Goal: Task Accomplishment & Management: Manage account settings

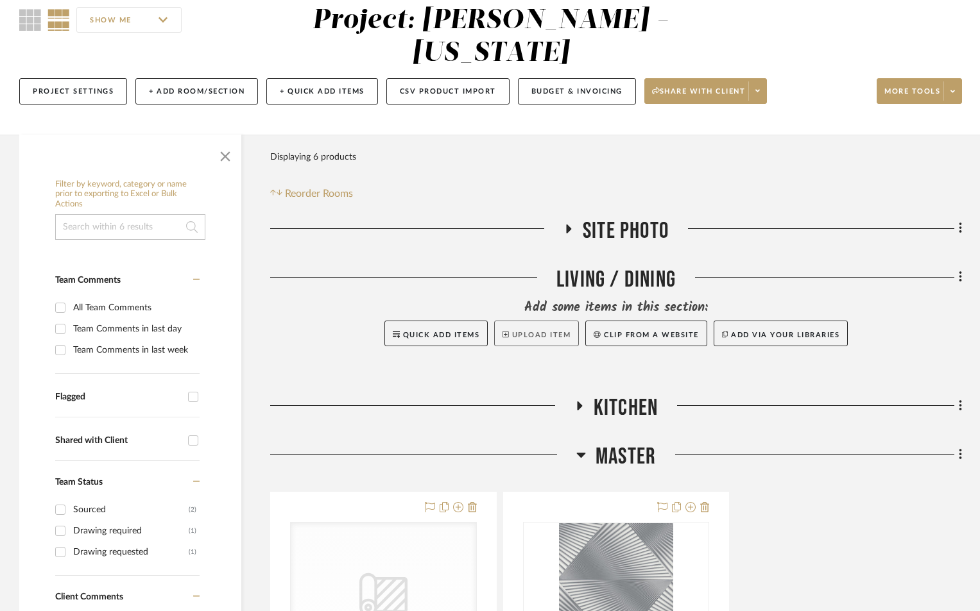
click at [534, 339] on button "Upload Item" at bounding box center [536, 334] width 85 height 26
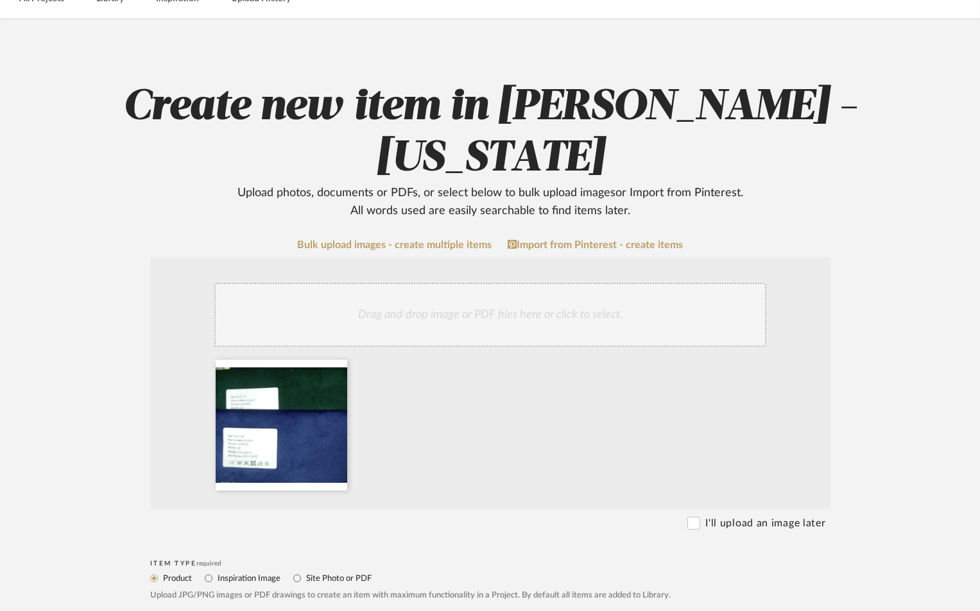
scroll to position [300, 0]
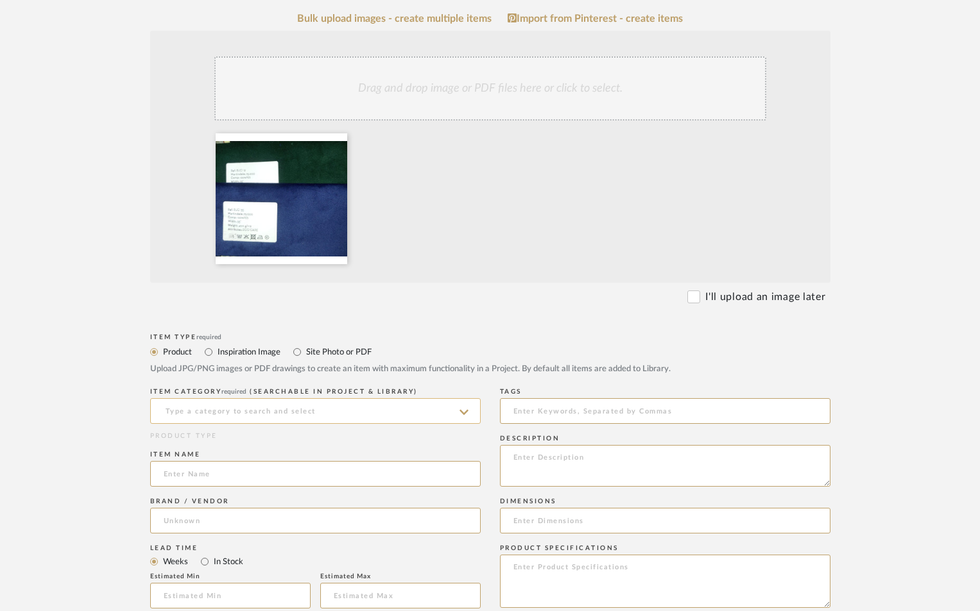
click at [337, 407] on input at bounding box center [315, 411] width 330 height 26
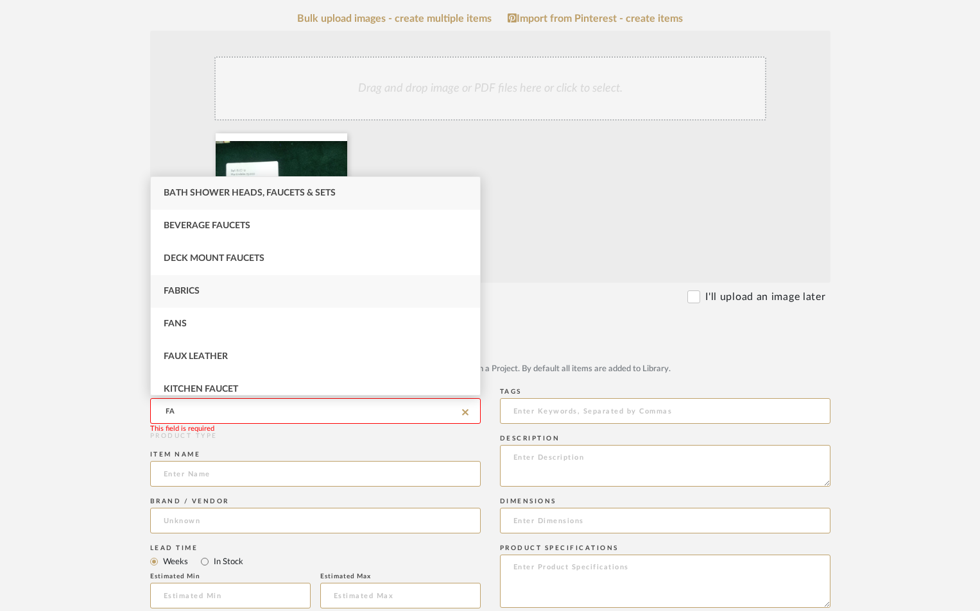
click at [207, 287] on div "Fabrics" at bounding box center [315, 291] width 329 height 33
type input "Fabrics"
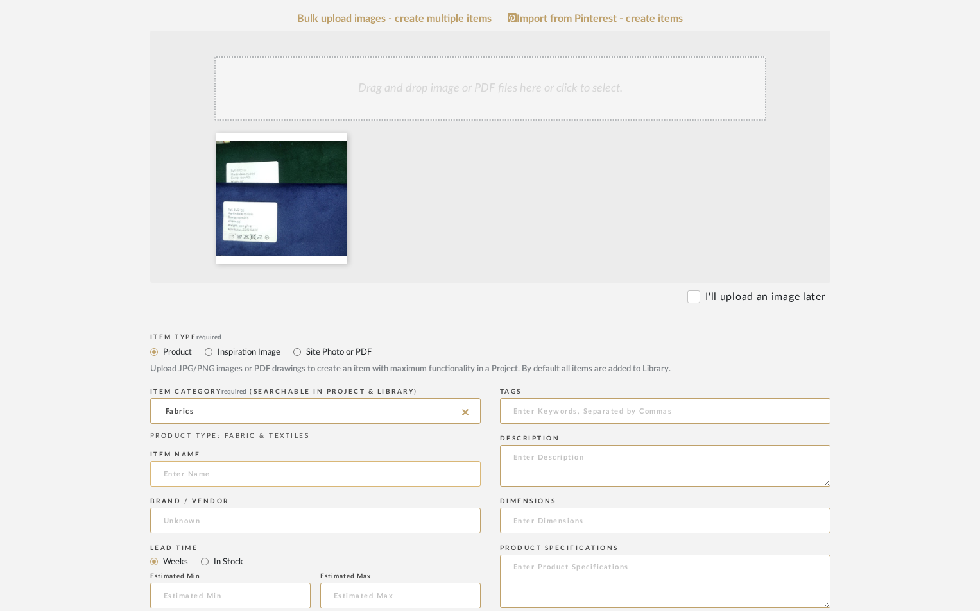
drag, startPoint x: 189, startPoint y: 474, endPoint x: 200, endPoint y: 476, distance: 10.4
click at [190, 475] on input at bounding box center [315, 474] width 330 height 26
type input "P"
type input "LIVING ROOM PILLOWS"
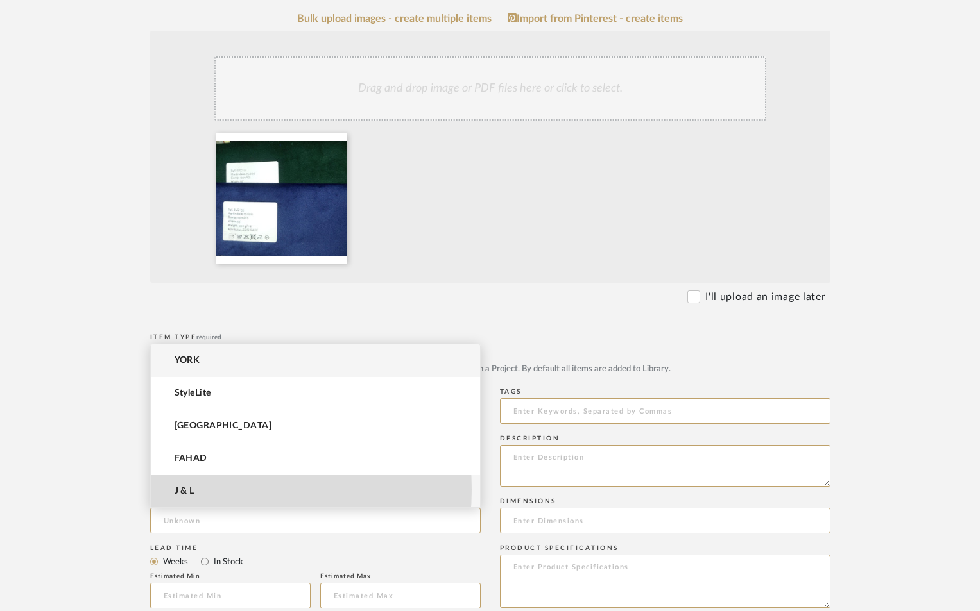
click at [196, 490] on mat-option "J & L" at bounding box center [315, 491] width 329 height 33
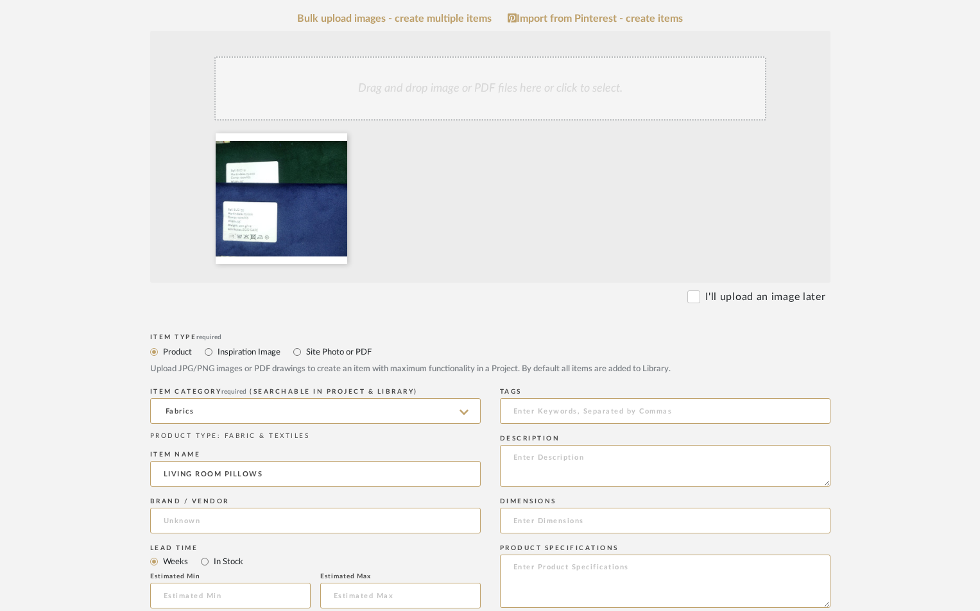
type input "J & L"
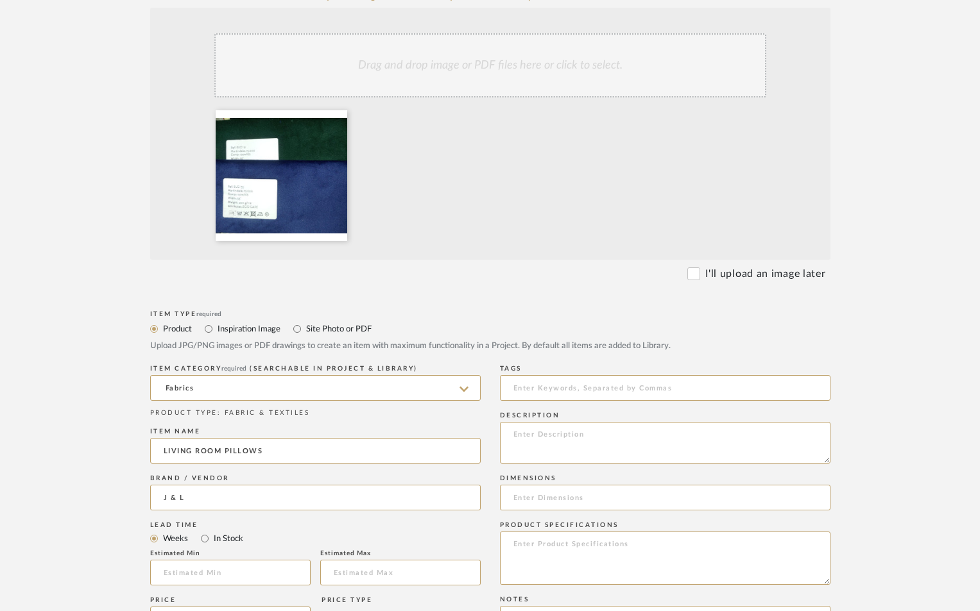
scroll to position [342, 0]
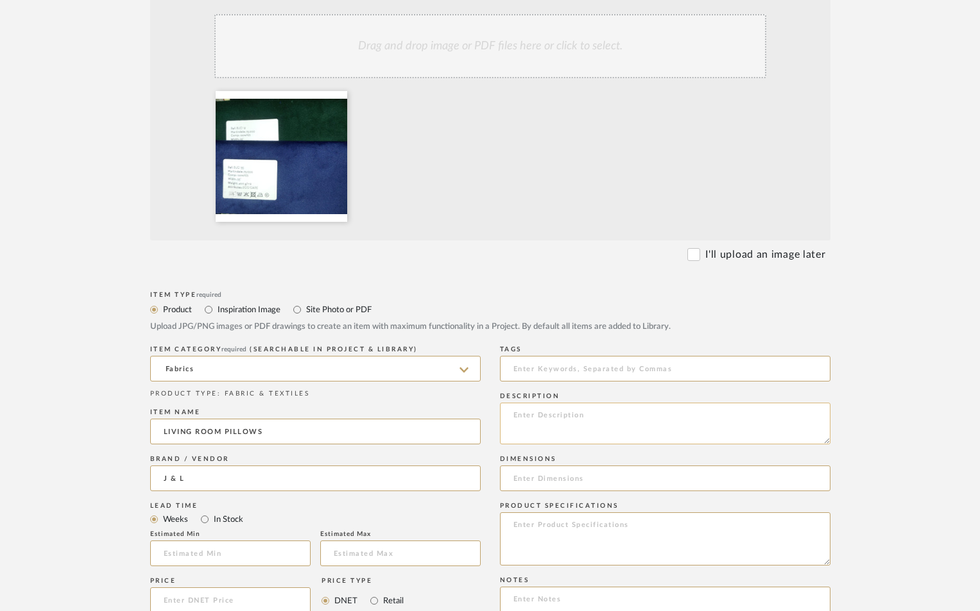
click at [541, 411] on textarea at bounding box center [665, 424] width 330 height 42
type textarea "EMERALD: BUCI12 SAPHIRE: BUCI35"
click at [864, 457] on form "Bulk upload images - create multiple items Import from Pinterest - create items…" at bounding box center [489, 503] width 817 height 1067
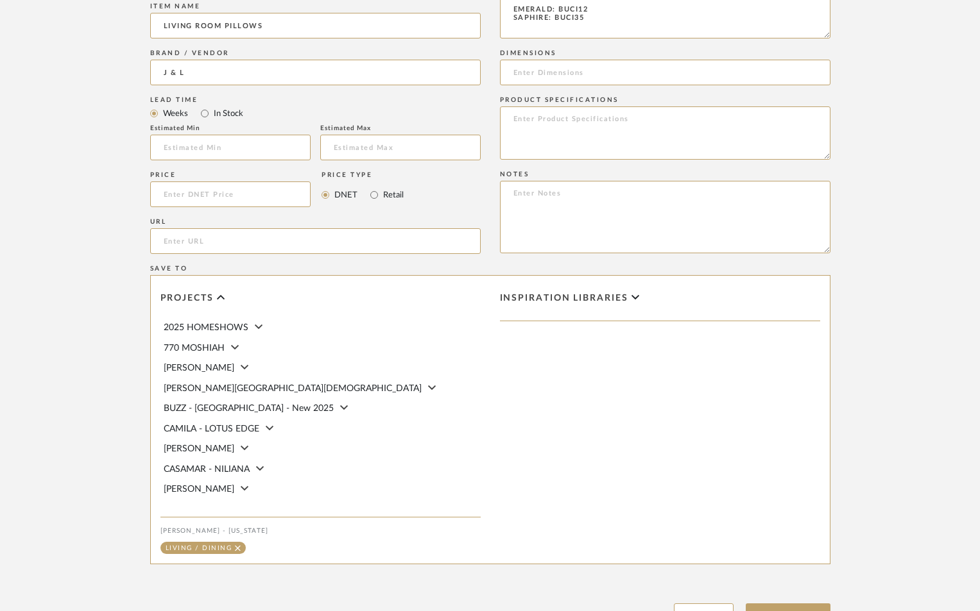
scroll to position [859, 0]
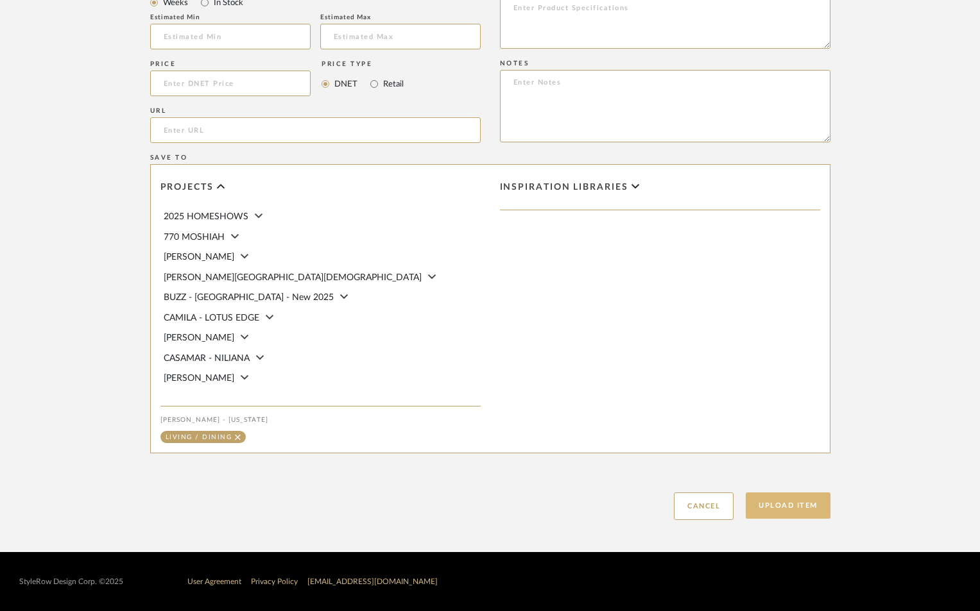
click at [764, 506] on button "Upload Item" at bounding box center [788, 506] width 85 height 26
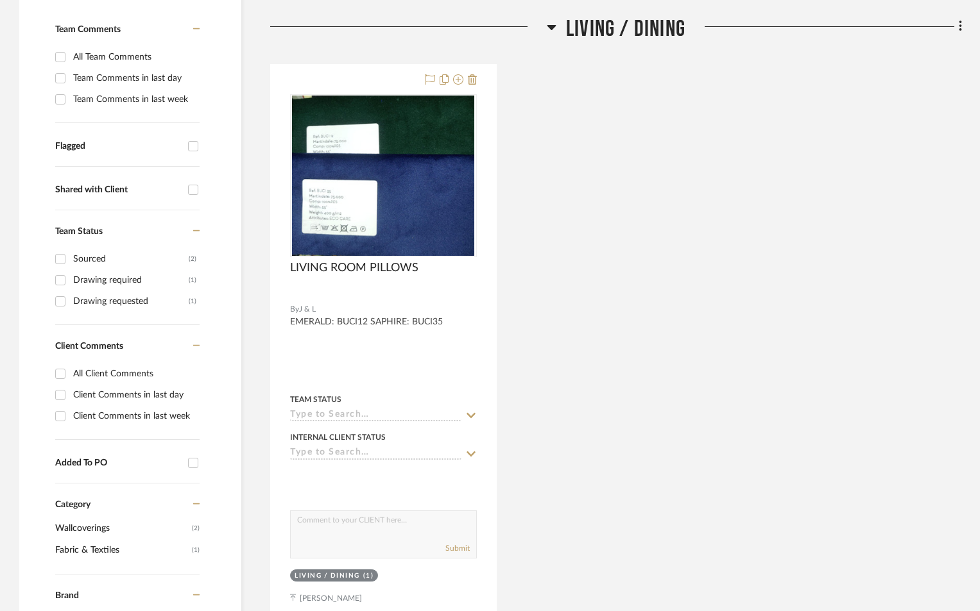
scroll to position [383, 0]
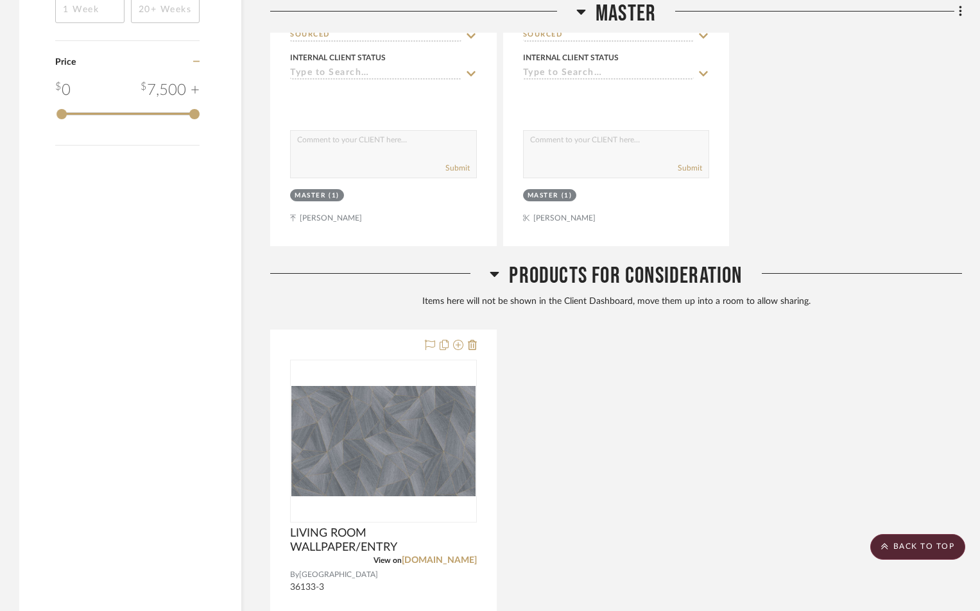
scroll to position [1540, 0]
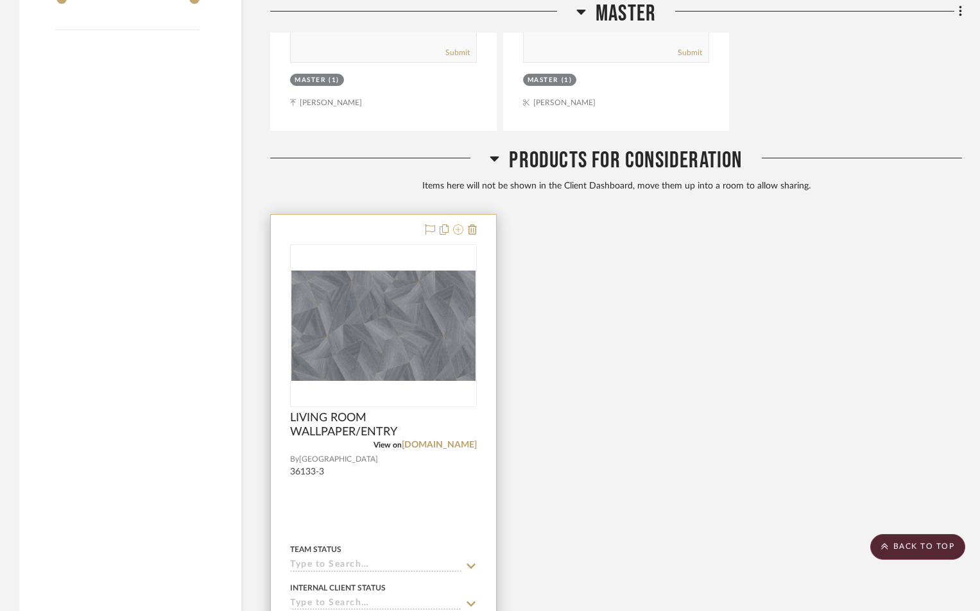
click at [456, 230] on icon at bounding box center [458, 230] width 10 height 10
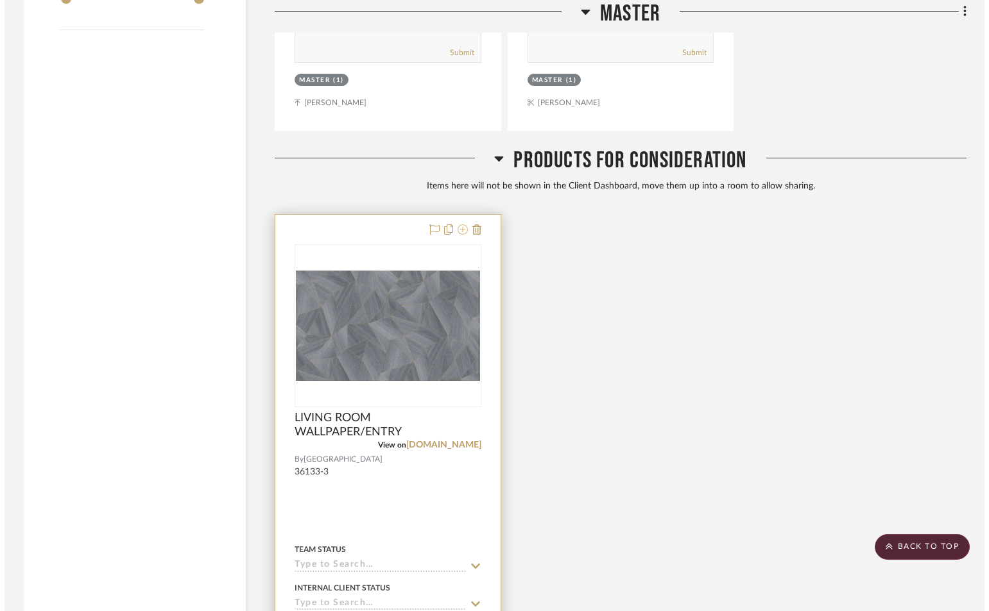
scroll to position [0, 0]
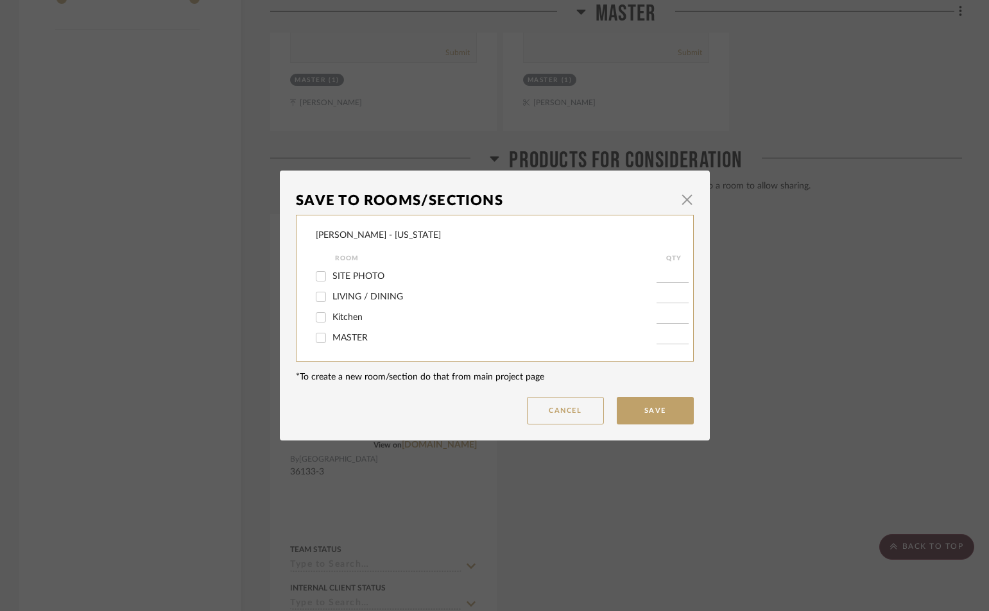
click at [366, 294] on span "LIVING / DINING" at bounding box center [367, 297] width 71 height 9
click at [331, 294] on input "LIVING / DINING" at bounding box center [321, 297] width 21 height 21
checkbox input "true"
type input "1"
click at [649, 411] on button "Save" at bounding box center [655, 411] width 77 height 28
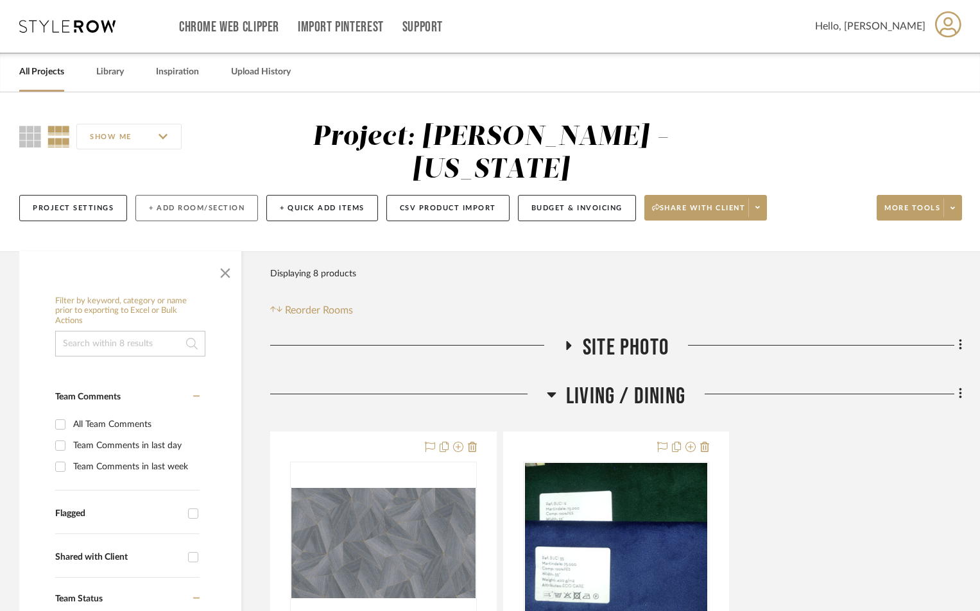
click at [204, 198] on button "+ Add Room/Section" at bounding box center [196, 208] width 123 height 26
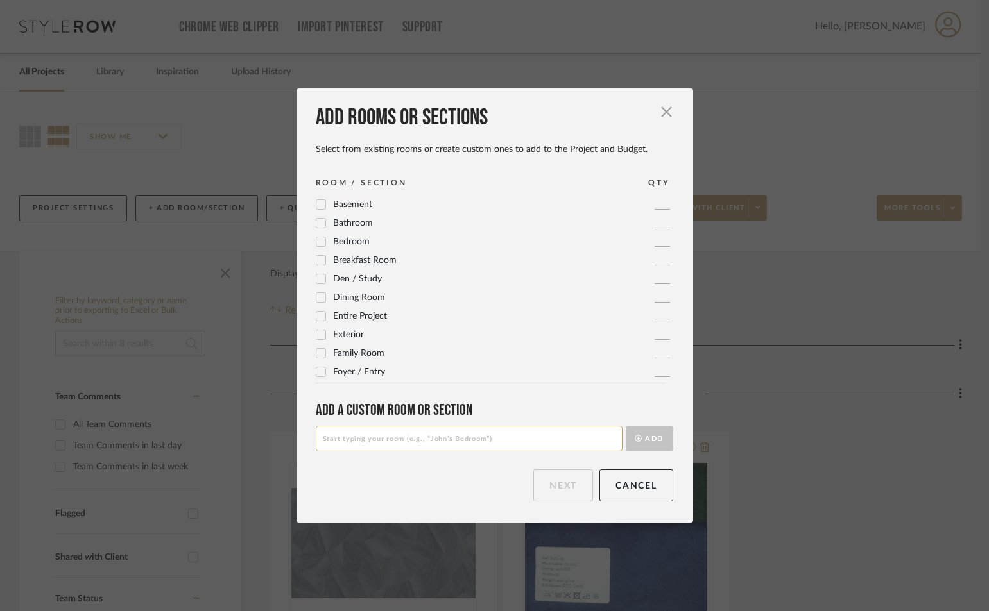
drag, startPoint x: 372, startPoint y: 443, endPoint x: 413, endPoint y: 448, distance: 40.7
click at [382, 448] on input at bounding box center [469, 439] width 307 height 26
type input "ENTRY"
click at [626, 426] on button "Add" at bounding box center [649, 439] width 47 height 26
click at [569, 482] on button "Next" at bounding box center [563, 486] width 60 height 32
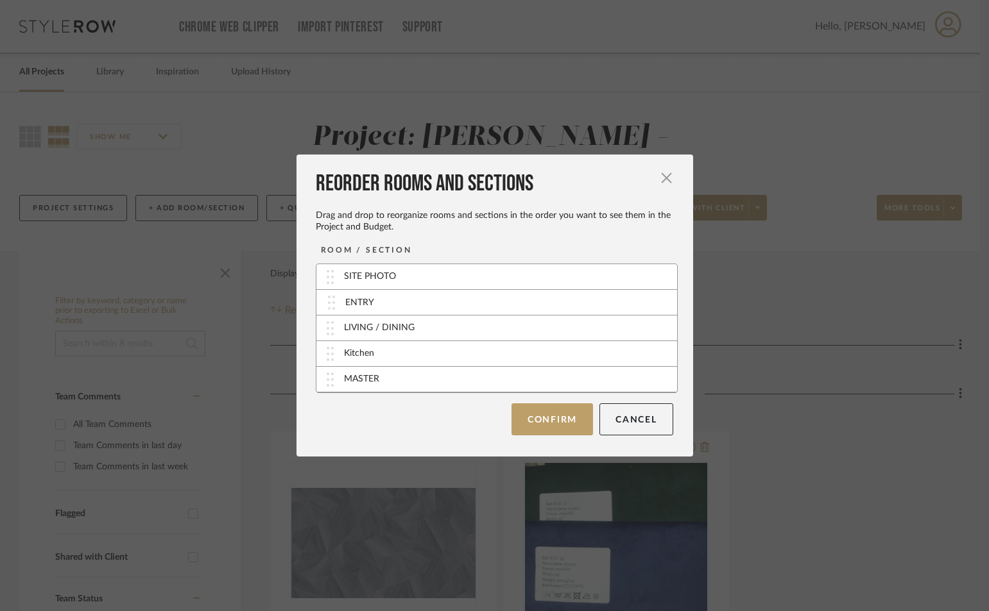
drag, startPoint x: 394, startPoint y: 382, endPoint x: 400, endPoint y: 305, distance: 77.2
click at [552, 420] on button "Confirm" at bounding box center [551, 419] width 81 height 32
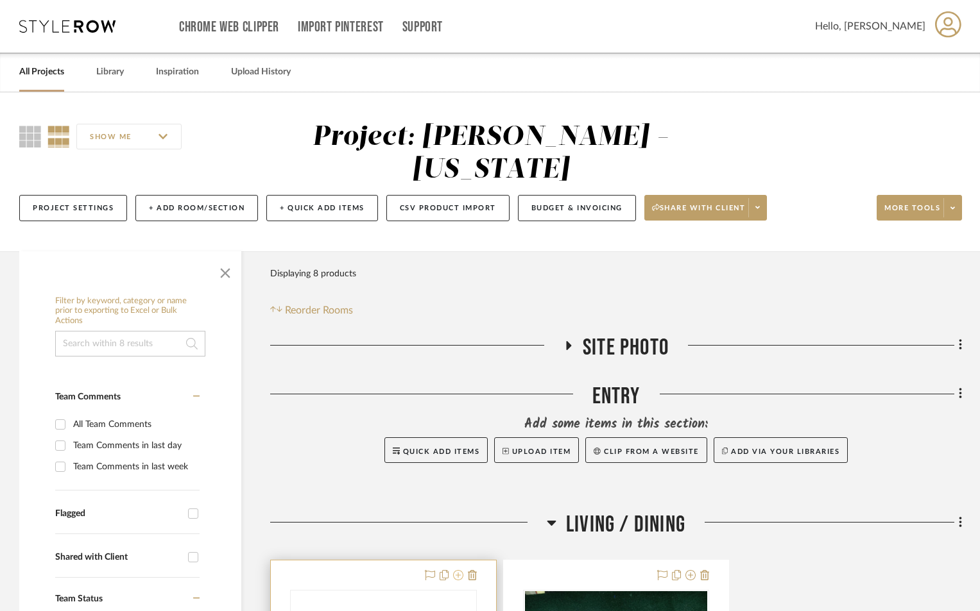
click at [458, 574] on icon at bounding box center [458, 575] width 10 height 10
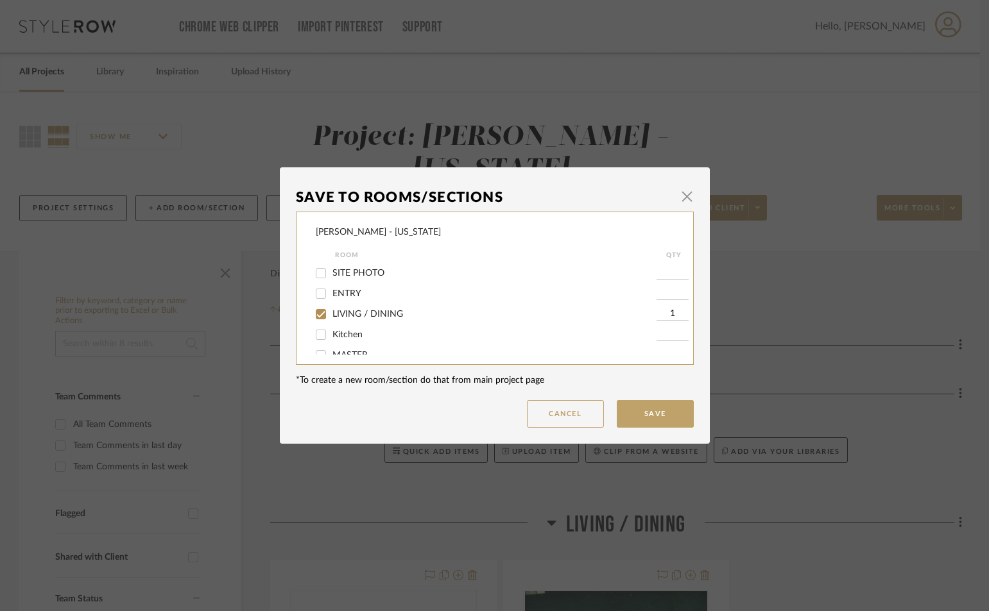
click at [349, 293] on span "ENTRY" at bounding box center [346, 293] width 29 height 9
click at [331, 293] on input "ENTRY" at bounding box center [321, 294] width 21 height 21
checkbox input "true"
type input "1"
click at [669, 417] on button "Save" at bounding box center [655, 414] width 77 height 28
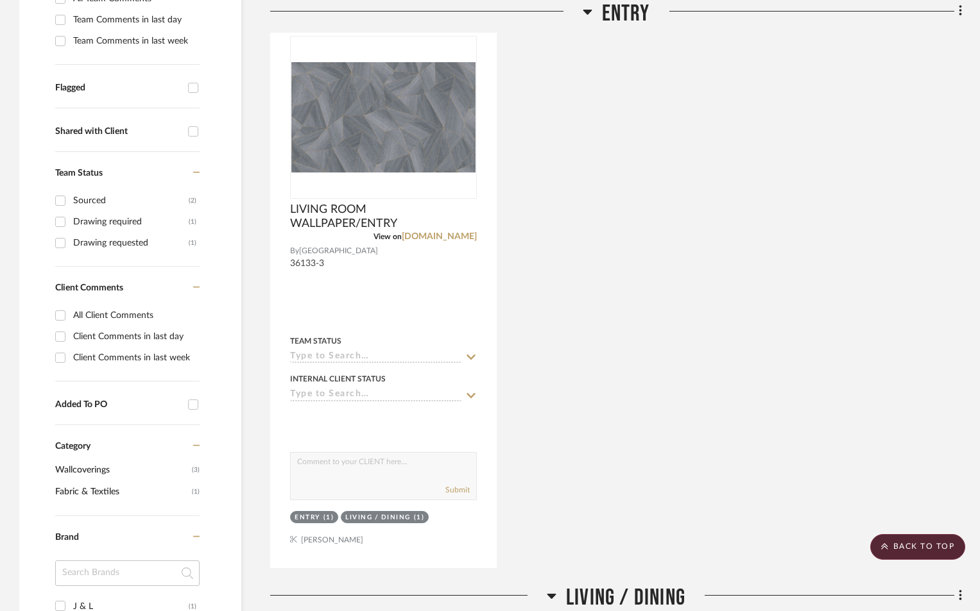
scroll to position [169, 0]
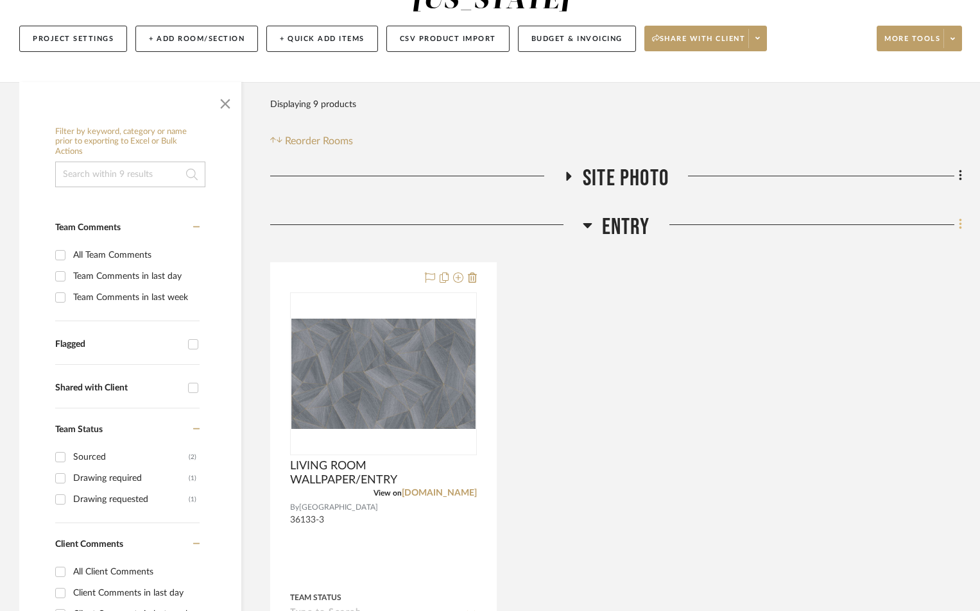
click at [959, 223] on icon at bounding box center [961, 224] width 4 height 14
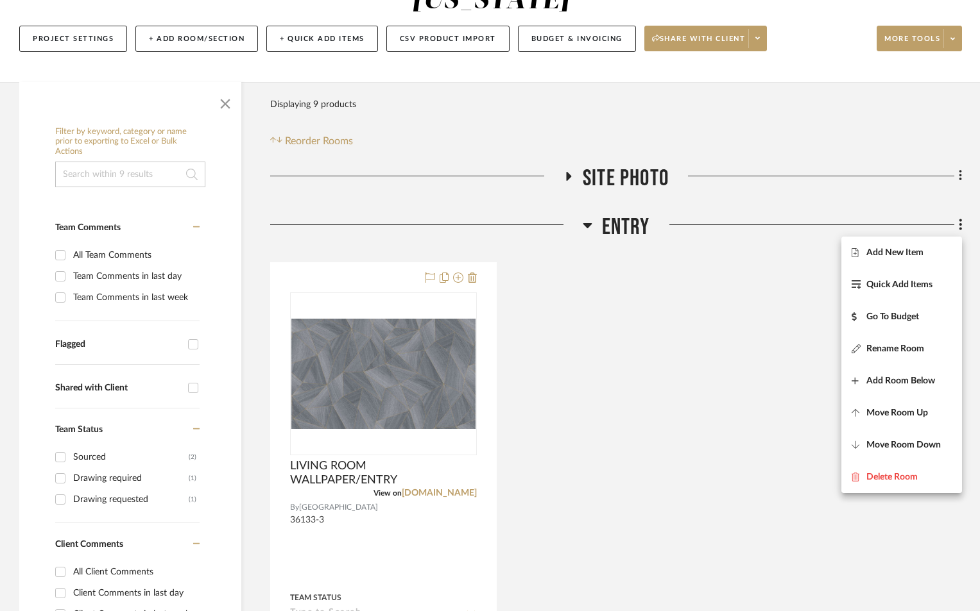
click at [886, 251] on span "Add New Item" at bounding box center [894, 252] width 57 height 11
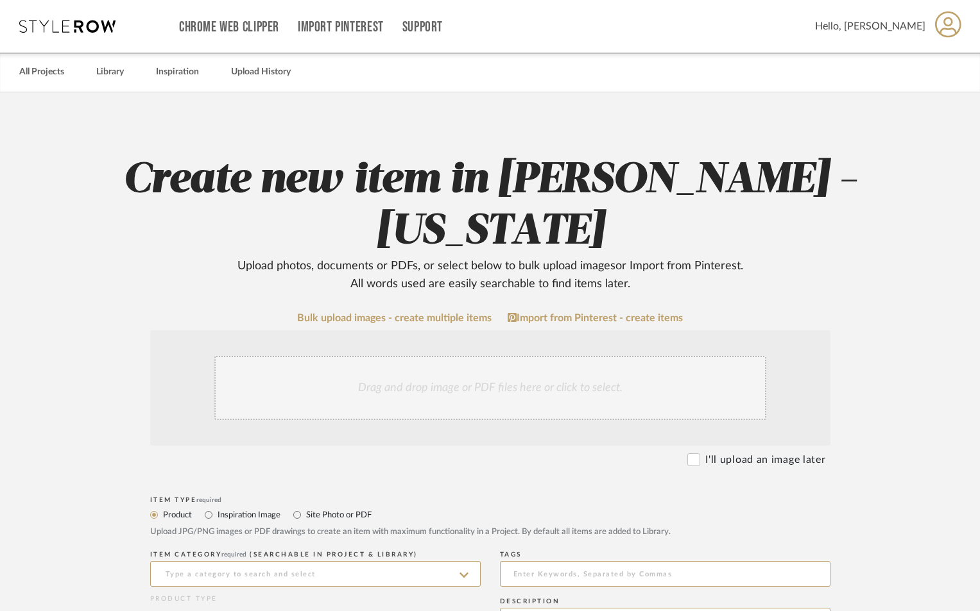
click at [482, 393] on div "Drag and drop image or PDF files here or click to select." at bounding box center [490, 388] width 552 height 64
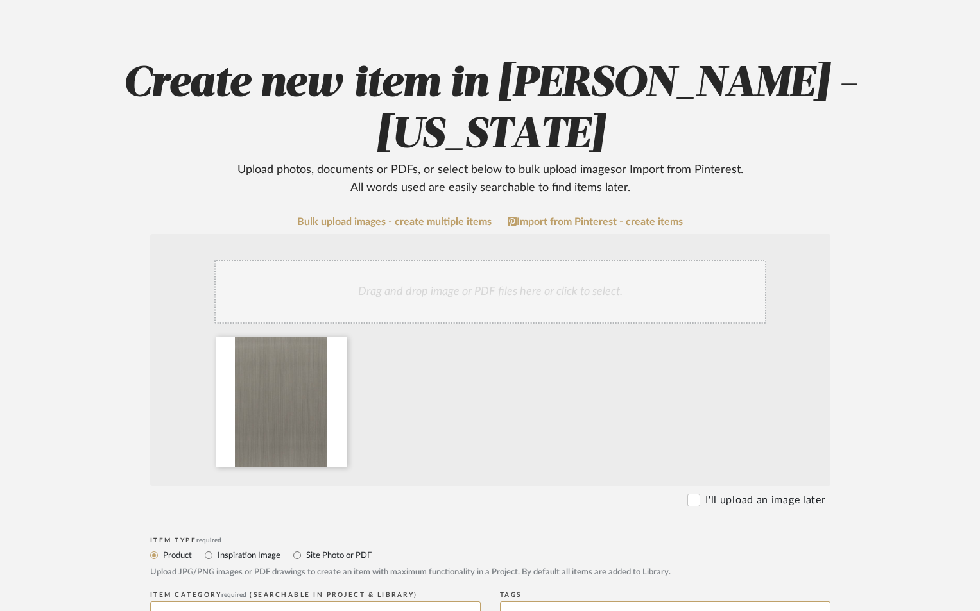
scroll to position [257, 0]
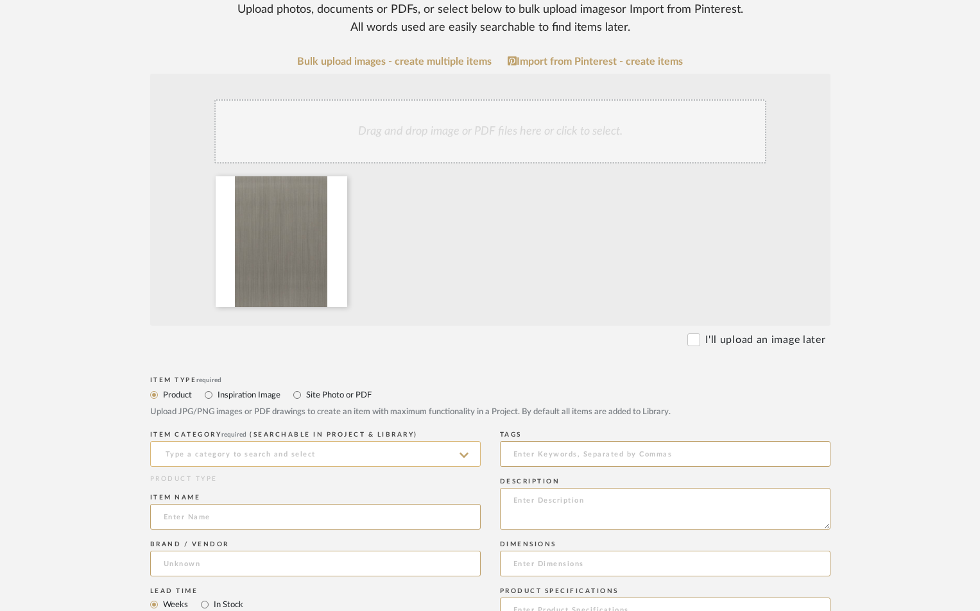
click at [291, 454] on input at bounding box center [315, 454] width 330 height 26
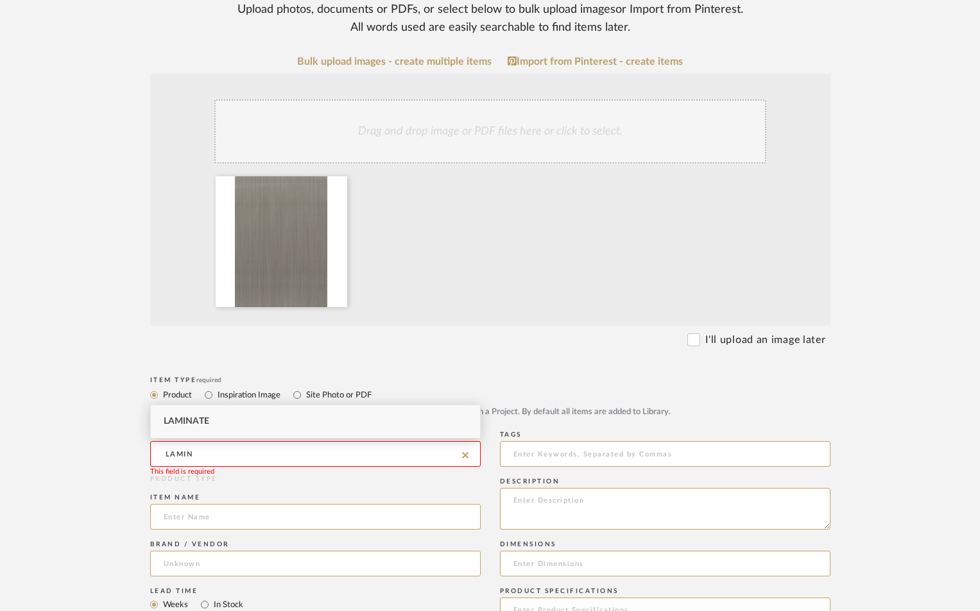
drag, startPoint x: 292, startPoint y: 417, endPoint x: 291, endPoint y: 423, distance: 6.5
click at [291, 418] on div "Laminate" at bounding box center [315, 421] width 329 height 33
type input "Laminate"
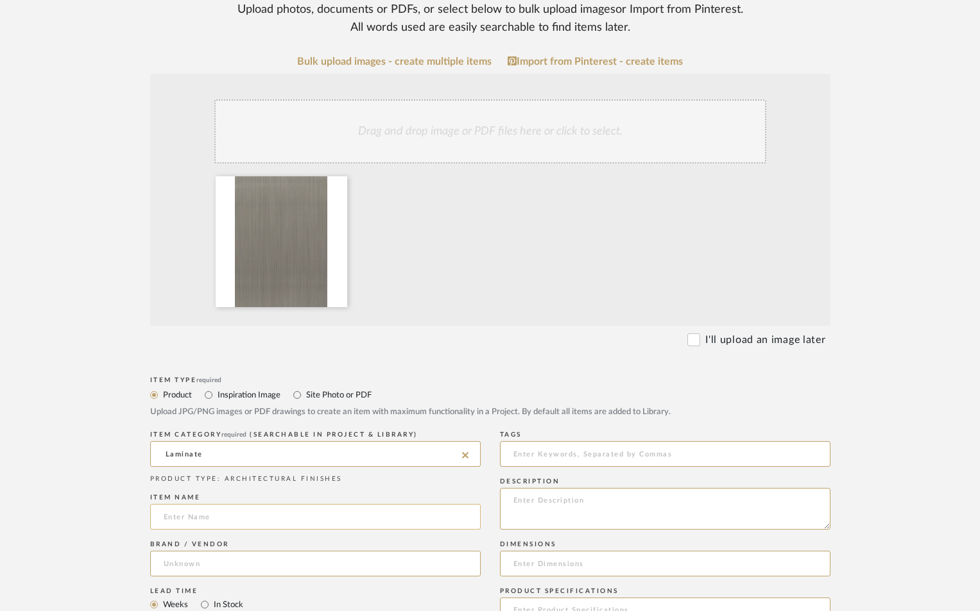
click at [255, 514] on input at bounding box center [315, 517] width 330 height 26
type input "WIRED MERCURY MATTE"
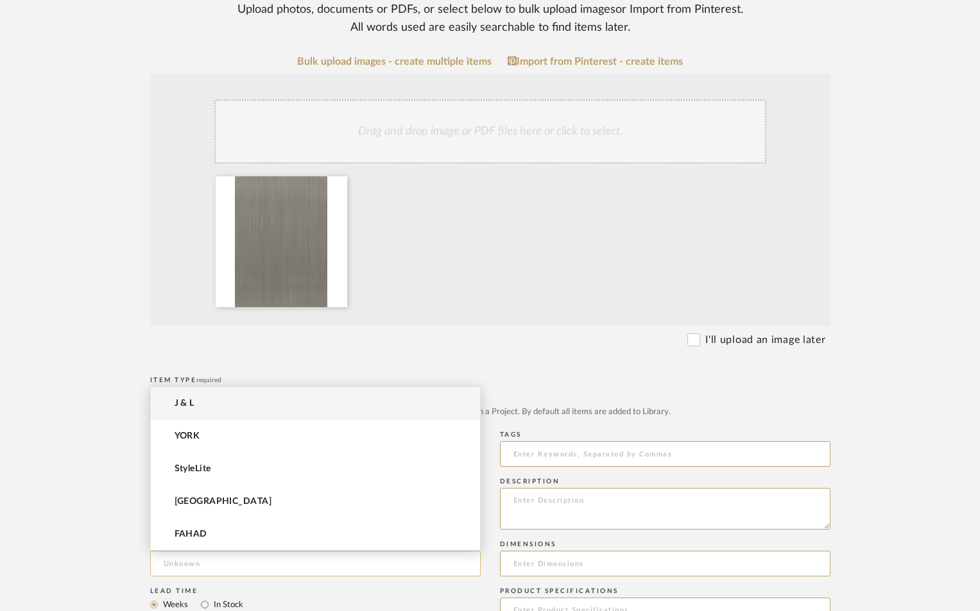
click at [215, 560] on input at bounding box center [315, 564] width 330 height 26
click at [168, 466] on mat-option "StyleLite" at bounding box center [315, 469] width 329 height 33
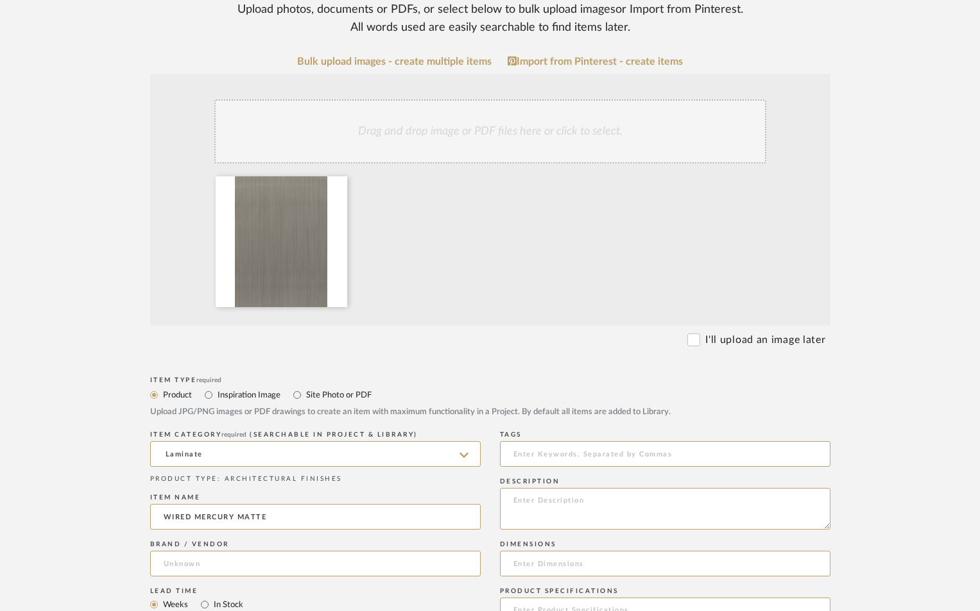
type input "StyleLite"
drag, startPoint x: 542, startPoint y: 507, endPoint x: 533, endPoint y: 502, distance: 10.6
click at [541, 507] on textarea at bounding box center [665, 509] width 330 height 42
type textarea "A"
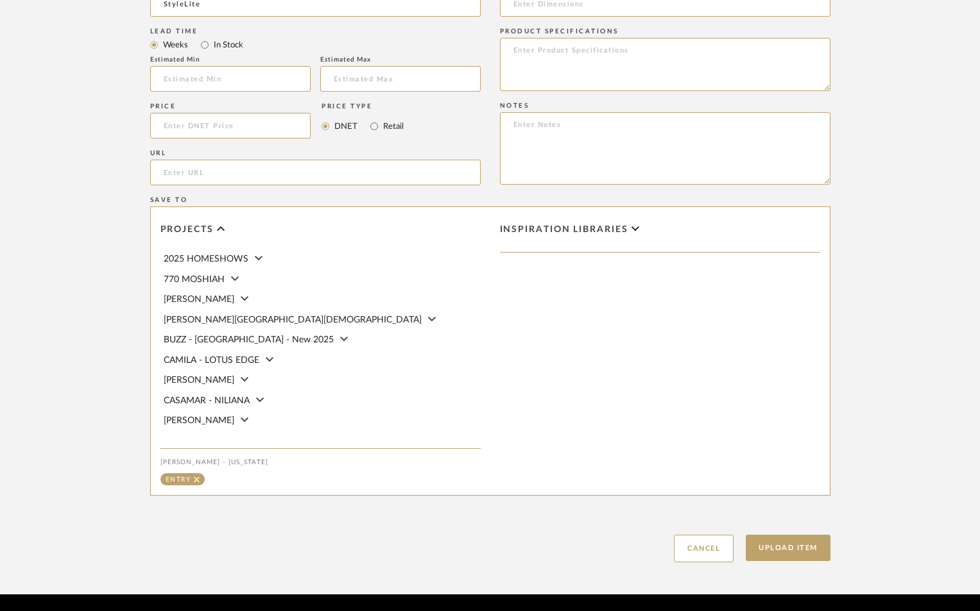
scroll to position [855, 0]
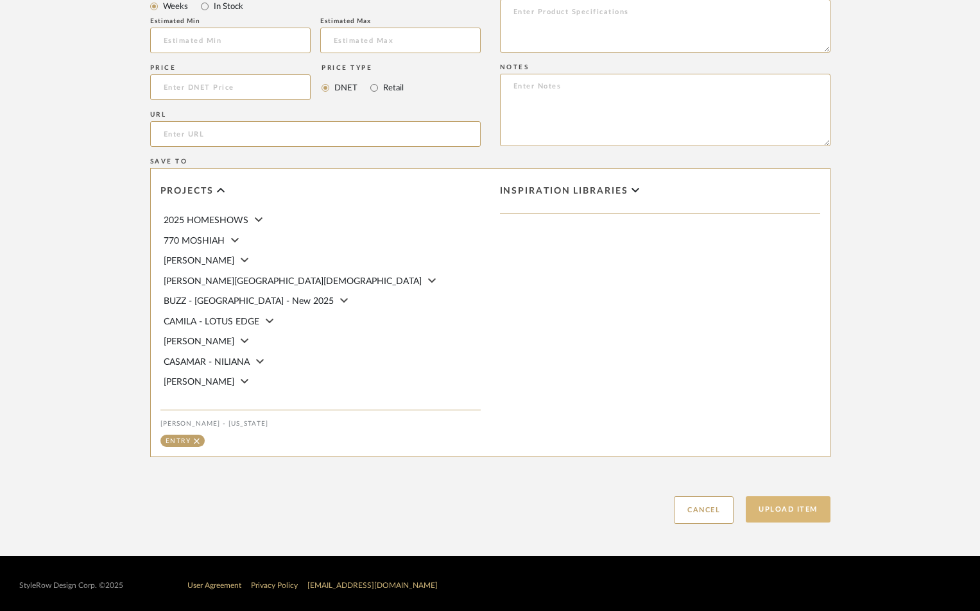
type textarea "NEW KITCHEN CABINETS, AND BUILT INS AND COLUMNS."
click at [772, 506] on button "Upload Item" at bounding box center [788, 510] width 85 height 26
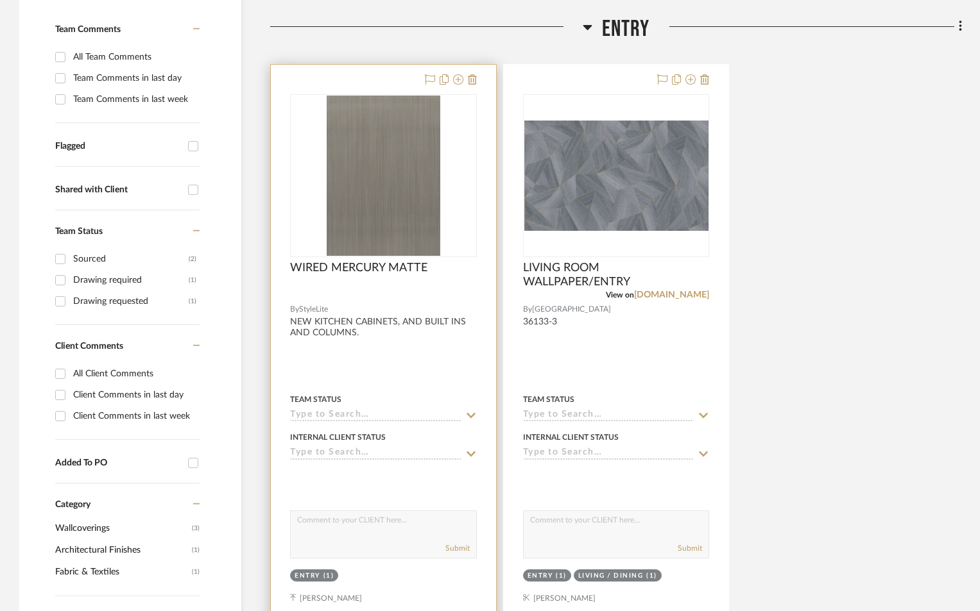
scroll to position [383, 0]
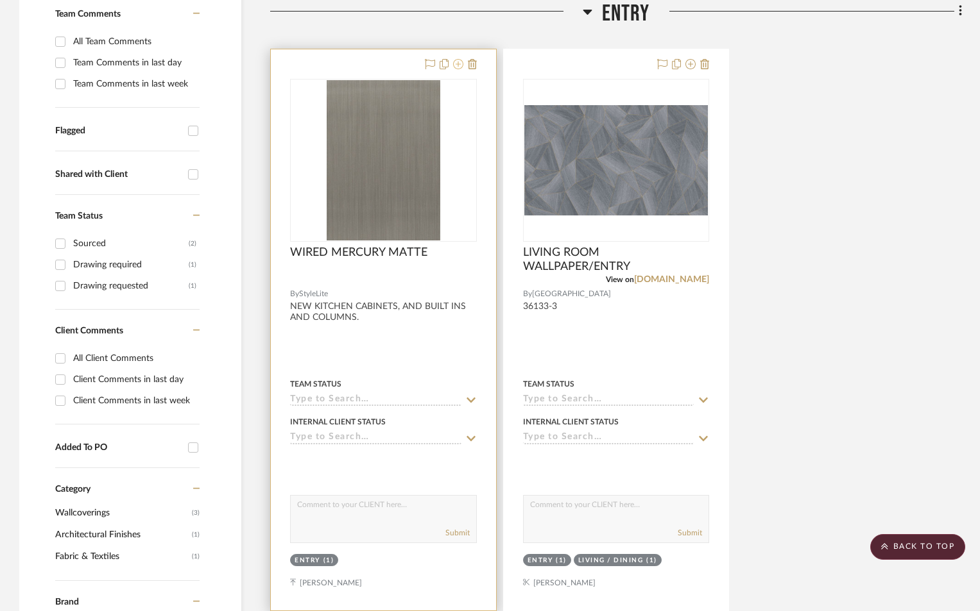
click at [456, 61] on icon at bounding box center [458, 64] width 10 height 10
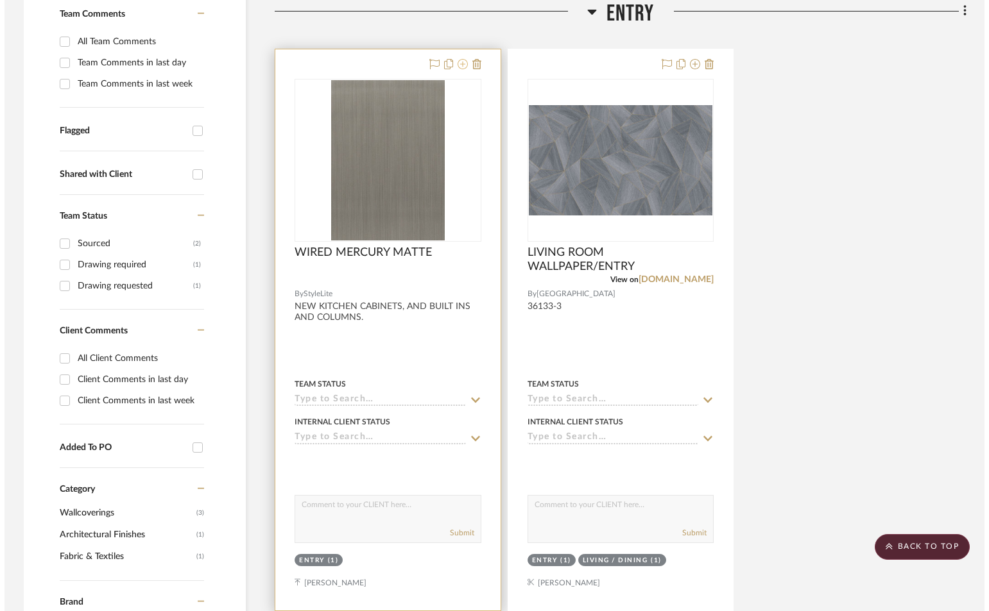
scroll to position [0, 0]
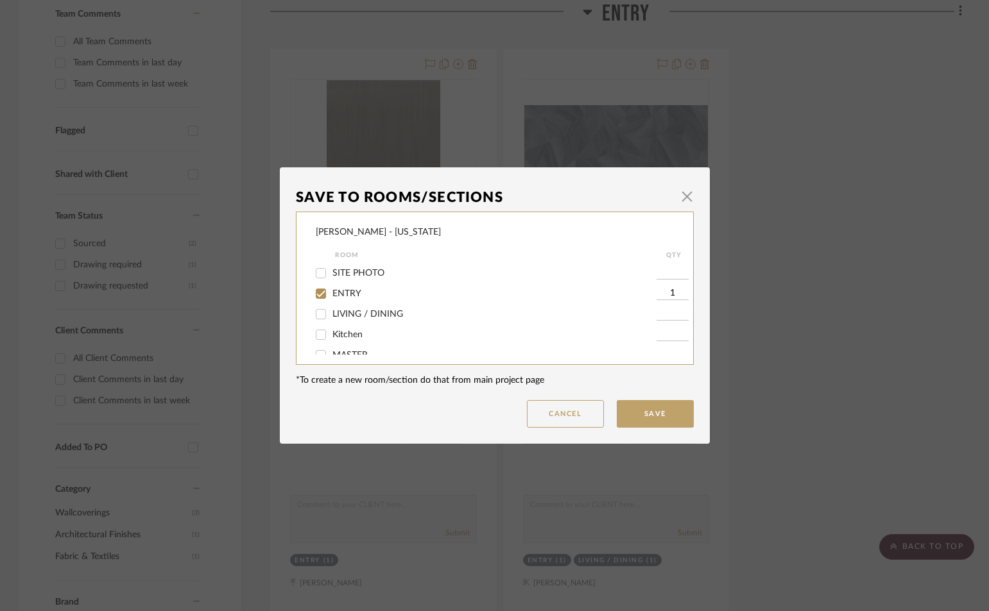
click at [320, 315] on input "LIVING / DINING" at bounding box center [321, 314] width 21 height 21
checkbox input "true"
type input "1"
click at [320, 330] on input "Kitchen" at bounding box center [321, 335] width 21 height 21
checkbox input "true"
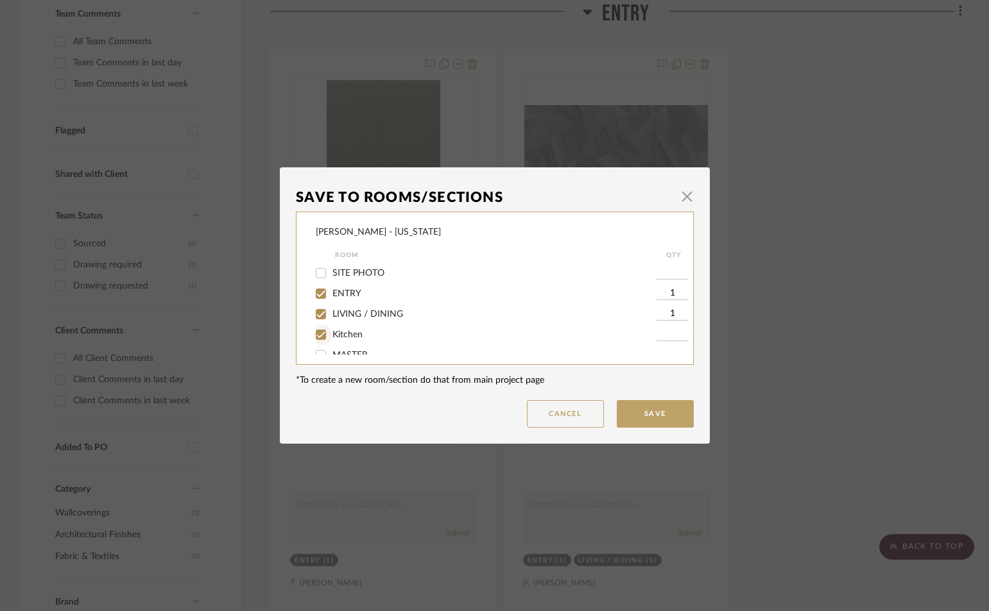
type input "1"
click at [653, 405] on button "Save" at bounding box center [655, 414] width 77 height 28
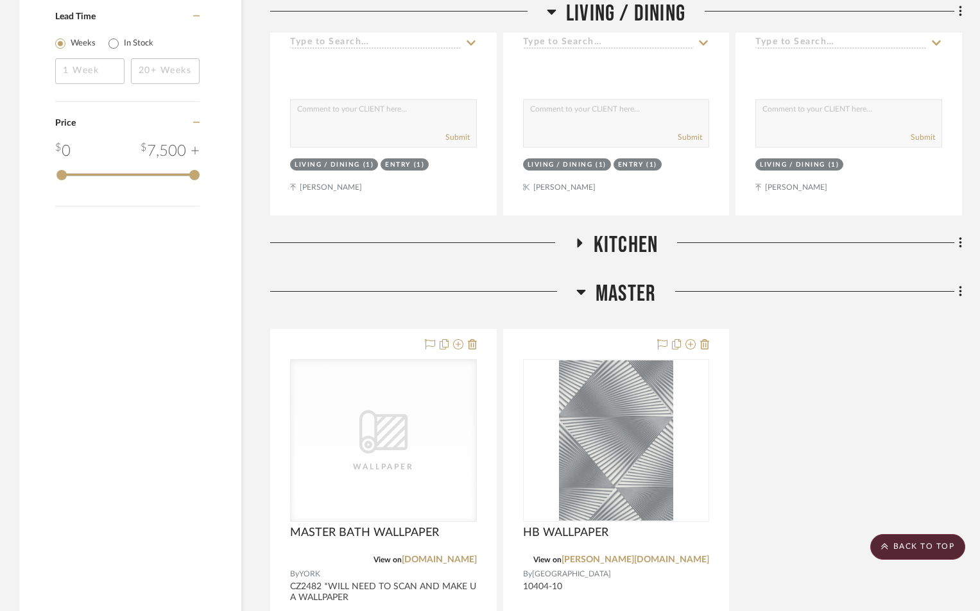
scroll to position [1623, 0]
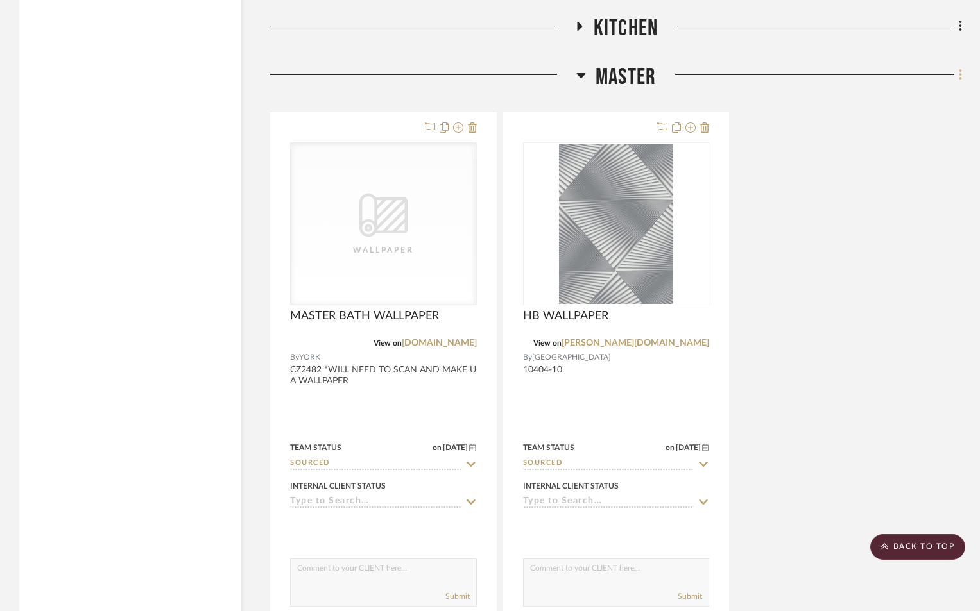
click at [959, 76] on icon at bounding box center [961, 75] width 4 height 14
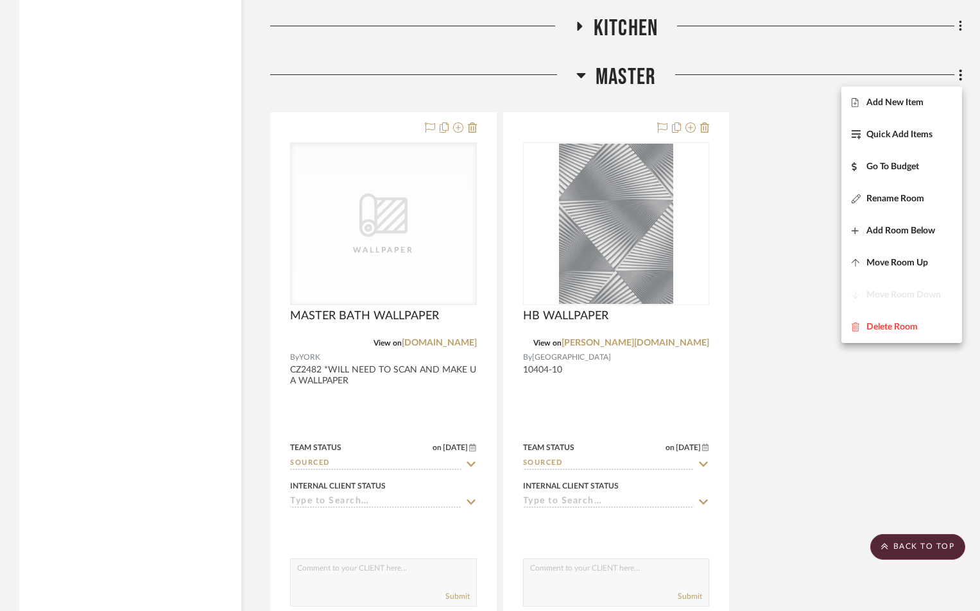
click at [920, 102] on span "Add New Item" at bounding box center [894, 103] width 57 height 11
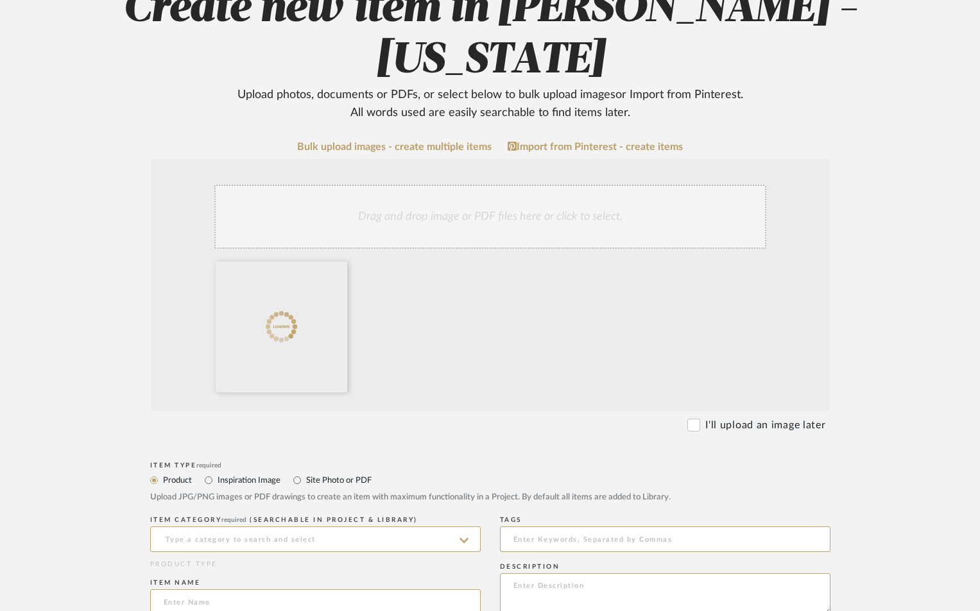
scroll to position [342, 0]
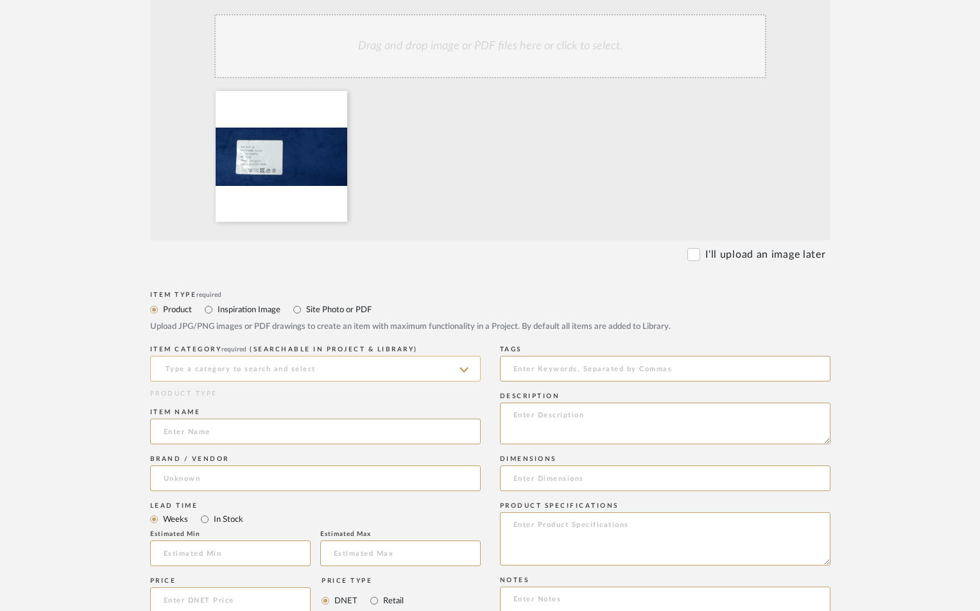
click at [287, 361] on input at bounding box center [315, 369] width 330 height 26
click at [186, 404] on span "Fabrics" at bounding box center [182, 400] width 36 height 9
type input "Fabrics"
click at [191, 427] on input at bounding box center [315, 432] width 330 height 26
type input "MASTER ACCENT PILLOWS"
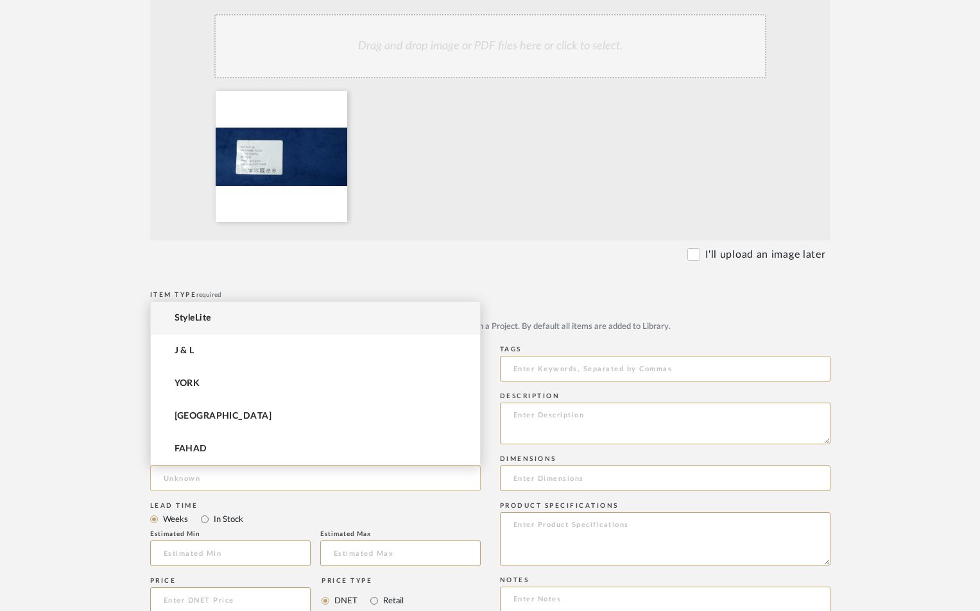
click at [219, 473] on input at bounding box center [315, 479] width 330 height 26
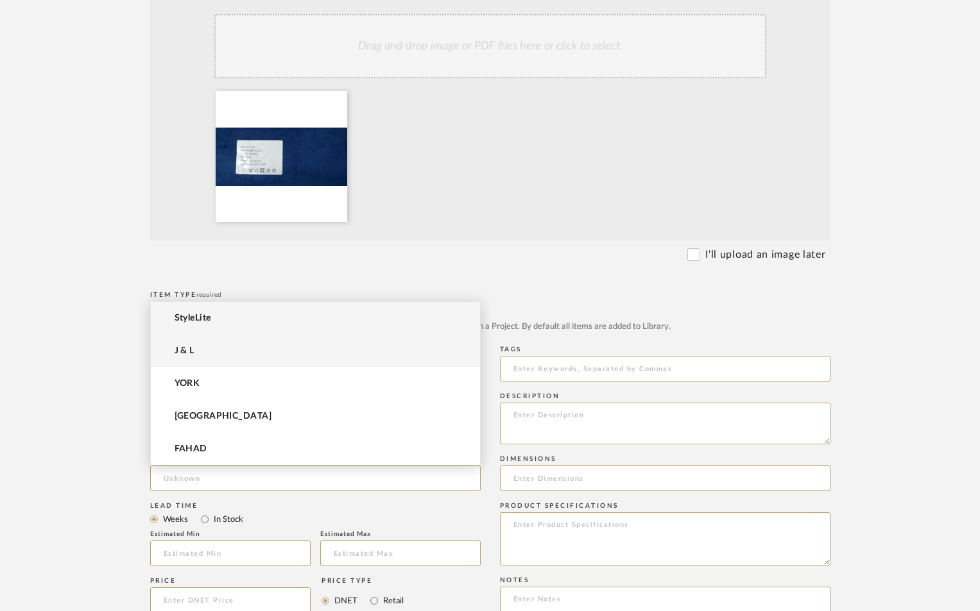
click at [243, 358] on mat-option "J & L" at bounding box center [315, 351] width 329 height 33
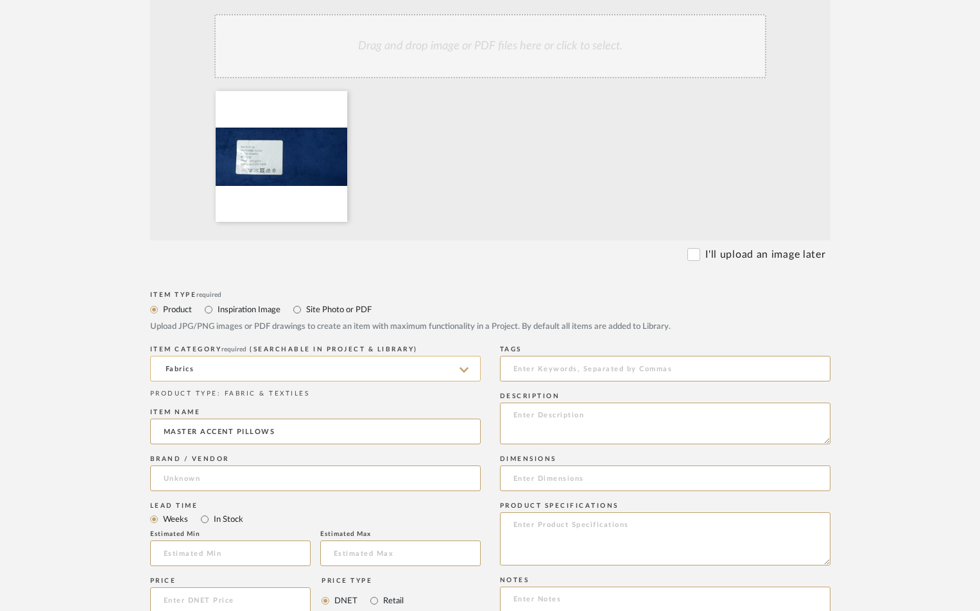
type input "J & L"
click at [586, 423] on textarea at bounding box center [665, 424] width 330 height 42
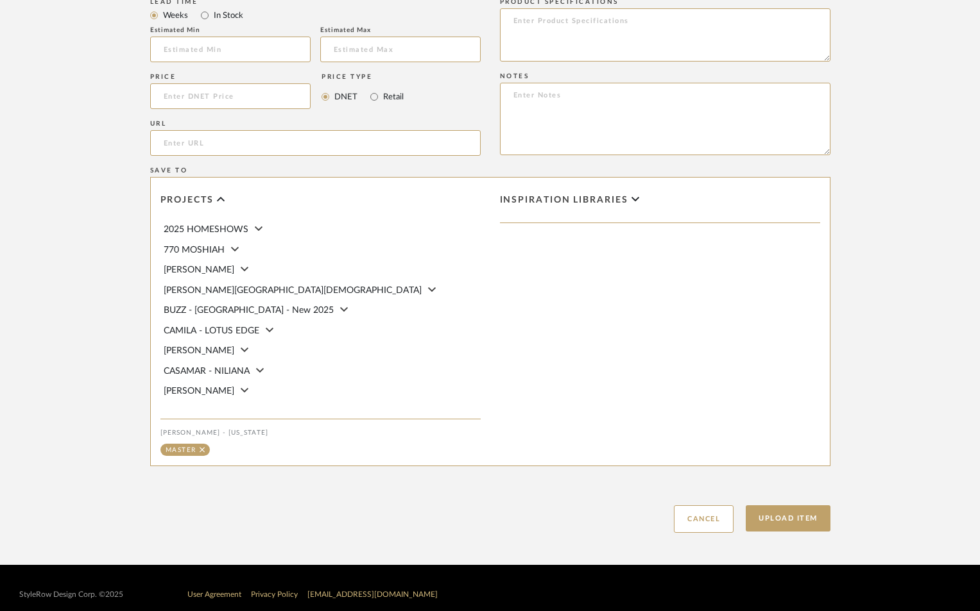
scroll to position [855, 0]
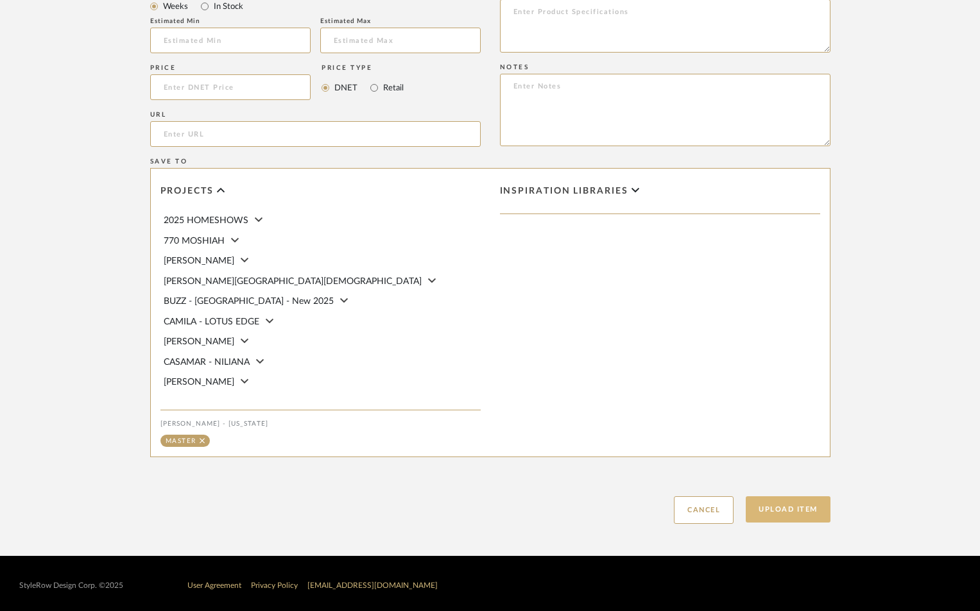
type textarea "BUCI35"
click at [805, 500] on button "Upload Item" at bounding box center [788, 510] width 85 height 26
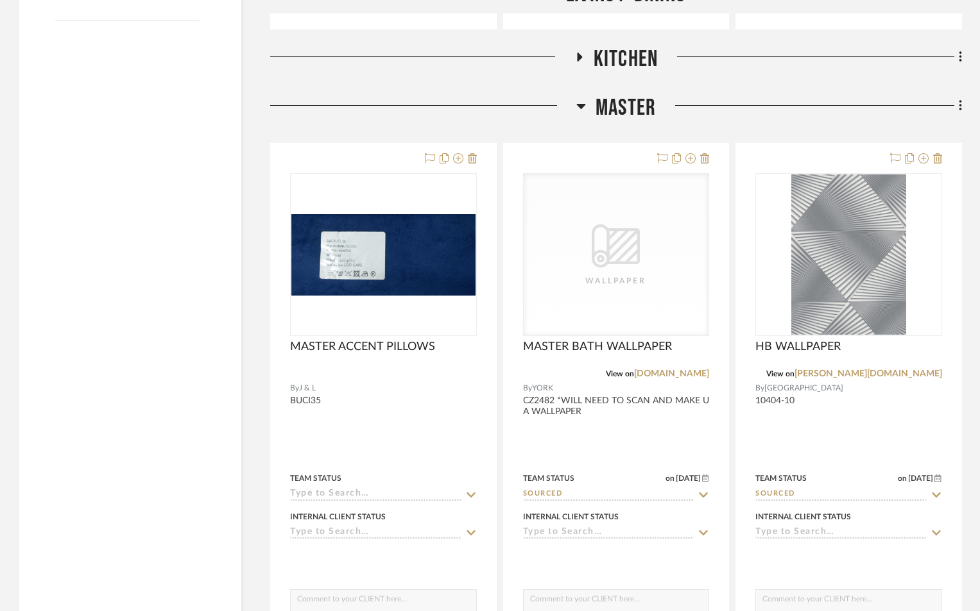
scroll to position [1687, 0]
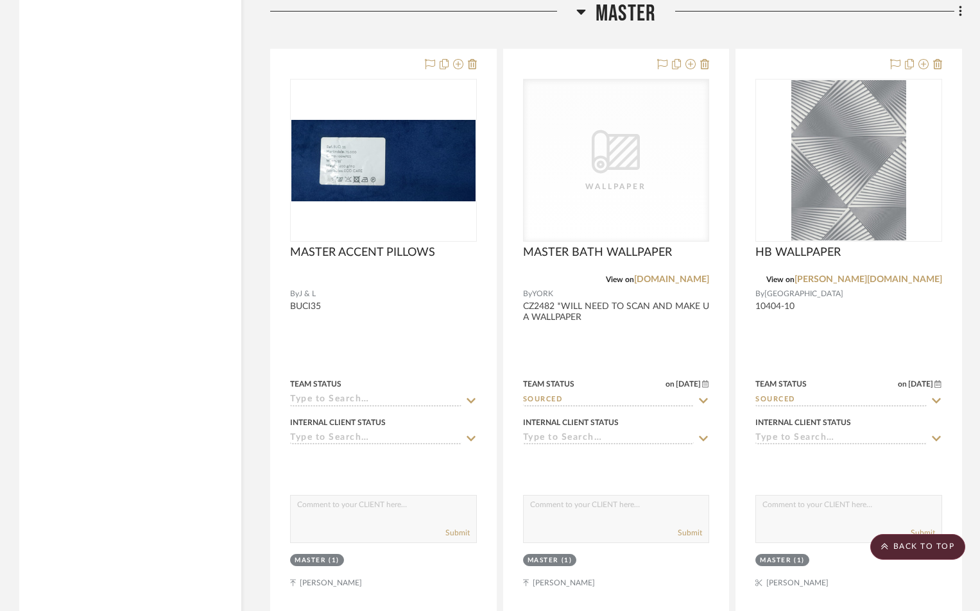
click at [583, 13] on icon at bounding box center [581, 11] width 10 height 15
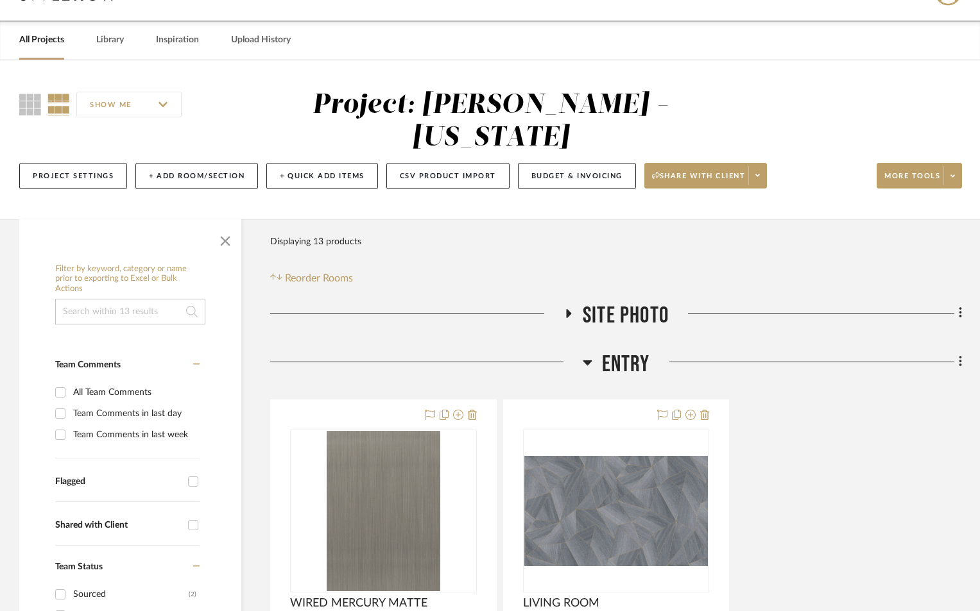
scroll to position [11, 0]
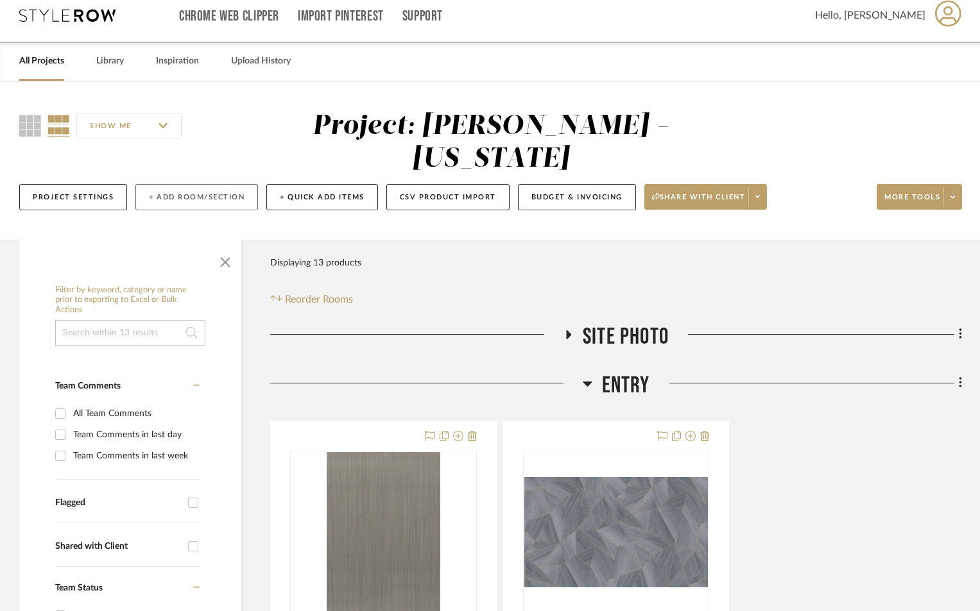
click at [191, 201] on button "+ Add Room/Section" at bounding box center [196, 197] width 123 height 26
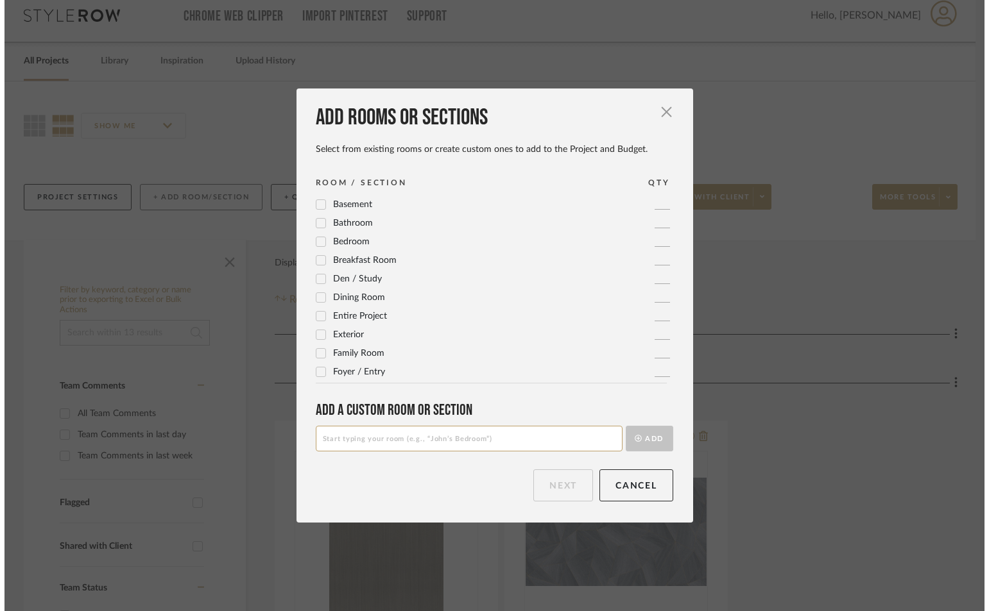
scroll to position [0, 0]
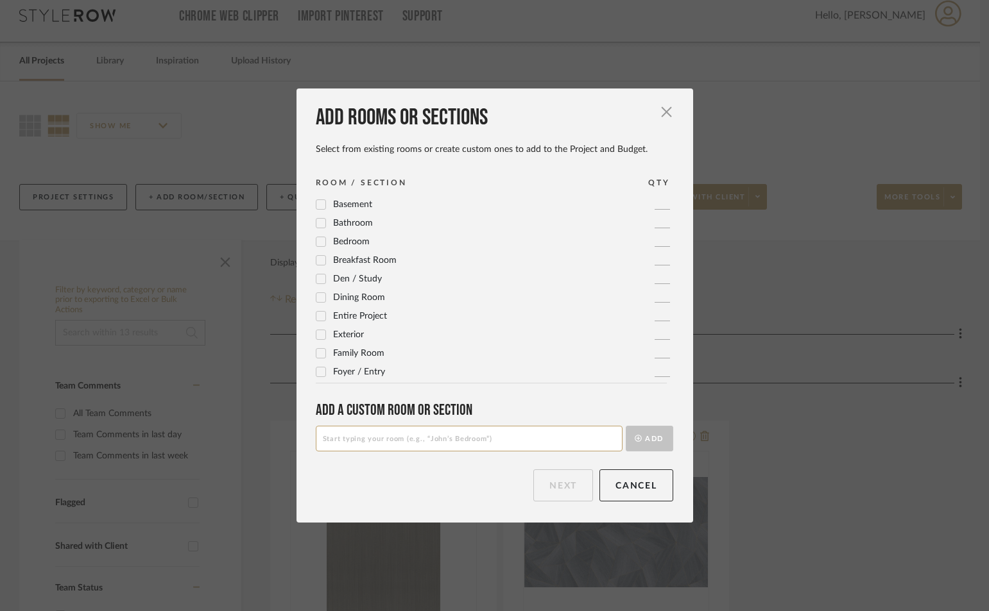
click at [488, 429] on input at bounding box center [469, 439] width 307 height 26
type input "GUEST SUITE"
click at [626, 426] on button "Add" at bounding box center [649, 439] width 47 height 26
drag, startPoint x: 549, startPoint y: 492, endPoint x: 547, endPoint y: 486, distance: 6.9
click at [549, 492] on button "Next" at bounding box center [563, 486] width 60 height 32
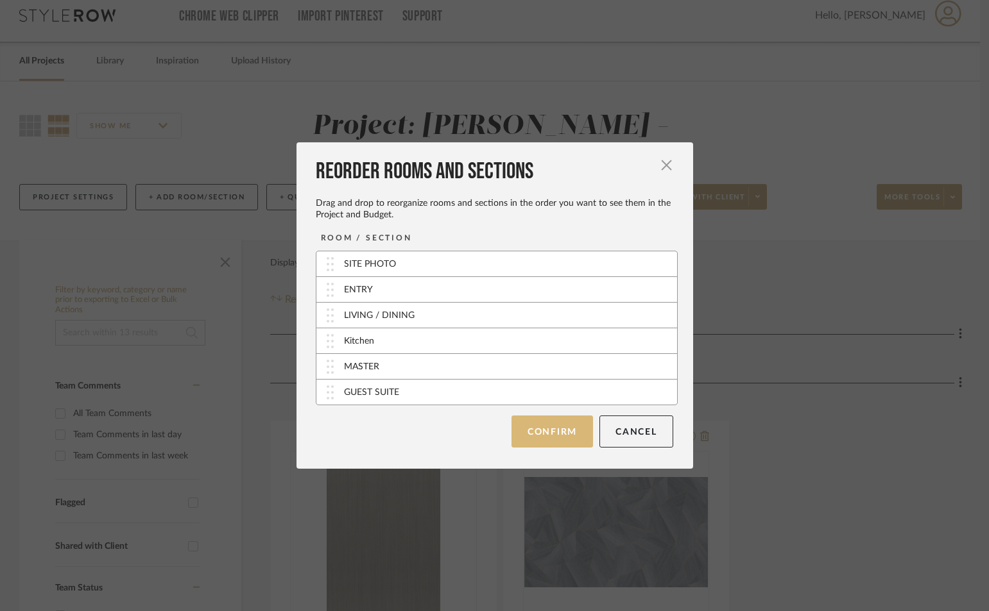
click at [552, 432] on button "Confirm" at bounding box center [551, 432] width 81 height 32
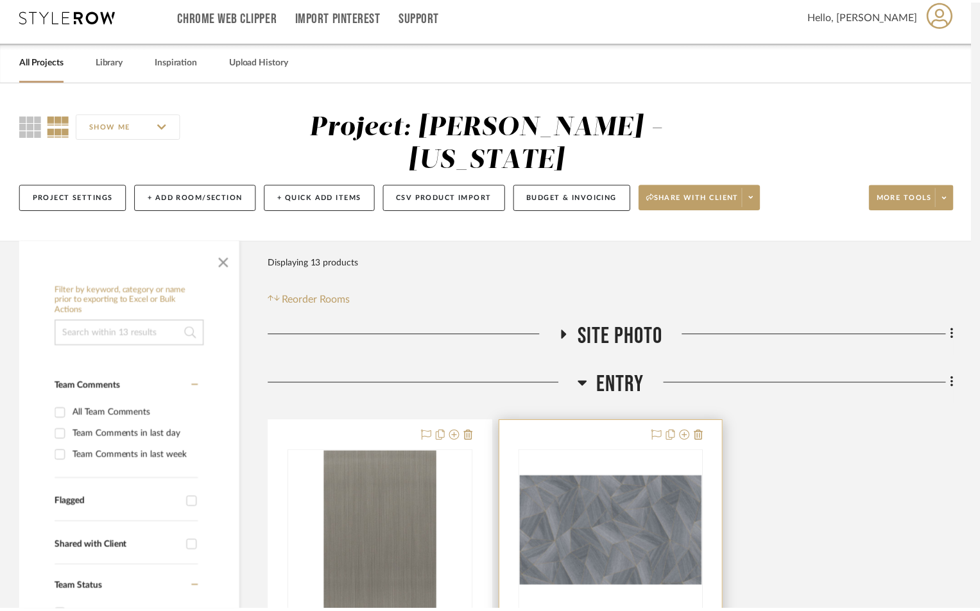
scroll to position [11, 0]
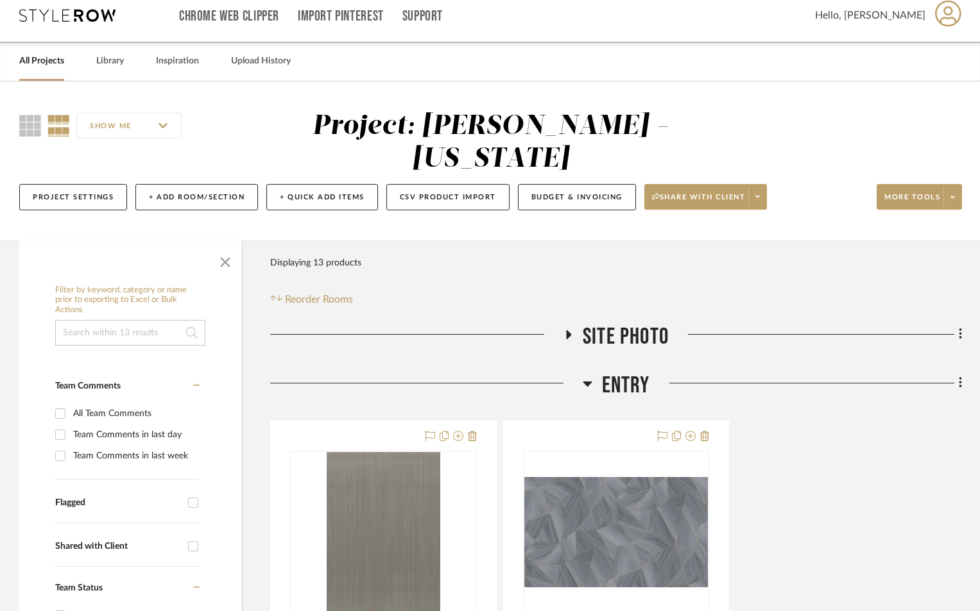
click at [589, 382] on icon at bounding box center [587, 384] width 9 height 5
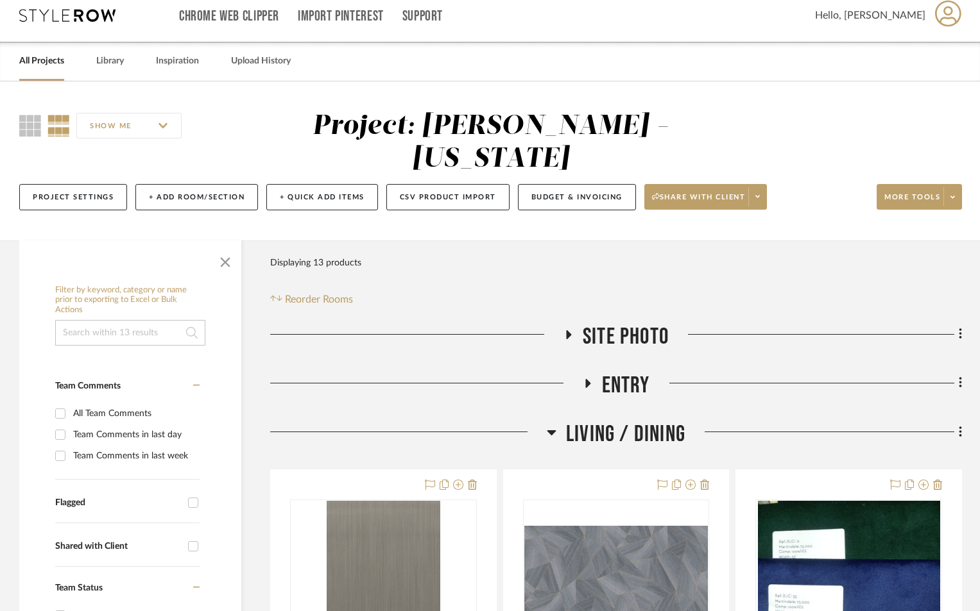
drag, startPoint x: 558, startPoint y: 432, endPoint x: 549, endPoint y: 439, distance: 10.5
click at [553, 437] on h3 "LIVING / DINING" at bounding box center [616, 435] width 139 height 28
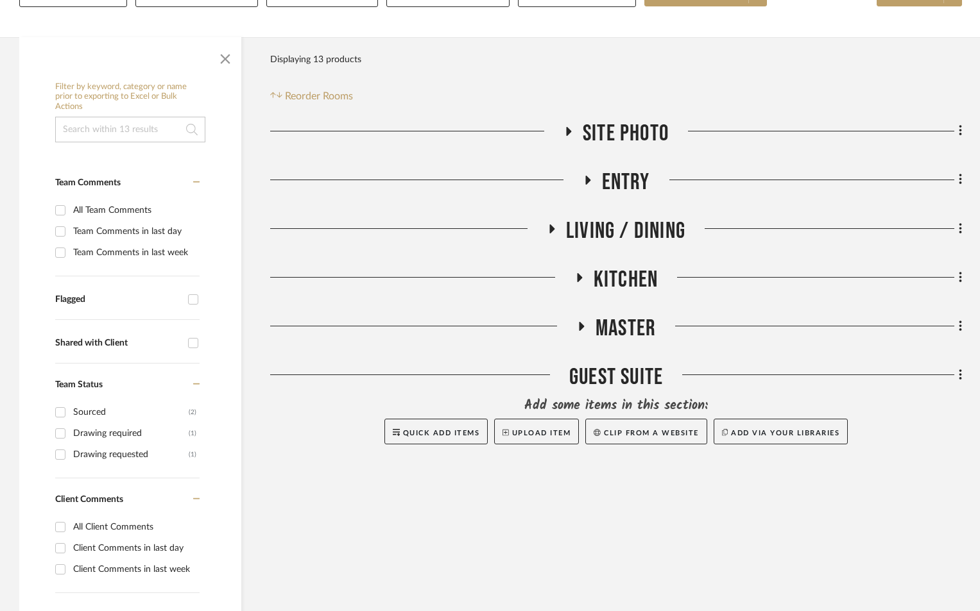
scroll to position [225, 0]
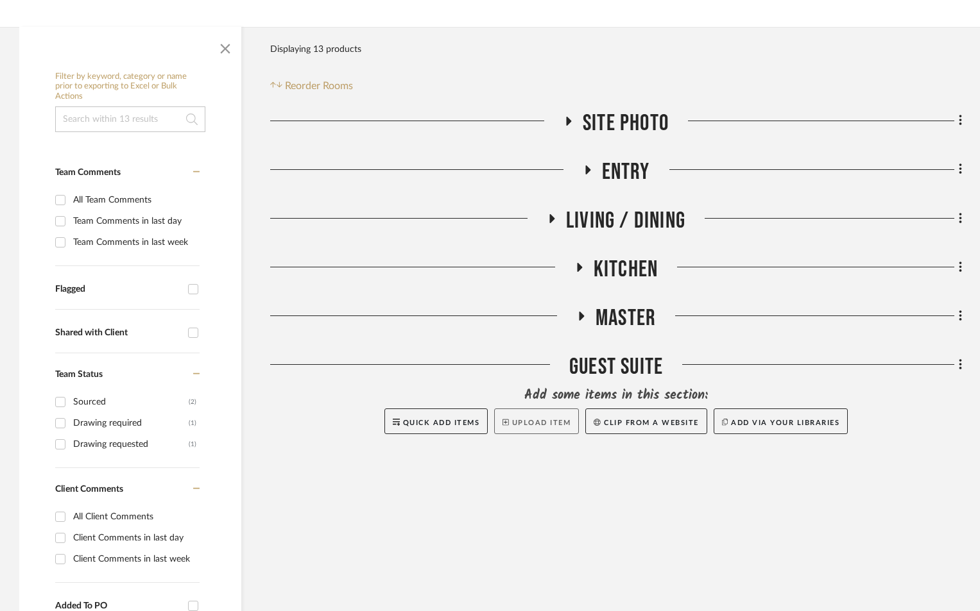
drag, startPoint x: 557, startPoint y: 419, endPoint x: 550, endPoint y: 427, distance: 10.0
click at [557, 418] on button "Upload Item" at bounding box center [536, 422] width 85 height 26
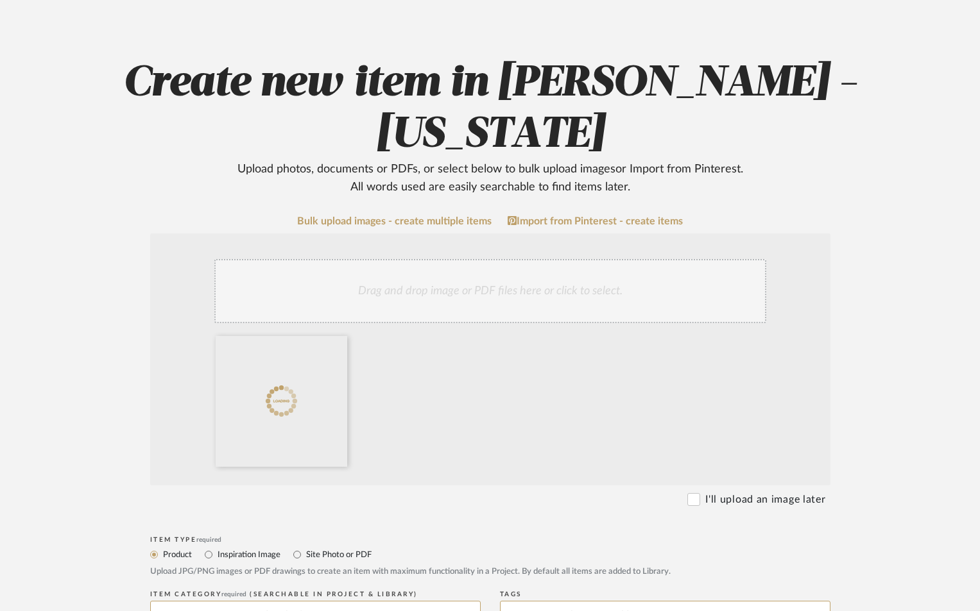
scroll to position [300, 0]
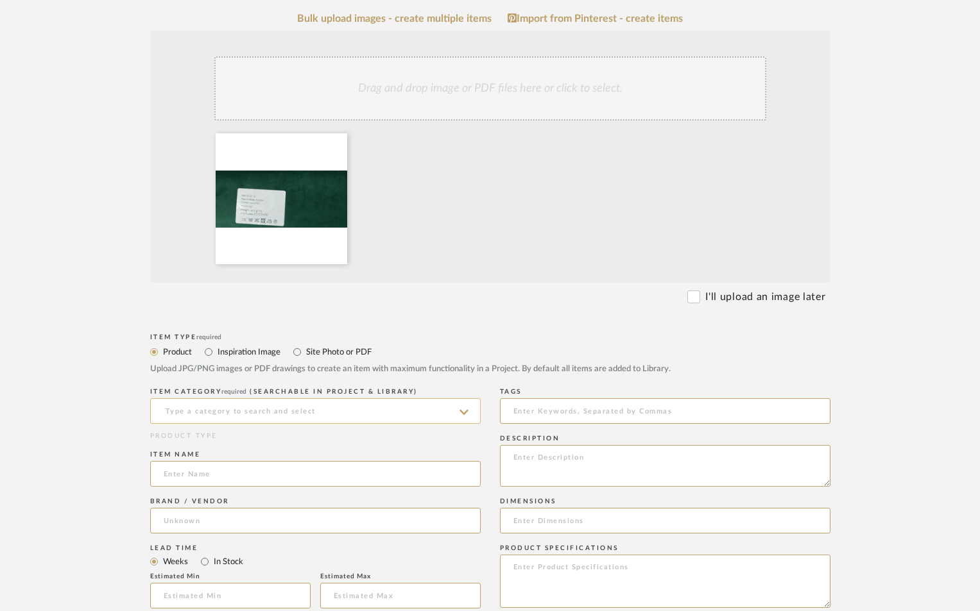
click at [327, 409] on input at bounding box center [315, 411] width 330 height 26
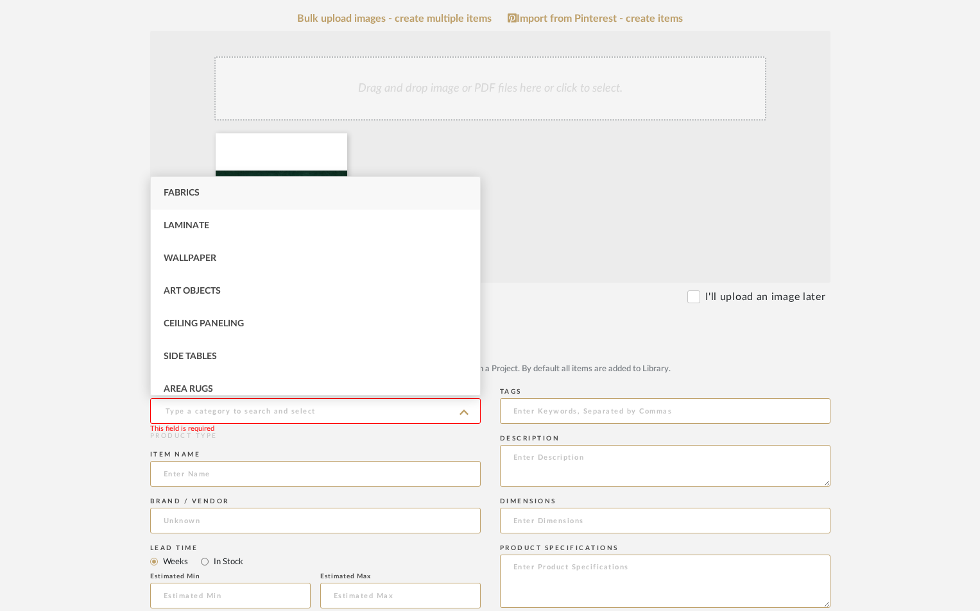
click at [196, 188] on div "Fabrics" at bounding box center [315, 193] width 329 height 33
type input "Fabrics"
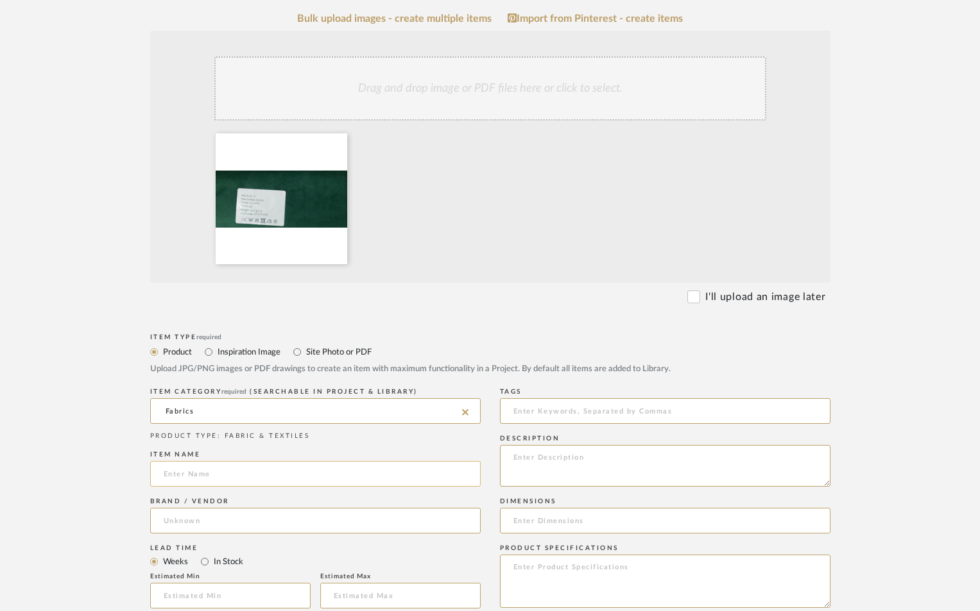
click at [233, 469] on input at bounding box center [315, 474] width 330 height 26
click at [199, 477] on input at bounding box center [315, 474] width 330 height 26
type input "GUEST BEDROOM - PILLOWS"
click at [183, 521] on input at bounding box center [315, 521] width 330 height 26
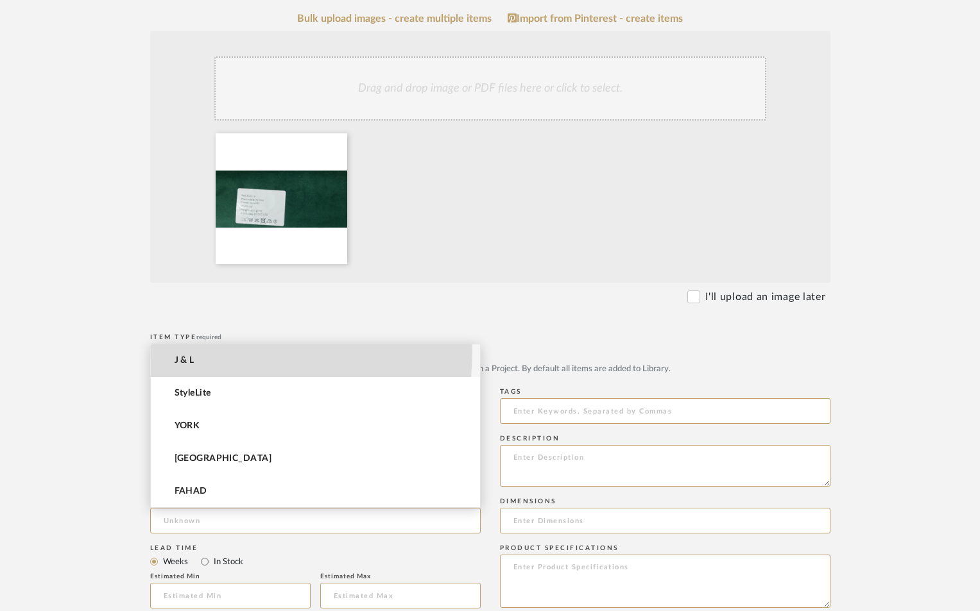
click at [185, 350] on mat-option "J & L" at bounding box center [315, 361] width 329 height 33
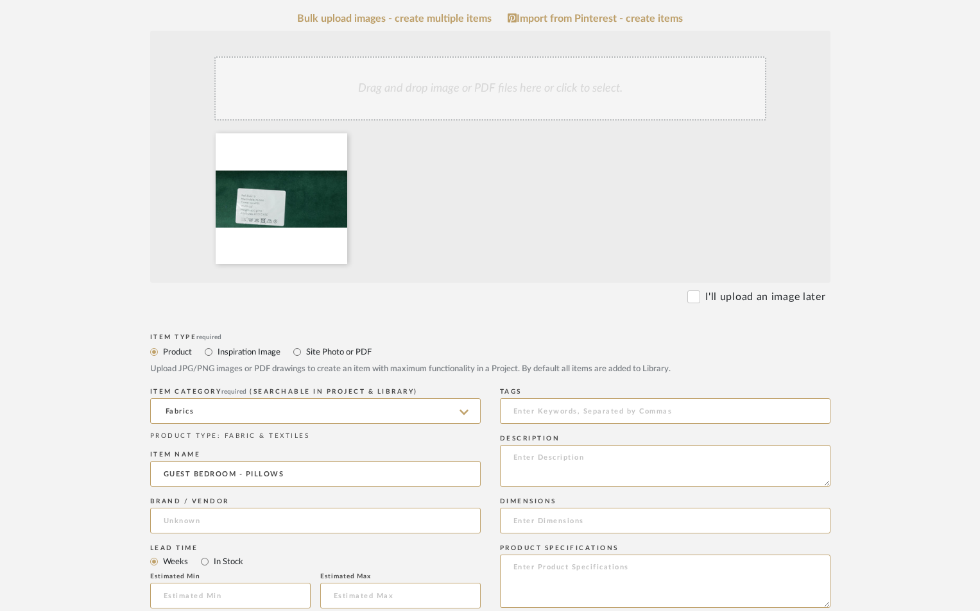
type input "J & L"
click at [545, 463] on textarea at bounding box center [665, 466] width 330 height 42
click at [547, 460] on textarea at bounding box center [665, 466] width 330 height 42
click at [542, 463] on textarea at bounding box center [665, 466] width 330 height 42
click at [537, 459] on textarea at bounding box center [665, 466] width 330 height 42
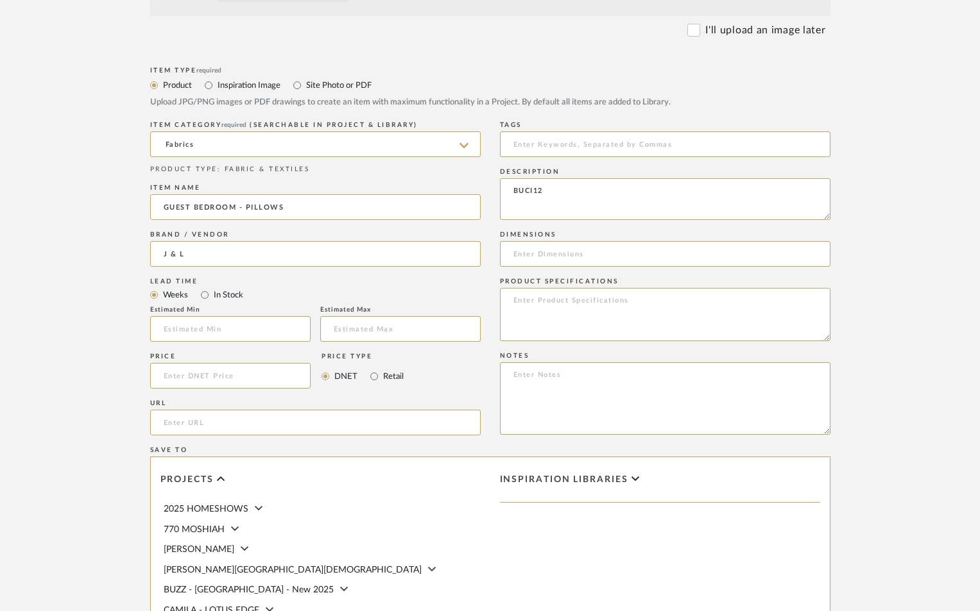
scroll to position [599, 0]
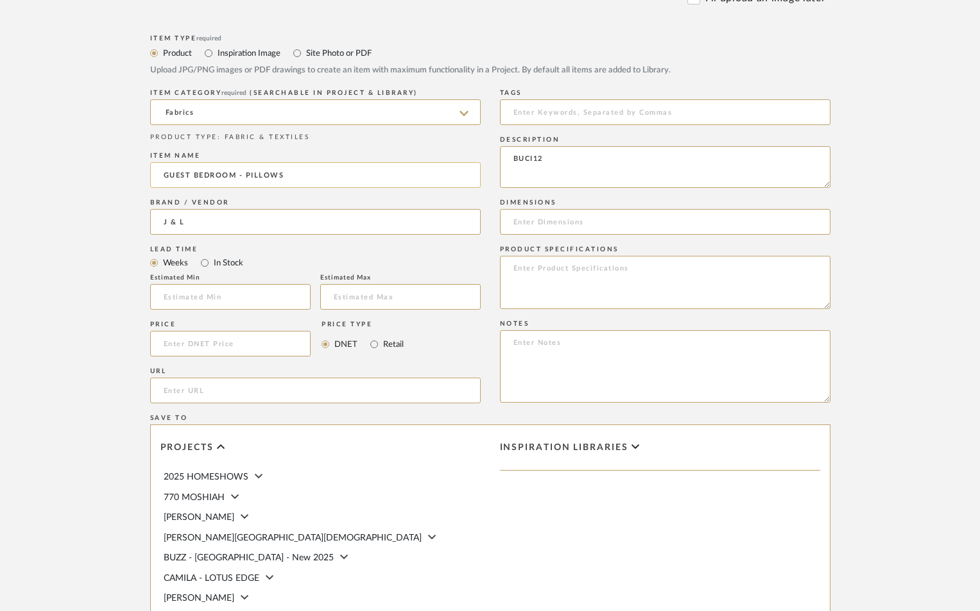
type textarea "BUCI12"
click at [246, 175] on input "GUEST BEDROOM - PILLOWS" at bounding box center [315, 175] width 330 height 26
type input "GUEST BEDROOM - ACCENT PILLOWS"
click at [919, 443] on upload-items "Create new item in GUPTA, ANMOL - NEW YORK Upload photos, documents or PDFs, or…" at bounding box center [490, 153] width 980 height 1319
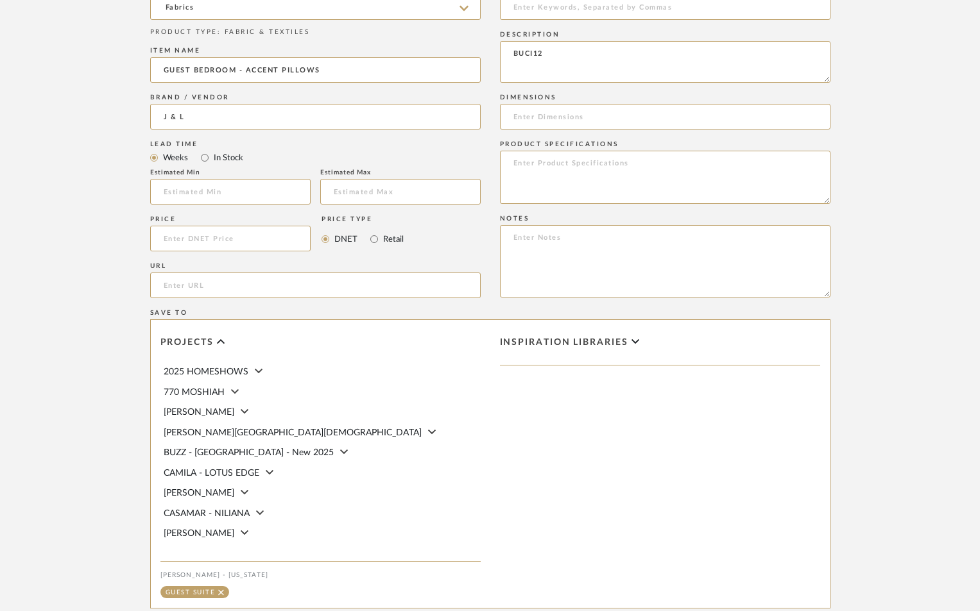
scroll to position [859, 0]
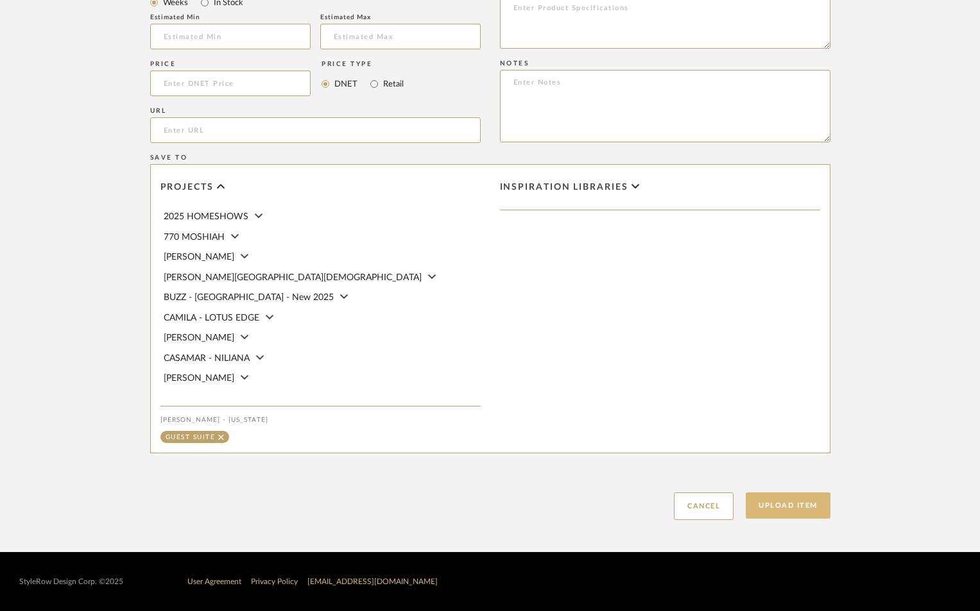
click at [780, 509] on button "Upload Item" at bounding box center [788, 506] width 85 height 26
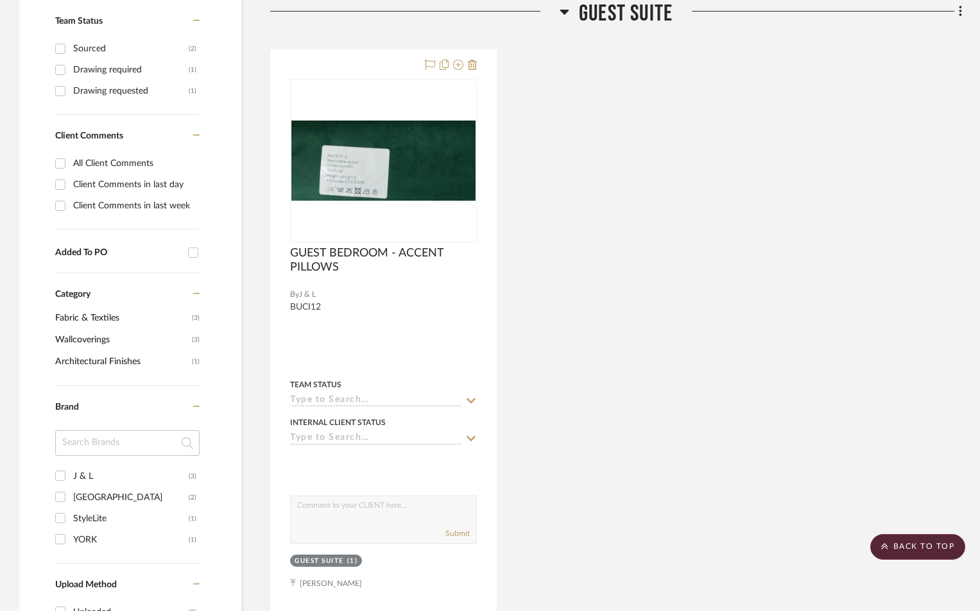
scroll to position [193, 0]
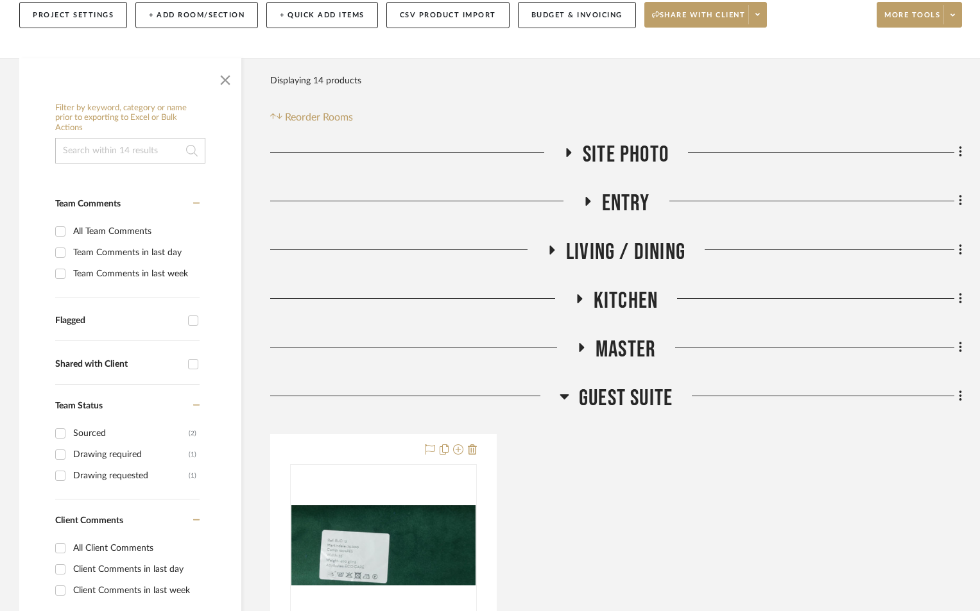
click at [587, 200] on icon at bounding box center [587, 201] width 5 height 9
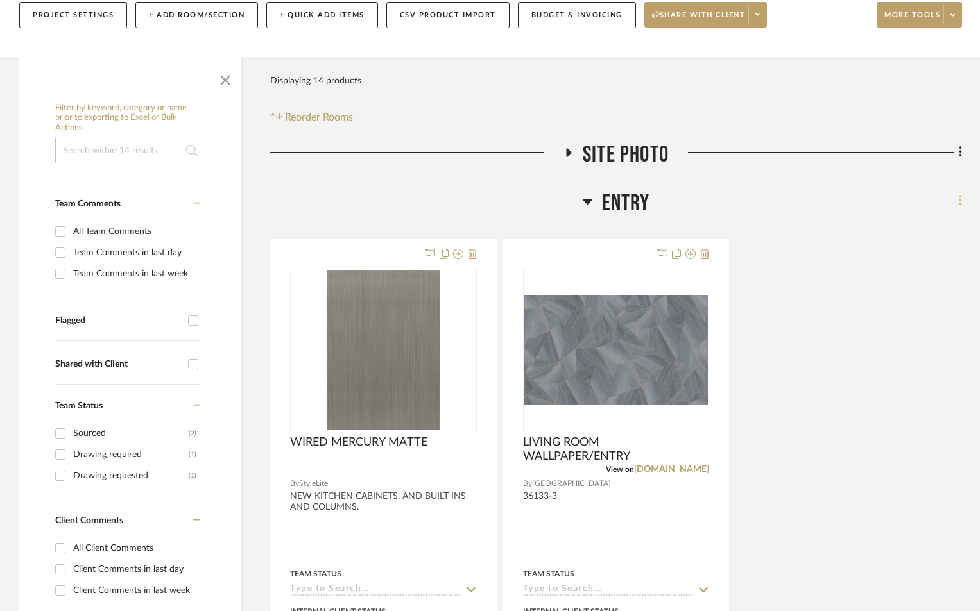
click at [960, 199] on icon at bounding box center [961, 201] width 4 height 14
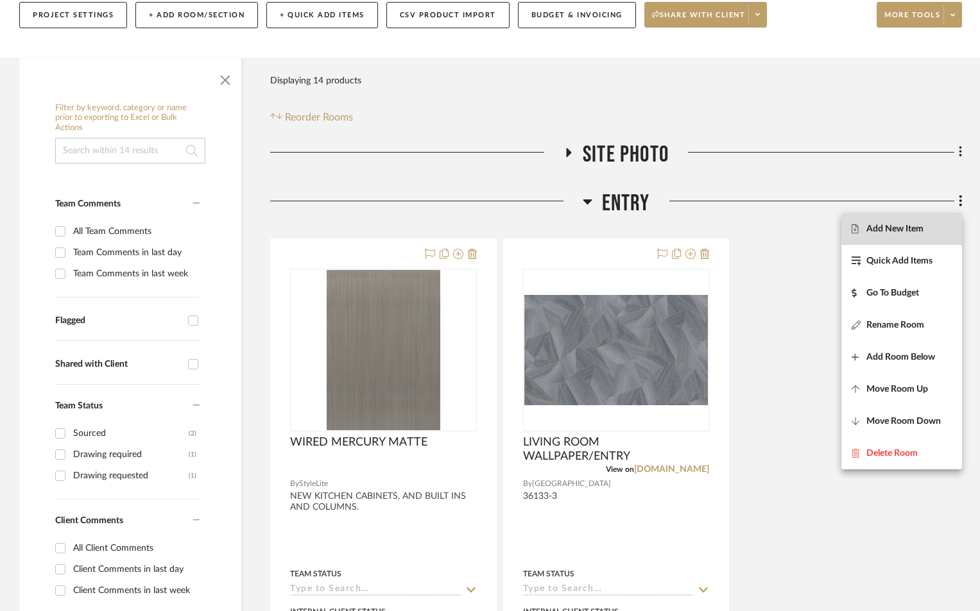
click at [893, 230] on span "Add New Item" at bounding box center [894, 228] width 57 height 11
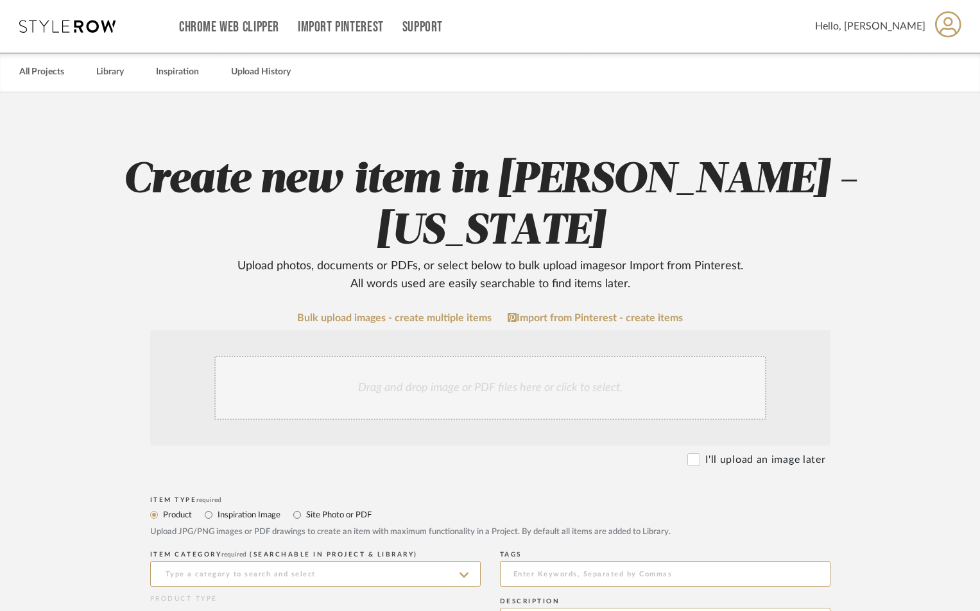
click at [463, 397] on div "Drag and drop image or PDF files here or click to select." at bounding box center [490, 388] width 552 height 64
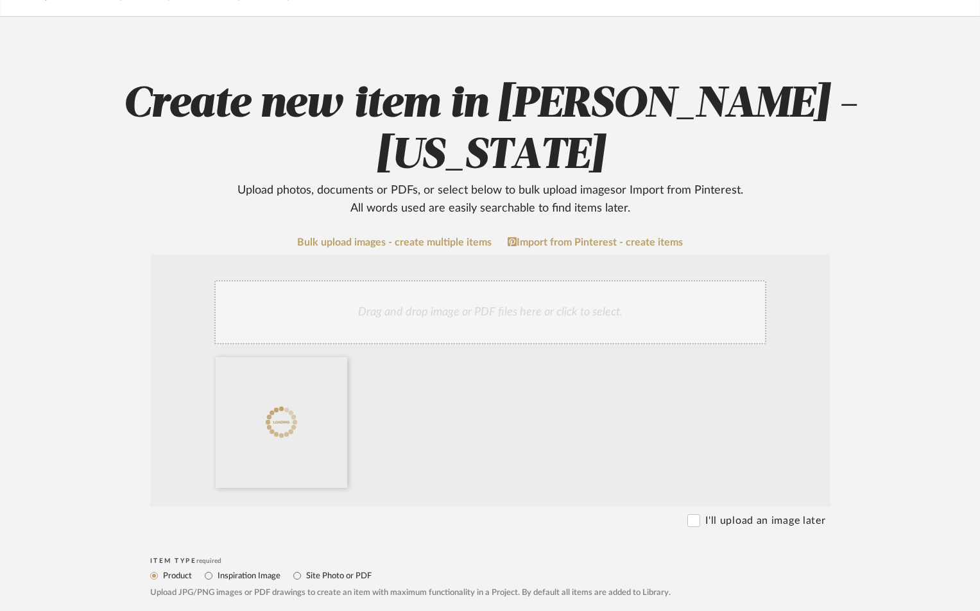
scroll to position [300, 0]
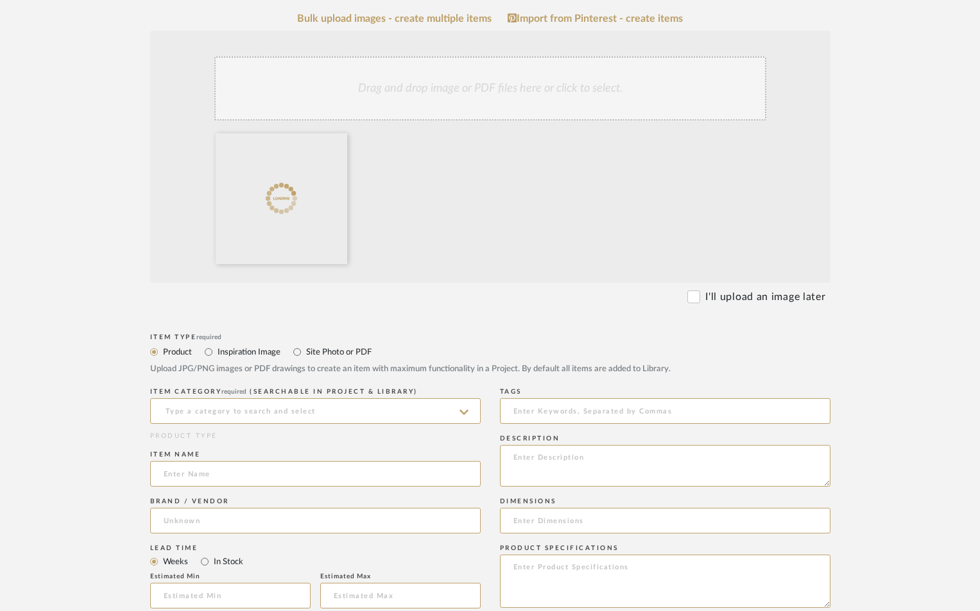
click at [309, 352] on label "Site Photo or PDF" at bounding box center [338, 352] width 67 height 14
click at [305, 352] on input "Site Photo or PDF" at bounding box center [296, 352] width 15 height 15
radio input "true"
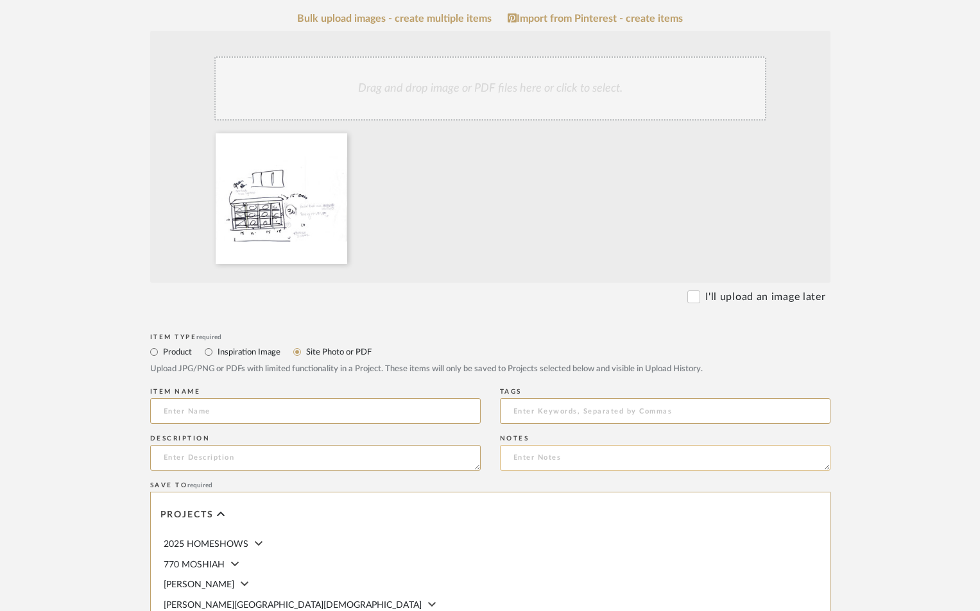
click at [615, 453] on textarea at bounding box center [665, 458] width 330 height 26
paste textarea "PLEASE SEE THE ATTACHED SKETCH. THESE SHELVES WILL BE OPEN BACK SO WE CAN SEE T…"
type textarea "PLEASE SEE THE ATTACHED SKETCH. THESE SHELVES WILL BE OPEN BACK SO WE CAN SEE T…"
click at [220, 455] on textarea at bounding box center [315, 458] width 330 height 26
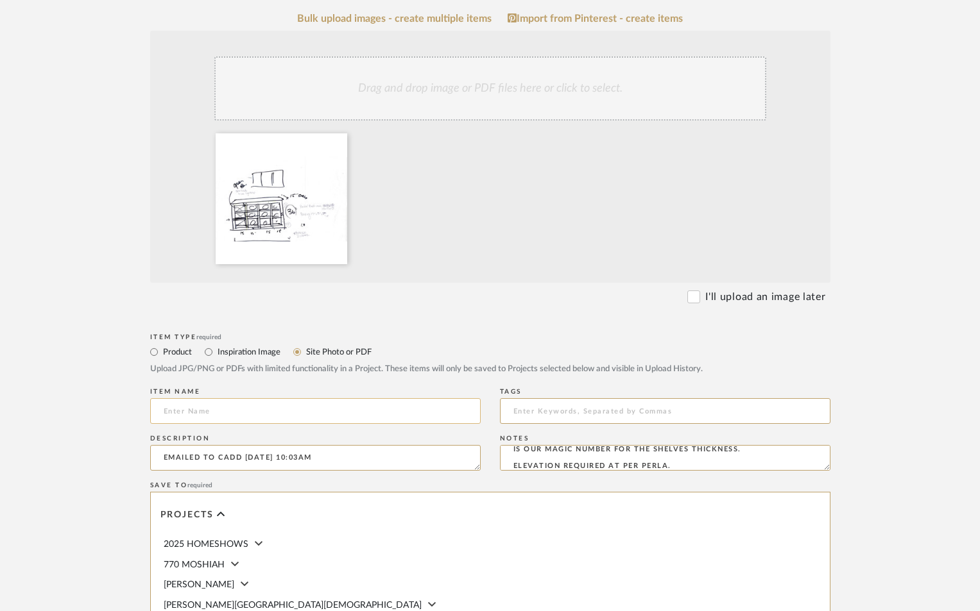
type textarea "EMAILED TO CADD 9-5-25 10:03AM"
click at [185, 403] on input at bounding box center [315, 411] width 330 height 26
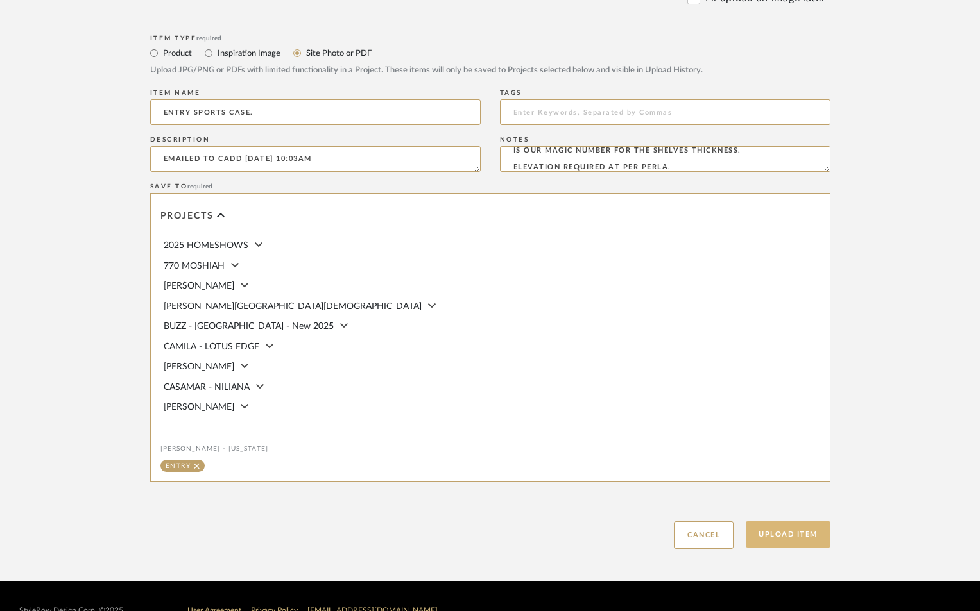
type input "ENTRY SPORTS CASE."
click at [800, 534] on button "Upload Item" at bounding box center [788, 535] width 85 height 26
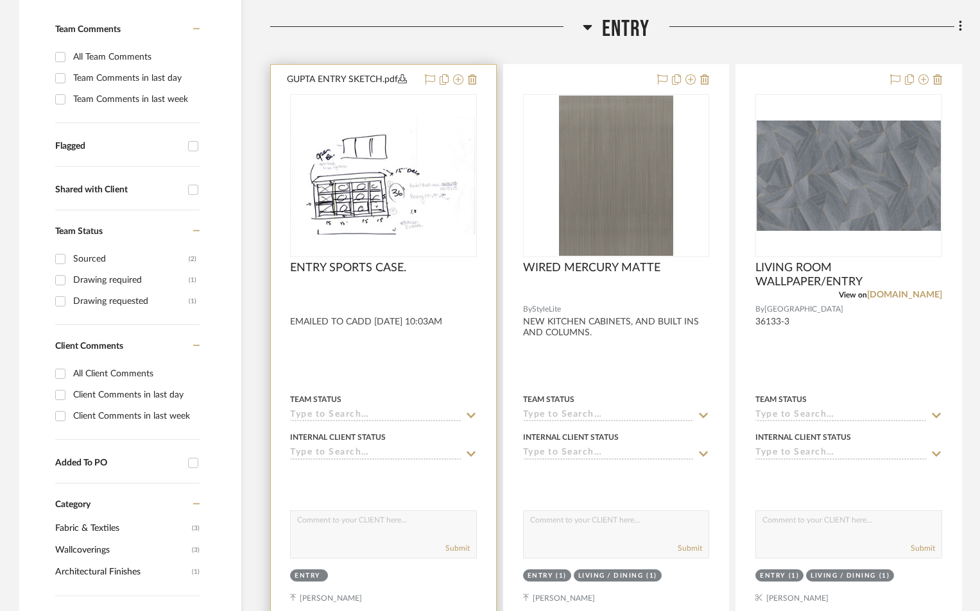
scroll to position [383, 0]
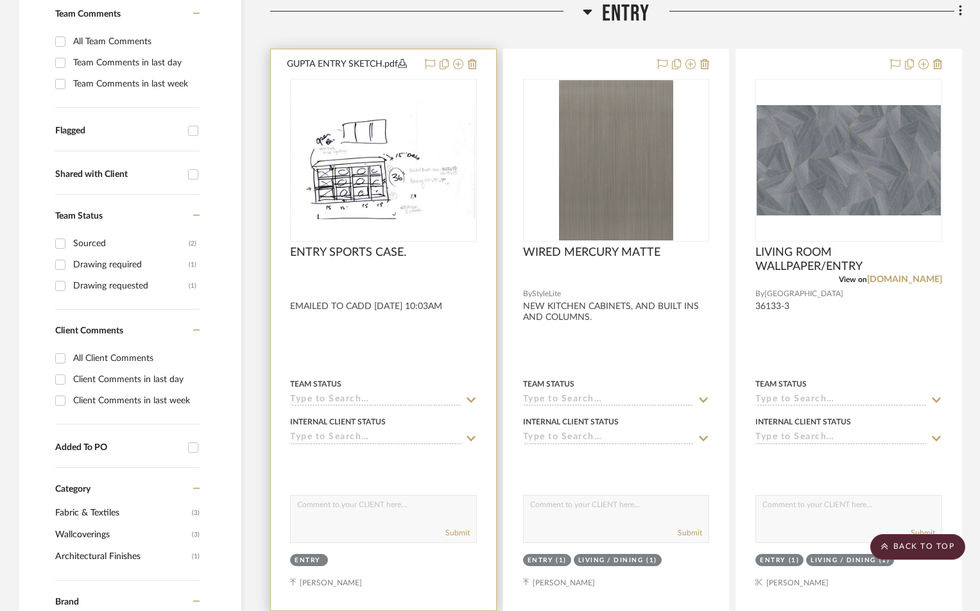
click at [354, 395] on input at bounding box center [375, 401] width 171 height 12
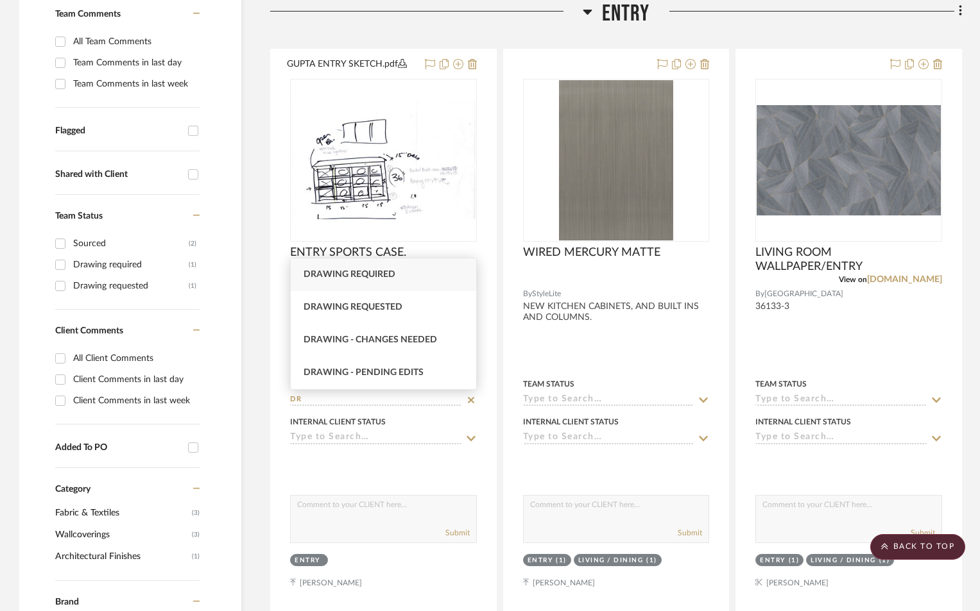
type input "DR"
click at [382, 271] on span "Drawing required" at bounding box center [349, 274] width 92 height 9
type input "[DATE]"
type input "Drawing required"
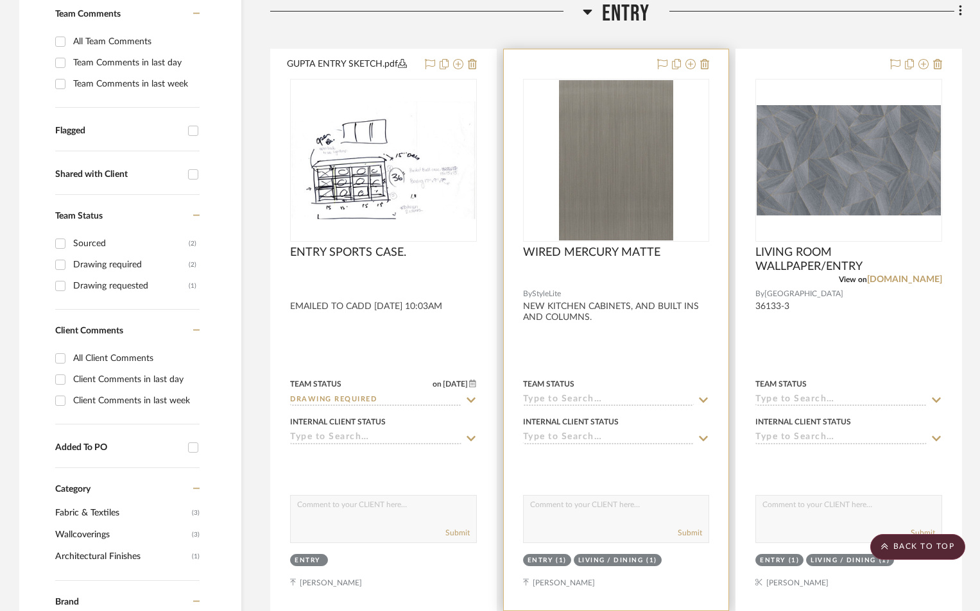
click at [558, 395] on input at bounding box center [608, 401] width 171 height 12
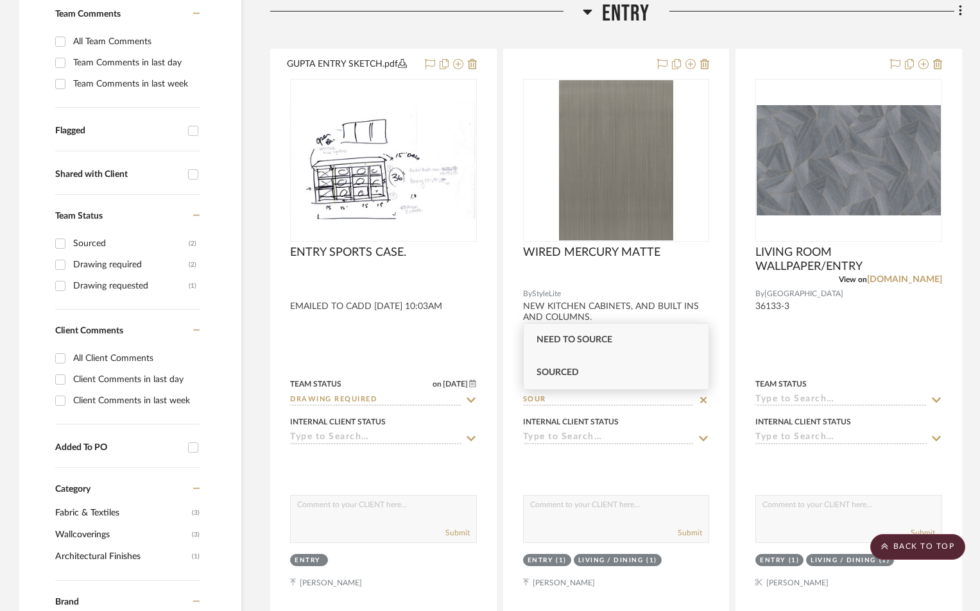
type input "SOUR"
click at [564, 369] on span "Sourced" at bounding box center [557, 372] width 42 height 9
type input "[DATE]"
type input "Sourced"
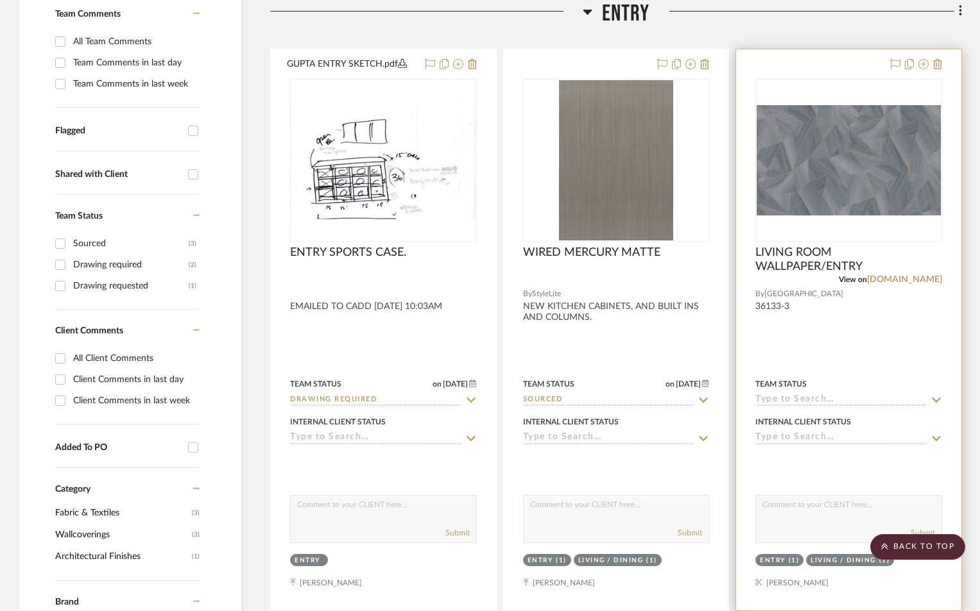
click at [806, 405] on project-item-tile "LIVING ROOM WALLPAPER/ENTRY View on wcd.com.my By ONTARIO 36133-3 Team Status I…" at bounding box center [848, 330] width 226 height 563
click at [805, 398] on input at bounding box center [840, 401] width 171 height 12
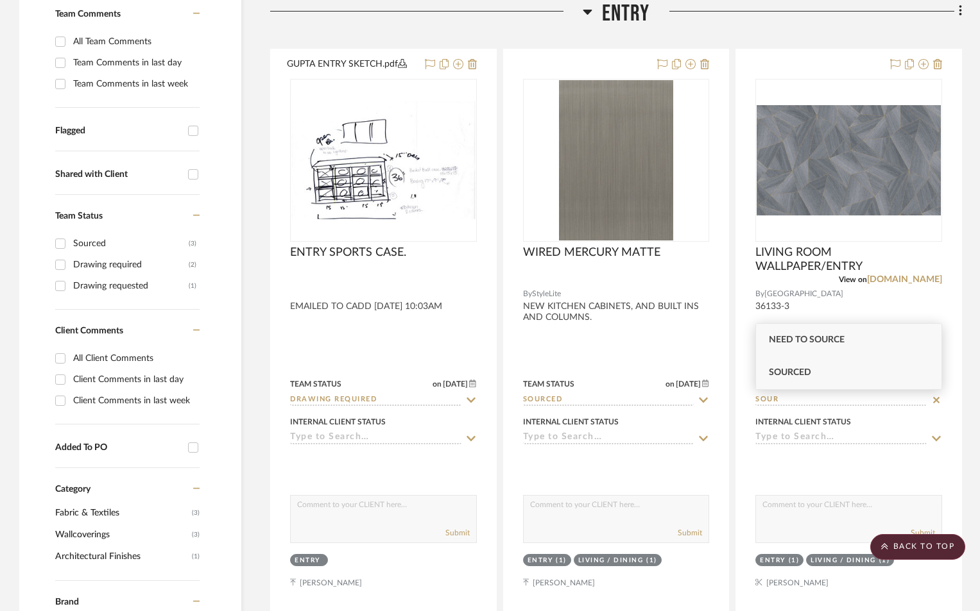
type input "SOUR"
click at [801, 370] on span "Sourced" at bounding box center [790, 372] width 42 height 9
type input "[DATE]"
type input "Sourced"
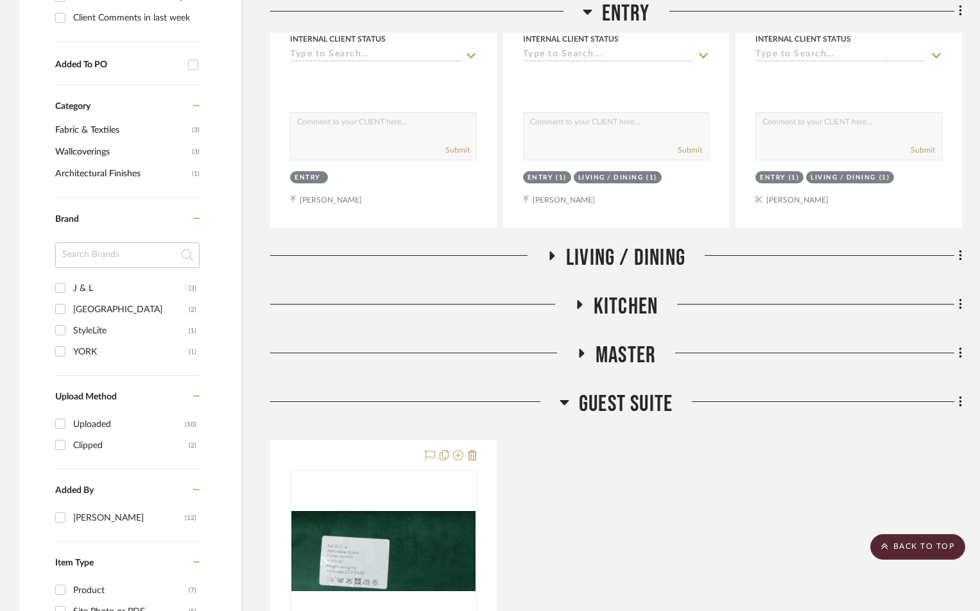
scroll to position [768, 0]
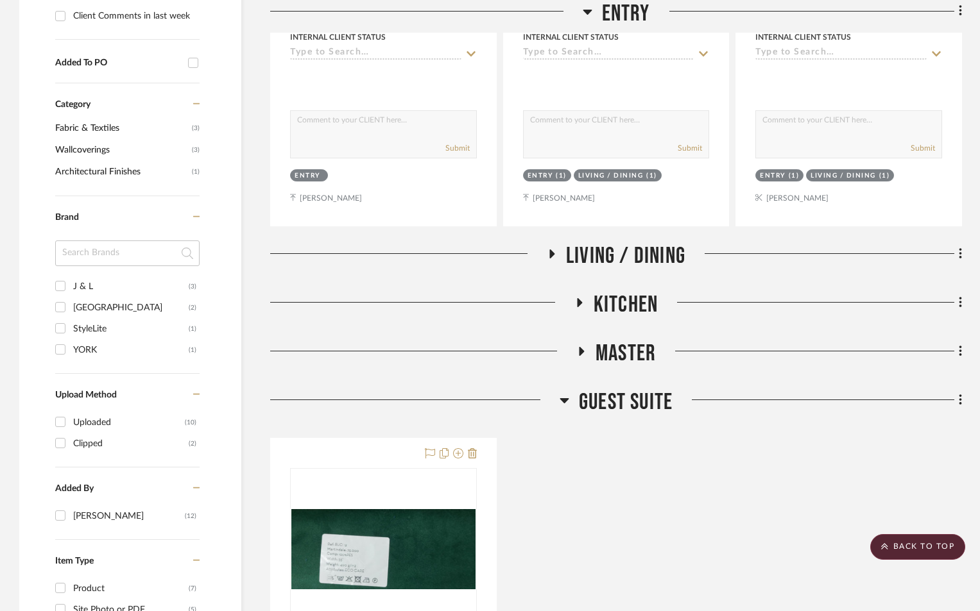
click at [553, 253] on icon at bounding box center [552, 254] width 5 height 9
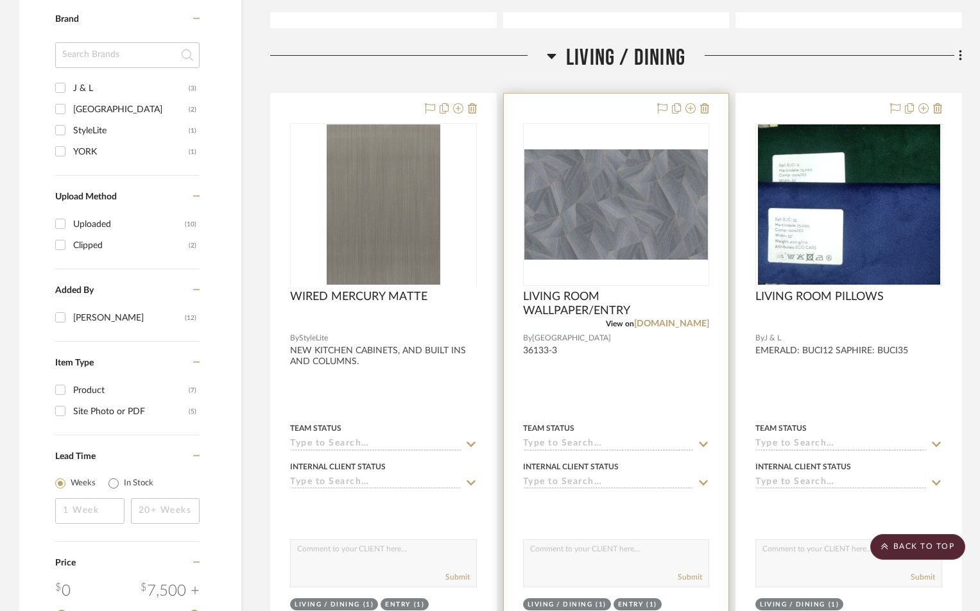
scroll to position [982, 0]
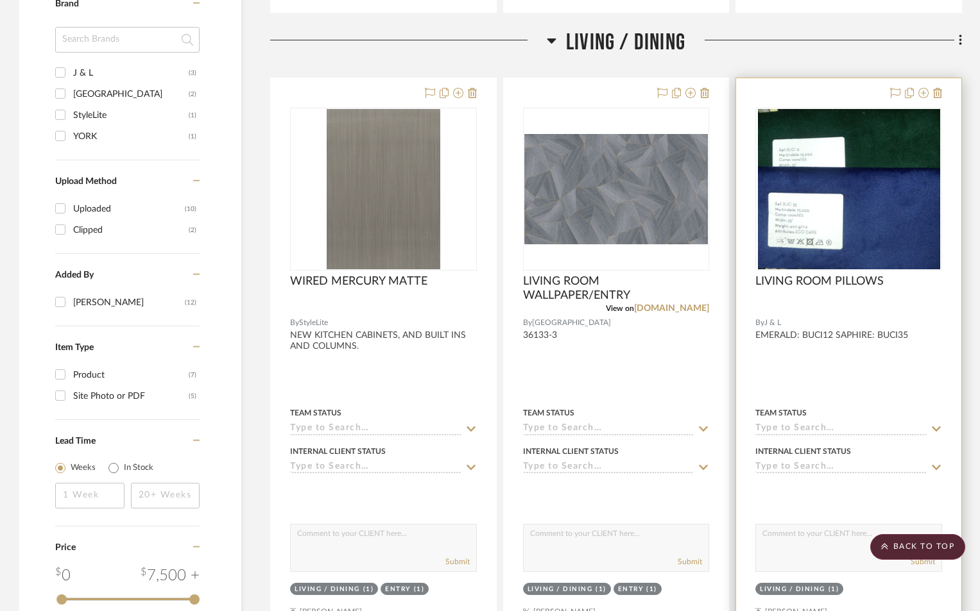
click at [785, 429] on input at bounding box center [840, 429] width 171 height 12
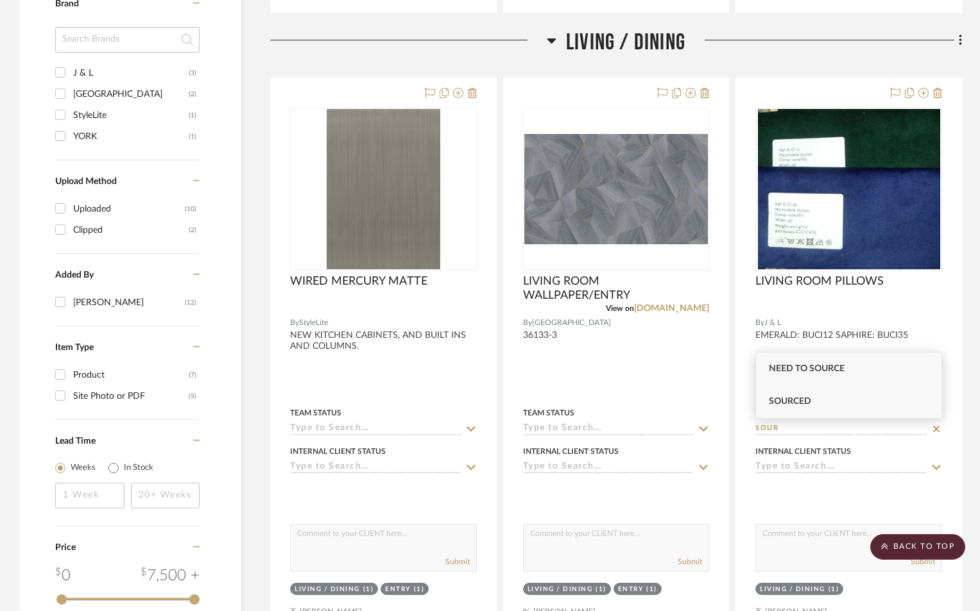
type input "SOUR"
click at [830, 401] on div "Sourced" at bounding box center [848, 402] width 185 height 33
type input "[DATE]"
type input "Sourced"
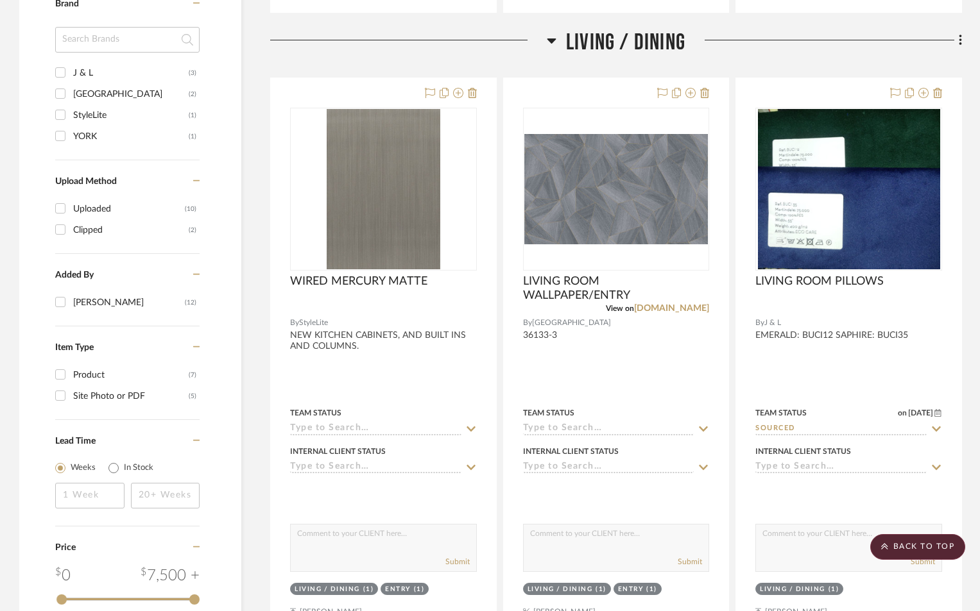
click at [552, 38] on icon at bounding box center [552, 40] width 10 height 15
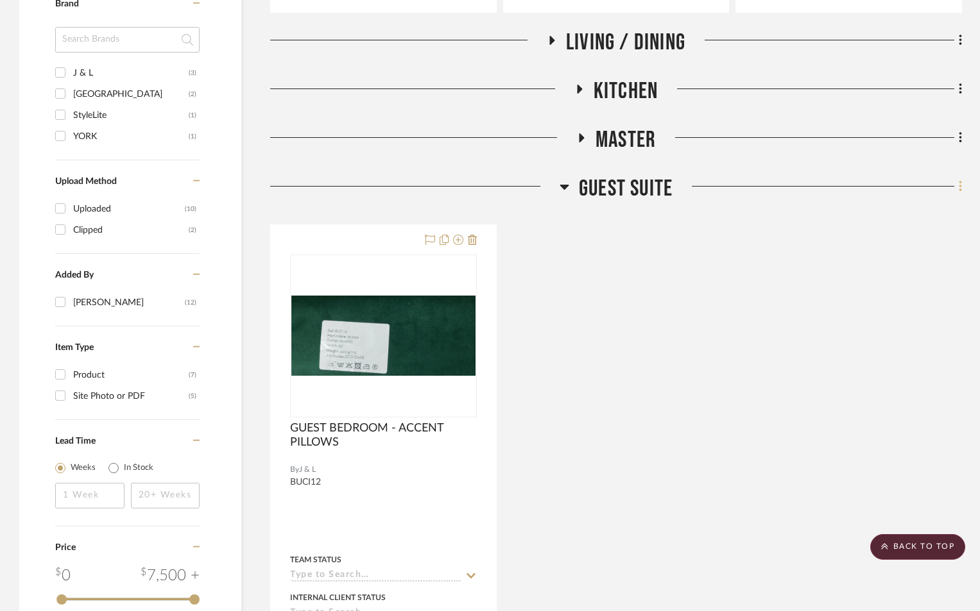
click at [959, 187] on icon at bounding box center [960, 187] width 3 height 11
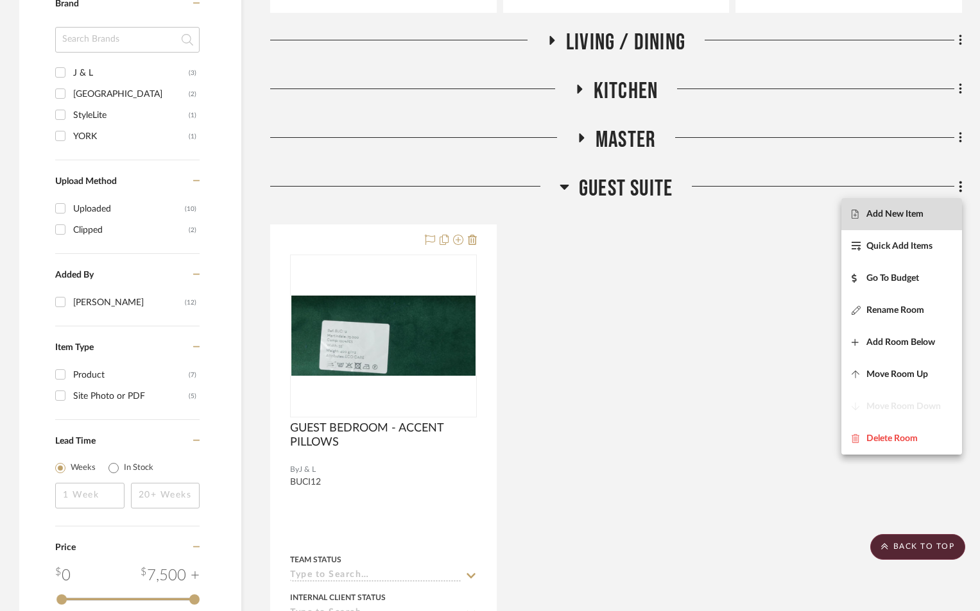
click at [910, 218] on span "Add New Item" at bounding box center [894, 214] width 57 height 11
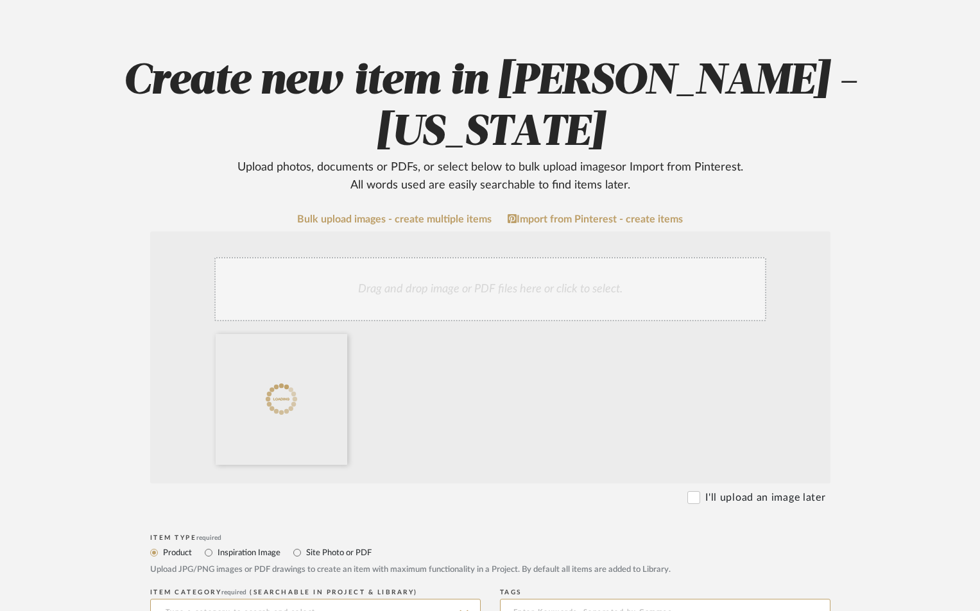
scroll to position [342, 0]
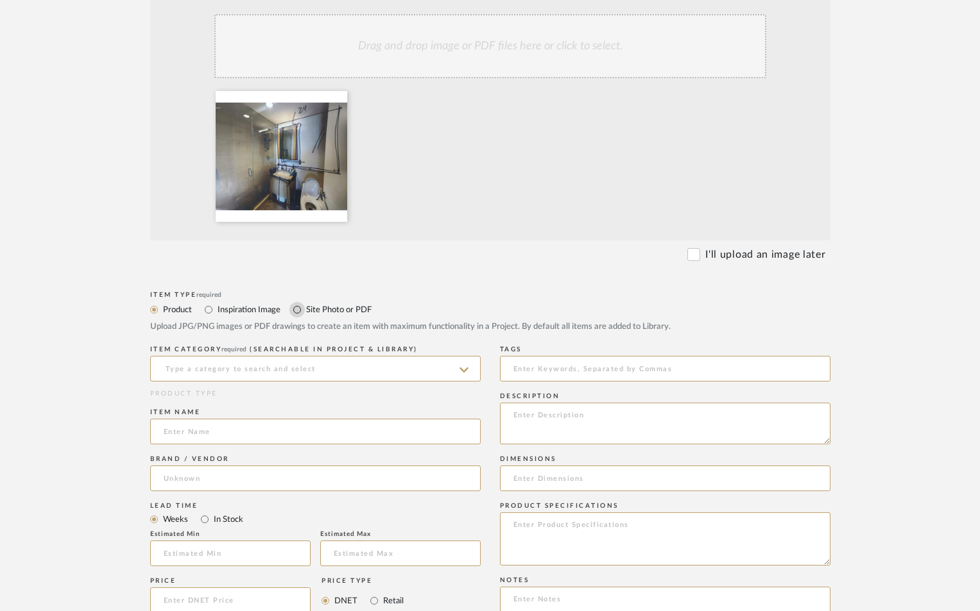
click at [302, 305] on input "Site Photo or PDF" at bounding box center [296, 309] width 15 height 15
radio input "true"
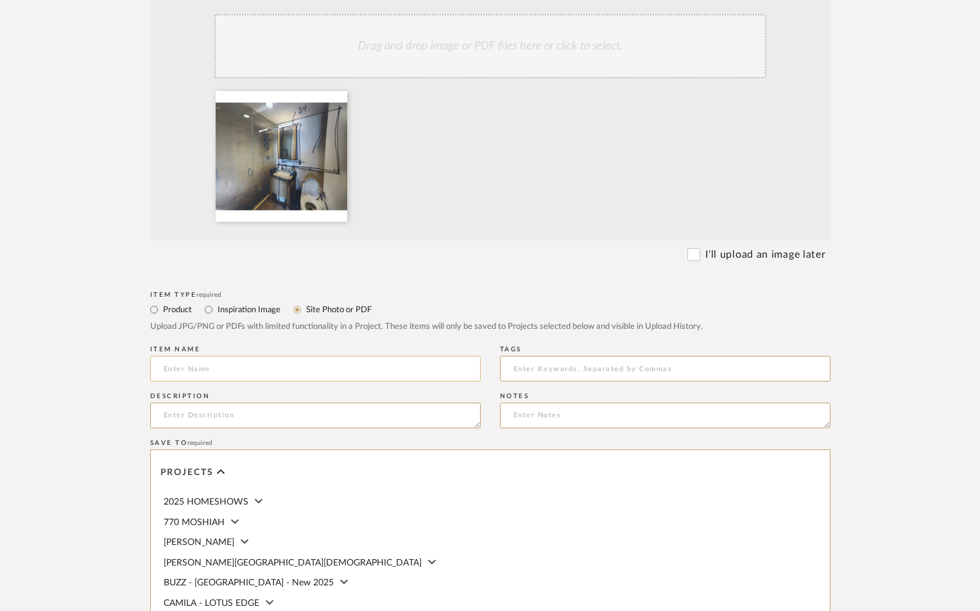
click at [319, 375] on input at bounding box center [315, 369] width 330 height 26
type input "UPDATE VANITY/PLUMBING. MIRROR ON MIRROR"
click at [280, 413] on textarea at bounding box center [315, 416] width 330 height 26
click at [284, 415] on textarea "VANITY WIRED MERCURY" at bounding box center [315, 416] width 330 height 26
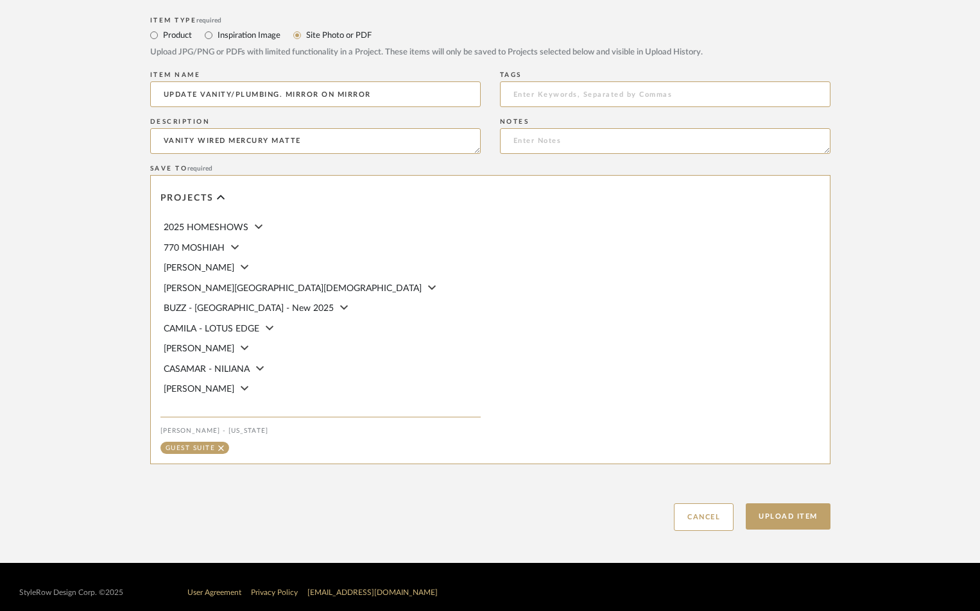
scroll to position [627, 0]
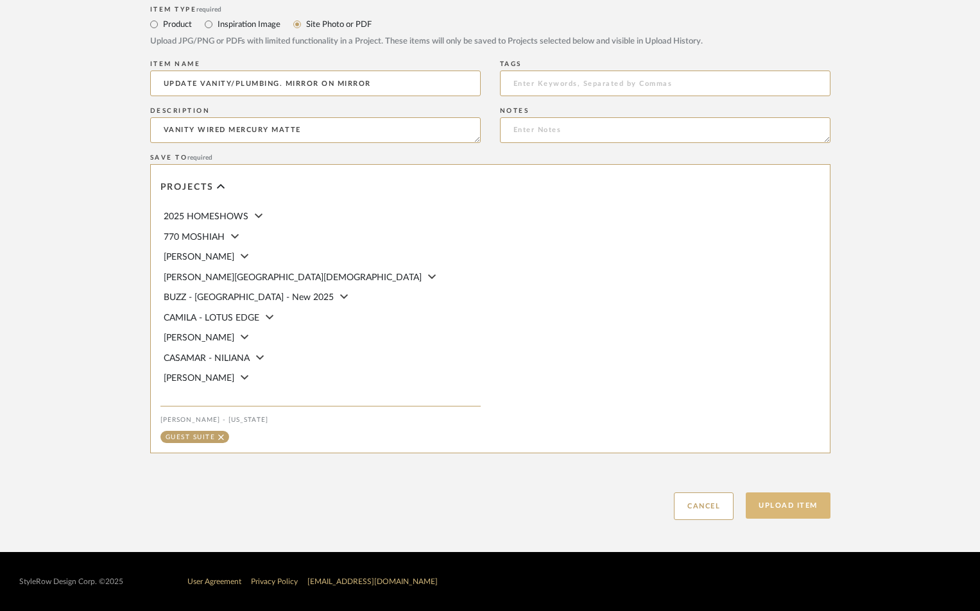
type textarea "VANITY WIRED MERCURY MATTE"
click at [799, 503] on button "Upload Item" at bounding box center [788, 506] width 85 height 26
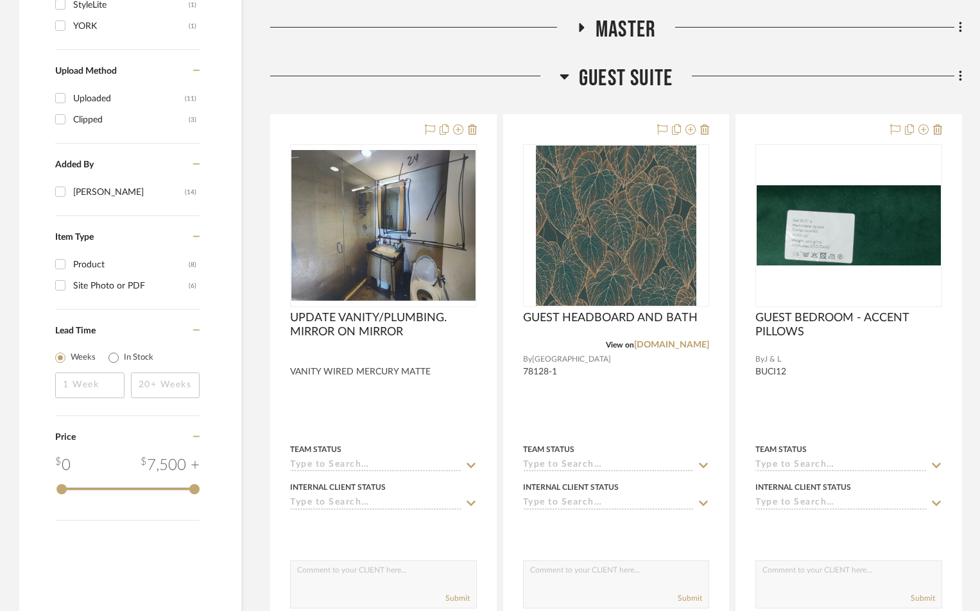
scroll to position [1157, 0]
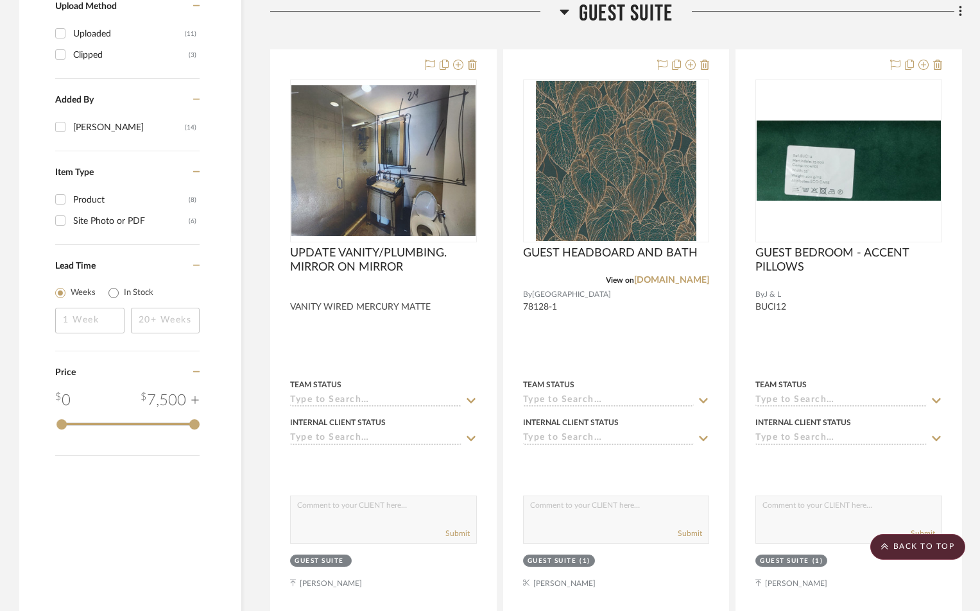
click at [562, 10] on icon at bounding box center [564, 11] width 10 height 15
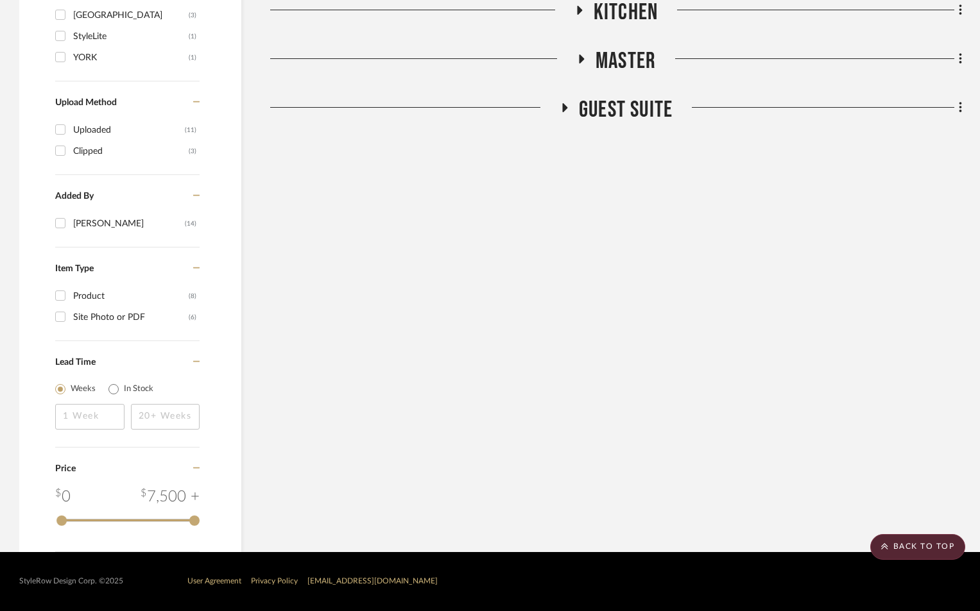
click at [579, 5] on h3 "Kitchen" at bounding box center [615, 13] width 83 height 28
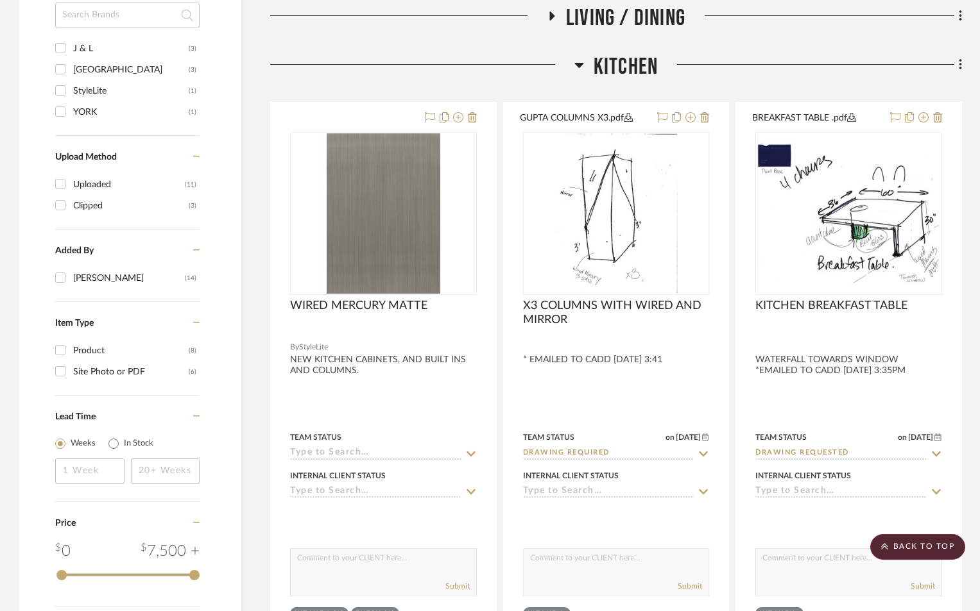
scroll to position [900, 0]
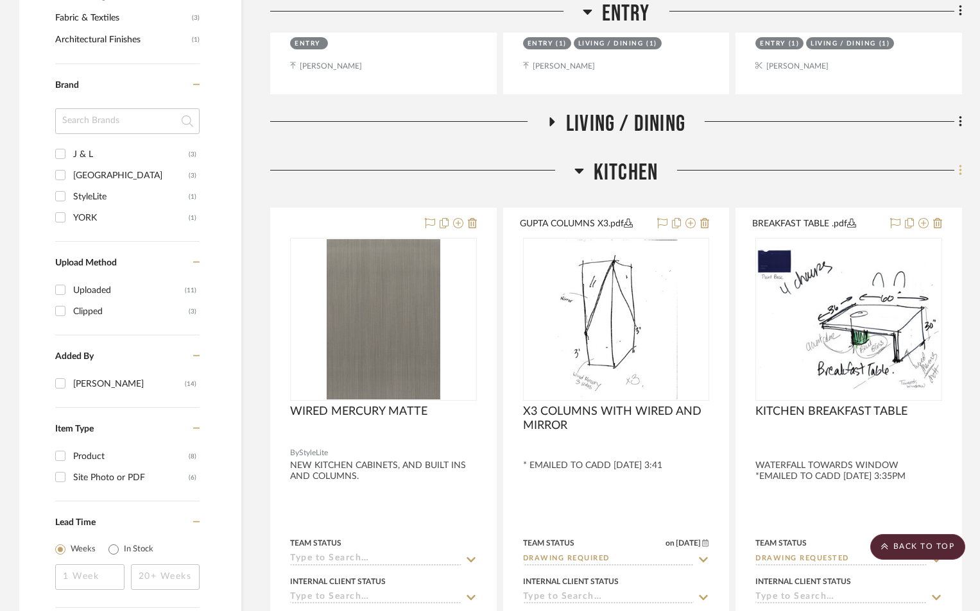
click at [960, 171] on icon at bounding box center [960, 170] width 3 height 11
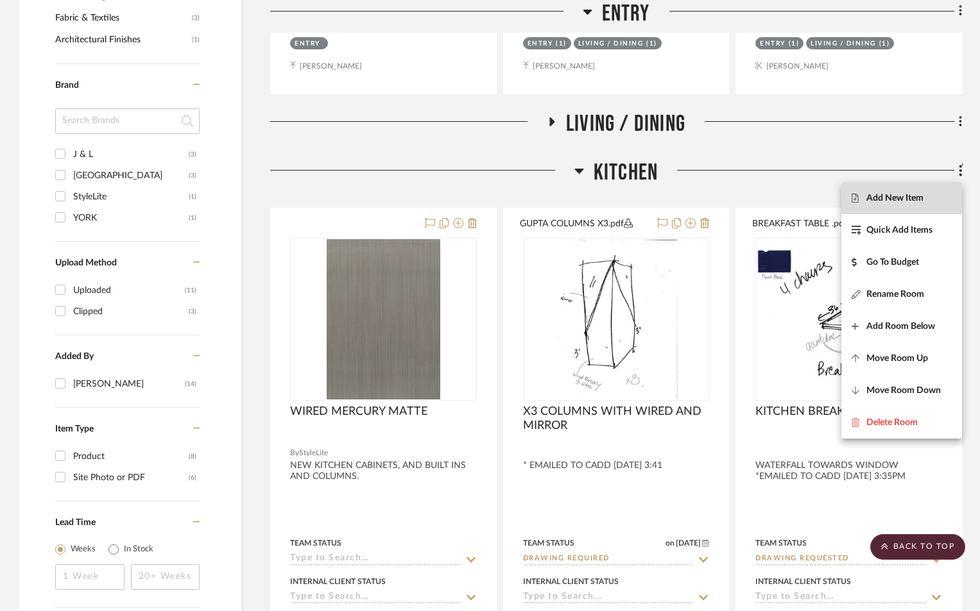
click at [889, 197] on span "Add New Item" at bounding box center [894, 198] width 57 height 11
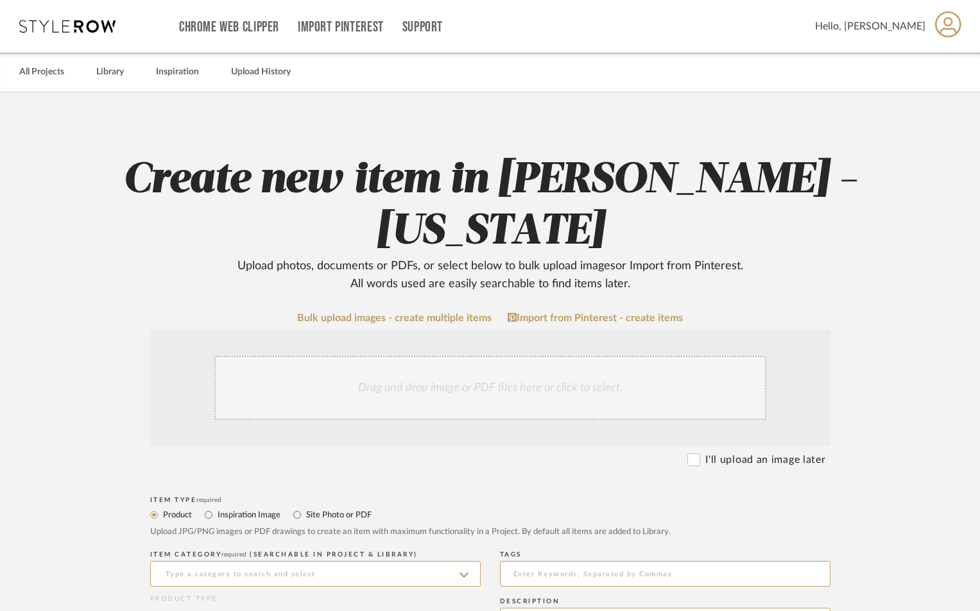
click at [334, 511] on label "Site Photo or PDF" at bounding box center [338, 515] width 67 height 14
click at [305, 511] on input "Site Photo or PDF" at bounding box center [296, 514] width 15 height 15
radio input "true"
click at [243, 571] on input at bounding box center [315, 574] width 330 height 26
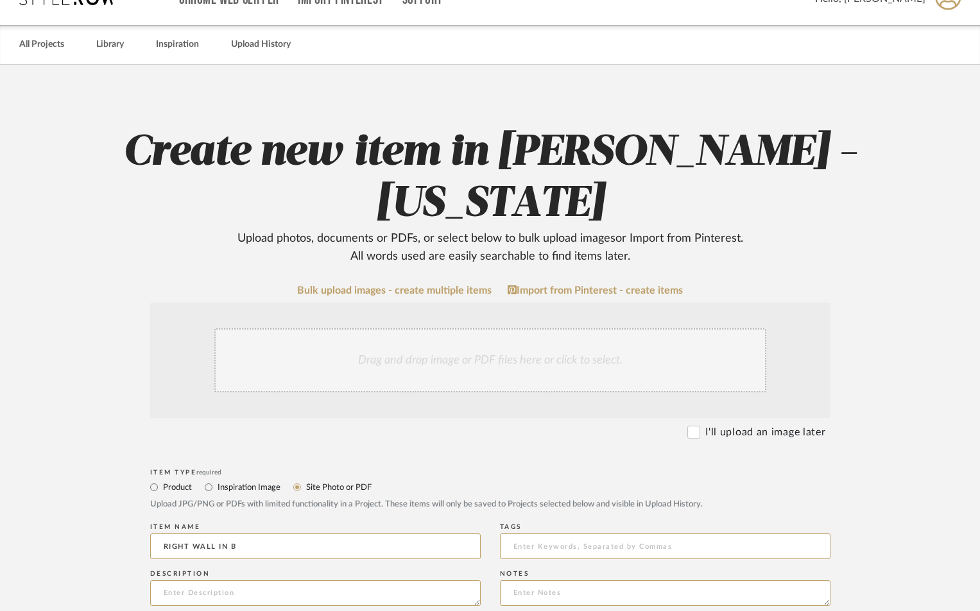
scroll to position [43, 0]
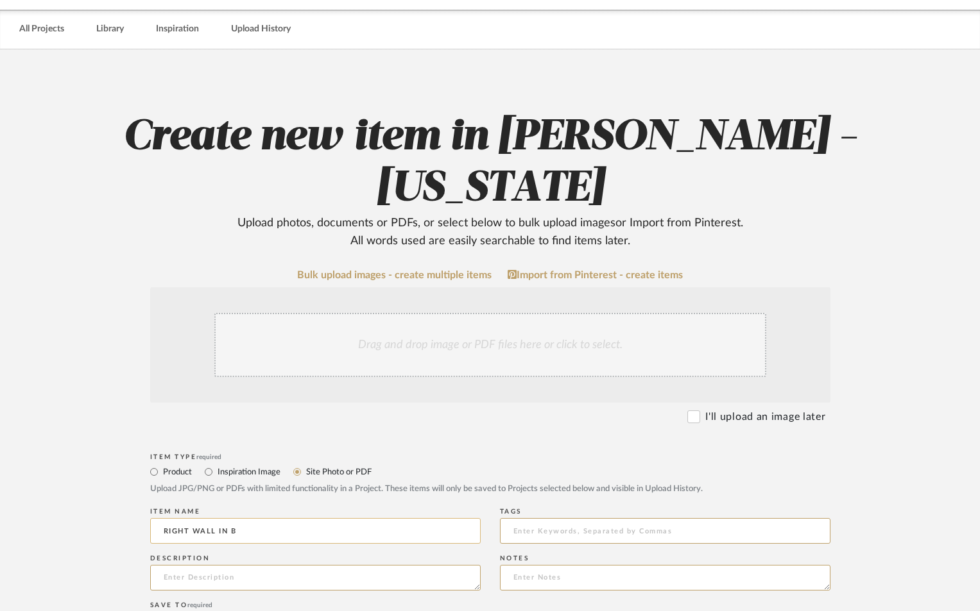
click at [258, 525] on input "RIGHT WALL IN B" at bounding box center [315, 531] width 330 height 26
type input "RIGHT WALL IN BREAKAST - 2 - 10X4 WITH LED CENTER"
click at [238, 578] on textarea at bounding box center [315, 578] width 330 height 26
type textarea "M"
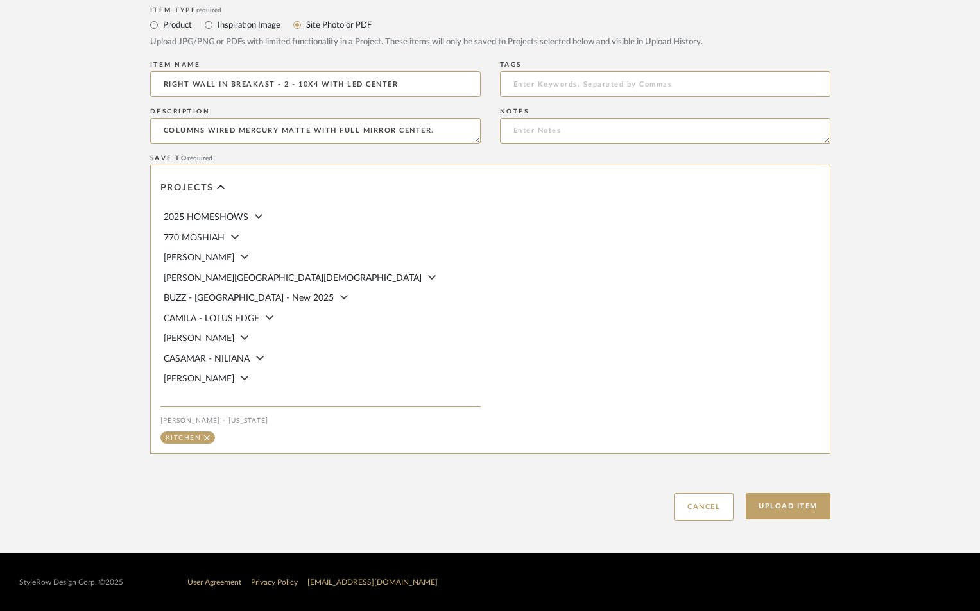
scroll to position [491, 0]
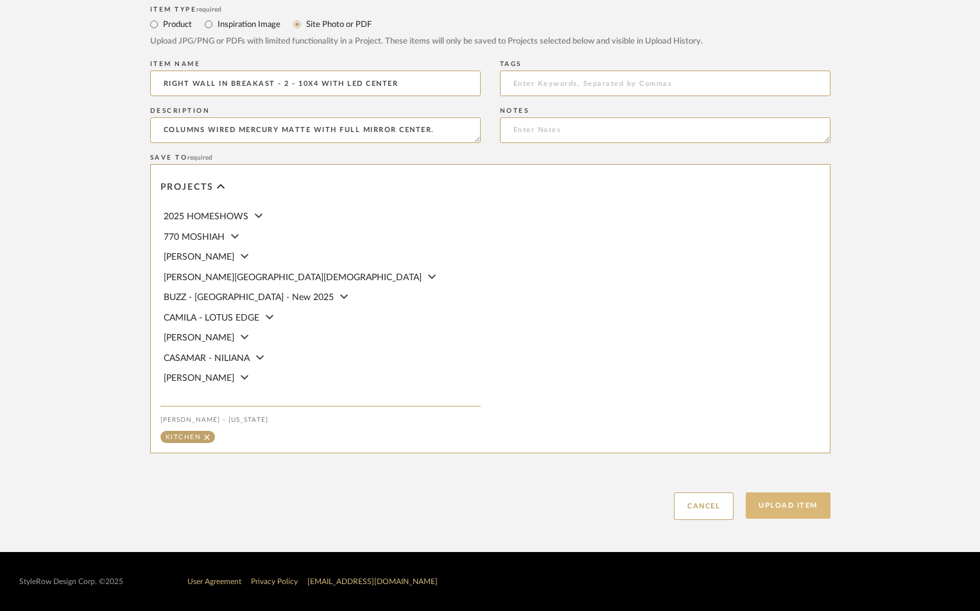
type textarea "COLUMNS WIRED MERCURY MATTE WITH FULL MIRROR CENTER."
click at [772, 510] on button "Upload Item" at bounding box center [788, 506] width 85 height 26
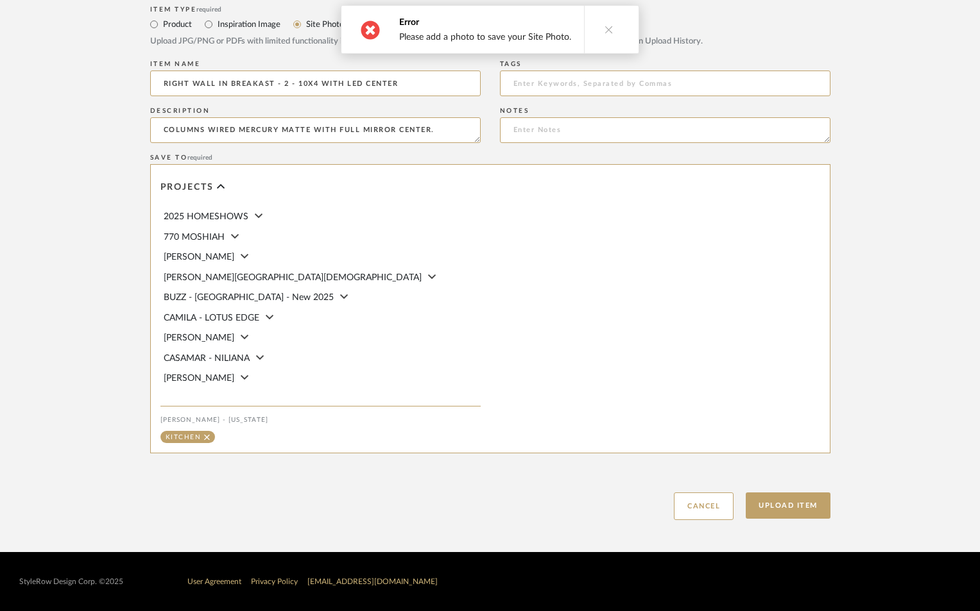
click at [604, 30] on icon at bounding box center [608, 29] width 9 height 9
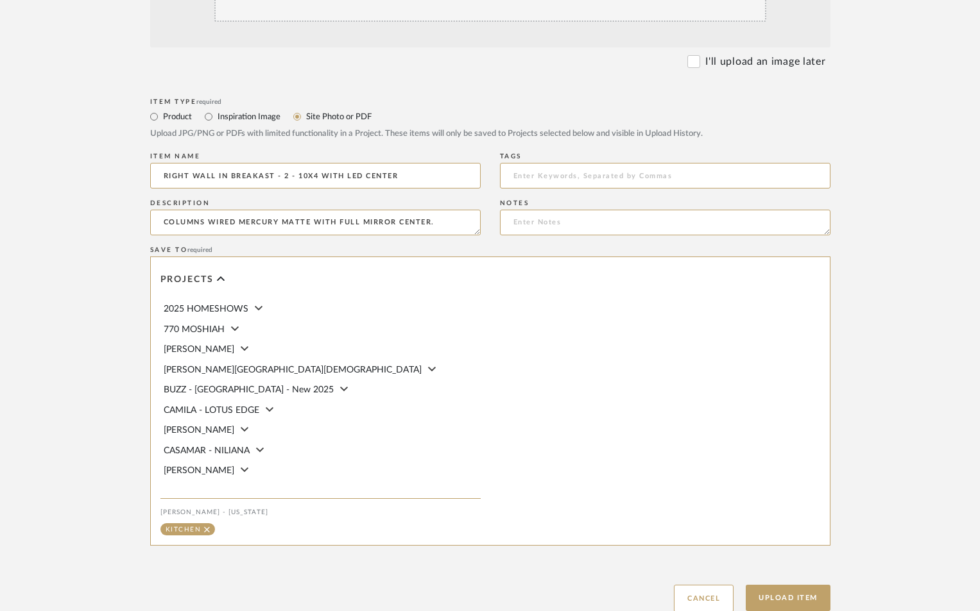
scroll to position [149, 0]
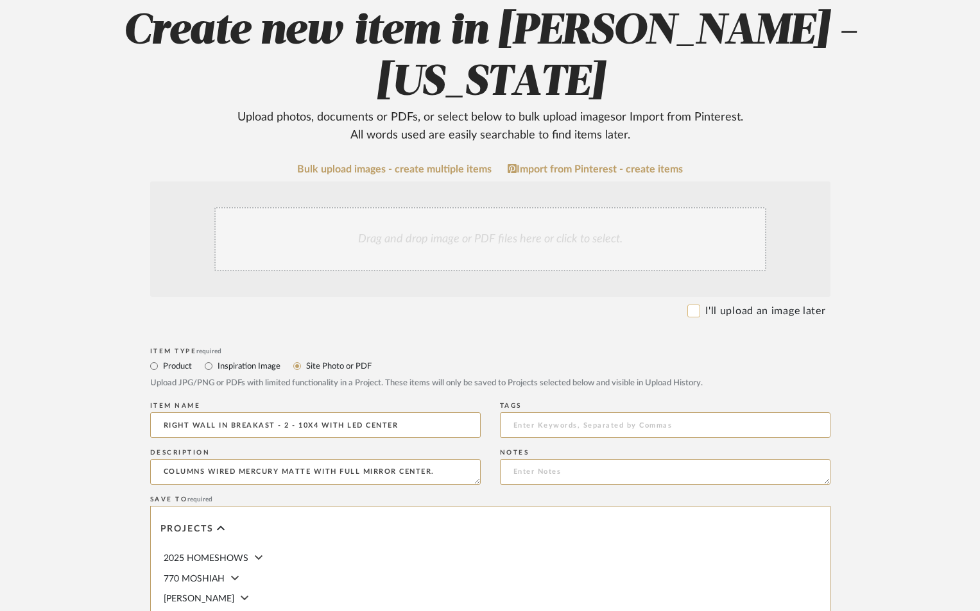
click at [694, 315] on input "I'll upload an image later" at bounding box center [693, 311] width 13 height 13
checkbox input "true"
radio input "true"
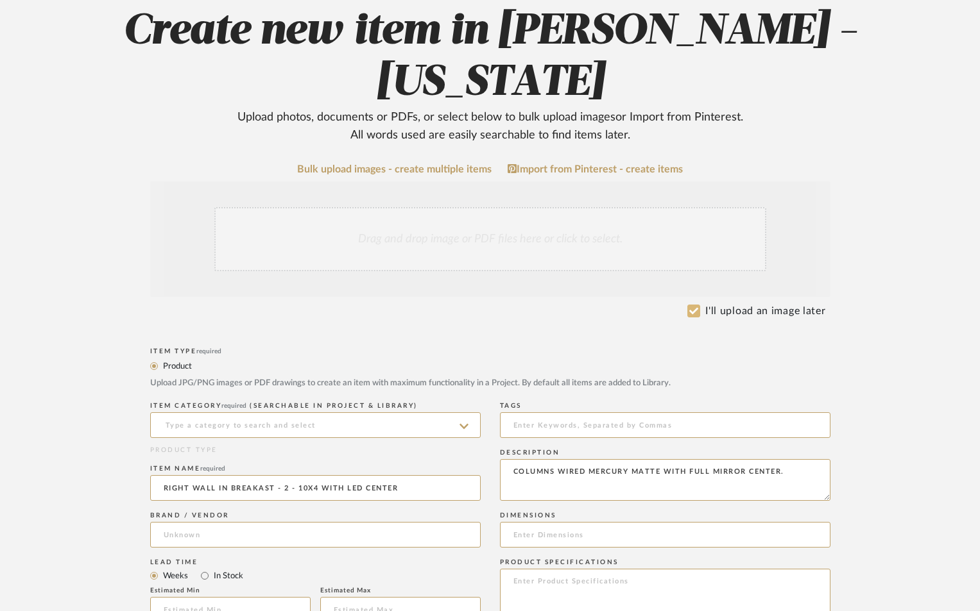
click at [694, 312] on input "I'll upload an image later" at bounding box center [693, 311] width 13 height 13
click at [693, 313] on input "I'll upload an image later" at bounding box center [693, 311] width 13 height 13
checkbox input "false"
click at [323, 370] on label "Site Photo or PDF" at bounding box center [338, 366] width 67 height 14
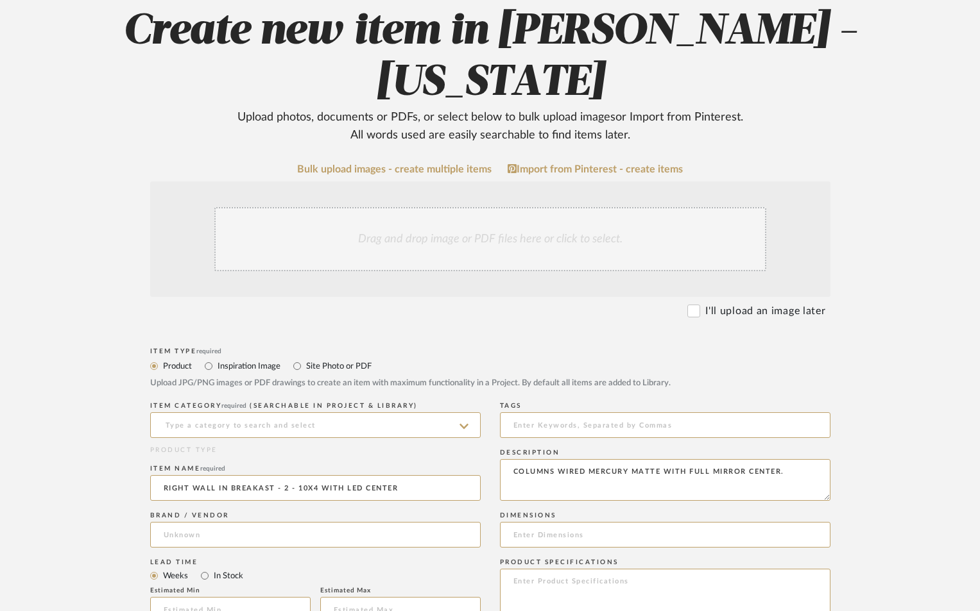
click at [305, 370] on input "Site Photo or PDF" at bounding box center [296, 366] width 15 height 15
radio input "true"
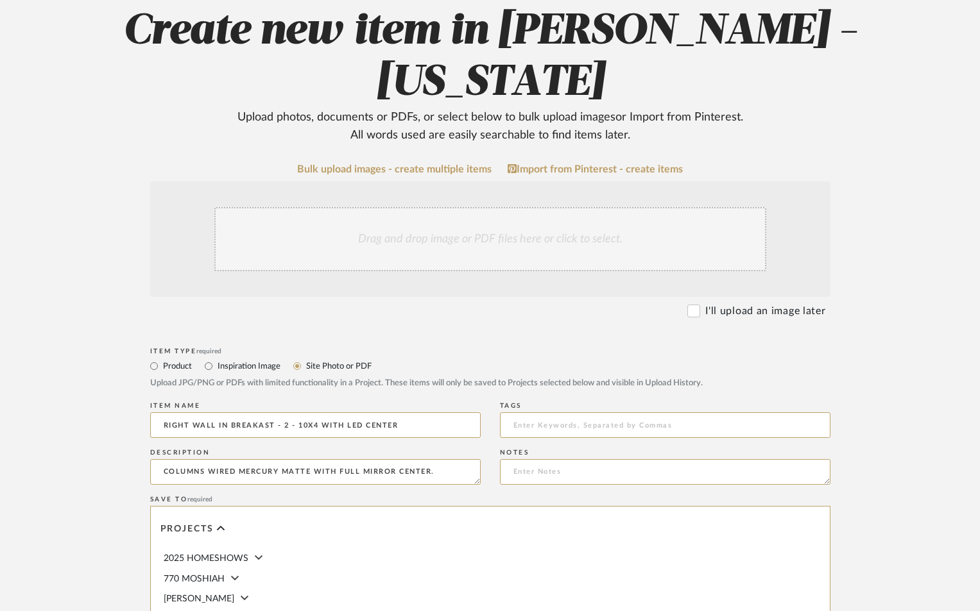
click at [459, 250] on div "Drag and drop image or PDF files here or click to select." at bounding box center [490, 239] width 552 height 64
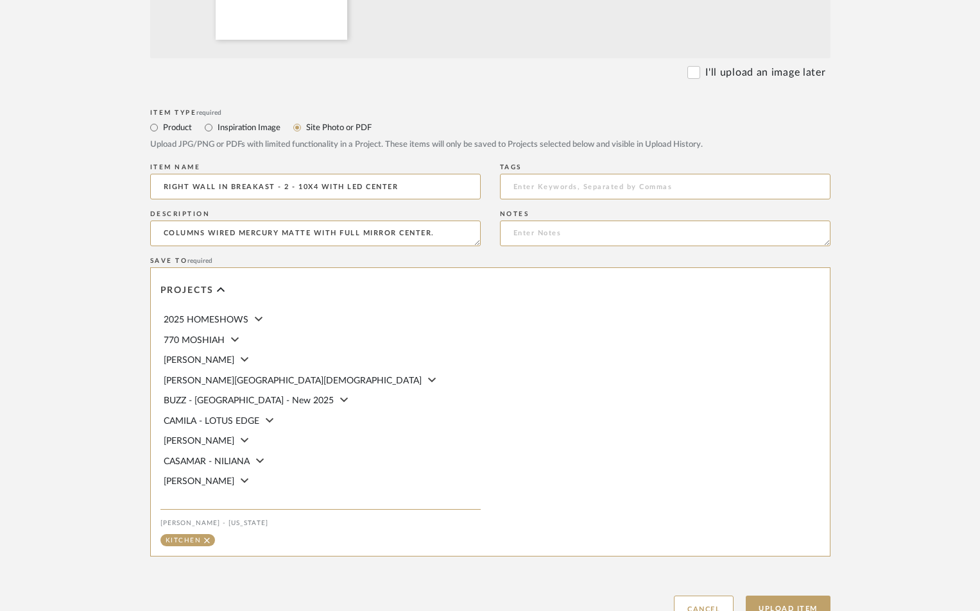
scroll to position [534, 0]
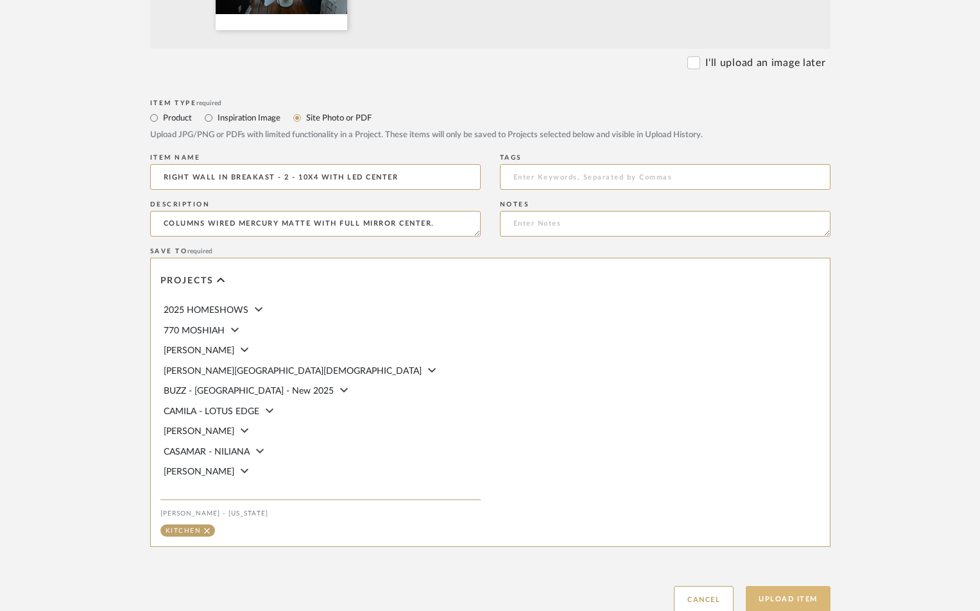
click at [801, 597] on button "Upload Item" at bounding box center [788, 599] width 85 height 26
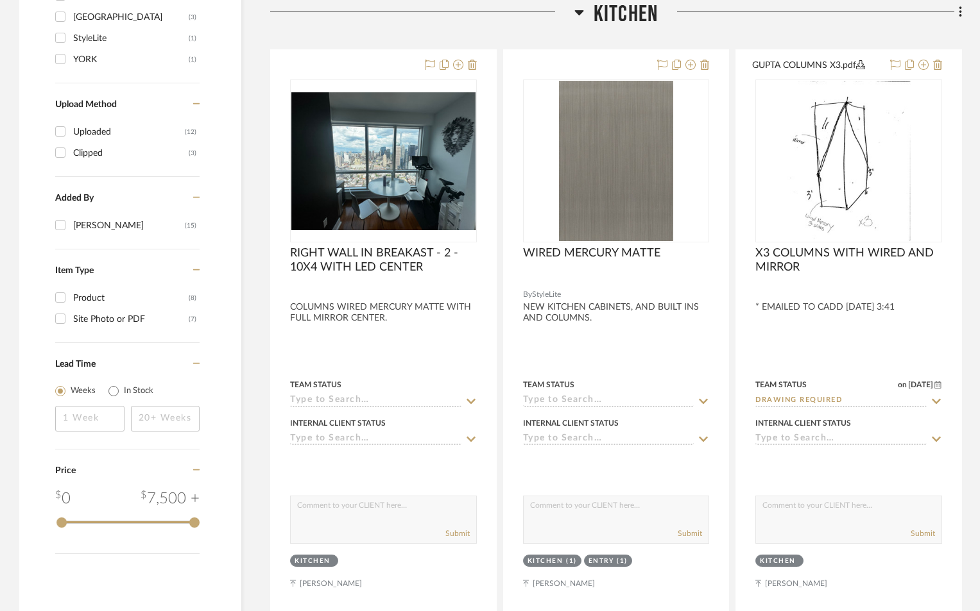
scroll to position [1059, 0]
click at [577, 10] on icon at bounding box center [579, 11] width 10 height 15
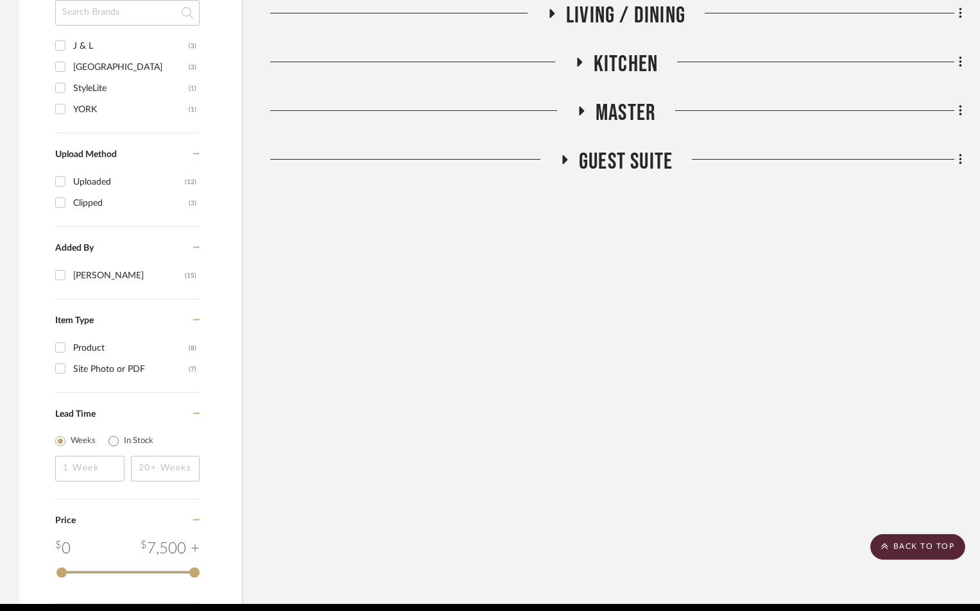
scroll to position [931, 0]
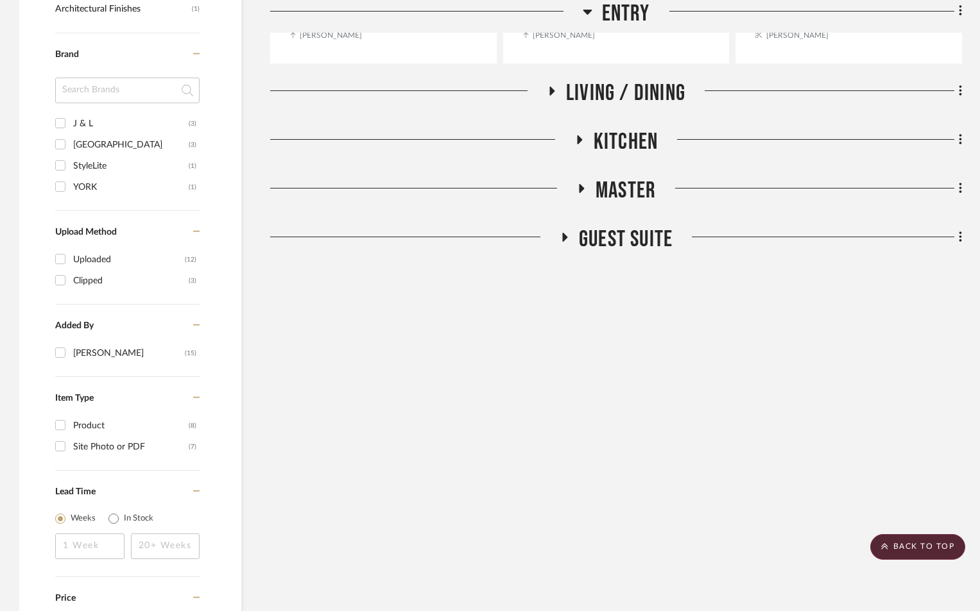
click at [552, 90] on icon at bounding box center [552, 91] width 5 height 9
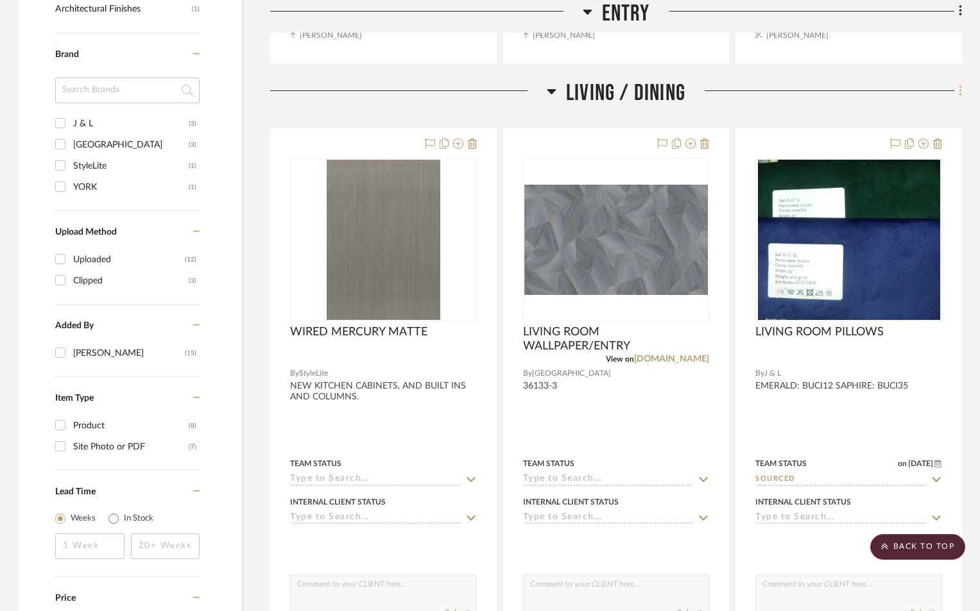
click at [960, 95] on icon at bounding box center [960, 90] width 3 height 11
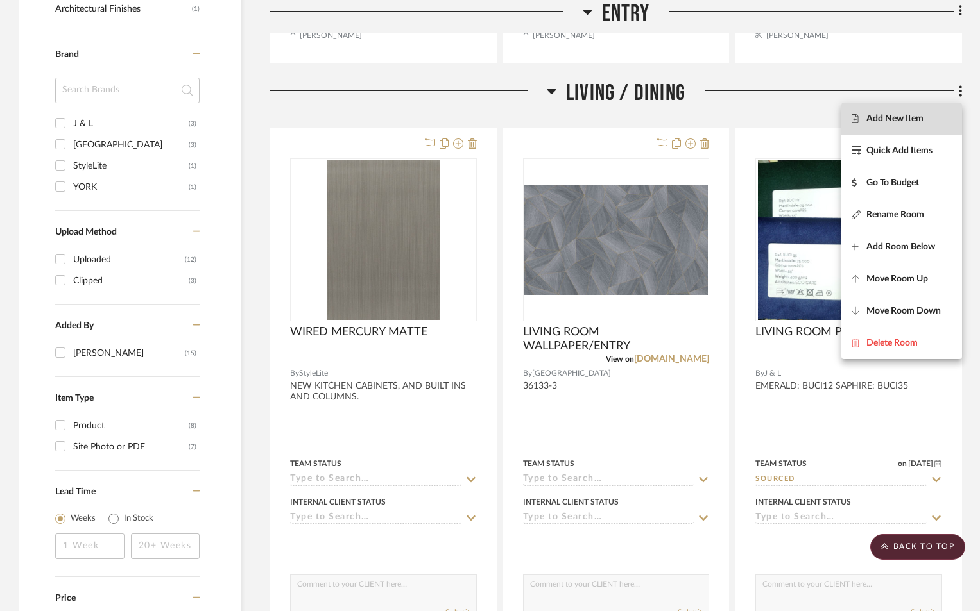
click at [878, 114] on span "Add New Item" at bounding box center [894, 118] width 57 height 11
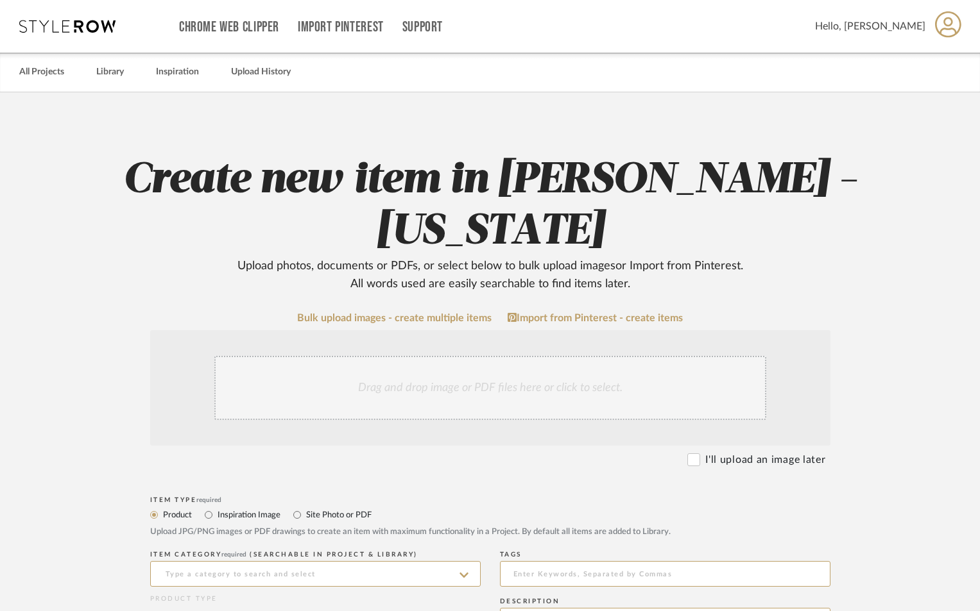
click at [490, 364] on div "Drag and drop image or PDF files here or click to select." at bounding box center [490, 388] width 552 height 64
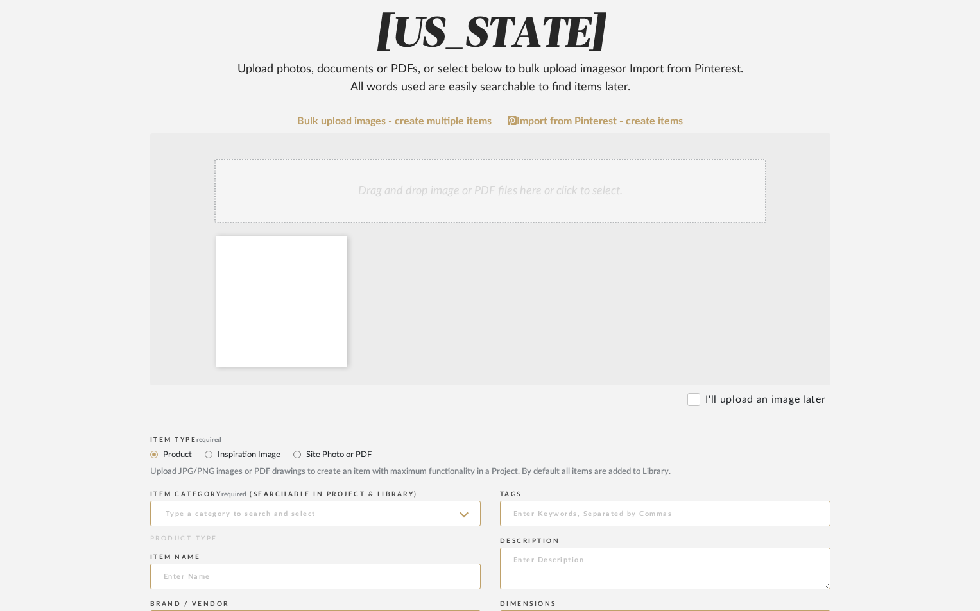
scroll to position [214, 0]
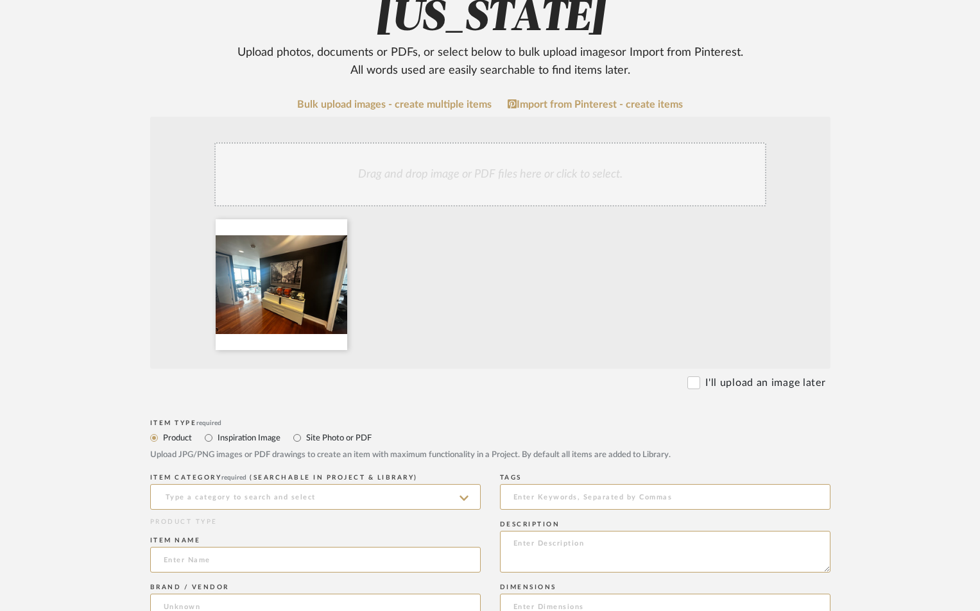
click at [319, 437] on label "Site Photo or PDF" at bounding box center [338, 438] width 67 height 14
click at [305, 437] on input "Site Photo or PDF" at bounding box center [296, 437] width 15 height 15
radio input "true"
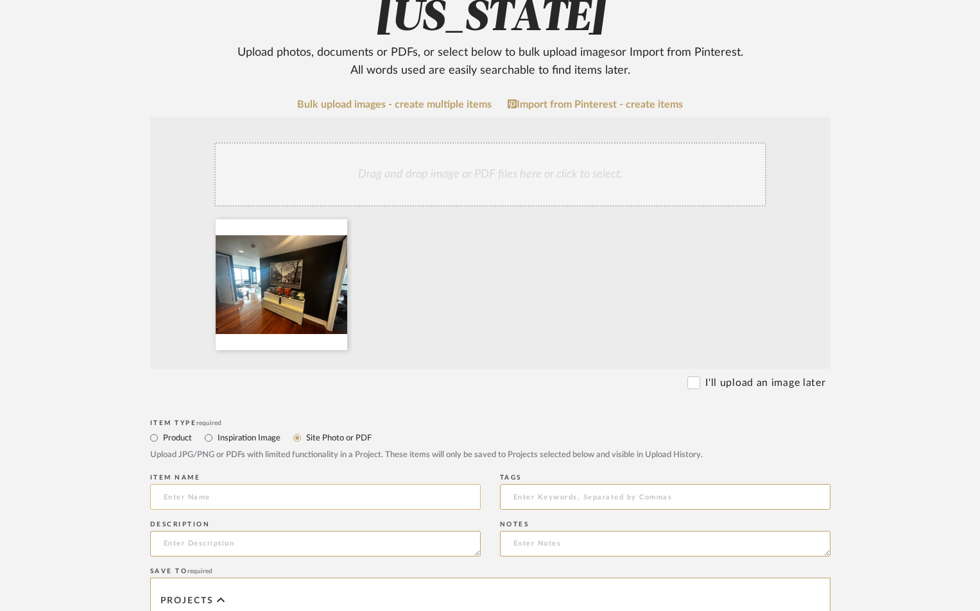
drag, startPoint x: 287, startPoint y: 479, endPoint x: 285, endPoint y: 487, distance: 8.1
click at [287, 484] on div "Item name" at bounding box center [315, 494] width 330 height 47
drag, startPoint x: 284, startPoint y: 495, endPoint x: 288, endPoint y: 481, distance: 14.6
click at [284, 493] on input at bounding box center [315, 497] width 330 height 26
type input "KEEP EAMES CHAIR IN BACKGROUND WITH OTTOMAN"
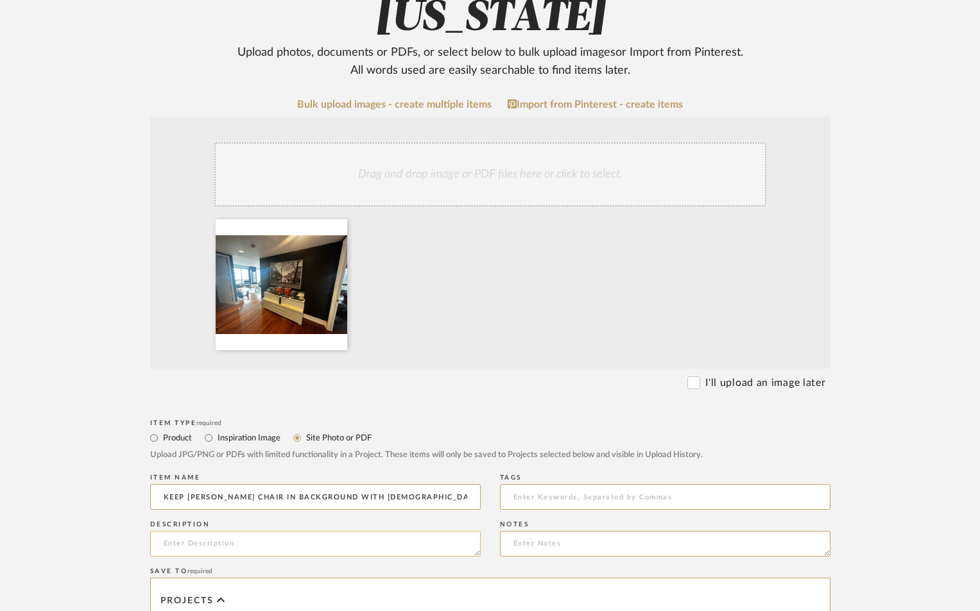
click at [243, 546] on textarea at bounding box center [315, 544] width 330 height 26
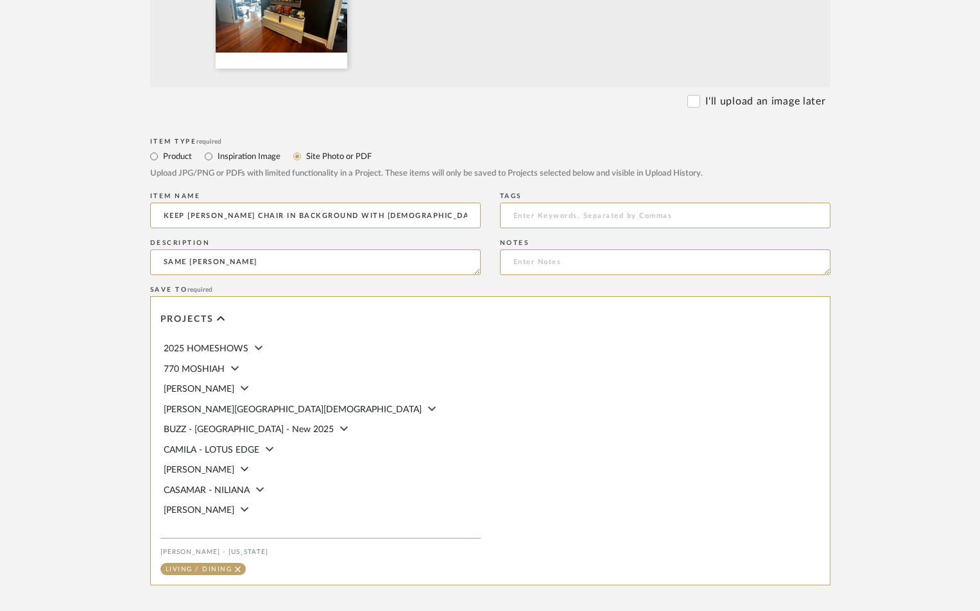
scroll to position [627, 0]
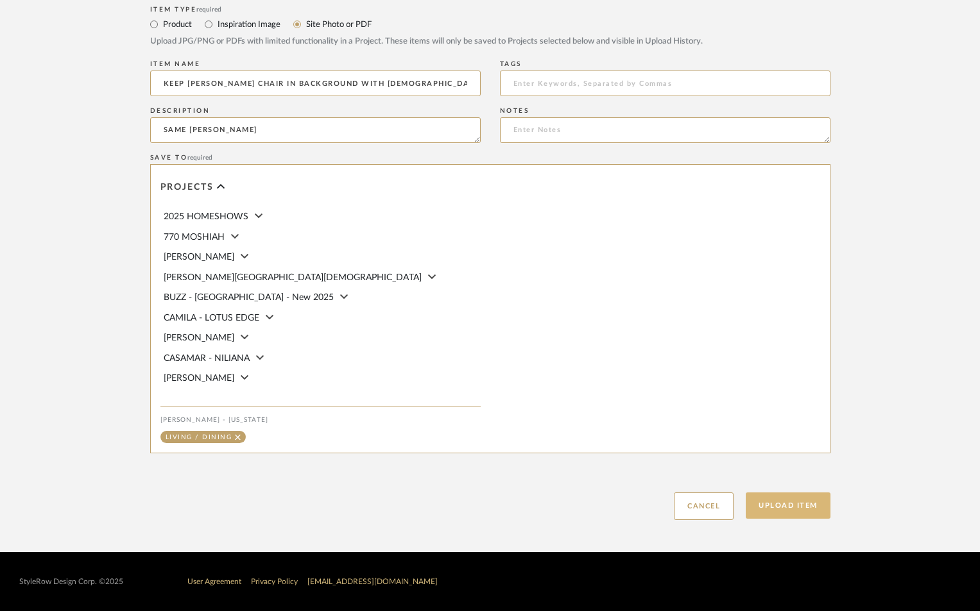
type textarea "SAME AS THOMPSON"
click at [785, 499] on button "Upload Item" at bounding box center [788, 506] width 85 height 26
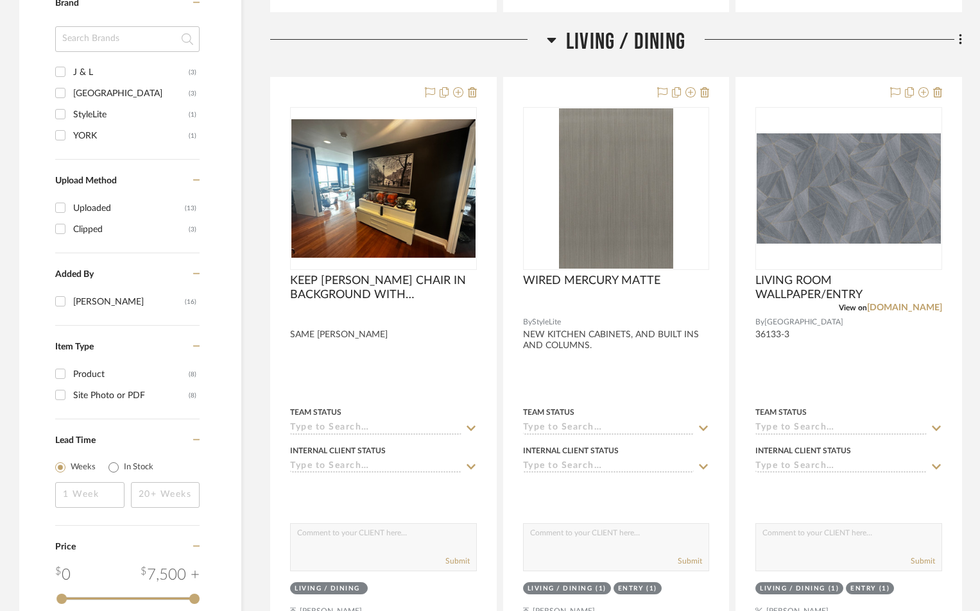
scroll to position [1010, 0]
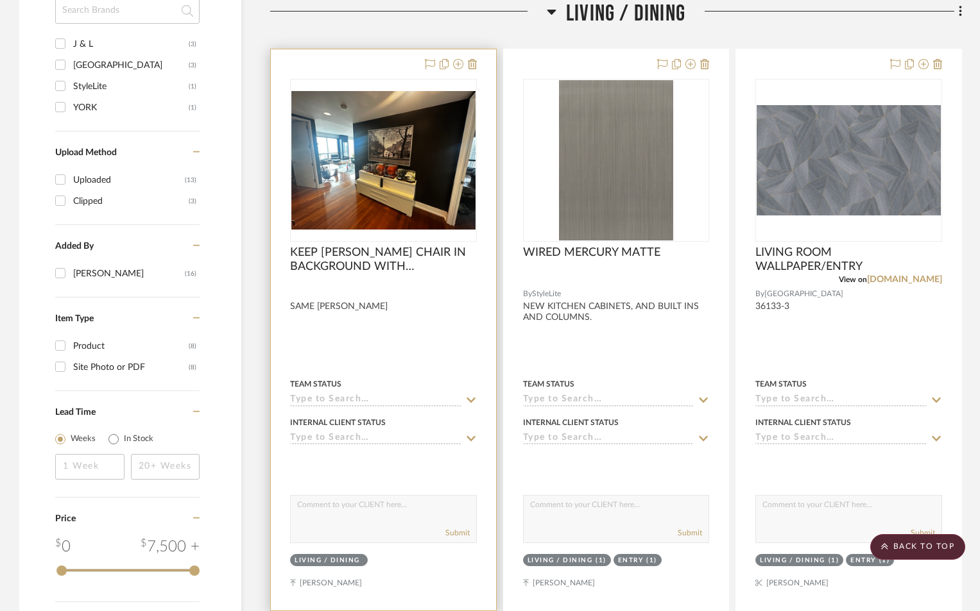
click at [386, 398] on input at bounding box center [375, 401] width 171 height 12
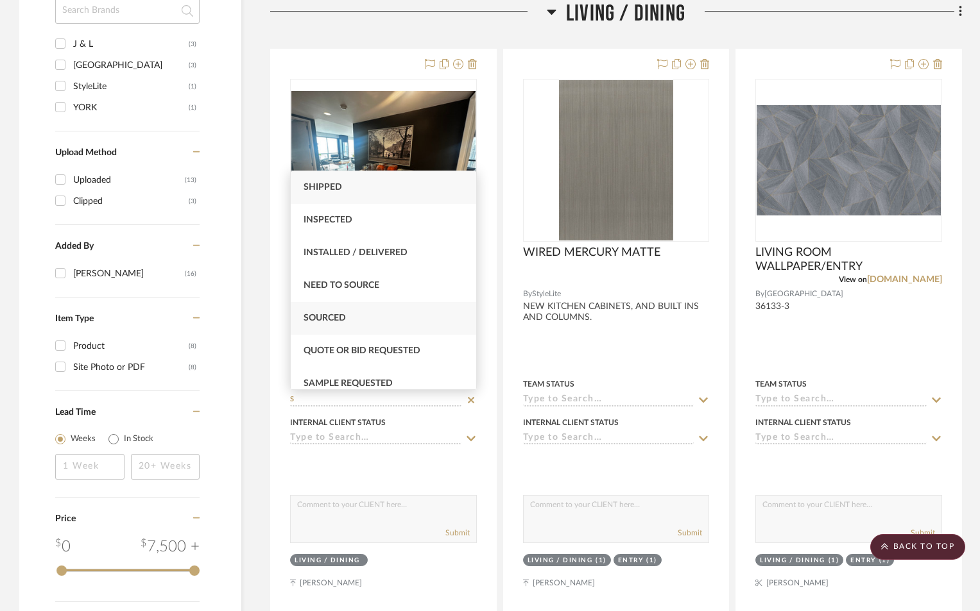
type input "S"
click at [330, 313] on div "Sourced" at bounding box center [383, 318] width 185 height 33
type input "[DATE]"
type input "Sourced"
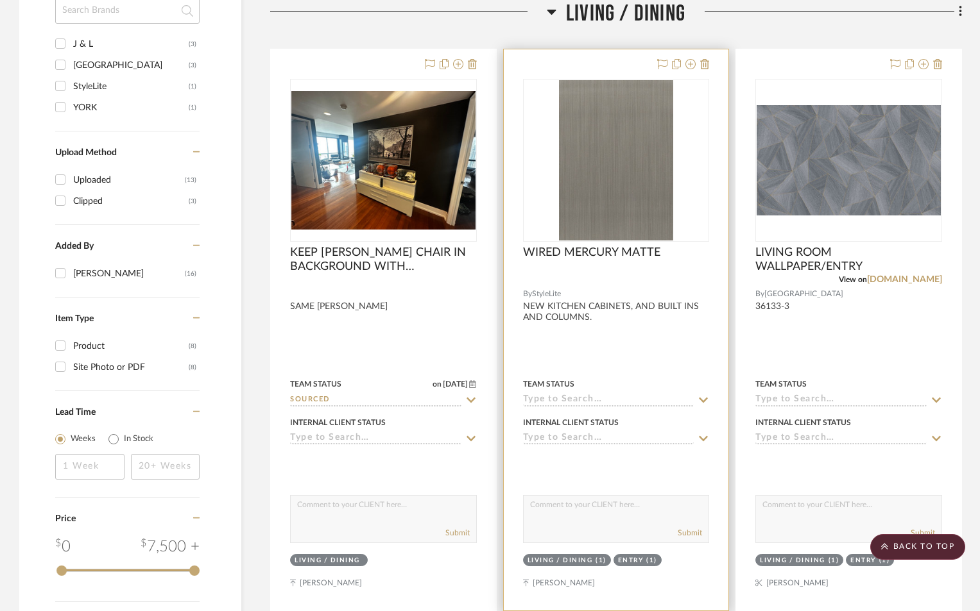
click at [586, 400] on input at bounding box center [608, 401] width 171 height 12
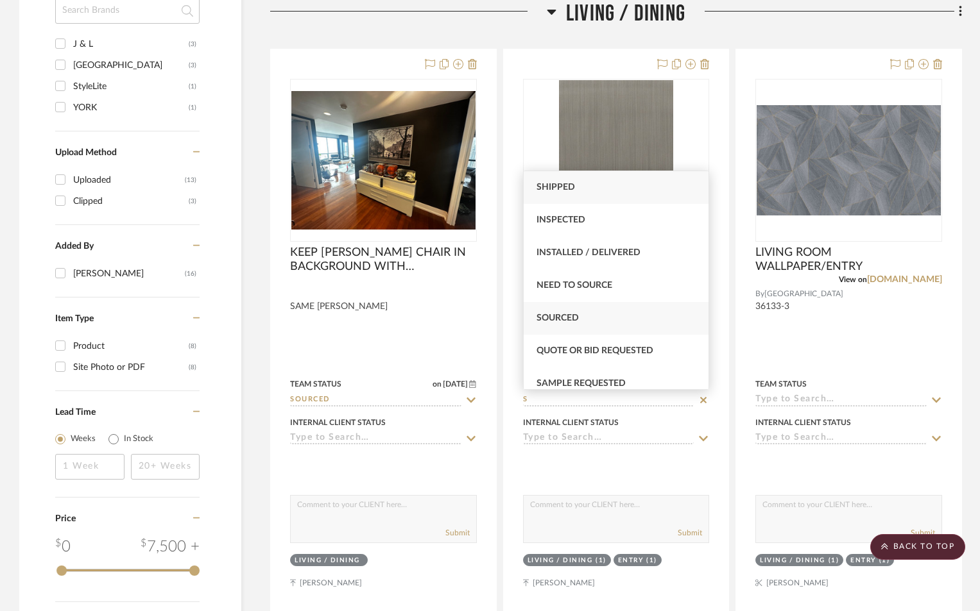
type input "S"
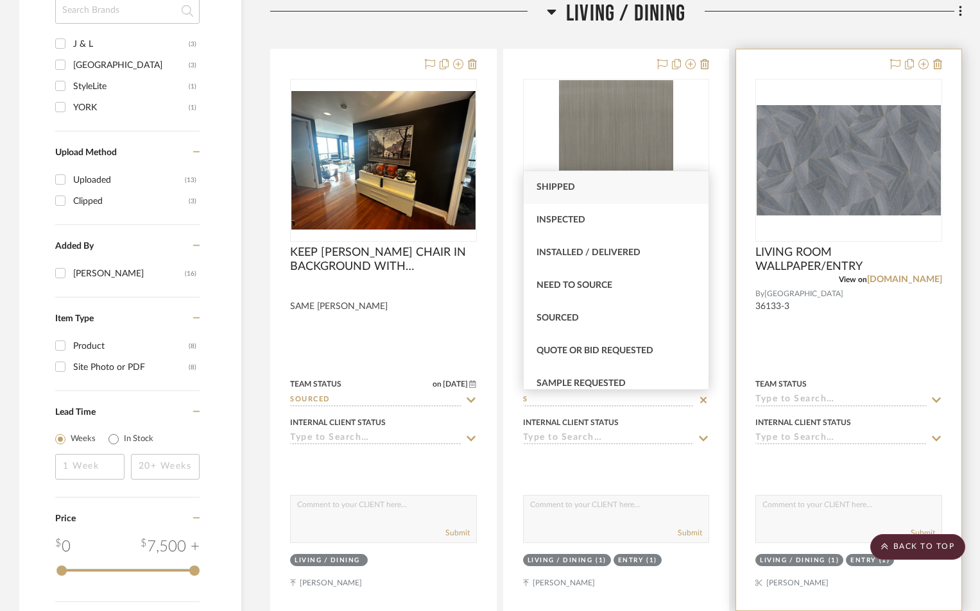
drag, startPoint x: 575, startPoint y: 319, endPoint x: 758, endPoint y: 333, distance: 183.4
click at [576, 319] on span "Sourced" at bounding box center [557, 318] width 42 height 9
type input "[DATE]"
type input "Sourced"
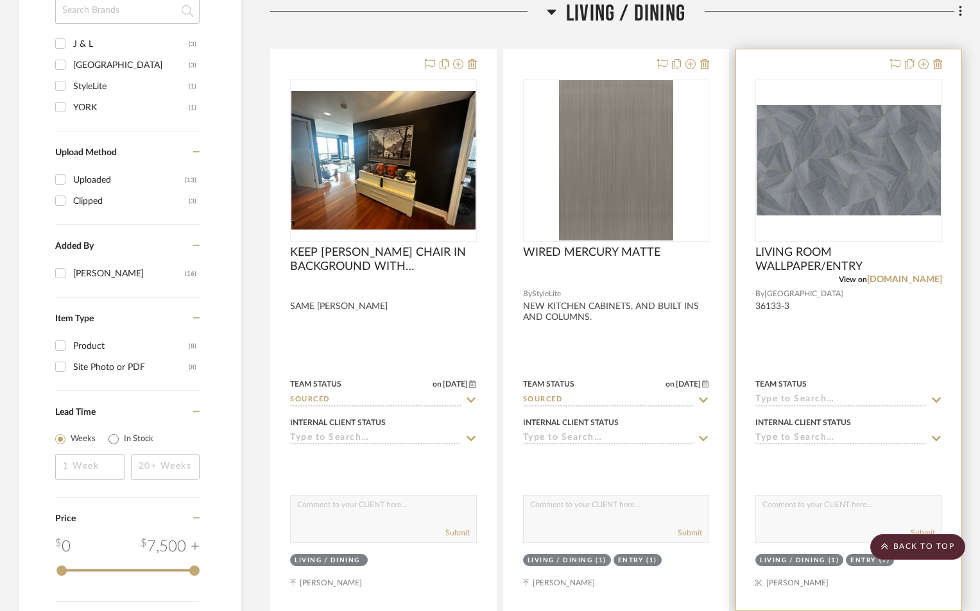
click at [794, 398] on input at bounding box center [840, 401] width 171 height 12
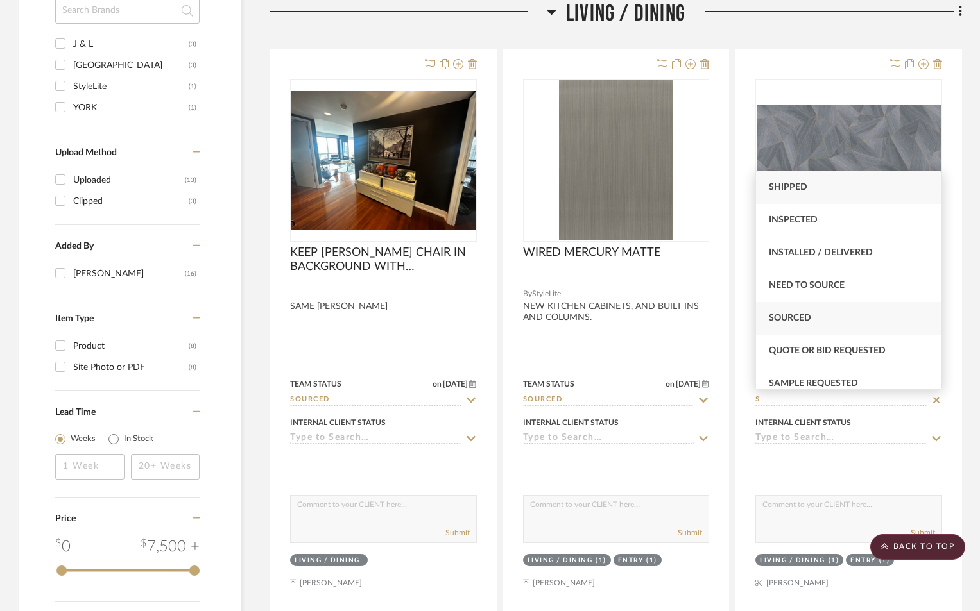
type input "S"
click at [808, 323] on span "Sourced" at bounding box center [790, 318] width 42 height 9
type input "[DATE]"
type input "Sourced"
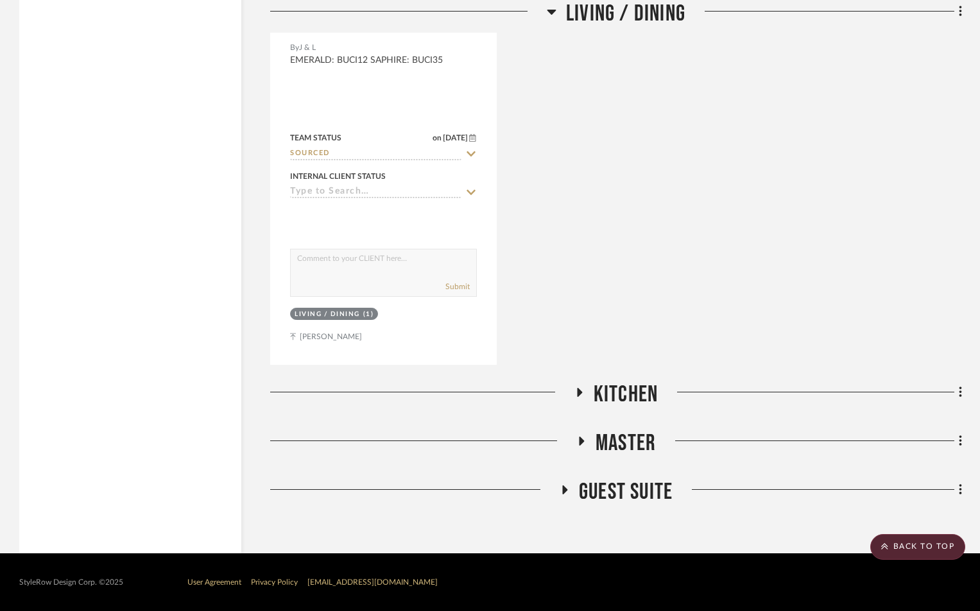
scroll to position [1827, 0]
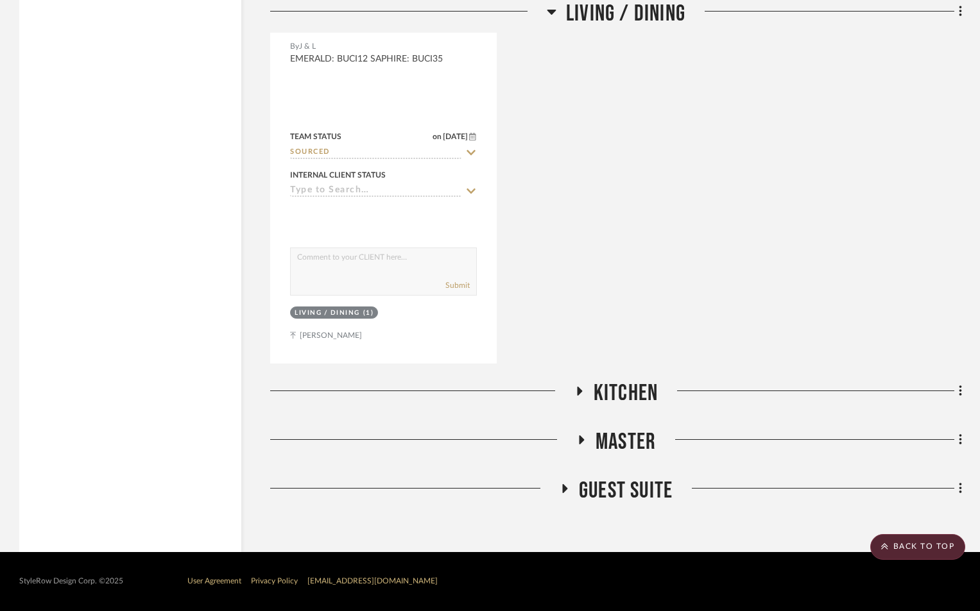
click at [565, 490] on icon at bounding box center [564, 488] width 5 height 9
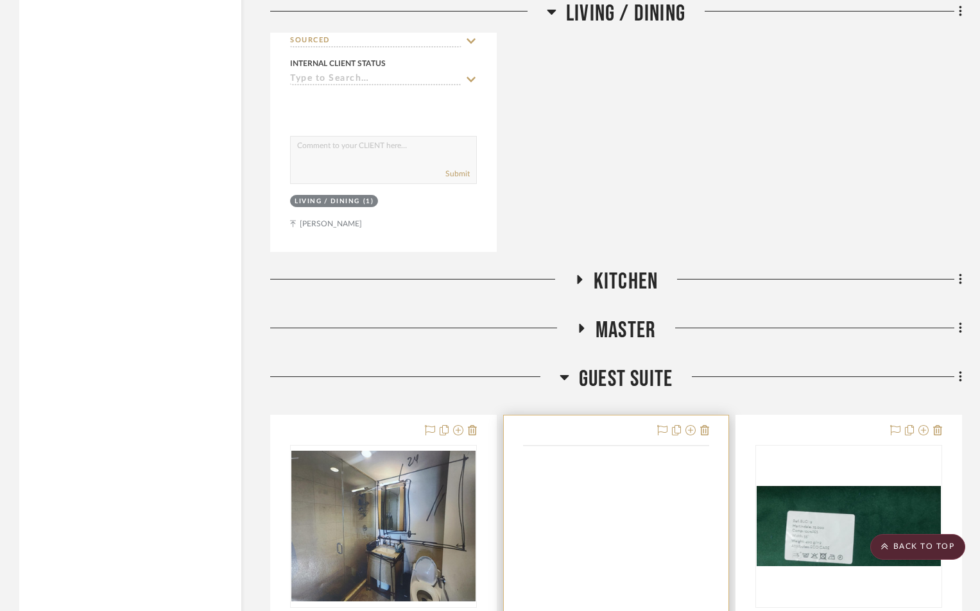
scroll to position [2212, 0]
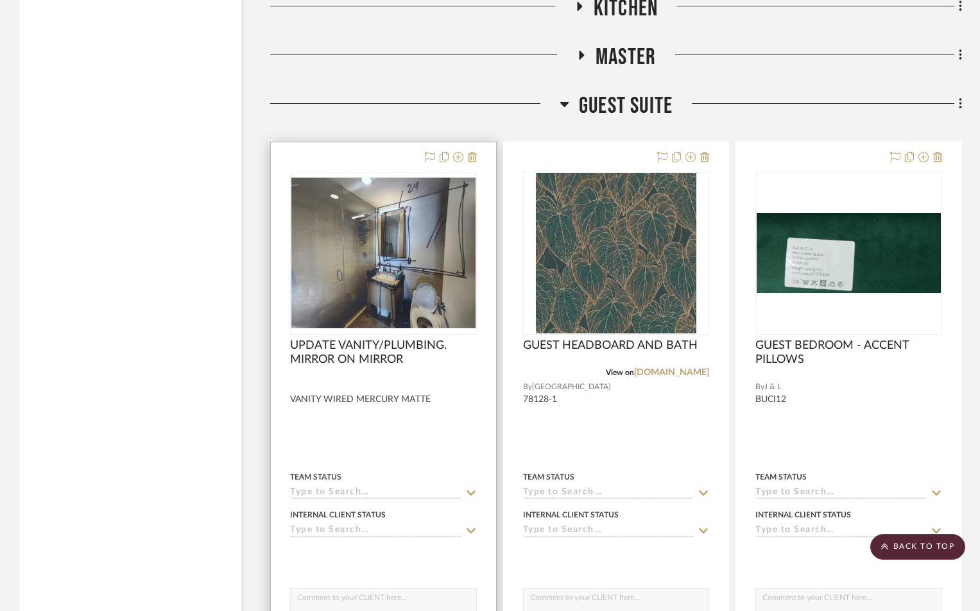
click at [410, 489] on input at bounding box center [375, 494] width 171 height 12
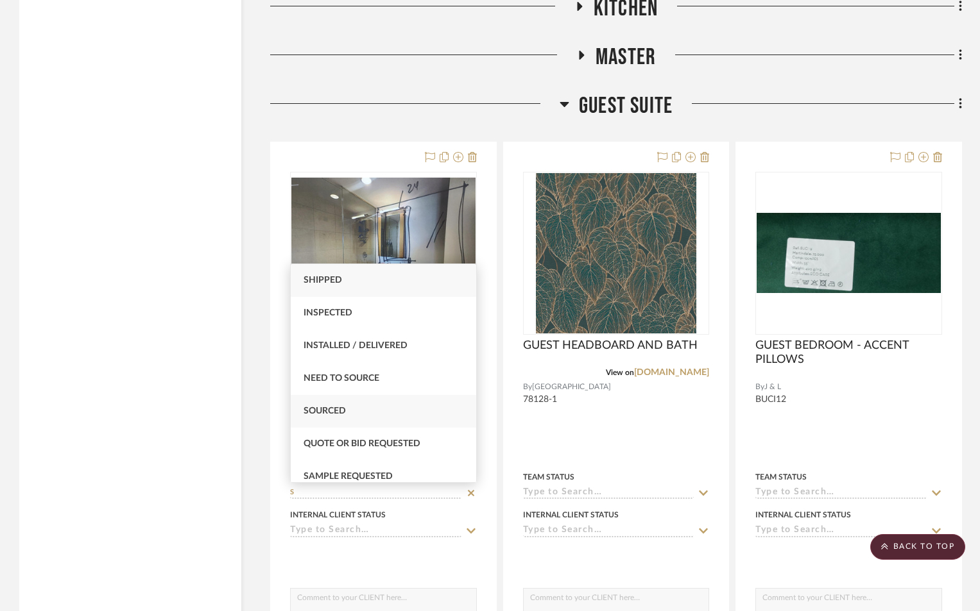
type input "S"
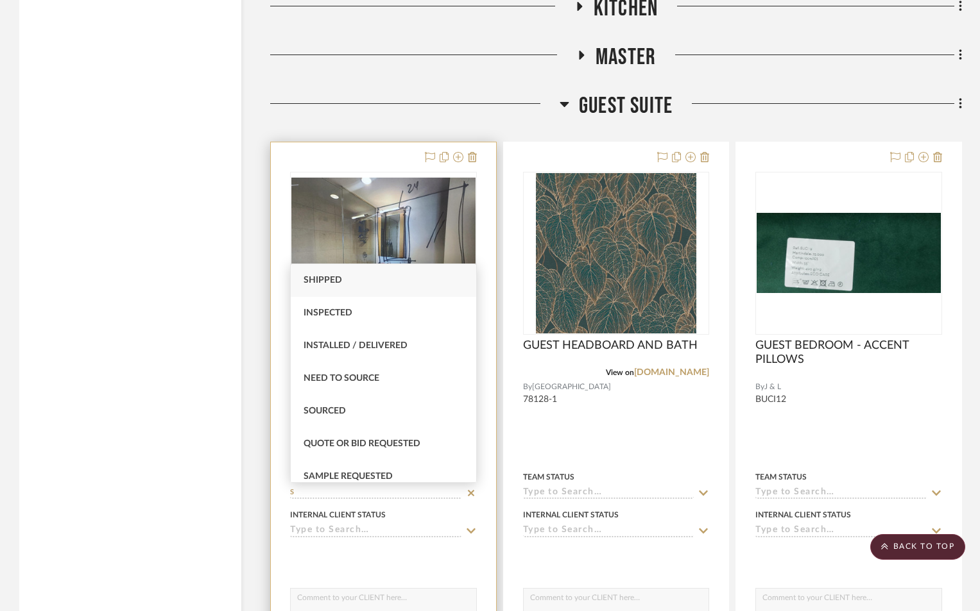
drag, startPoint x: 341, startPoint y: 407, endPoint x: 375, endPoint y: 413, distance: 33.9
click at [342, 407] on span "Sourced" at bounding box center [324, 411] width 42 height 9
type input "[DATE]"
type input "Sourced"
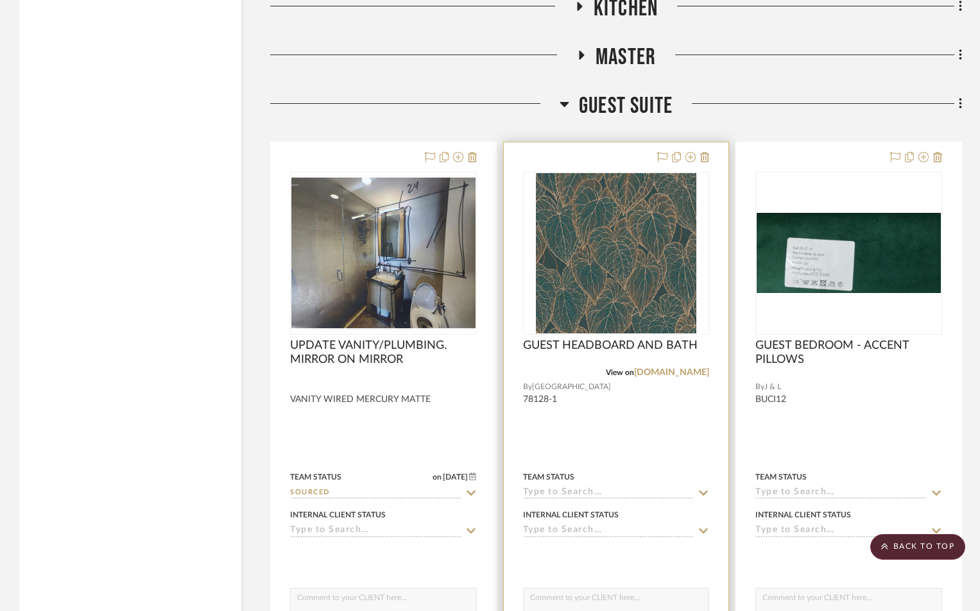
click at [559, 485] on div "Team Status" at bounding box center [616, 484] width 187 height 31
click at [560, 490] on input at bounding box center [608, 494] width 171 height 12
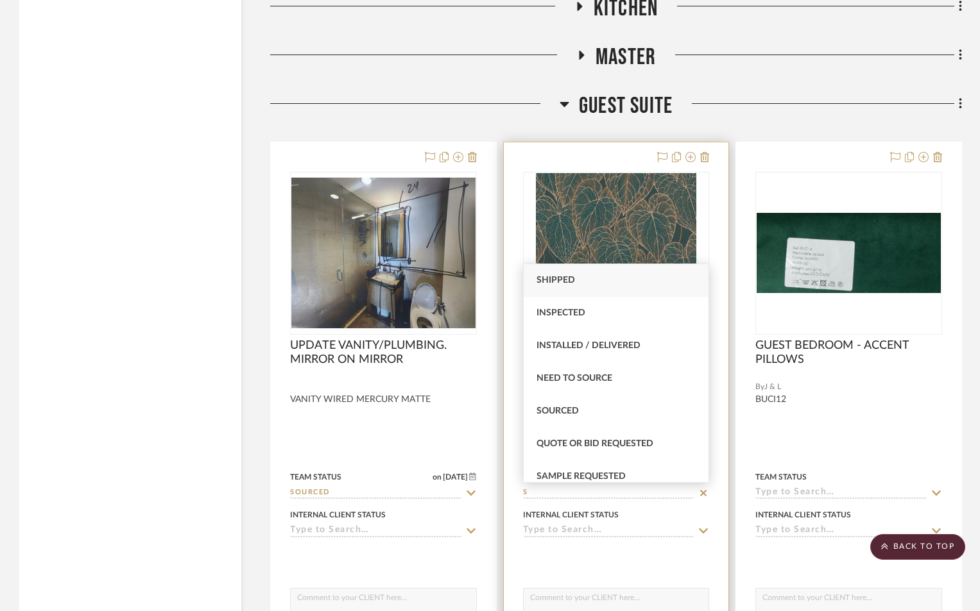
type input "S"
click at [567, 404] on div "Sourced" at bounding box center [616, 411] width 185 height 33
type input "[DATE]"
type input "Sourced"
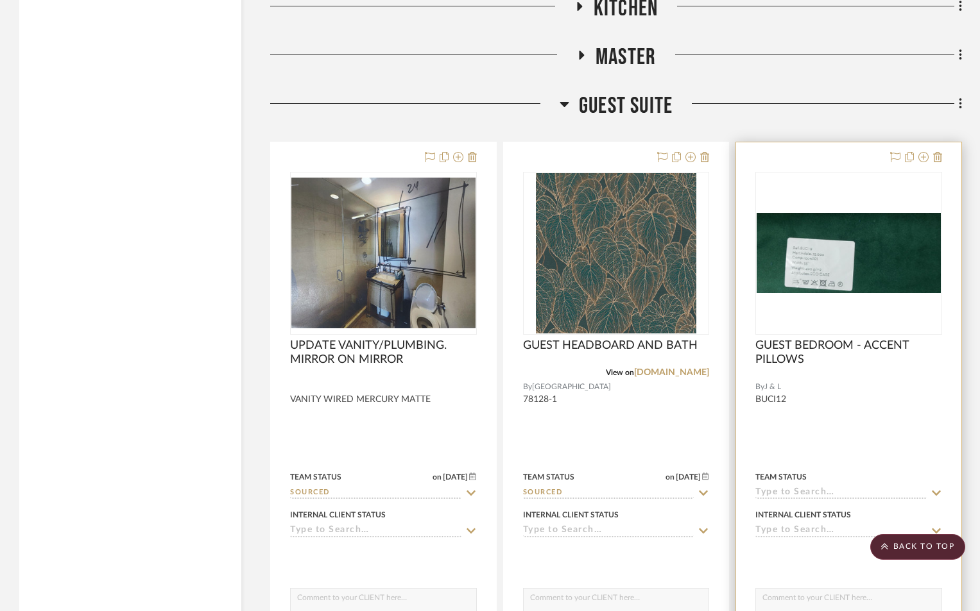
click at [800, 484] on div "Team Status" at bounding box center [848, 484] width 187 height 31
click at [803, 492] on input at bounding box center [840, 494] width 171 height 12
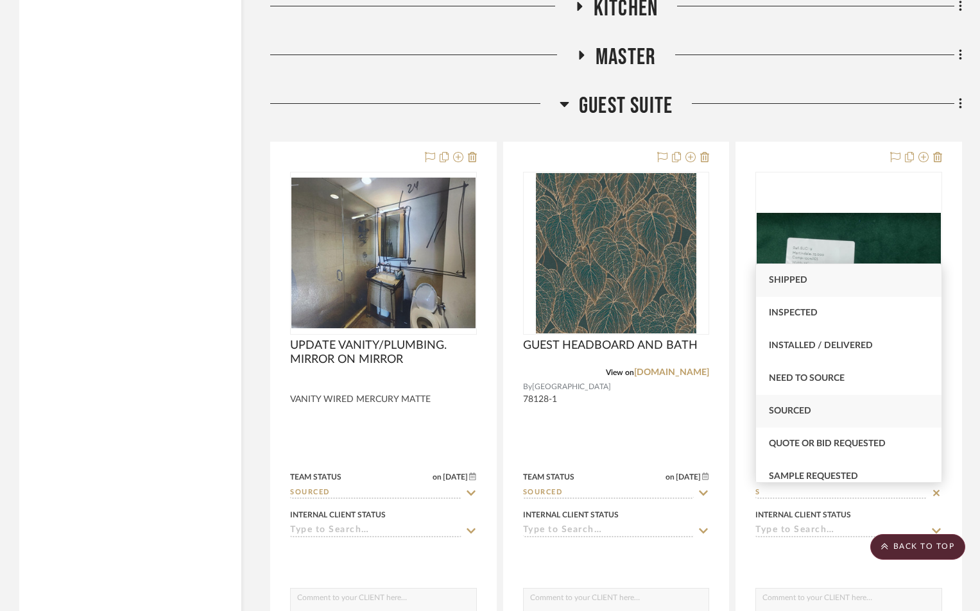
type input "S"
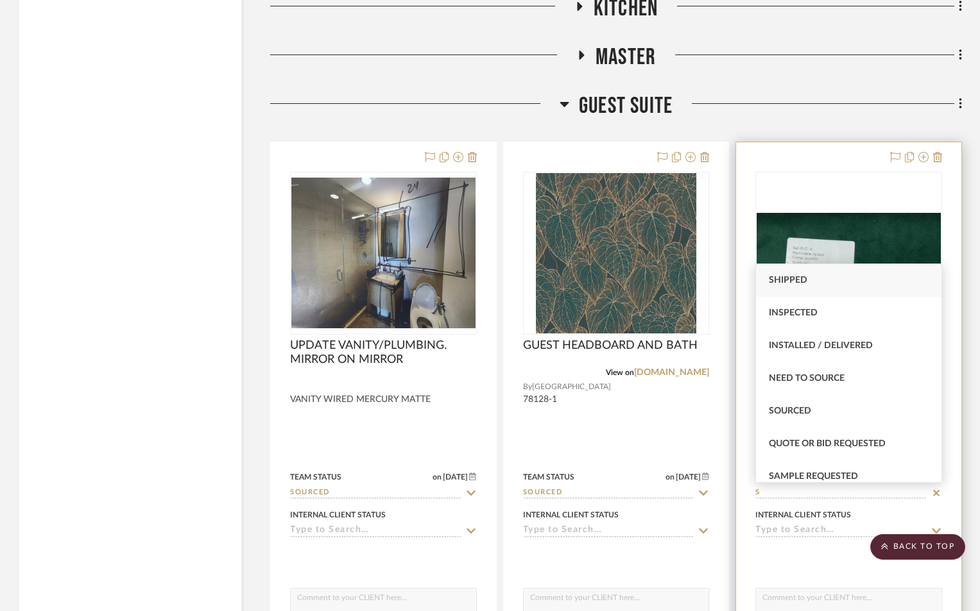
click at [816, 411] on div "Sourced" at bounding box center [848, 411] width 185 height 33
type input "[DATE]"
type input "Sourced"
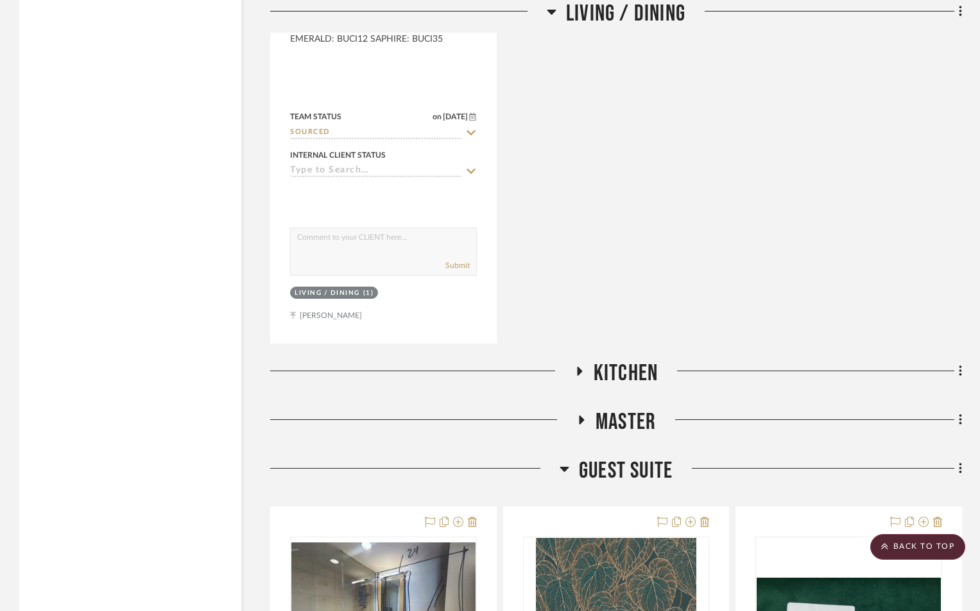
scroll to position [1705, 0]
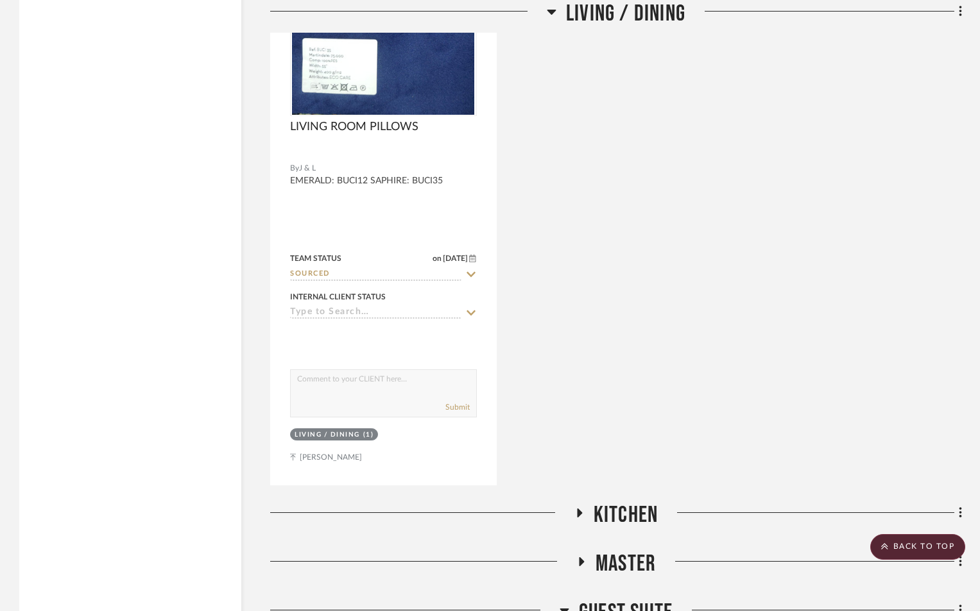
click at [580, 561] on icon at bounding box center [581, 562] width 5 height 9
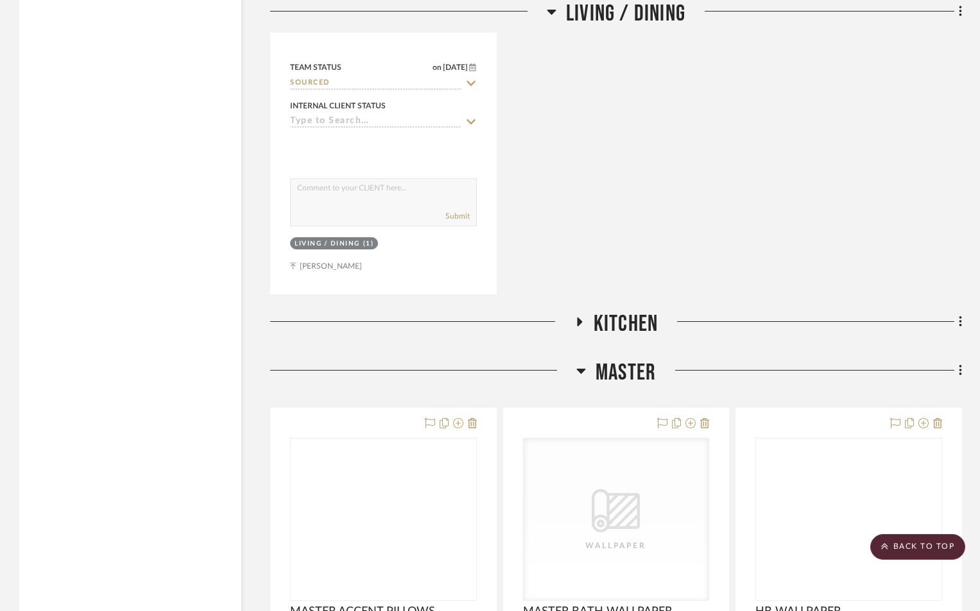
scroll to position [2090, 0]
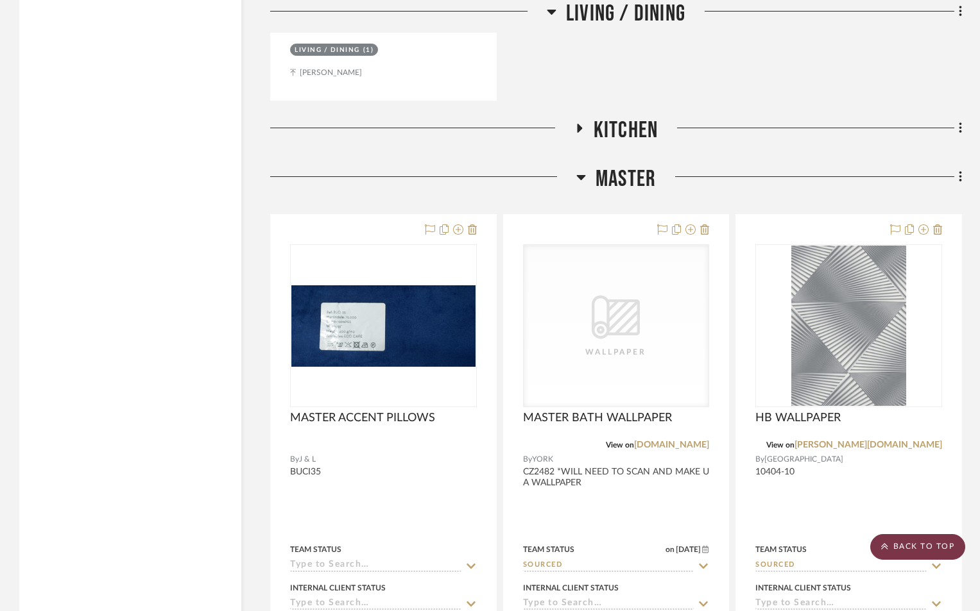
click at [937, 545] on scroll-to-top-button "BACK TO TOP" at bounding box center [917, 547] width 95 height 26
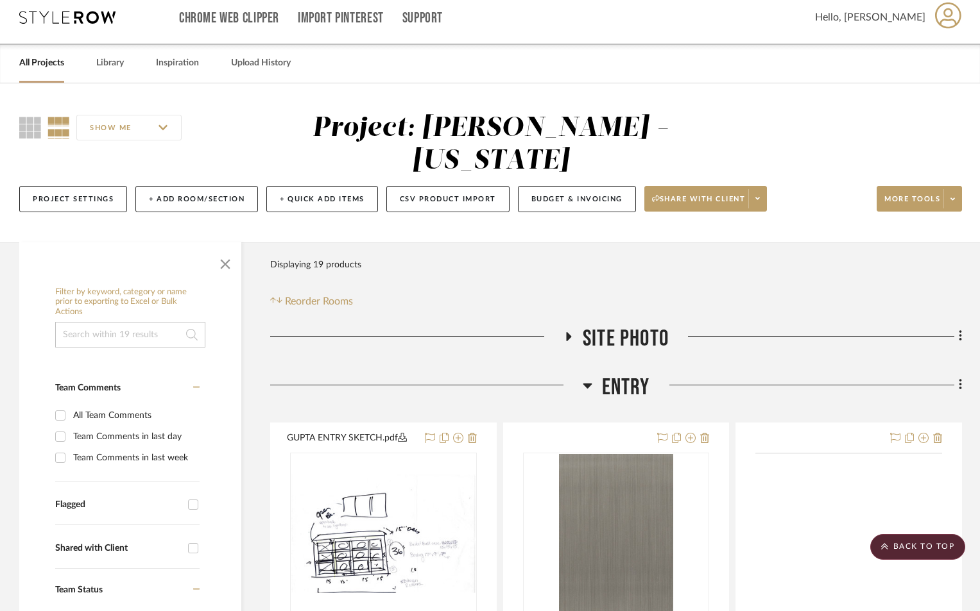
scroll to position [0, 0]
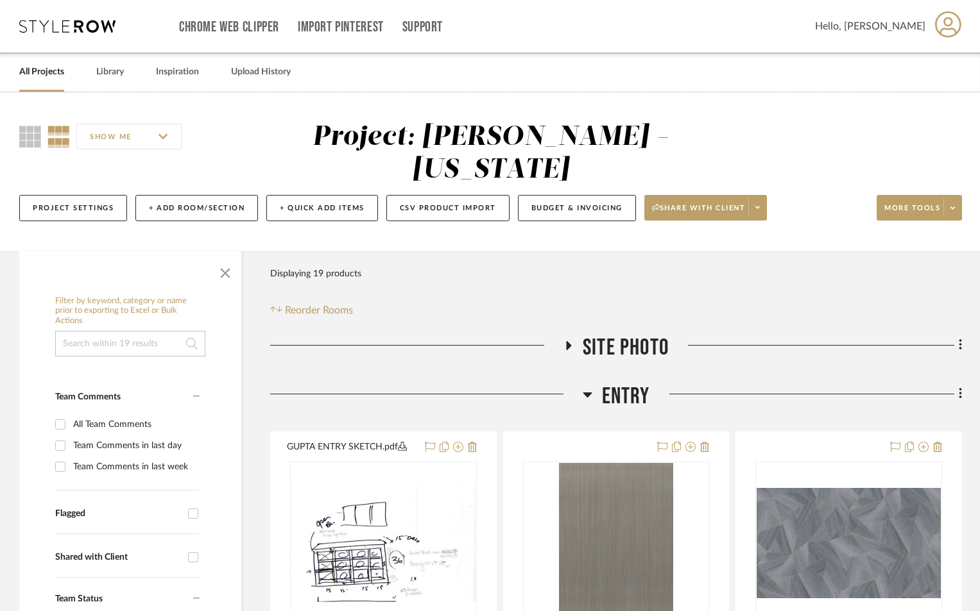
click at [31, 73] on link "All Projects" at bounding box center [41, 72] width 45 height 17
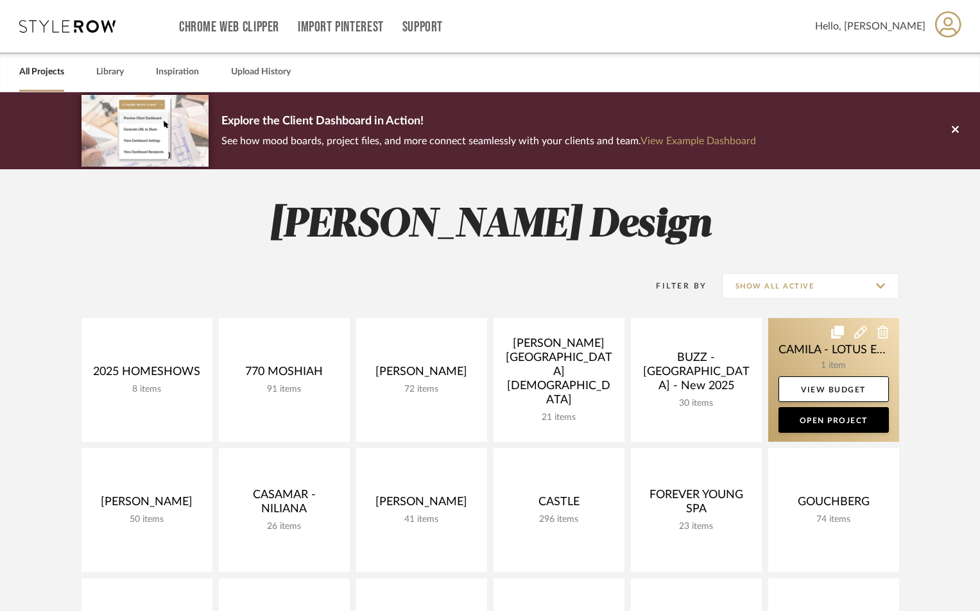
click at [852, 353] on link at bounding box center [833, 380] width 131 height 124
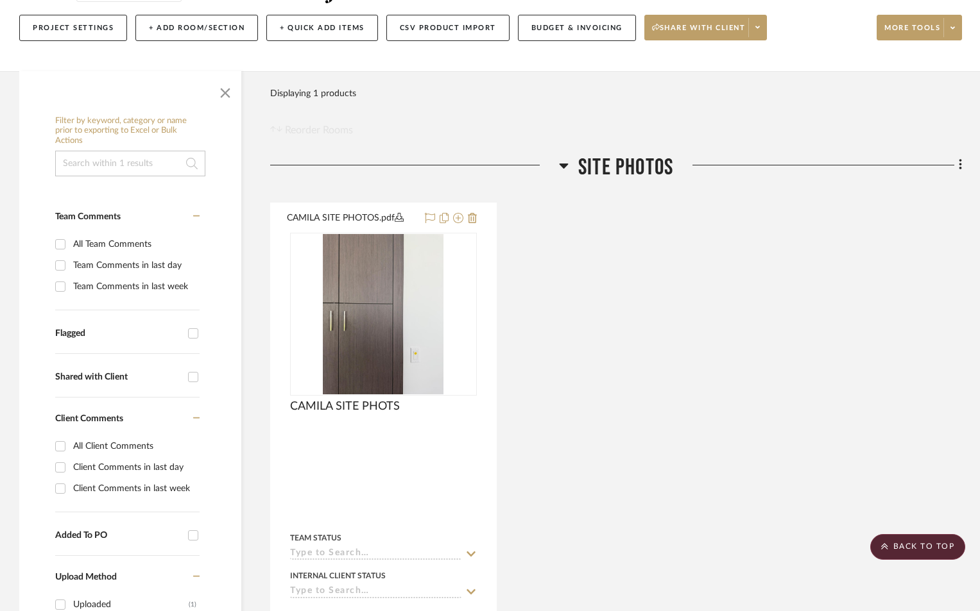
scroll to position [128, 0]
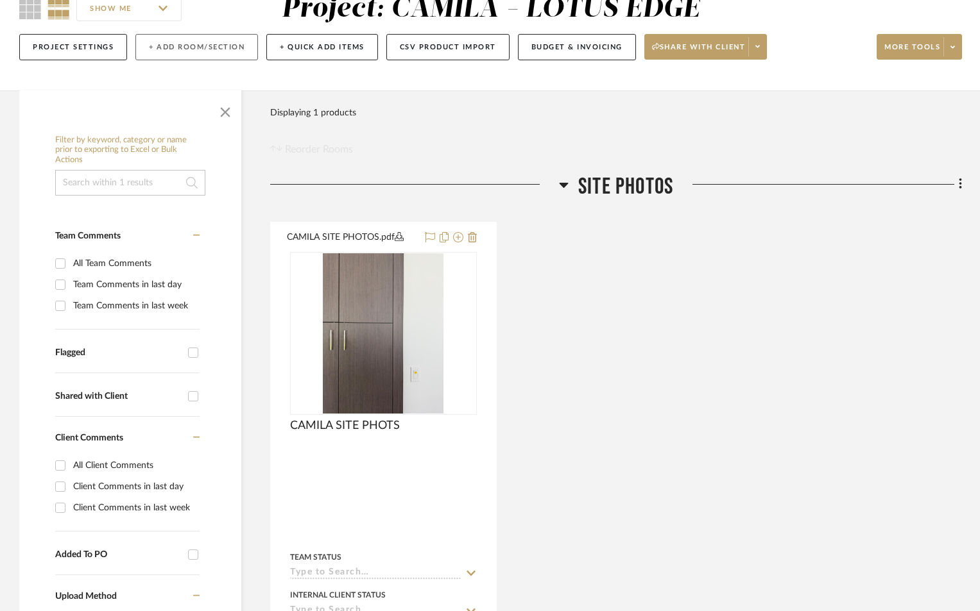
click at [222, 49] on button "+ Add Room/Section" at bounding box center [196, 47] width 123 height 26
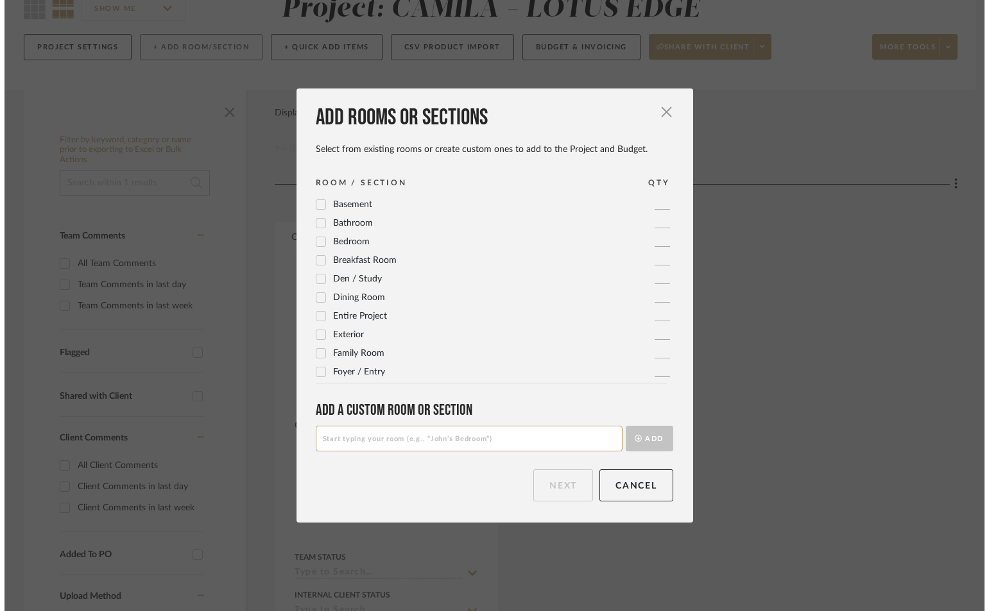
scroll to position [0, 0]
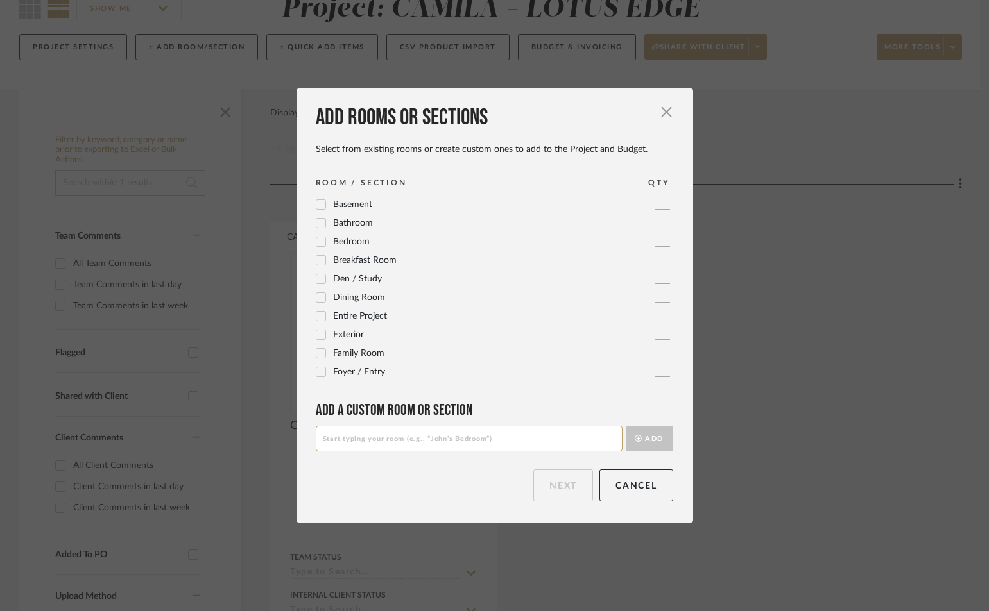
click at [409, 438] on input at bounding box center [469, 439] width 307 height 26
type input "MASTER"
click at [626, 426] on button "Add" at bounding box center [649, 439] width 47 height 26
click at [553, 482] on button "Next" at bounding box center [563, 486] width 60 height 32
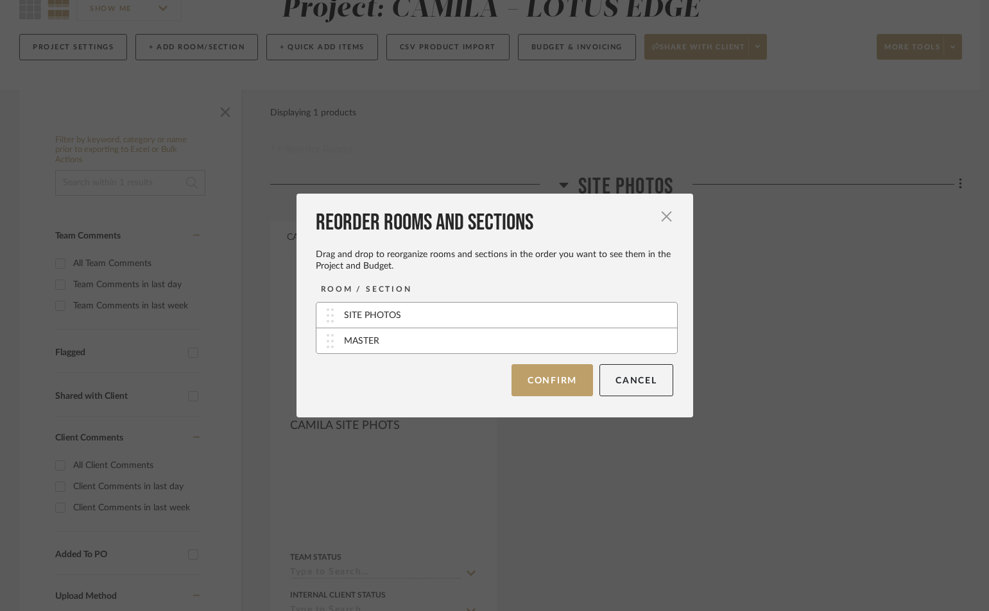
click at [522, 361] on div "ROOM / SECTION SITE PHOTOS MASTER Confirm Cancel" at bounding box center [499, 340] width 367 height 114
click at [533, 380] on button "Confirm" at bounding box center [551, 380] width 81 height 32
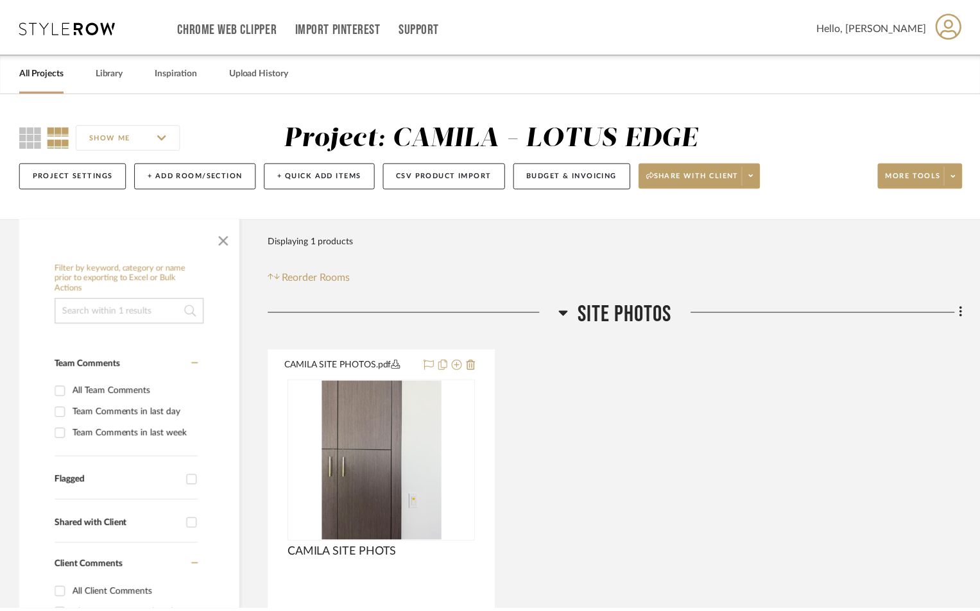
scroll to position [128, 0]
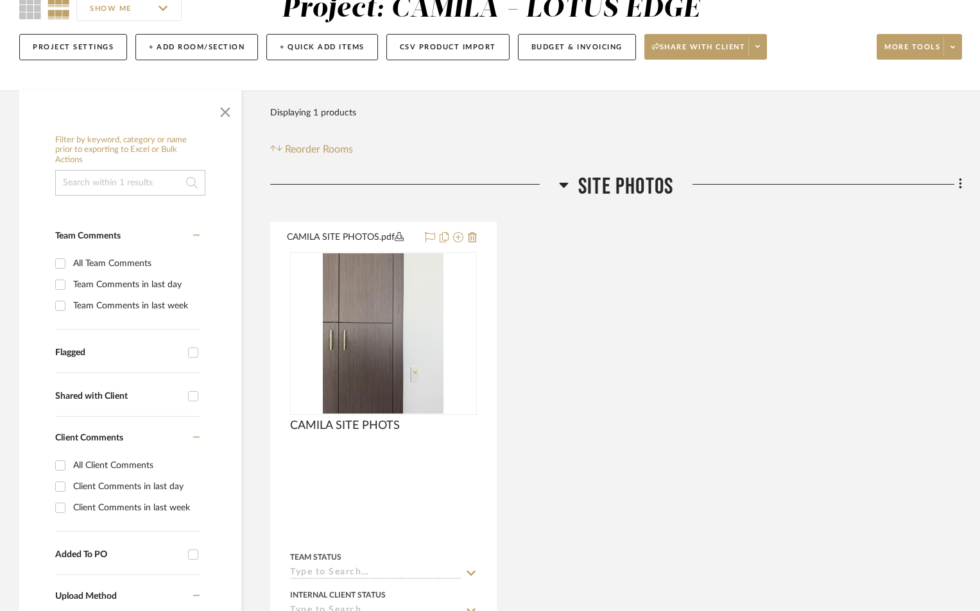
click at [606, 242] on div "CAMILA SITE PHOTOS.pdf CAMILA SITE PHOTS By Unknown Team Status Internal Client…" at bounding box center [616, 503] width 692 height 563
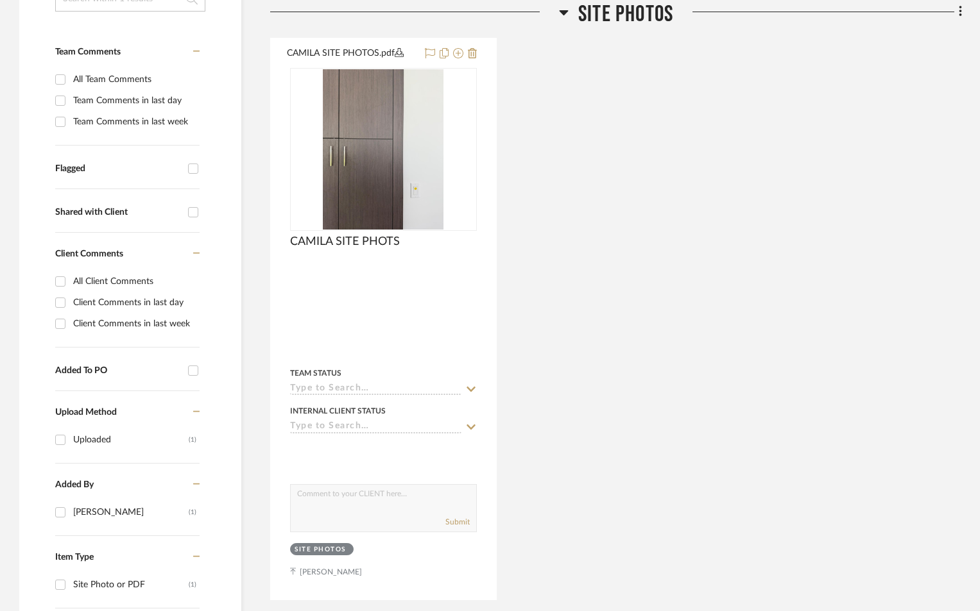
scroll to position [513, 0]
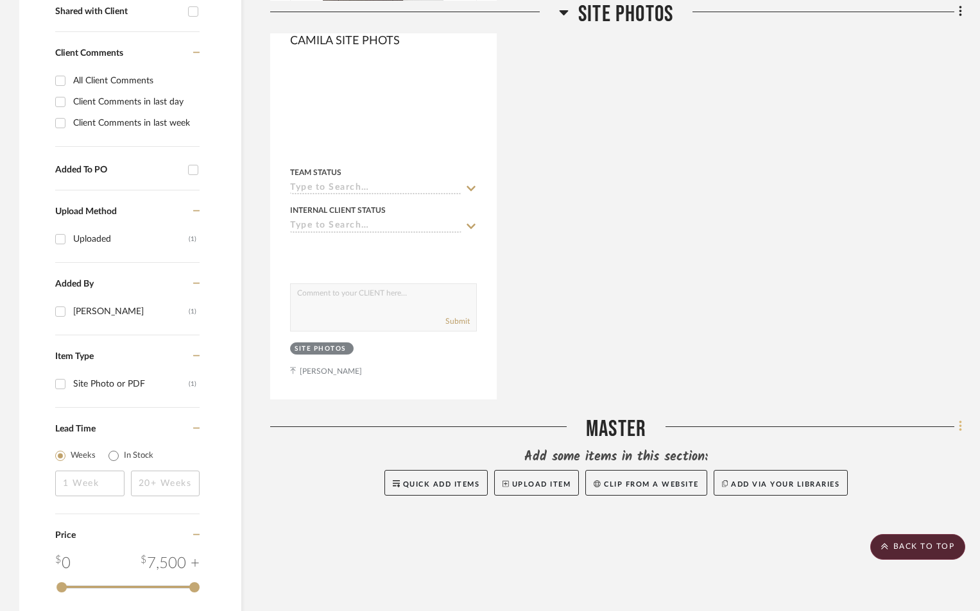
click at [960, 423] on icon at bounding box center [960, 427] width 3 height 11
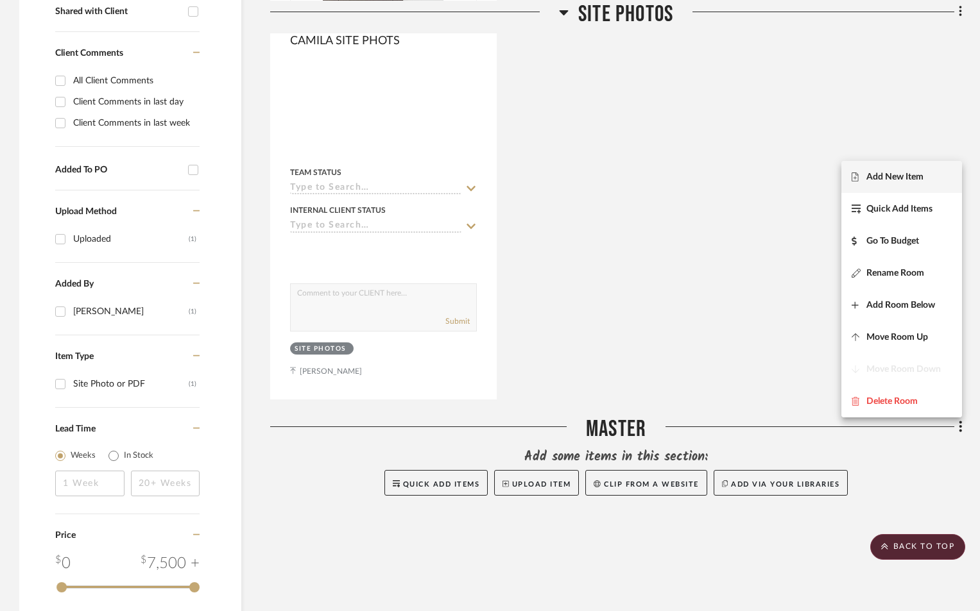
click at [896, 187] on button "Add New Item" at bounding box center [901, 177] width 121 height 32
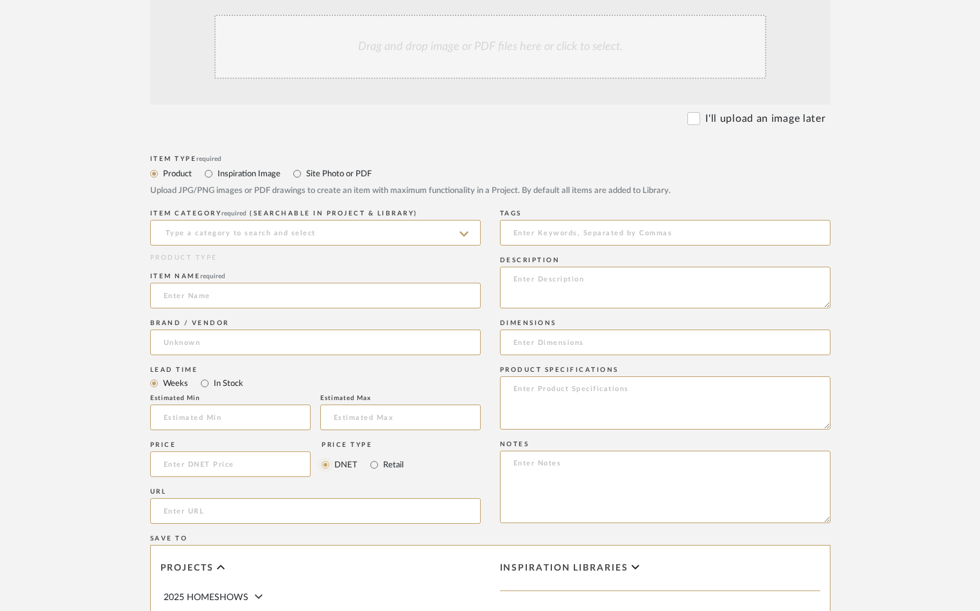
scroll to position [342, 0]
click at [264, 511] on input "url" at bounding box center [315, 511] width 330 height 26
paste input "https://ontwall.com//components/com_redshop/assets/images/product/1738264453_33…"
type input "https://ontwall.com//components/com_redshop/assets/images/product/1738264453_33…"
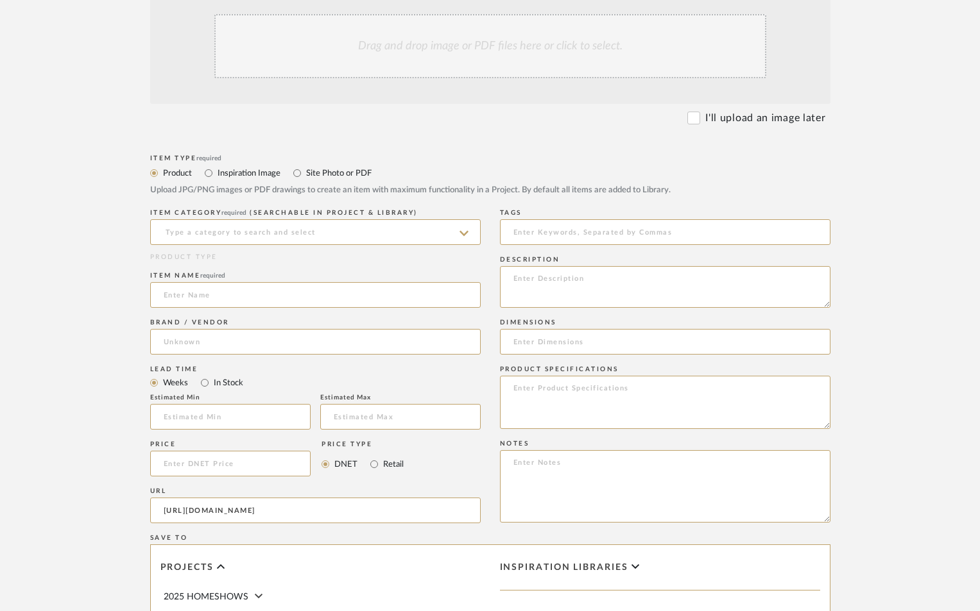
click at [310, 46] on div "Drag and drop image or PDF files here or click to select." at bounding box center [490, 46] width 552 height 64
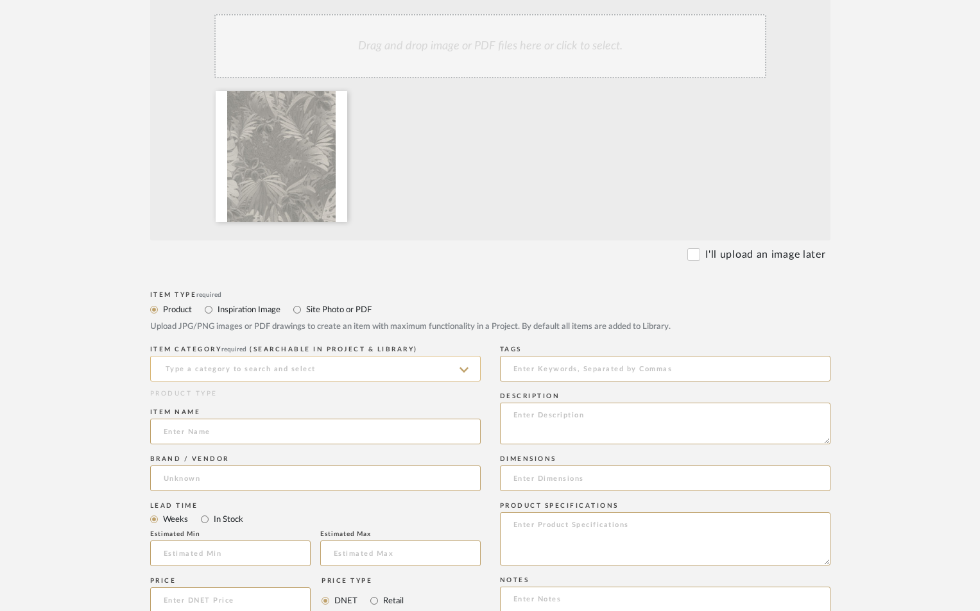
click at [242, 371] on input at bounding box center [315, 369] width 330 height 26
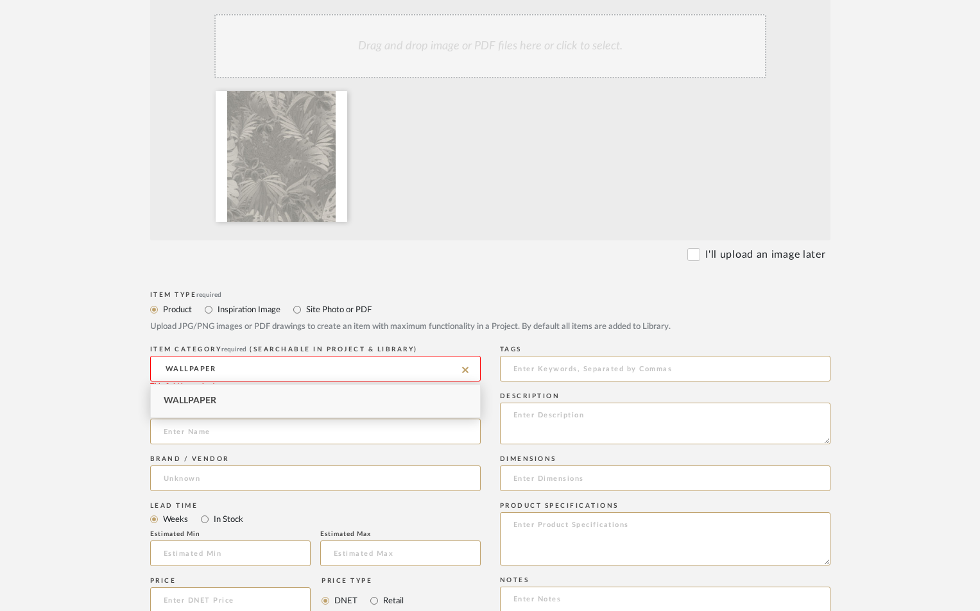
click at [235, 393] on div "Wallpaper" at bounding box center [315, 401] width 329 height 33
type input "Wallpaper"
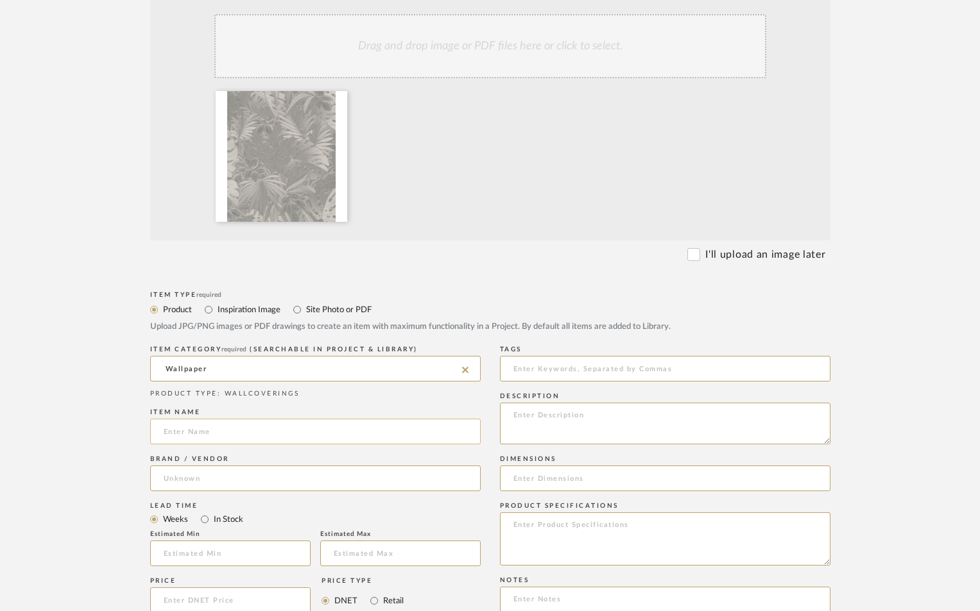
click at [232, 433] on input at bounding box center [315, 432] width 330 height 26
type input "MASTER HB/LEFT WALL AND BATH"
click at [189, 488] on input at bounding box center [315, 479] width 330 height 26
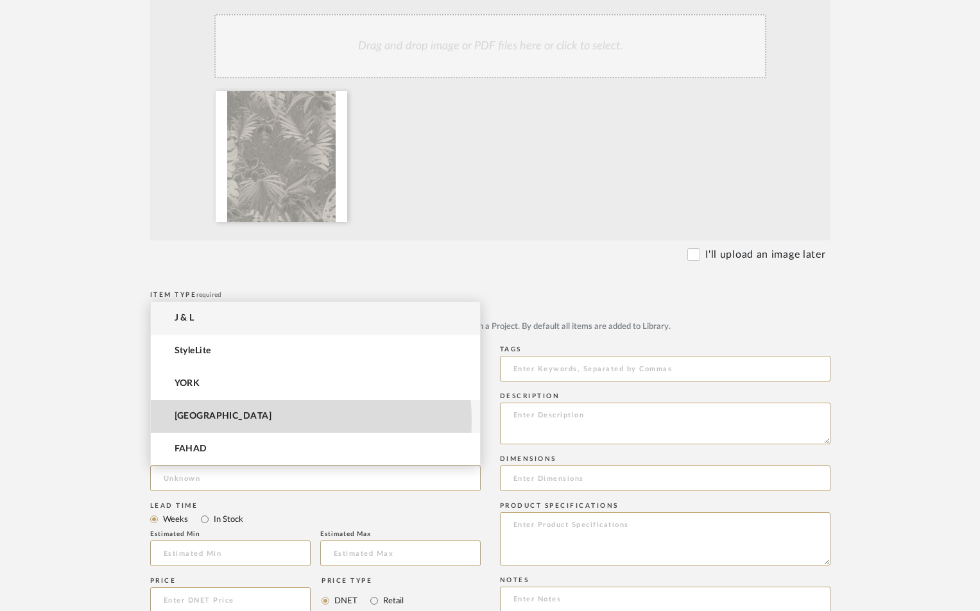
click at [223, 422] on mat-option "[GEOGRAPHIC_DATA]" at bounding box center [315, 416] width 329 height 33
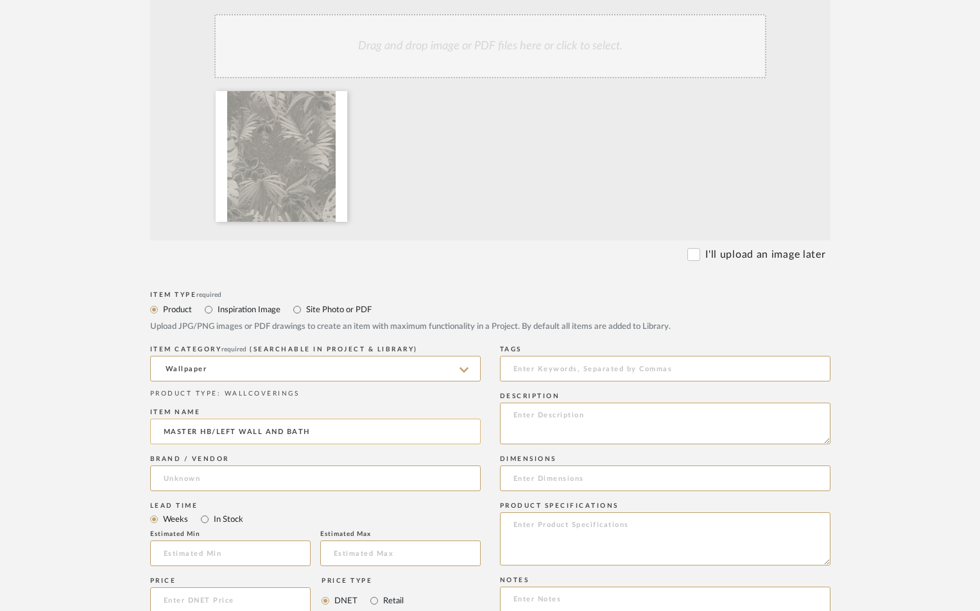
type input "[GEOGRAPHIC_DATA]"
click at [516, 399] on div "Description" at bounding box center [665, 397] width 330 height 8
click at [521, 413] on textarea at bounding box center [665, 424] width 330 height 42
type textarea "33302"
drag, startPoint x: 540, startPoint y: 535, endPoint x: 537, endPoint y: 521, distance: 14.3
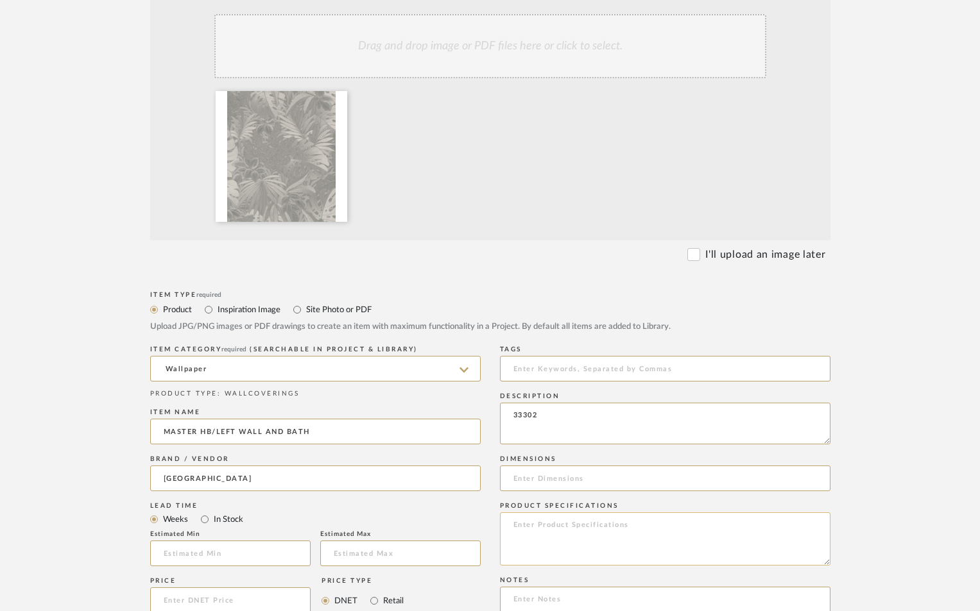
click at [541, 532] on textarea at bounding box center [665, 539] width 330 height 53
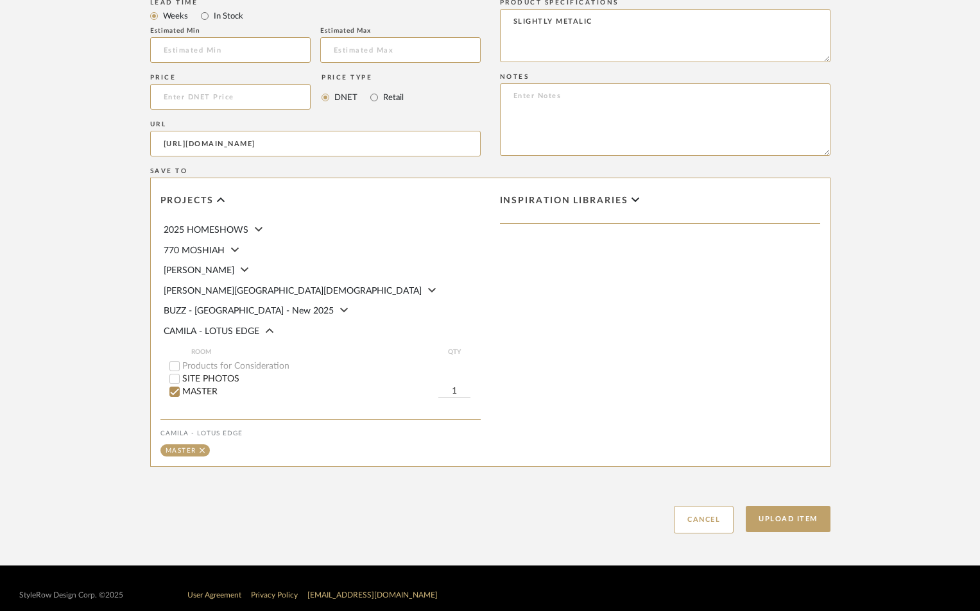
scroll to position [855, 0]
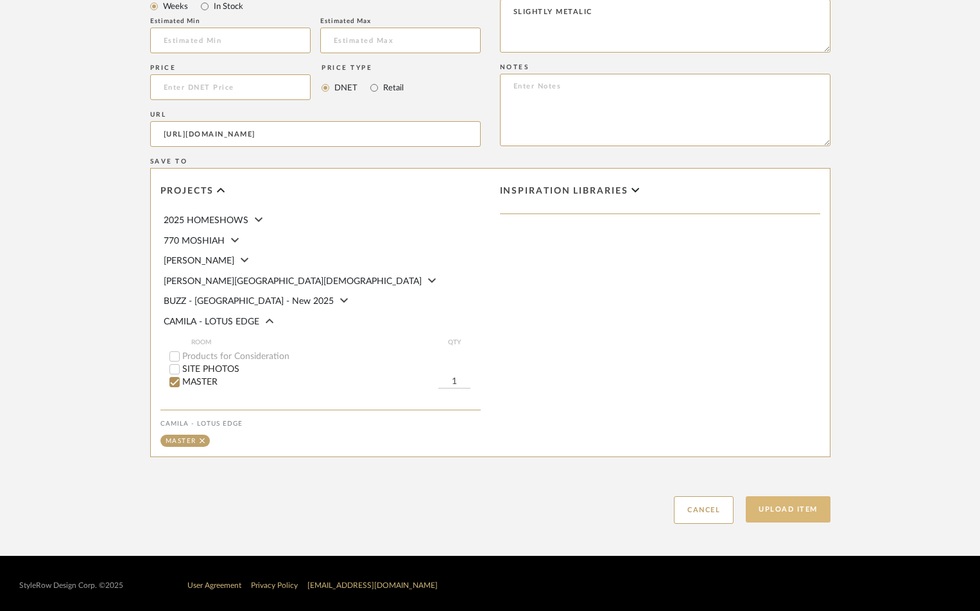
type textarea "SLIGHTLY METALIC"
click at [799, 507] on button "Upload Item" at bounding box center [788, 510] width 85 height 26
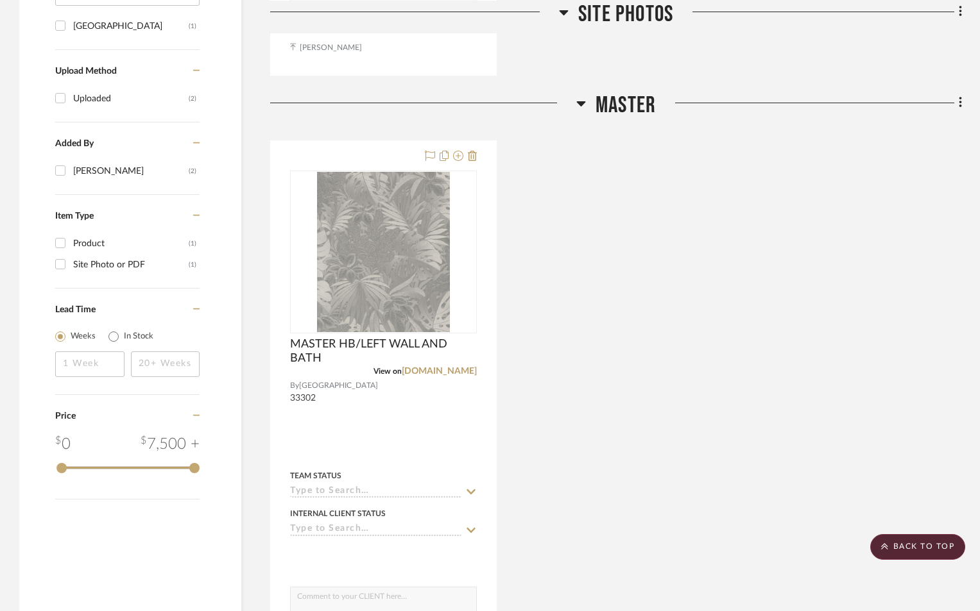
scroll to position [801, 0]
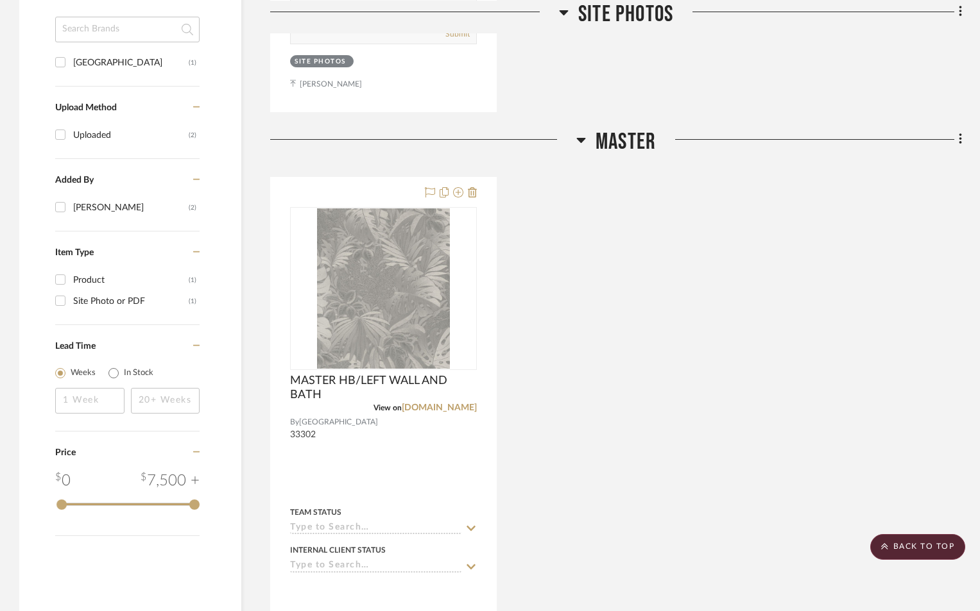
click at [962, 141] on div "Filter by keyword, category or name prior to exporting to Excel or Bulk Actions…" at bounding box center [490, 91] width 980 height 1347
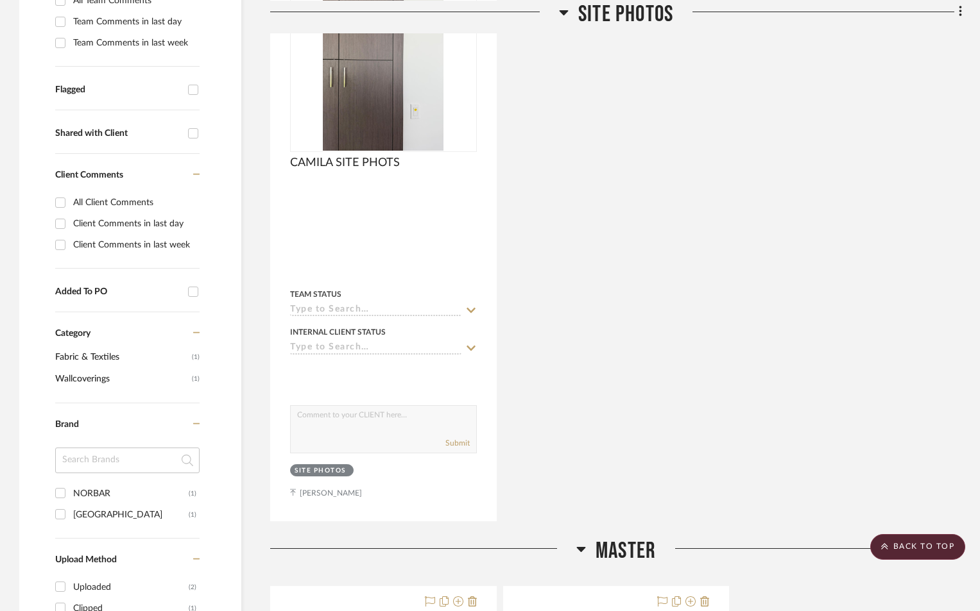
scroll to position [685, 0]
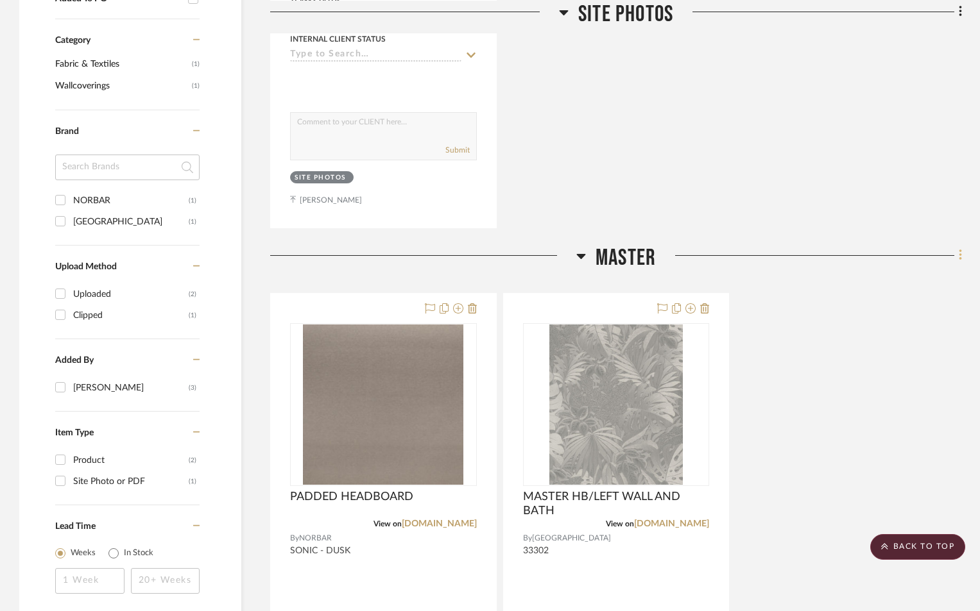
click at [959, 253] on icon at bounding box center [961, 255] width 4 height 14
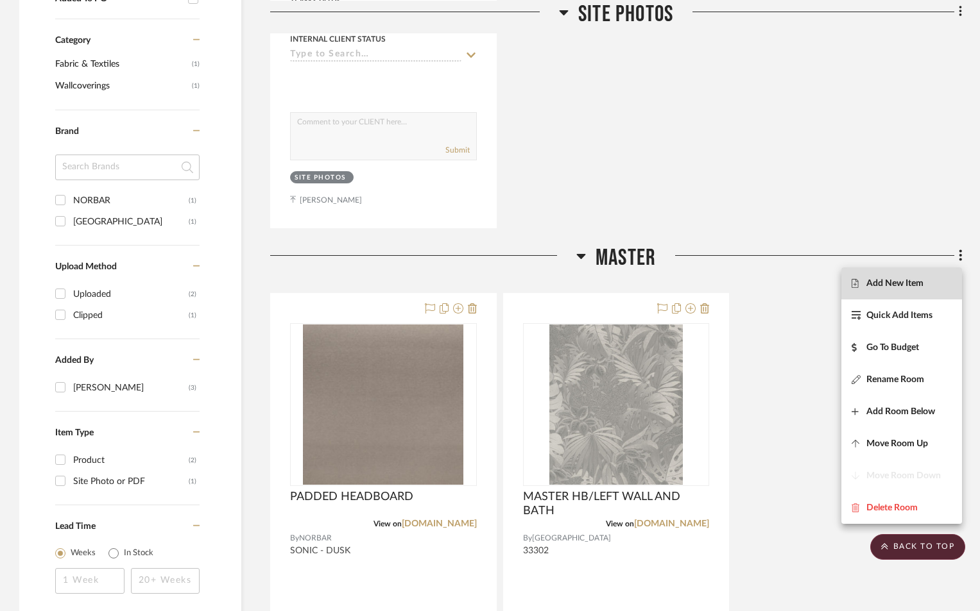
click at [920, 291] on button "Add New Item" at bounding box center [901, 284] width 121 height 32
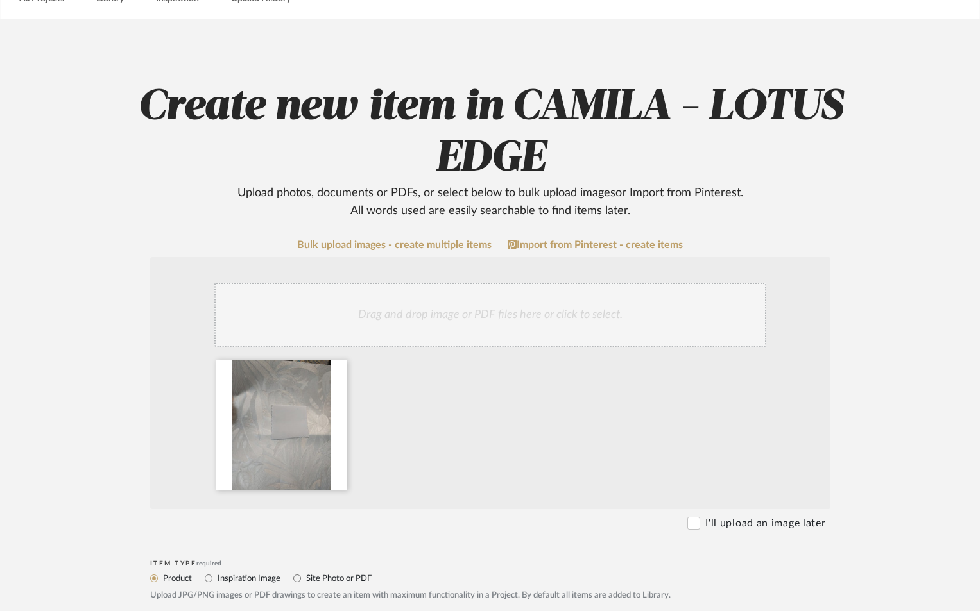
scroll to position [257, 0]
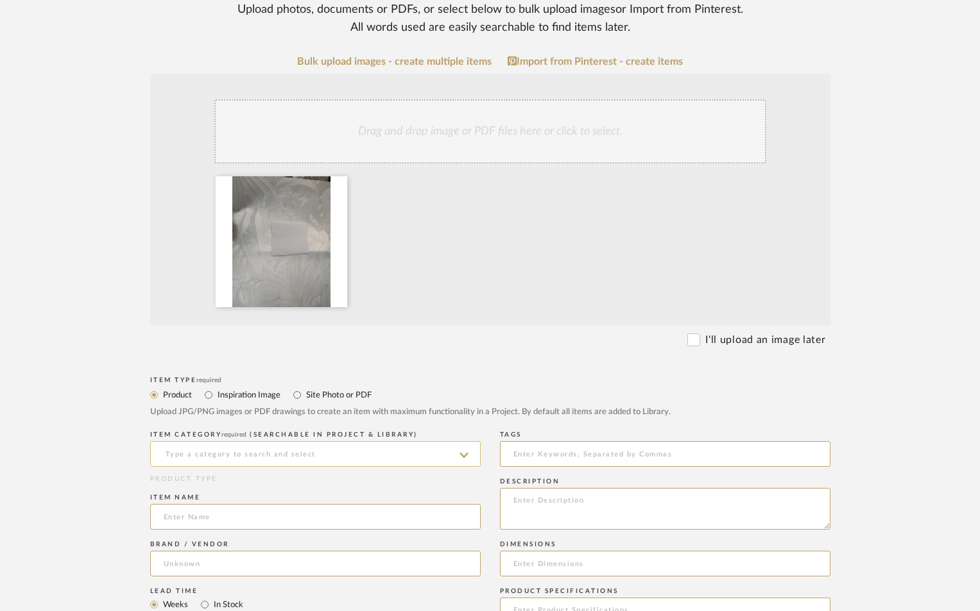
click at [318, 452] on input at bounding box center [315, 454] width 330 height 26
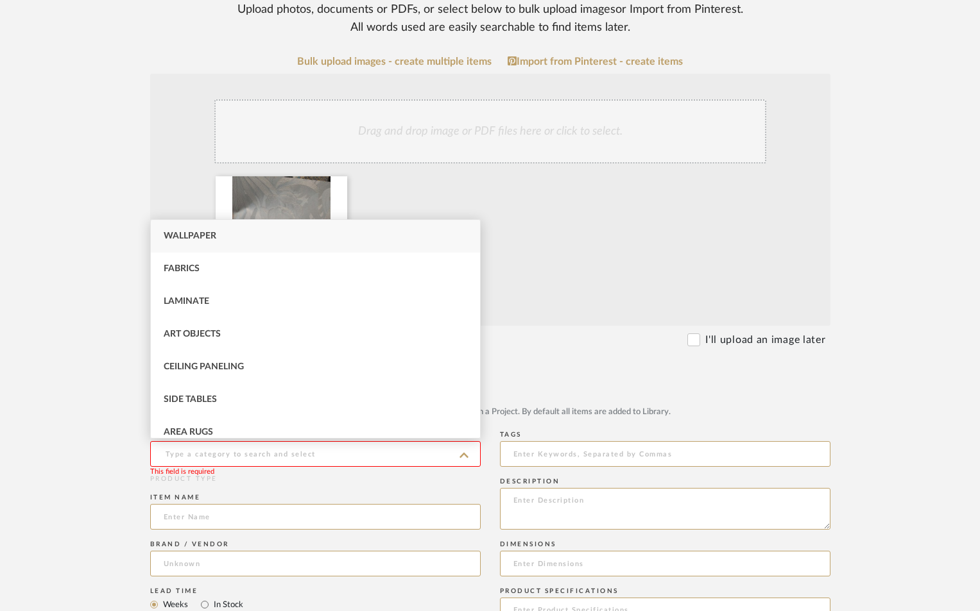
drag, startPoint x: 624, startPoint y: 350, endPoint x: 617, endPoint y: 350, distance: 7.7
click at [619, 350] on form "Bulk upload images - create multiple items Import from Pinterest - create items…" at bounding box center [489, 589] width 817 height 1067
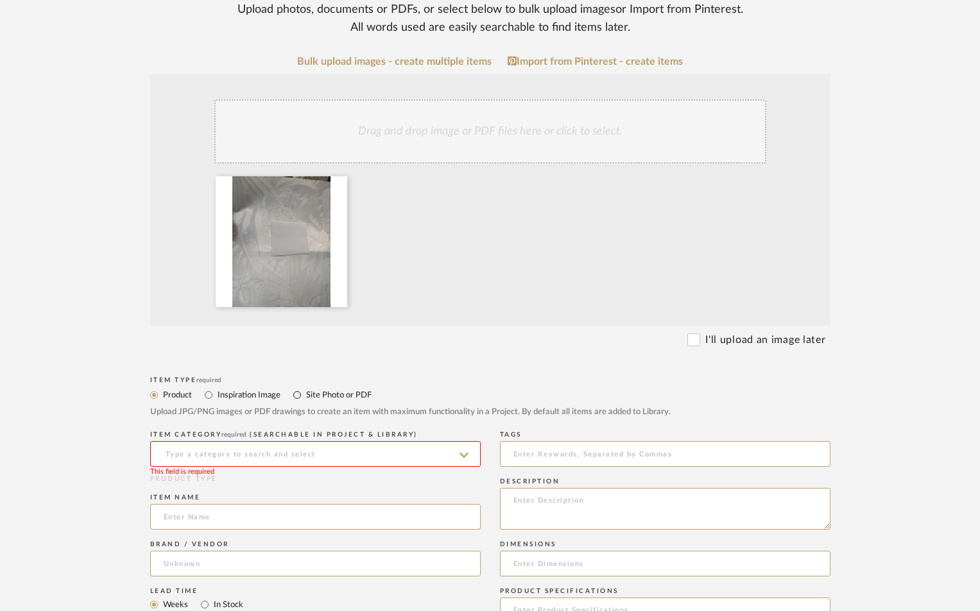
drag, startPoint x: 296, startPoint y: 395, endPoint x: 296, endPoint y: 404, distance: 8.4
click at [297, 395] on input "Site Photo or PDF" at bounding box center [296, 395] width 15 height 15
radio input "true"
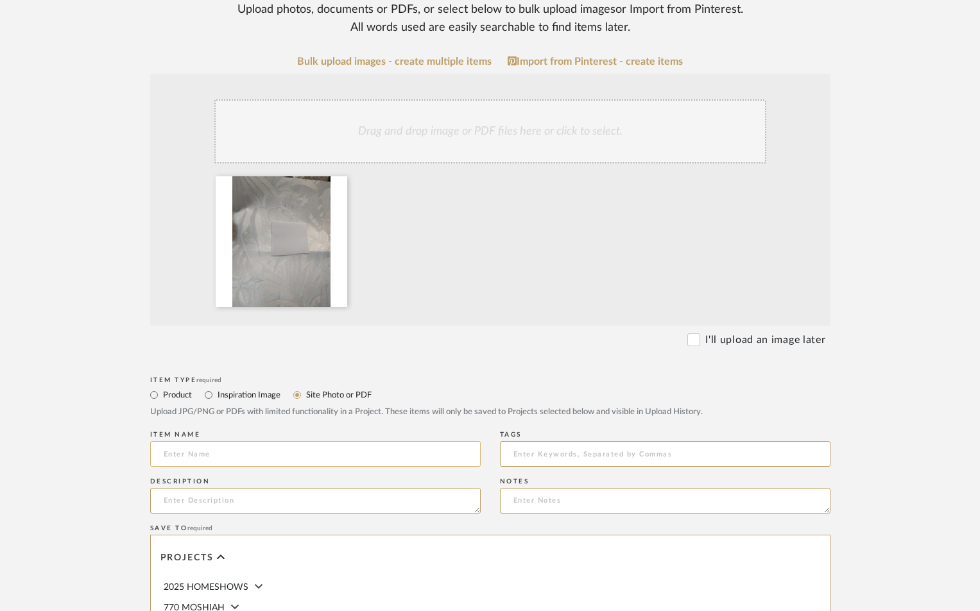
click at [294, 457] on input at bounding box center [315, 454] width 330 height 26
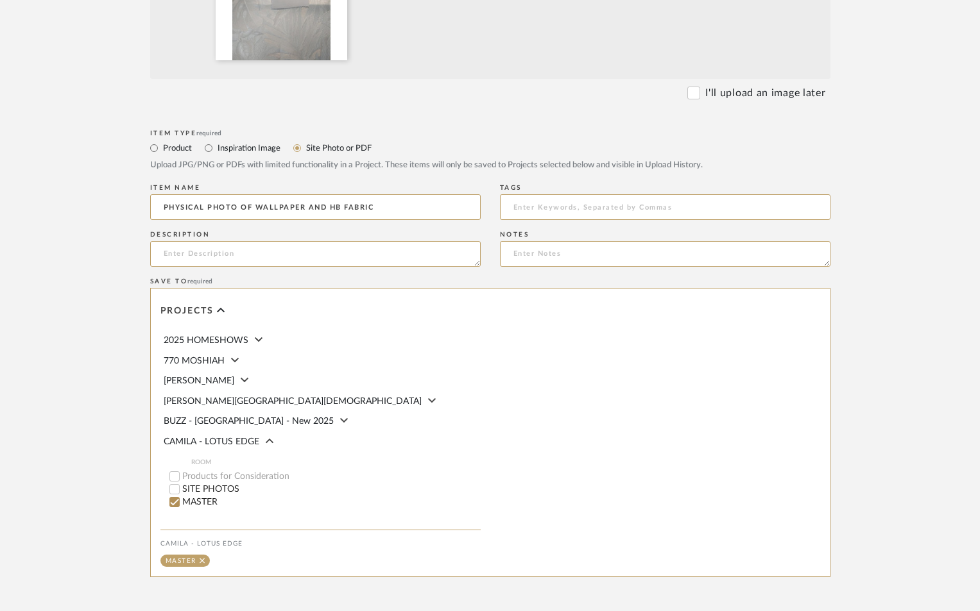
scroll to position [627, 0]
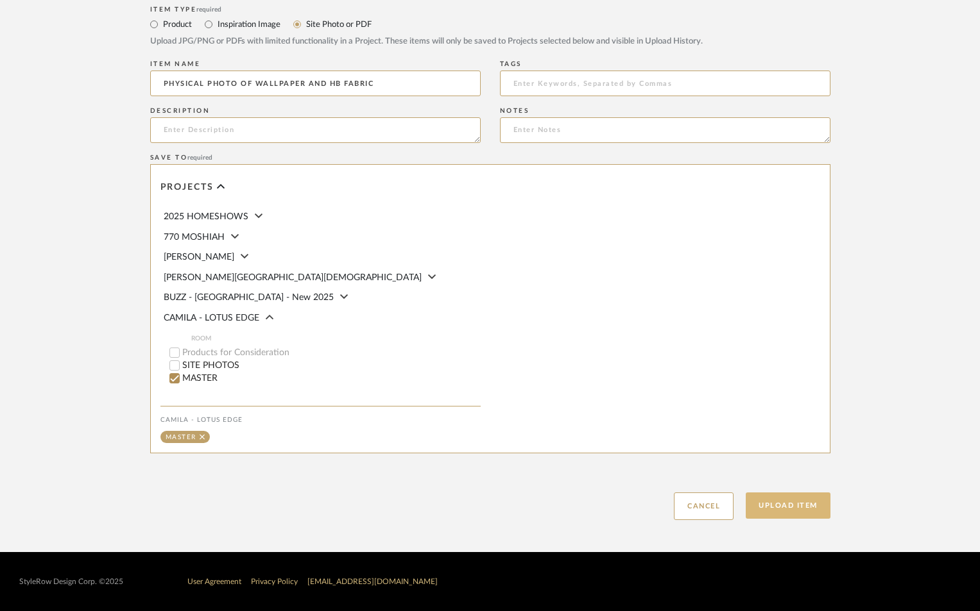
type input "PHYSICAL PHOTO OF WALLPAPER AND HB FABRIC"
click at [779, 495] on button "Upload Item" at bounding box center [788, 506] width 85 height 26
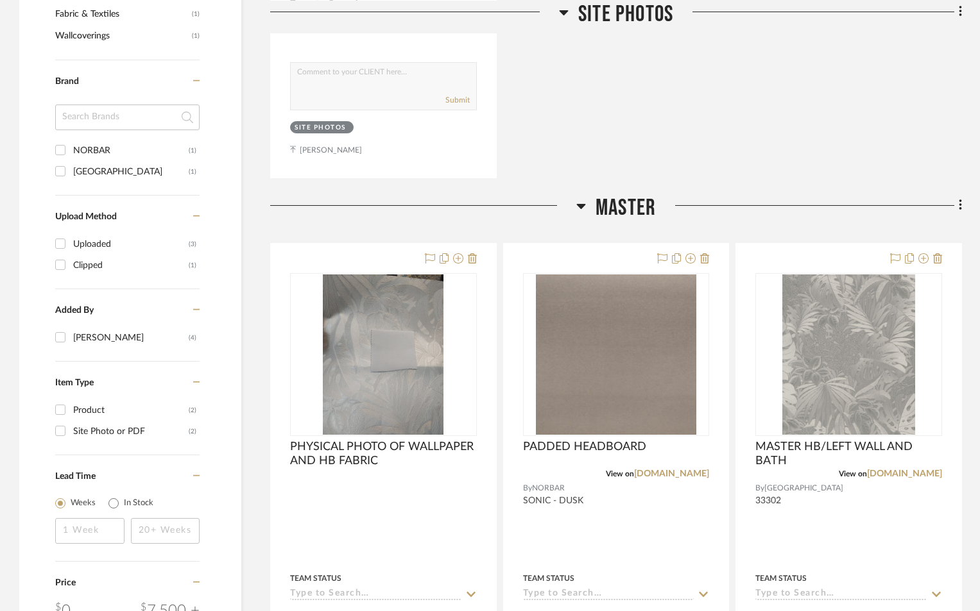
scroll to position [929, 0]
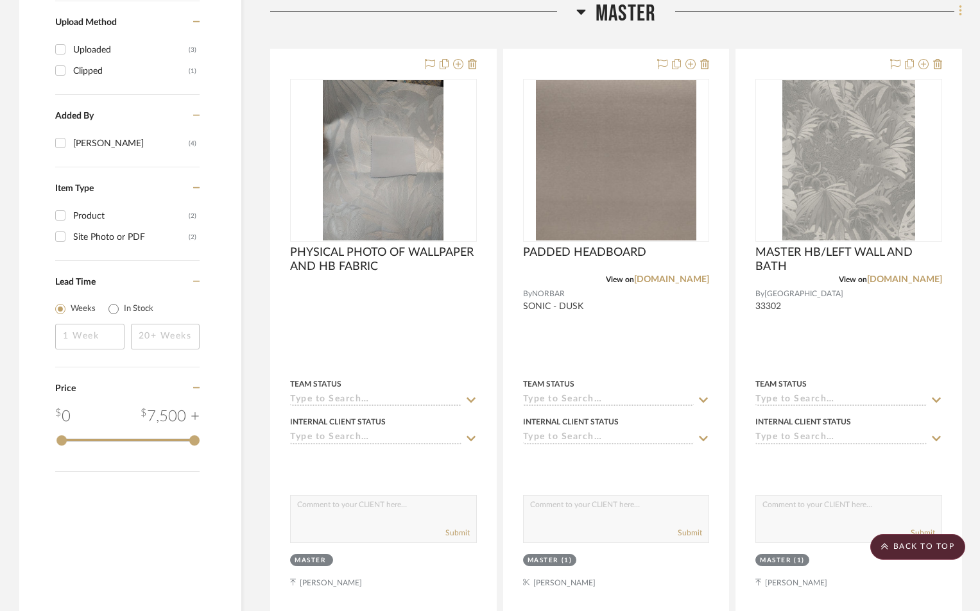
click at [960, 8] on icon at bounding box center [960, 11] width 3 height 11
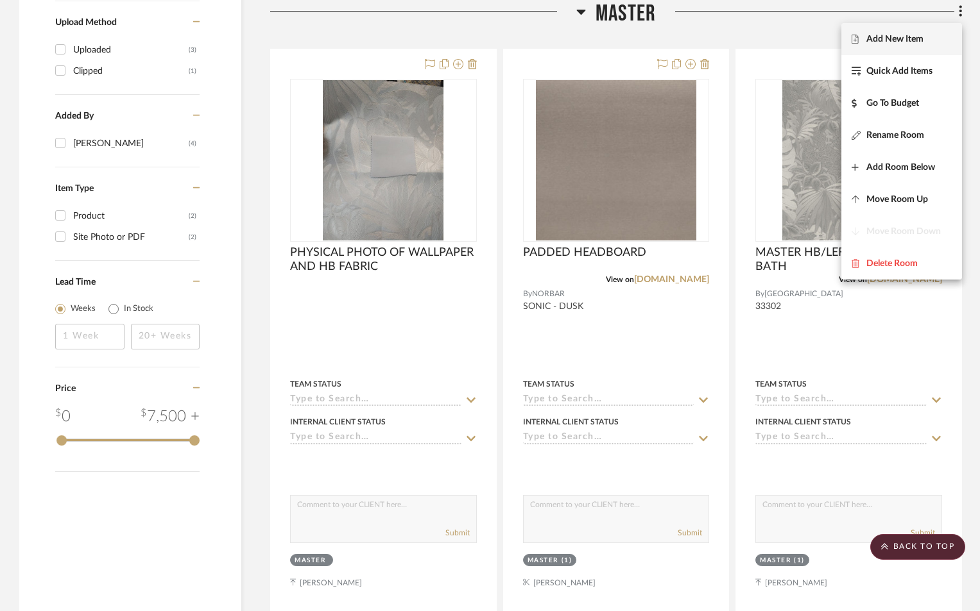
click at [928, 46] on button "Add New Item" at bounding box center [901, 39] width 121 height 32
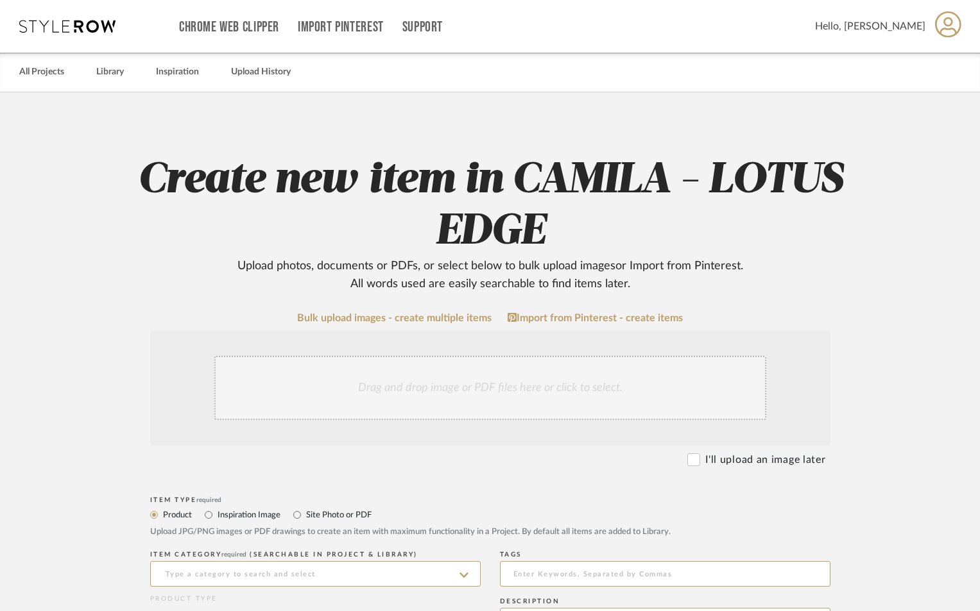
click at [652, 363] on div "Drag and drop image or PDF files here or click to select." at bounding box center [490, 388] width 552 height 64
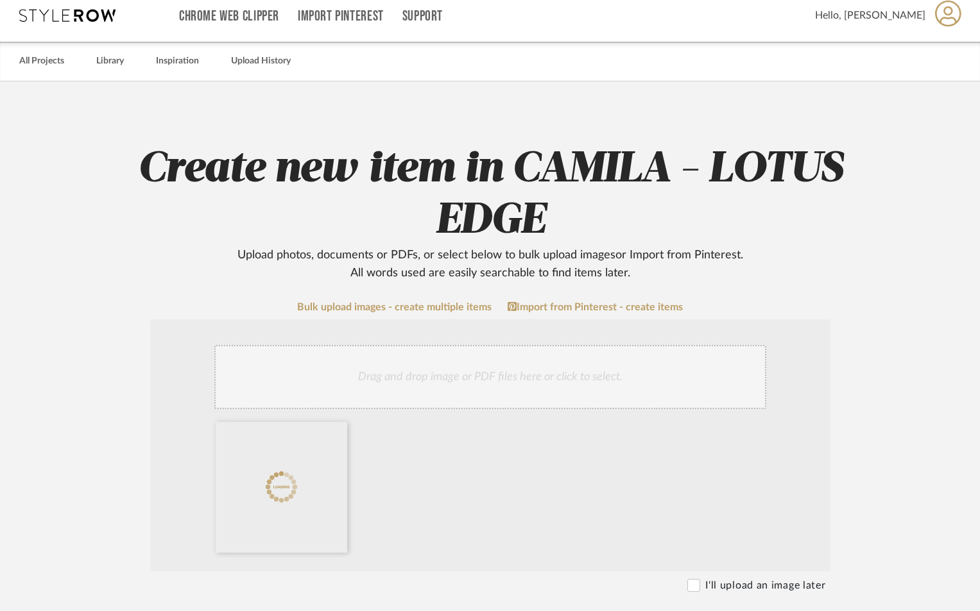
scroll to position [300, 0]
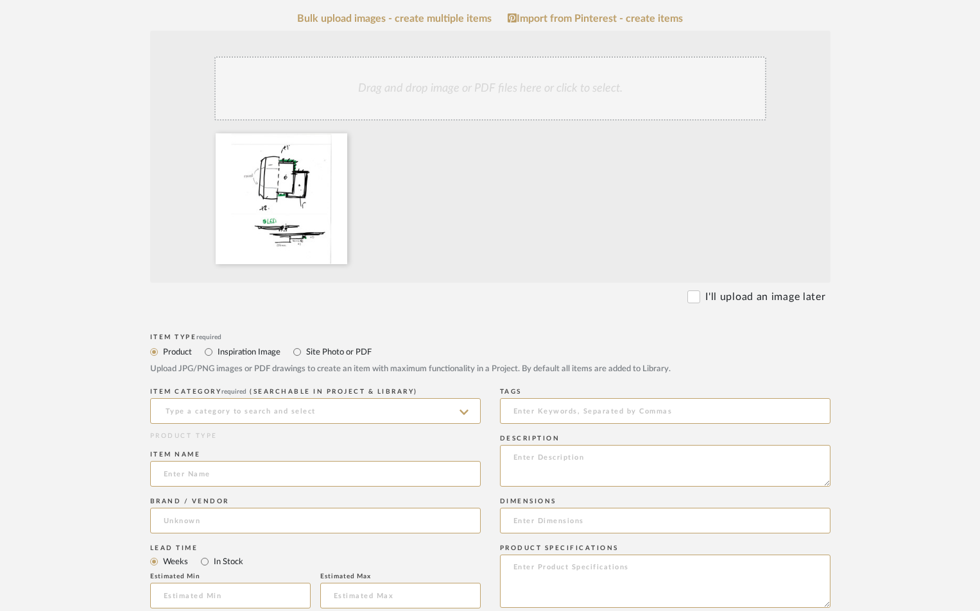
click at [338, 347] on label "Site Photo or PDF" at bounding box center [338, 352] width 67 height 14
click at [305, 347] on input "Site Photo or PDF" at bounding box center [296, 352] width 15 height 15
radio input "true"
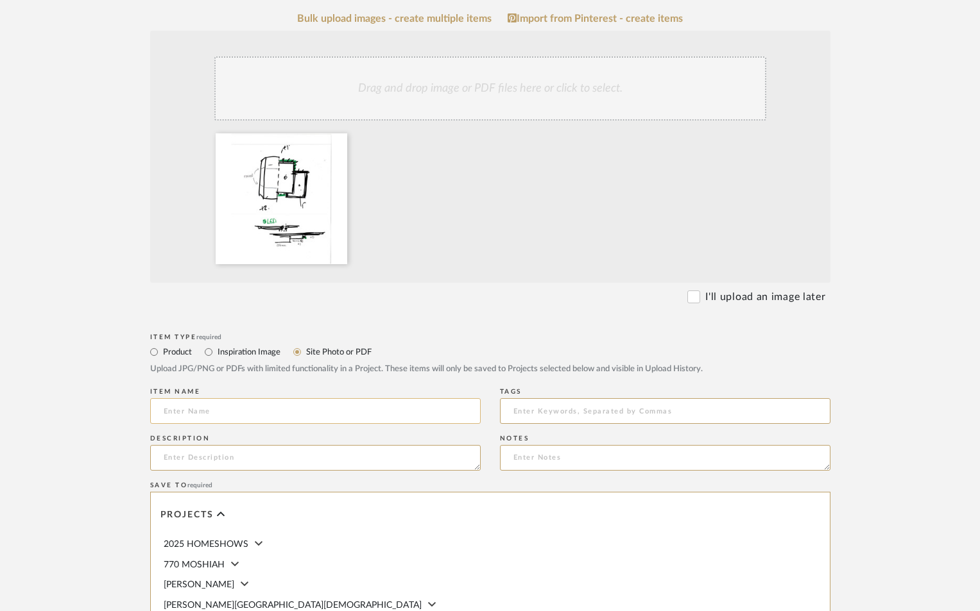
drag, startPoint x: 290, startPoint y: 407, endPoint x: 302, endPoint y: 401, distance: 13.2
click at [290, 407] on input at bounding box center [315, 411] width 330 height 26
type input "MASTER - SKETCHES"
click at [576, 459] on textarea at bounding box center [665, 458] width 330 height 26
paste textarea "PG. 1 - UPDATED LEFT WALL ELEVATION. KEEP COLUMN DESIGN AND THEN WE WILL ADD TW…"
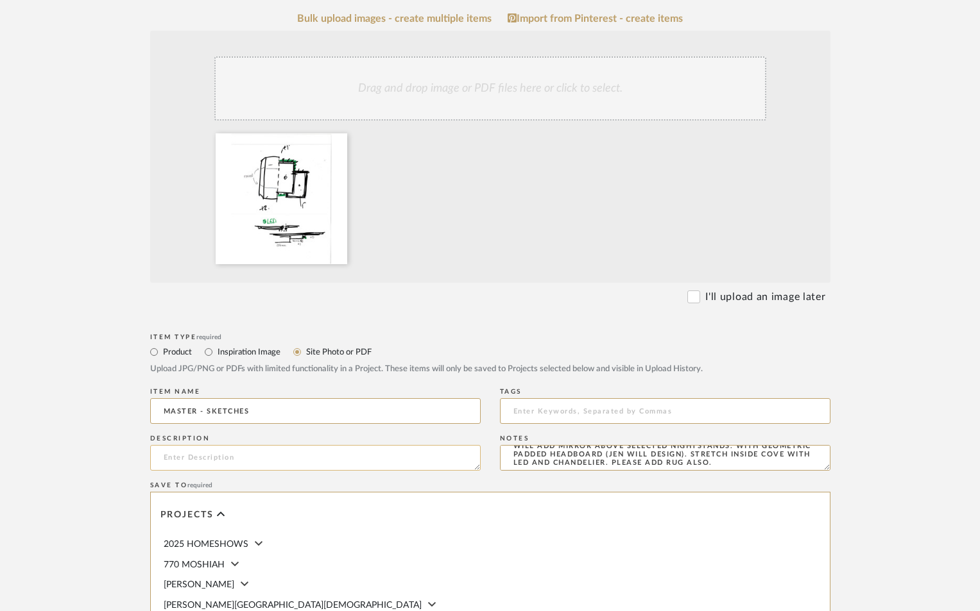
type textarea "PG. 1 - UPDATED LEFT WALL ELEVATION. KEEP COLUMN DESIGN AND THEN WE WILL ADD TW…"
click at [244, 465] on textarea at bounding box center [315, 458] width 330 height 26
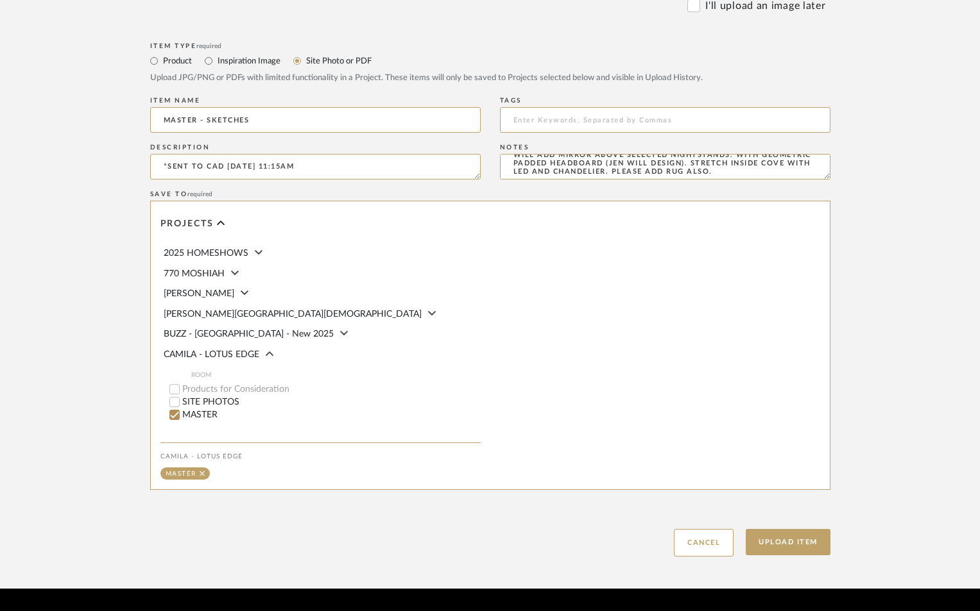
scroll to position [599, 0]
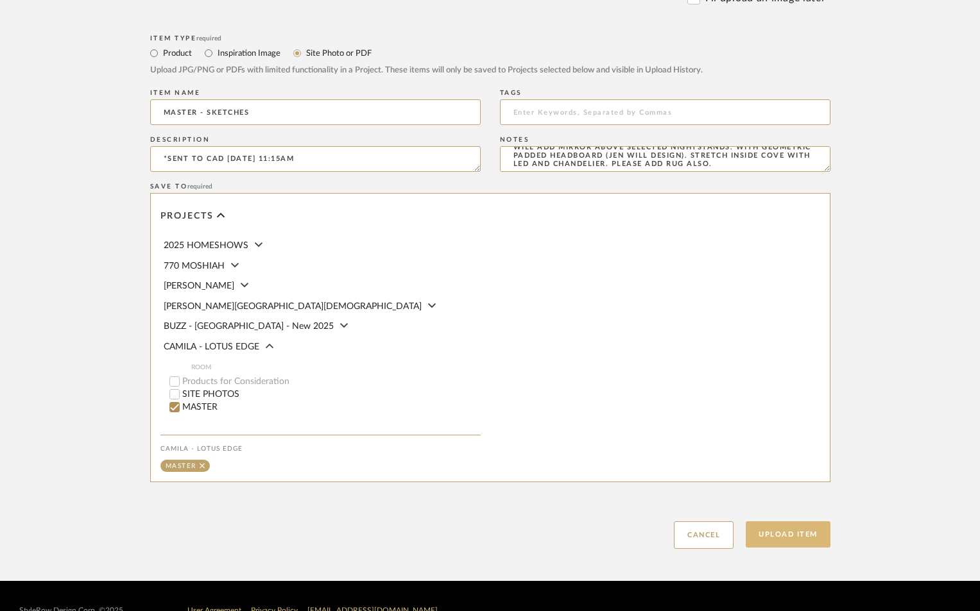
type textarea "*SENT TO CAD [DATE] 11:15AM"
click at [790, 540] on button "Upload Item" at bounding box center [788, 535] width 85 height 26
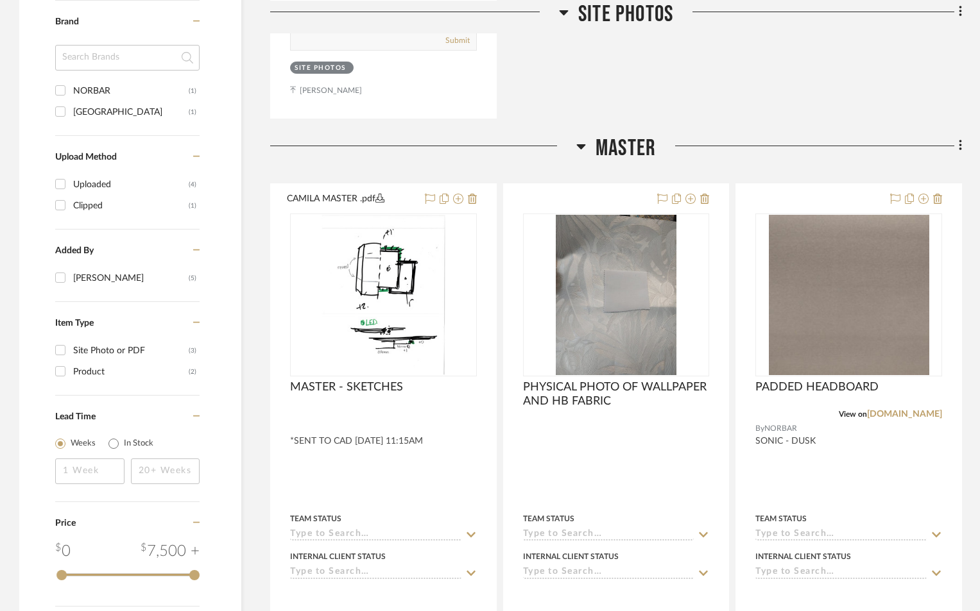
scroll to position [929, 0]
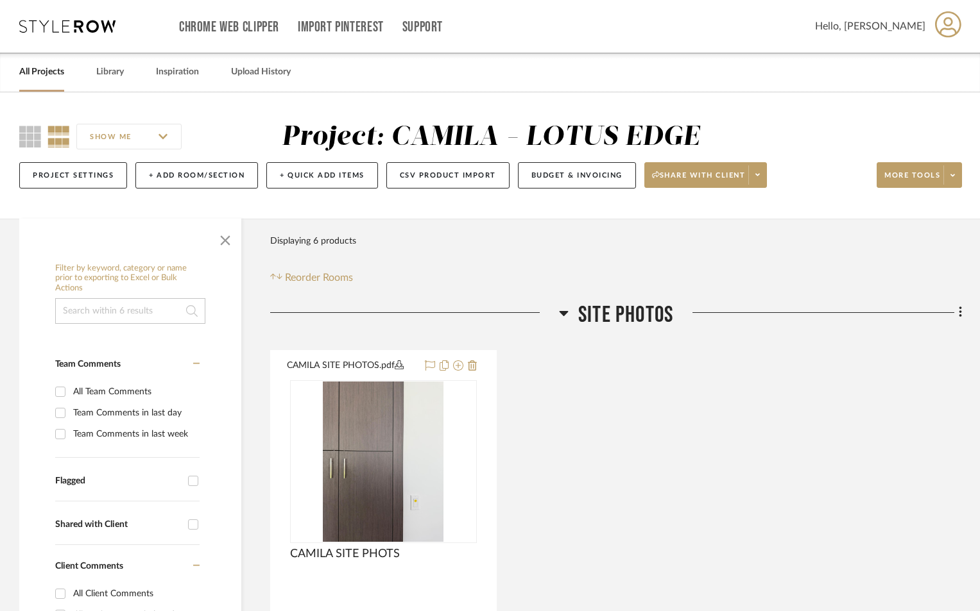
click at [563, 313] on icon at bounding box center [563, 313] width 9 height 5
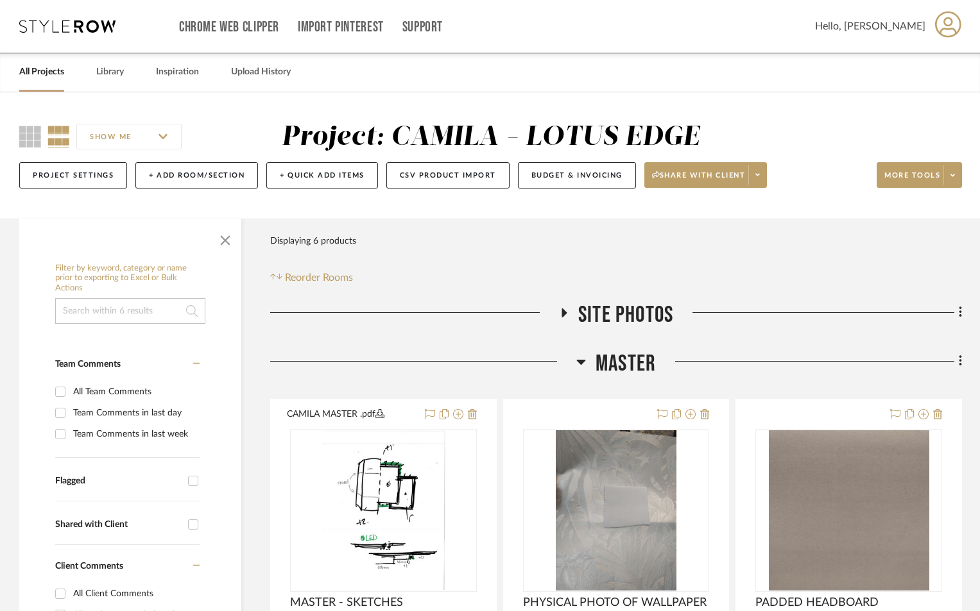
click at [580, 358] on icon at bounding box center [581, 361] width 10 height 15
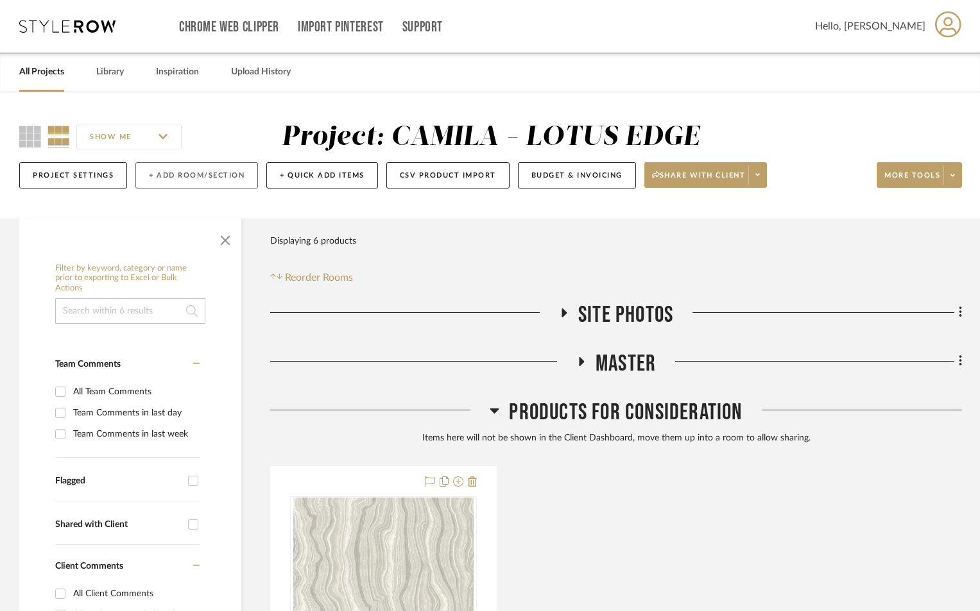
click at [177, 171] on button "+ Add Room/Section" at bounding box center [196, 175] width 123 height 26
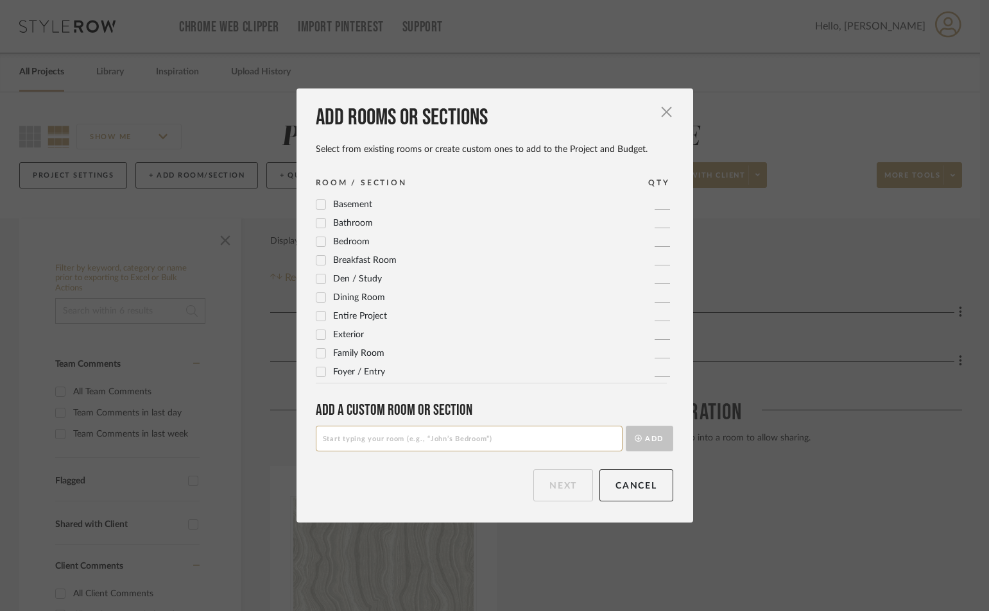
click at [400, 443] on input at bounding box center [469, 439] width 307 height 26
type input "L"
type input "ENTRY / LIVING"
click at [626, 426] on button "Add" at bounding box center [649, 439] width 47 height 26
click at [561, 488] on button "Next" at bounding box center [563, 486] width 60 height 32
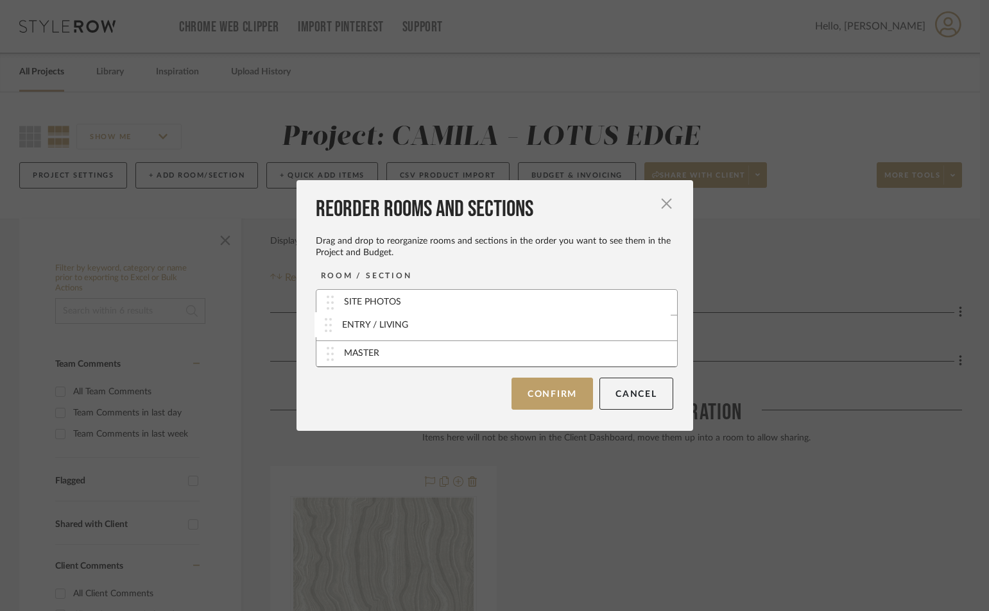
drag, startPoint x: 471, startPoint y: 364, endPoint x: 479, endPoint y: 339, distance: 25.8
click at [538, 389] on button "Confirm" at bounding box center [551, 393] width 81 height 32
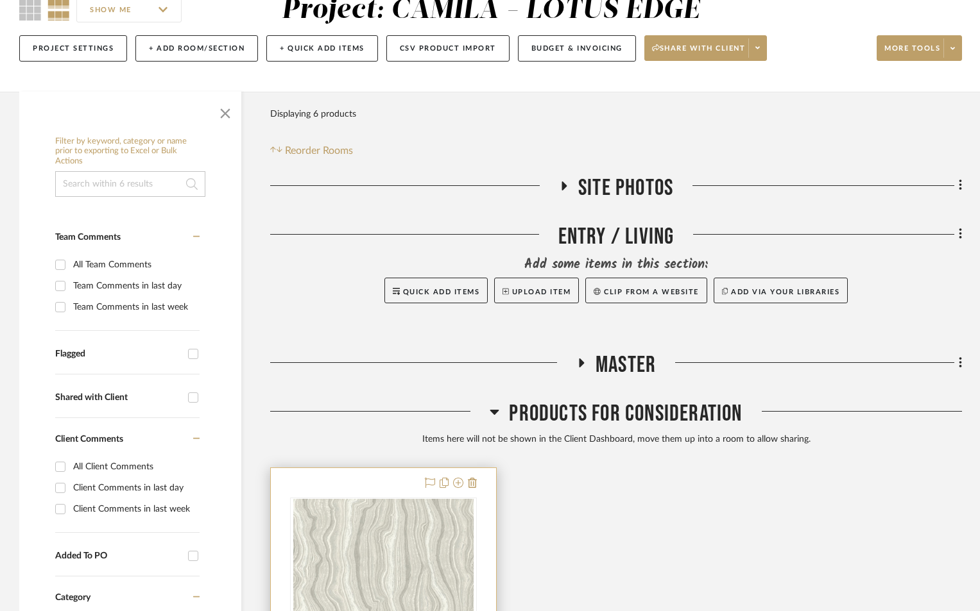
scroll to position [128, 0]
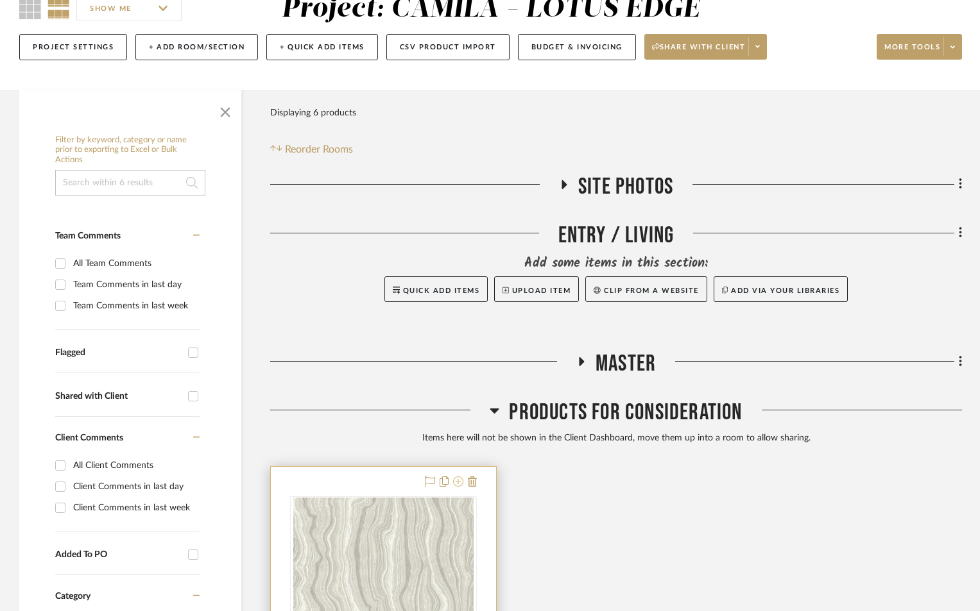
click at [460, 479] on icon at bounding box center [458, 482] width 10 height 10
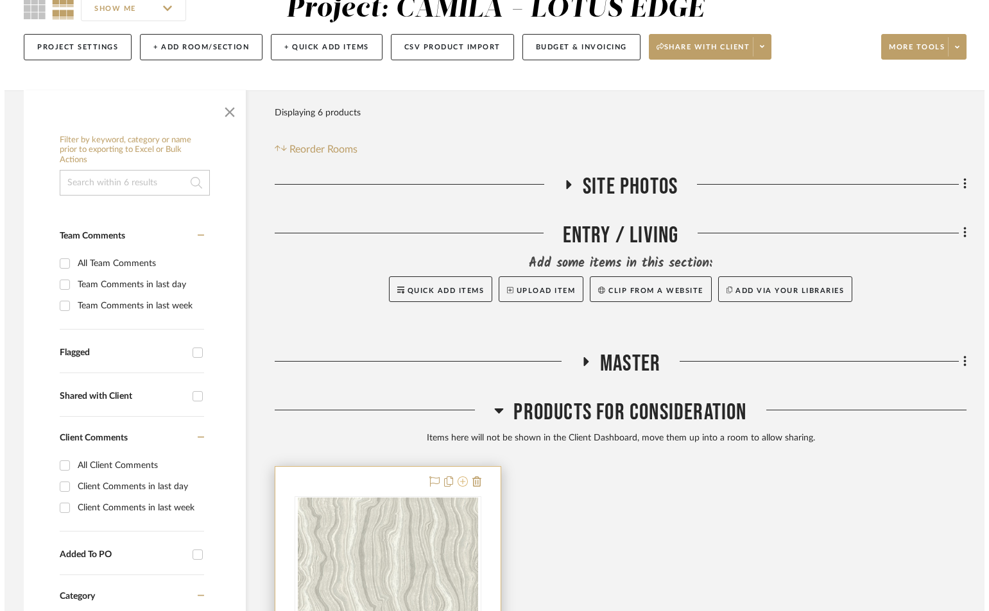
scroll to position [0, 0]
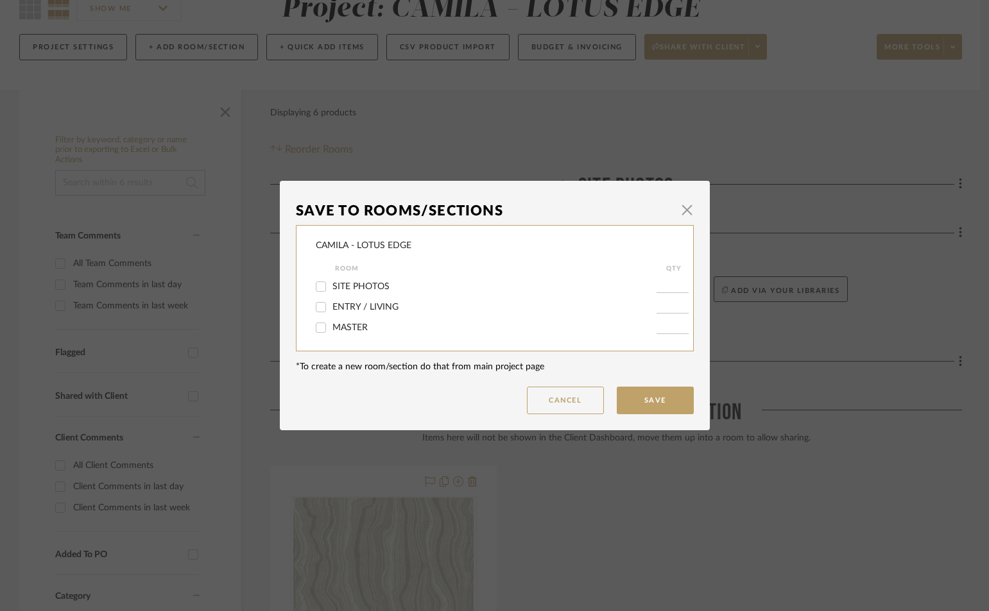
click at [330, 301] on div "ENTRY / LIVING" at bounding box center [486, 307] width 341 height 21
click at [332, 306] on span "ENTRY / LIVING" at bounding box center [365, 307] width 66 height 9
click at [328, 306] on input "ENTRY / LIVING" at bounding box center [321, 307] width 21 height 21
checkbox input "true"
type input "1"
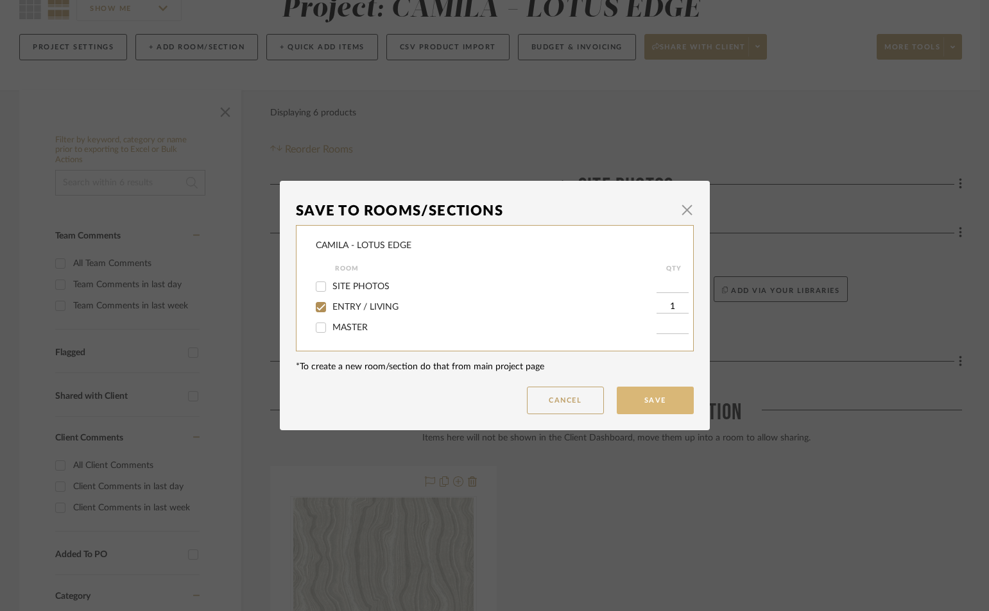
click at [672, 400] on button "Save" at bounding box center [655, 401] width 77 height 28
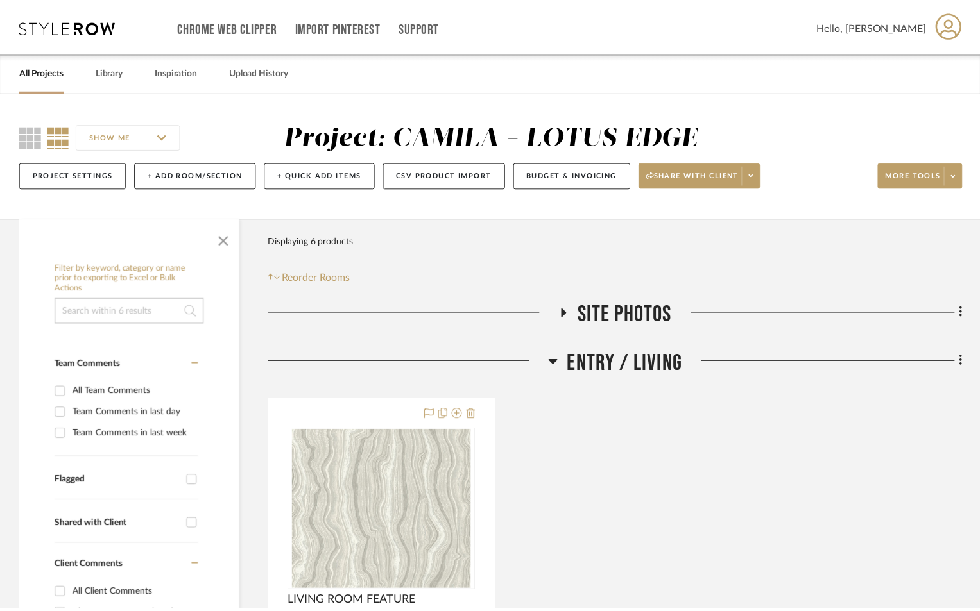
scroll to position [128, 0]
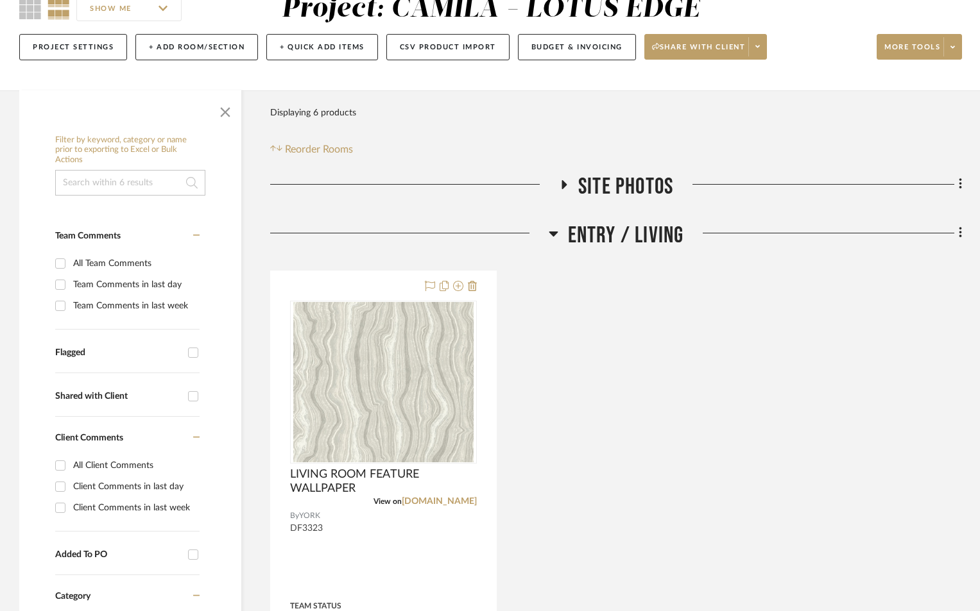
click at [960, 233] on icon at bounding box center [960, 233] width 3 height 11
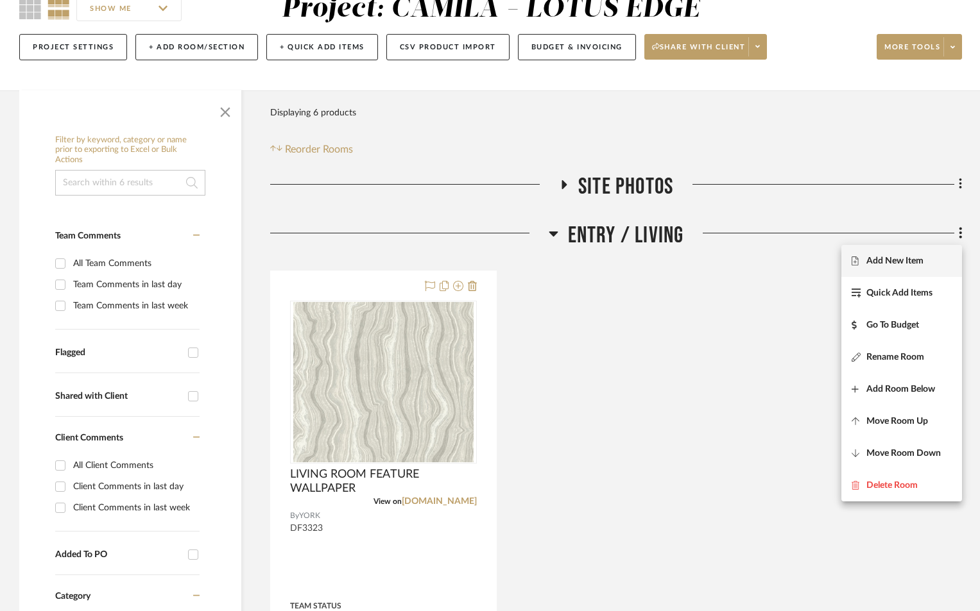
click at [884, 257] on span "Add New Item" at bounding box center [894, 260] width 57 height 11
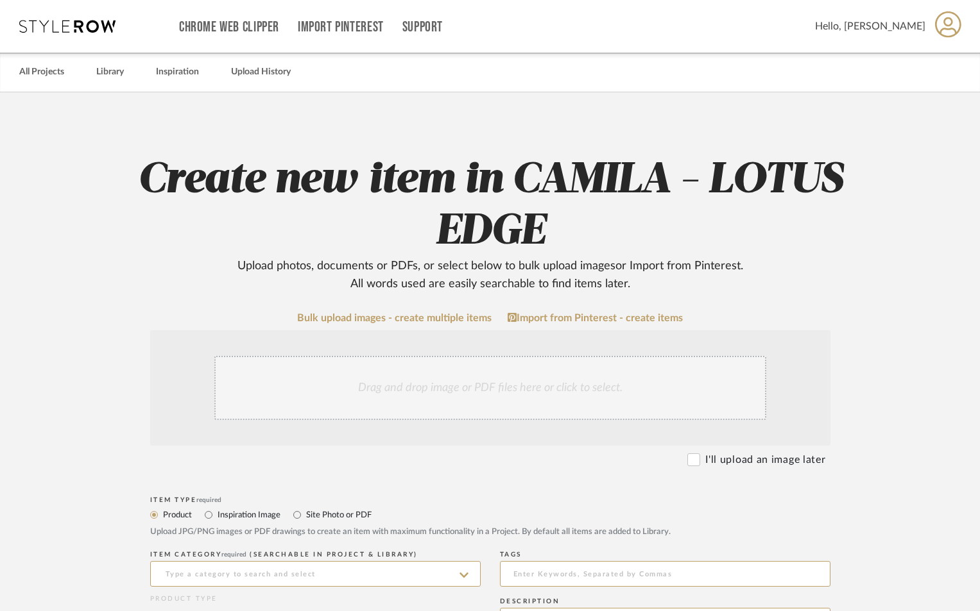
click at [315, 511] on label "Site Photo or PDF" at bounding box center [338, 515] width 67 height 14
click at [305, 511] on input "Site Photo or PDF" at bounding box center [296, 514] width 15 height 15
radio input "true"
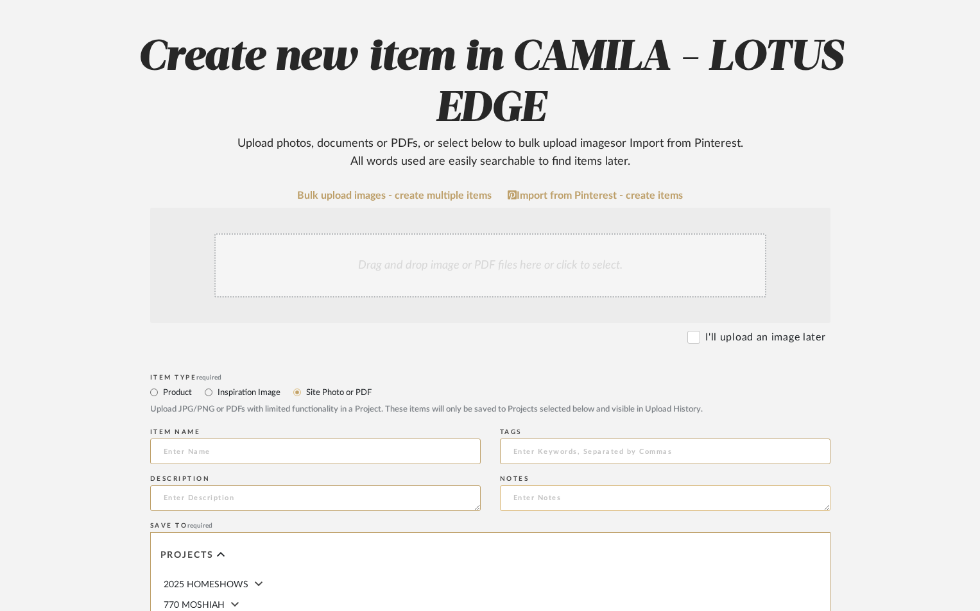
scroll to position [214, 0]
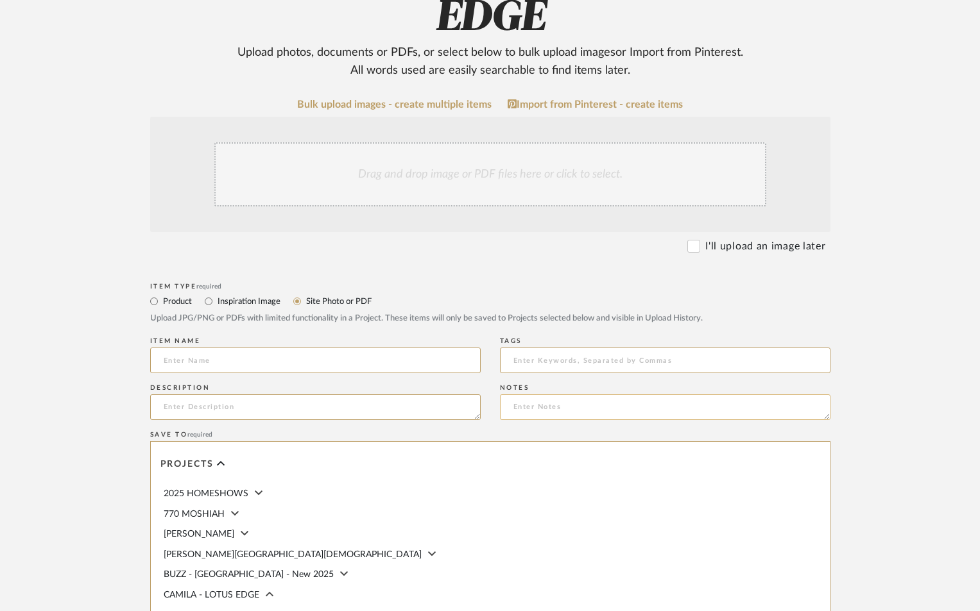
click at [546, 400] on textarea at bounding box center [665, 408] width 330 height 26
paste textarea "PLEASE SEE ATTACHED FOR ELEVATION OF ENTRY AND LR FEATURES. FRAMELESS MIRRORS A…"
type textarea "PLEASE SEE ATTACHED FOR ELEVATION OF ENTRY AND LR FEATURES. FRAMELESS MIRRORS A…"
click at [289, 402] on textarea at bounding box center [315, 408] width 330 height 26
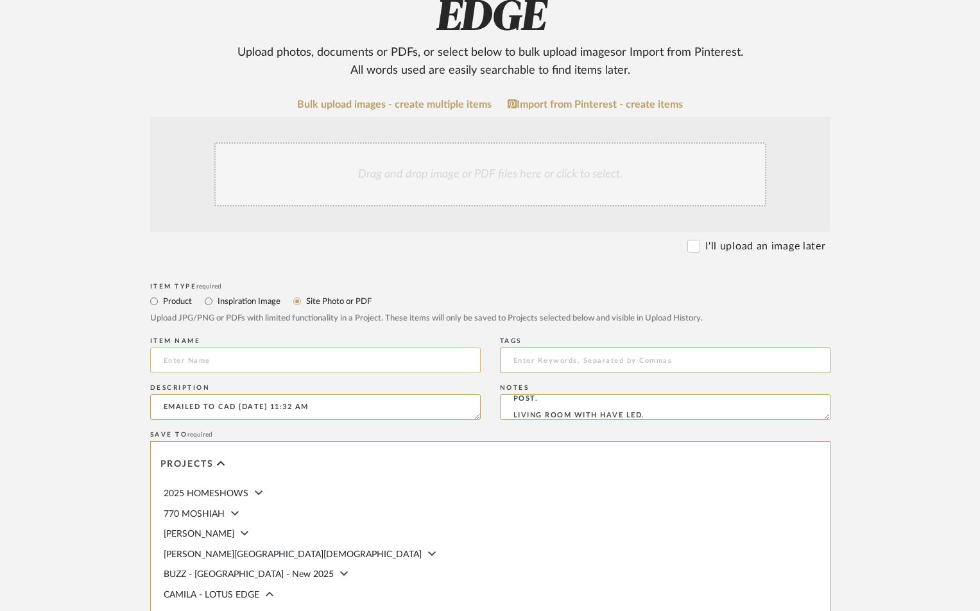
type textarea "EMAILED TO CAD [DATE] 11:32 AM"
click at [289, 359] on input at bounding box center [315, 361] width 330 height 26
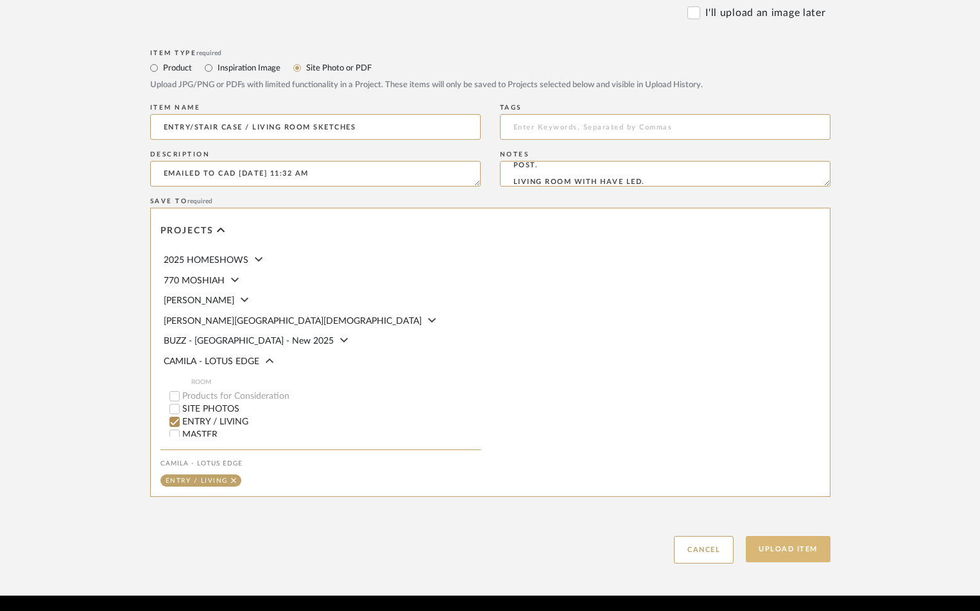
scroll to position [470, 0]
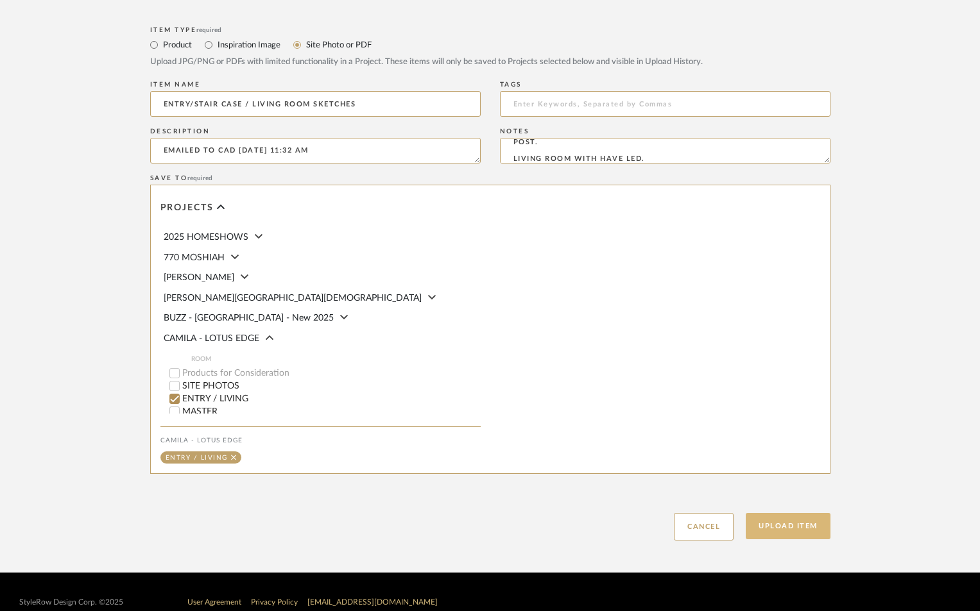
type input "ENTRY/STAIR CASE / LIVING ROOM SKETCHES"
click at [785, 525] on button "Upload Item" at bounding box center [788, 526] width 85 height 26
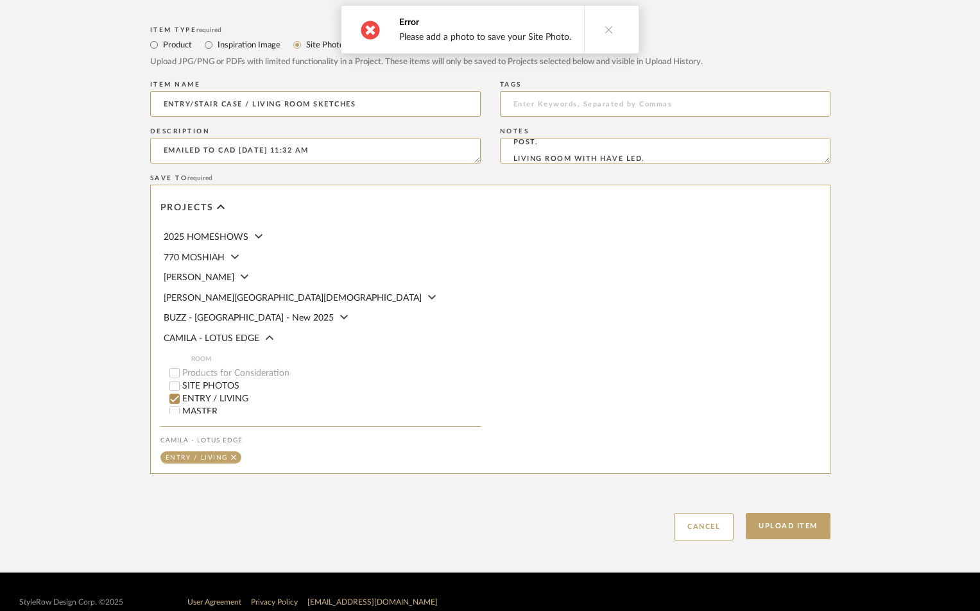
click at [604, 35] on button at bounding box center [608, 29] width 49 height 47
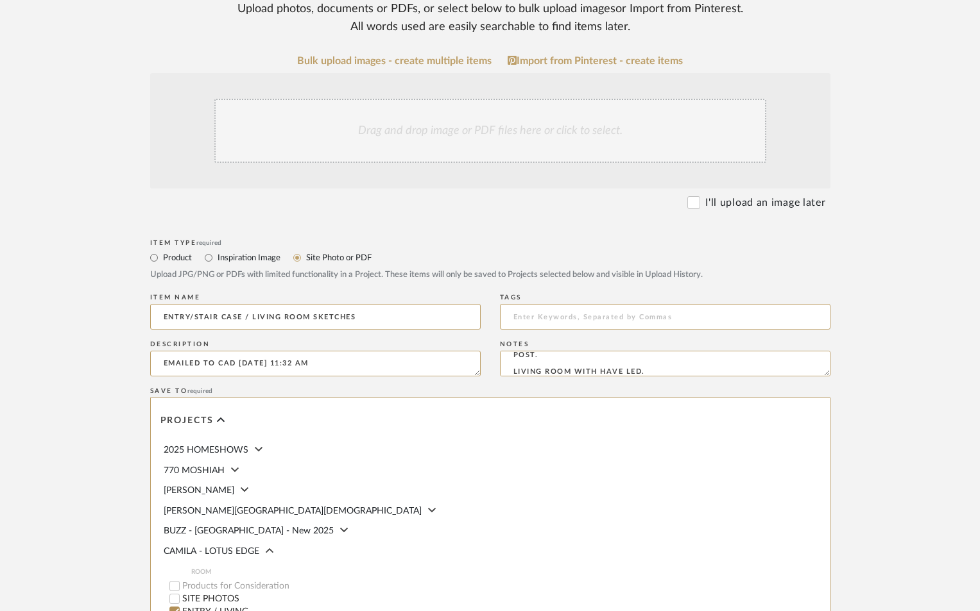
scroll to position [171, 0]
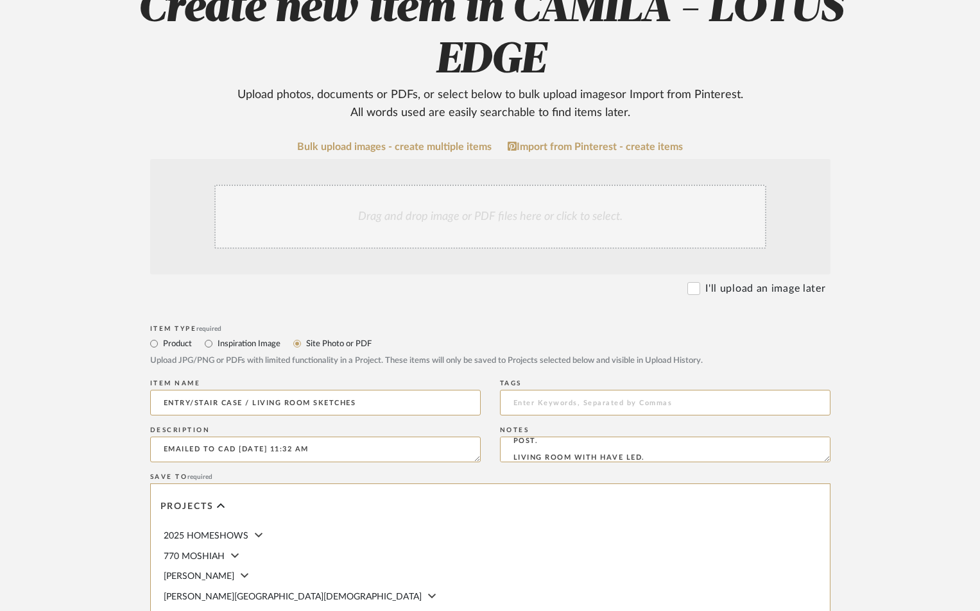
click at [498, 223] on div "Drag and drop image or PDF files here or click to select." at bounding box center [490, 217] width 552 height 64
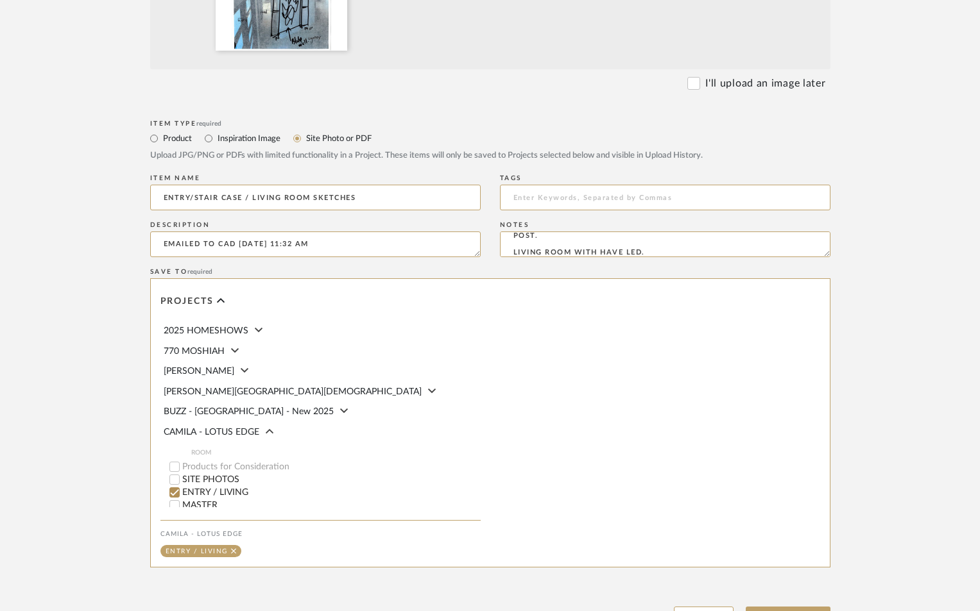
scroll to position [627, 0]
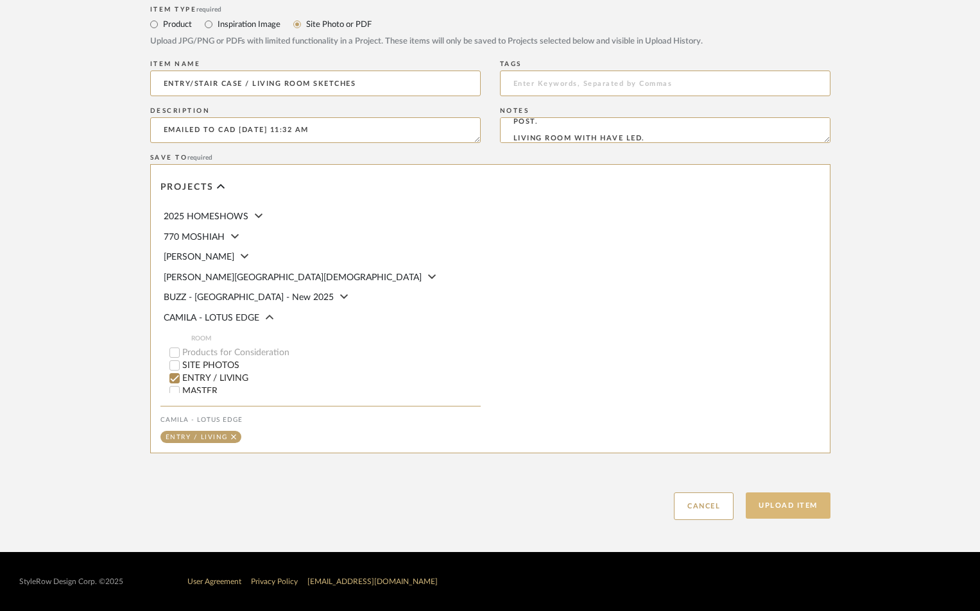
click at [803, 503] on button "Upload Item" at bounding box center [788, 506] width 85 height 26
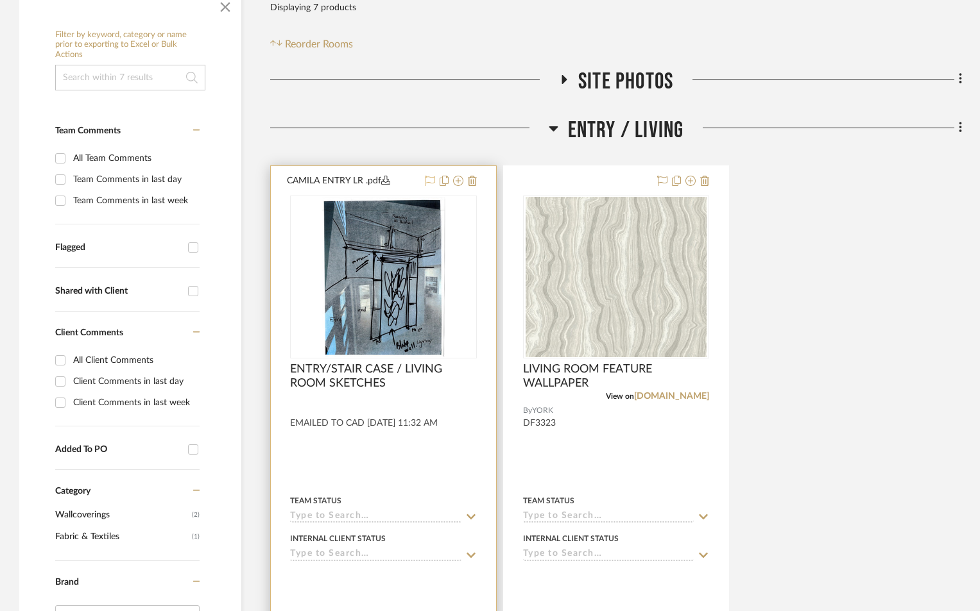
scroll to position [350, 0]
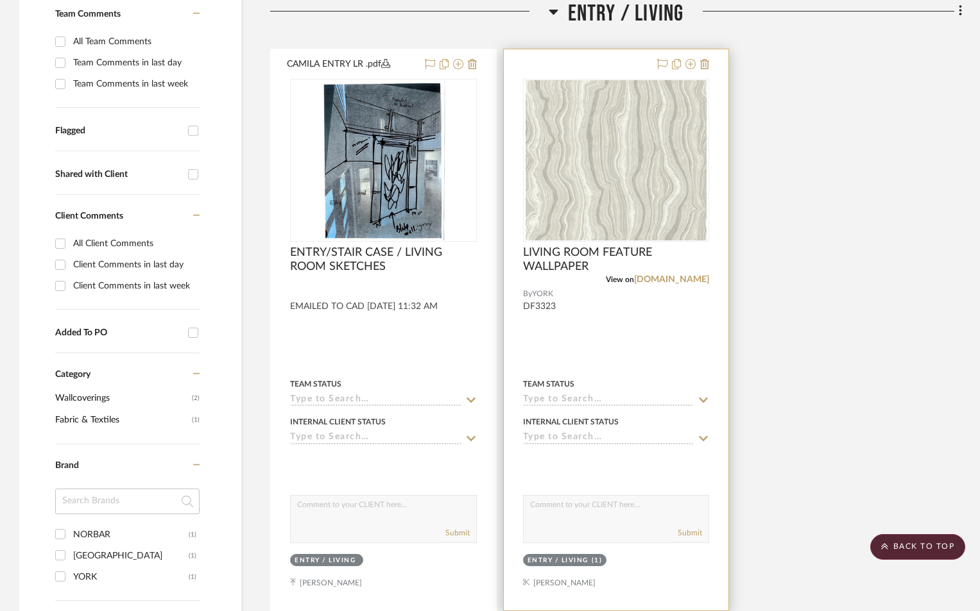
click at [572, 397] on input at bounding box center [608, 401] width 171 height 12
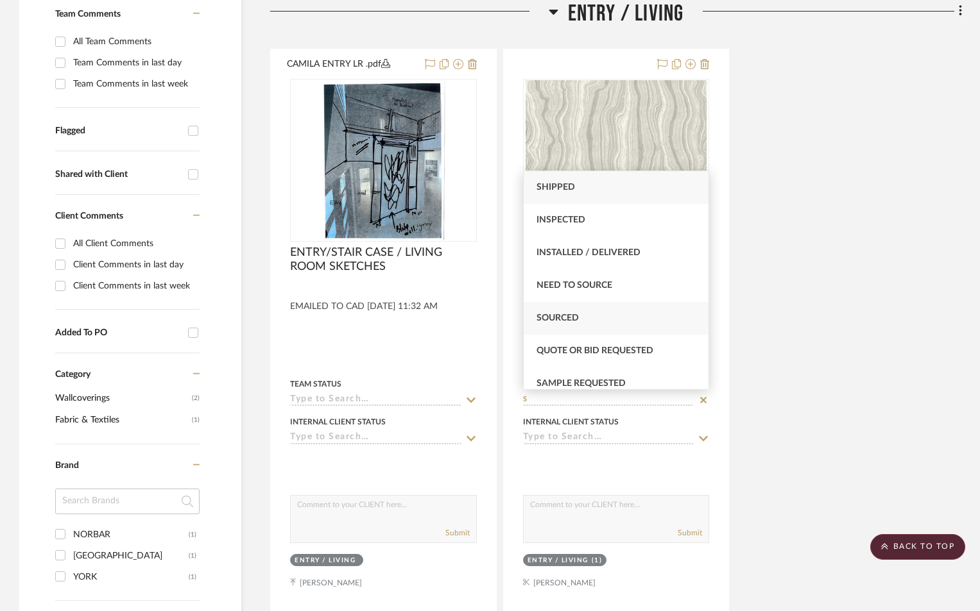
type input "S"
click at [539, 316] on span "Sourced" at bounding box center [557, 318] width 42 height 9
type input "[DATE]"
type input "Sourced"
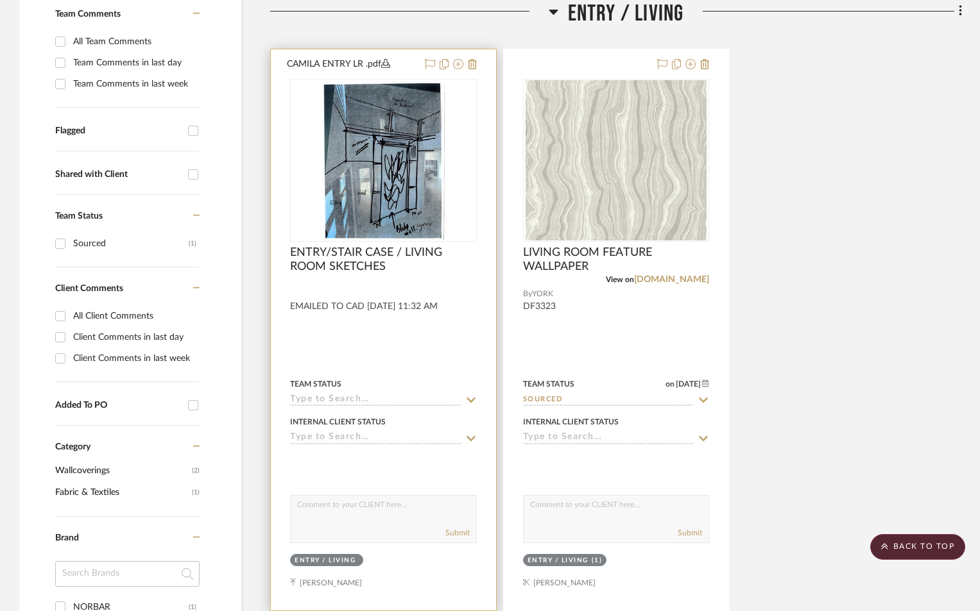
click at [333, 396] on input at bounding box center [375, 401] width 171 height 12
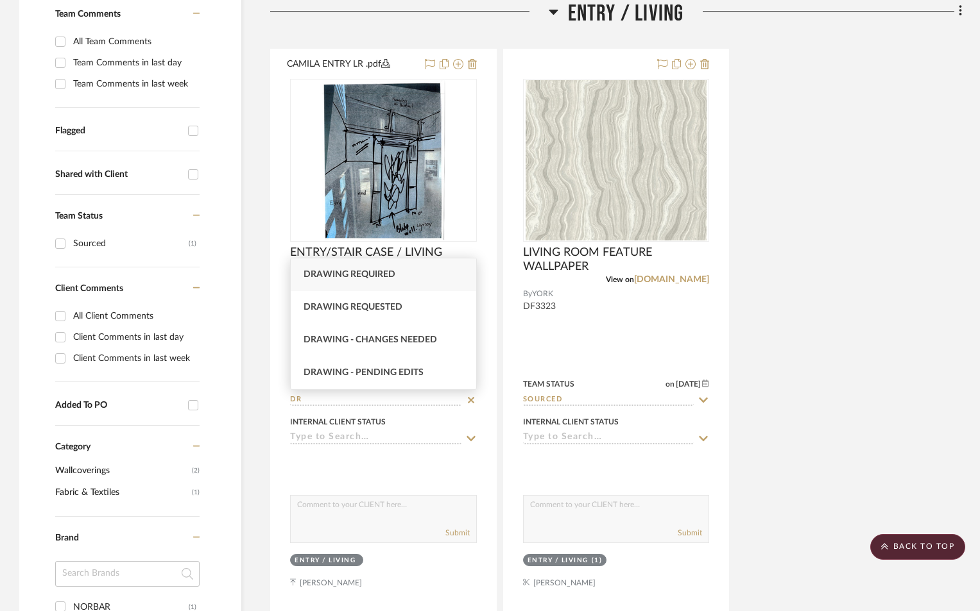
type input "DR"
click at [359, 271] on span "Drawing required" at bounding box center [349, 274] width 92 height 9
type input "[DATE]"
type input "Drawing required"
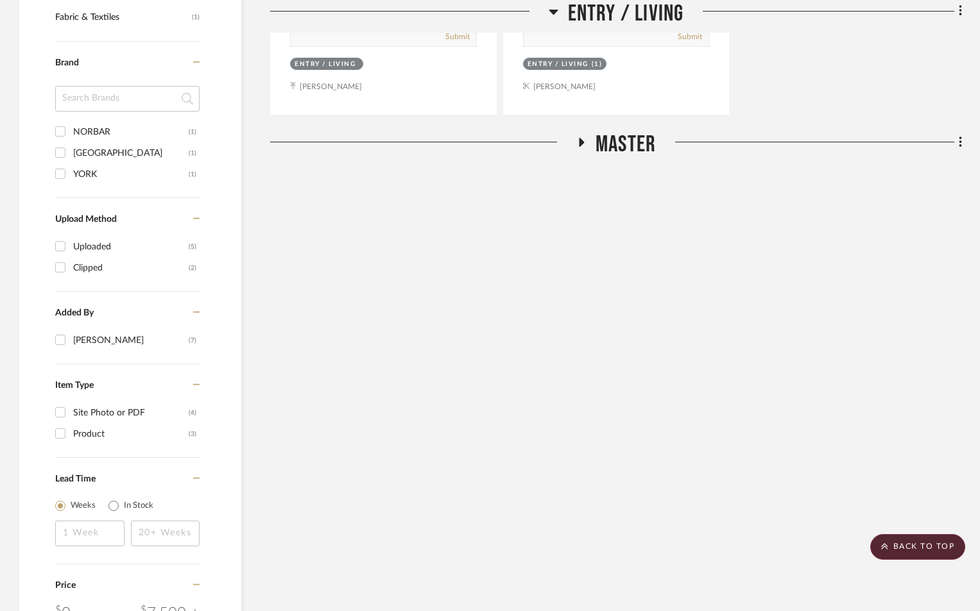
scroll to position [949, 0]
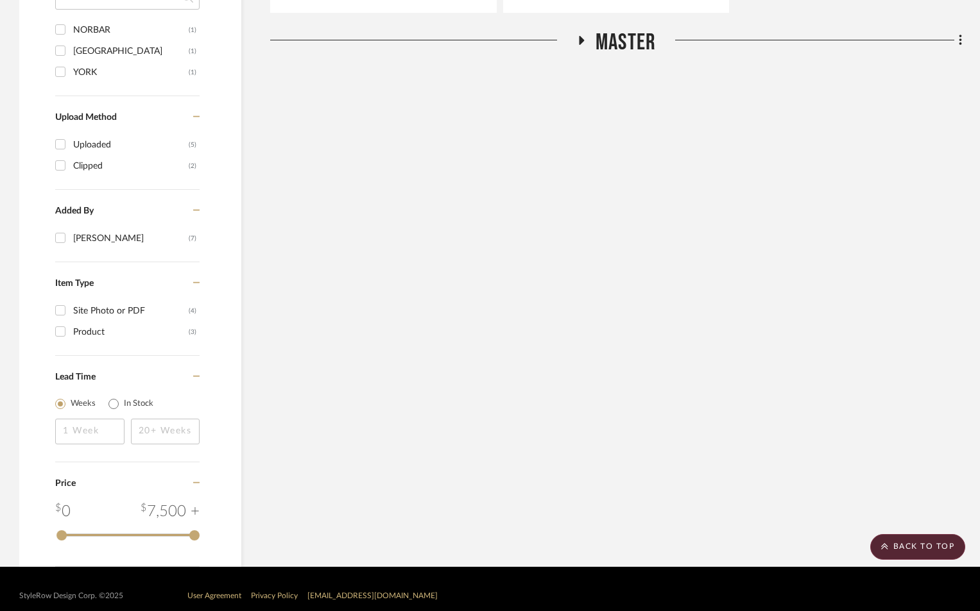
click at [579, 35] on h3 "MASTER" at bounding box center [616, 43] width 80 height 28
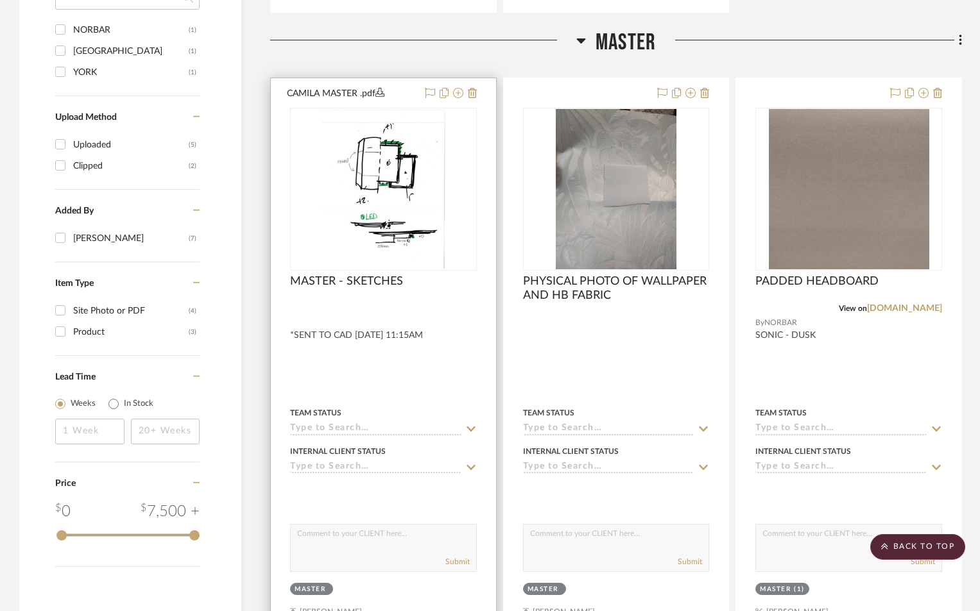
click at [377, 429] on input at bounding box center [375, 429] width 171 height 12
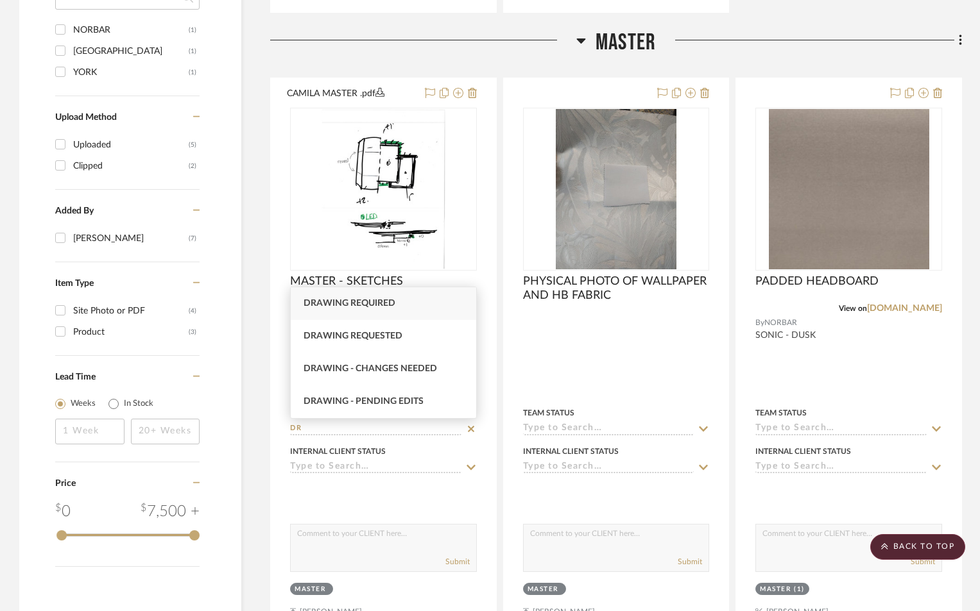
type input "DR"
click at [386, 306] on span "Drawing required" at bounding box center [349, 303] width 92 height 9
type input "[DATE]"
type input "Drawing required"
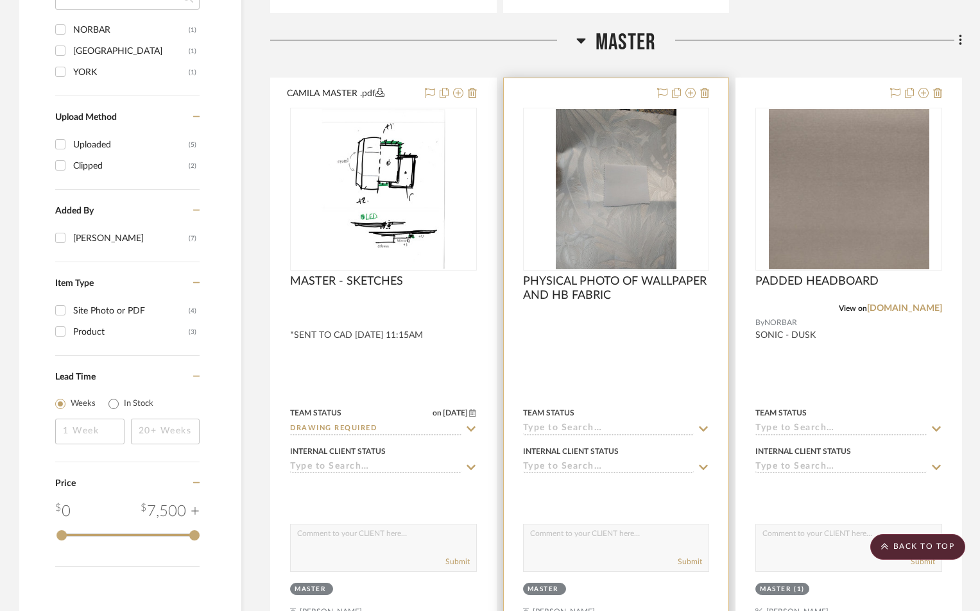
click at [614, 423] on input at bounding box center [608, 429] width 171 height 12
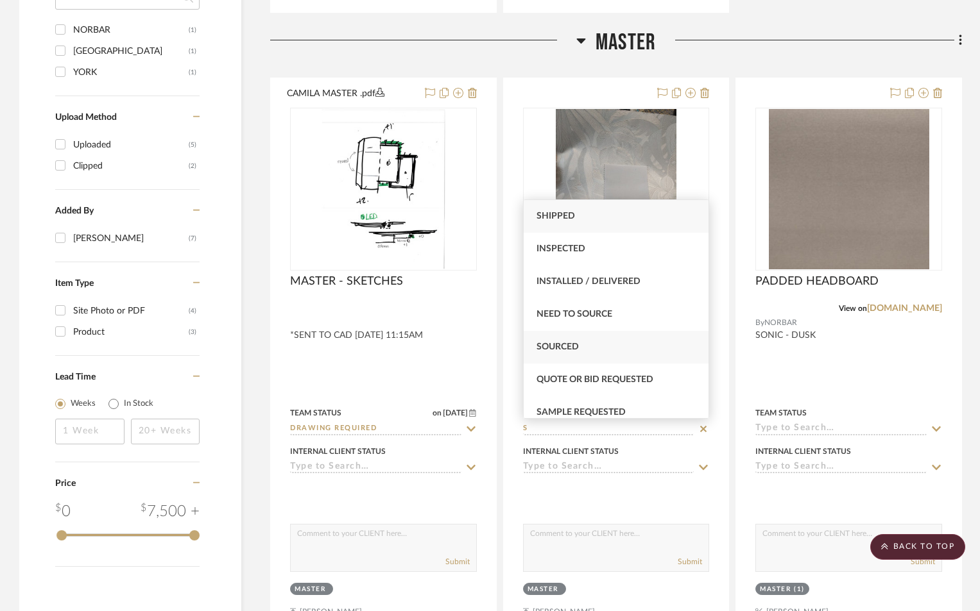
type input "S"
click at [586, 342] on div "Sourced" at bounding box center [616, 347] width 185 height 33
type input "[DATE]"
type input "Sourced"
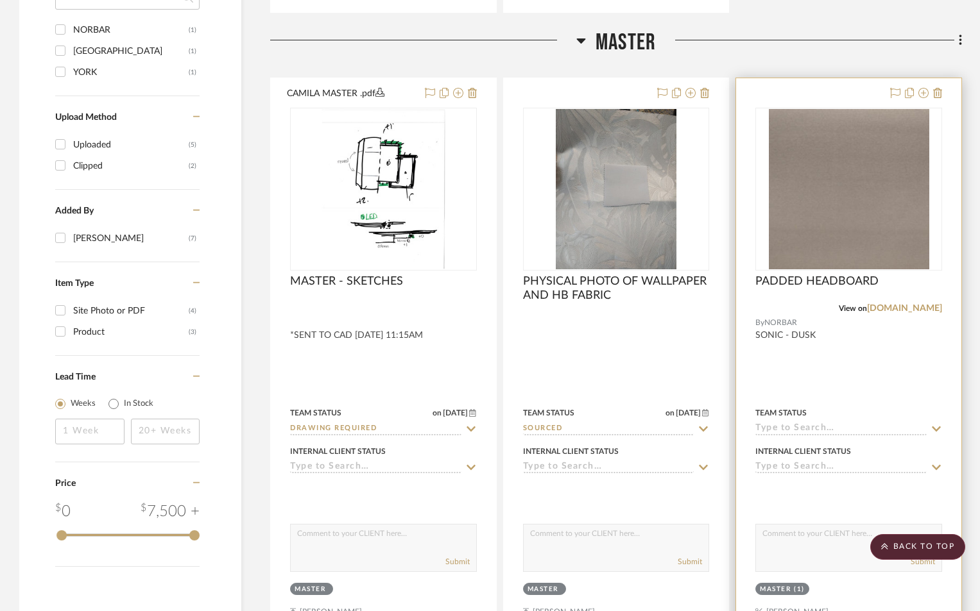
click at [791, 428] on input at bounding box center [840, 429] width 171 height 12
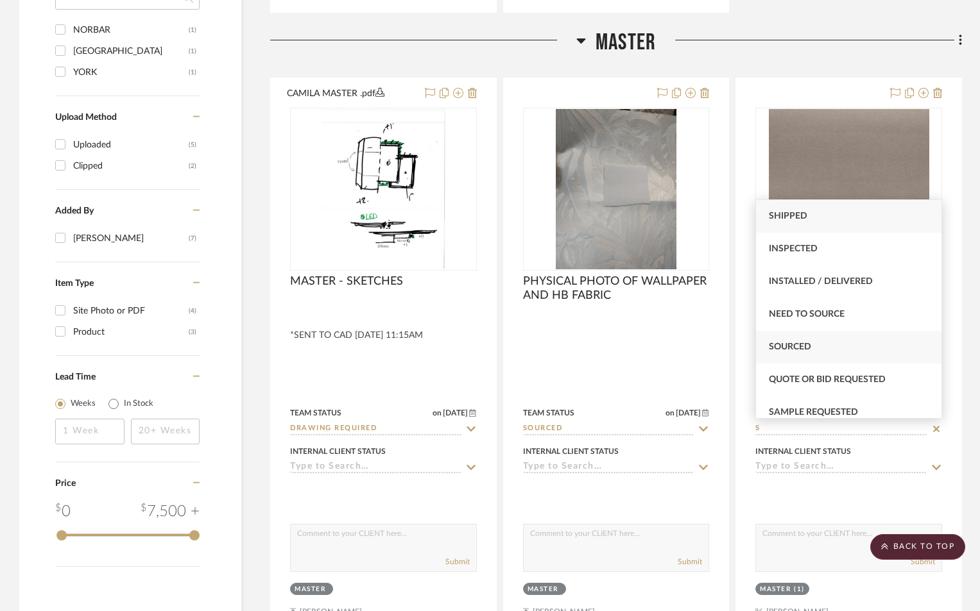
type input "S"
click at [803, 348] on span "Sourced" at bounding box center [790, 347] width 42 height 9
type input "[DATE]"
type input "Sourced"
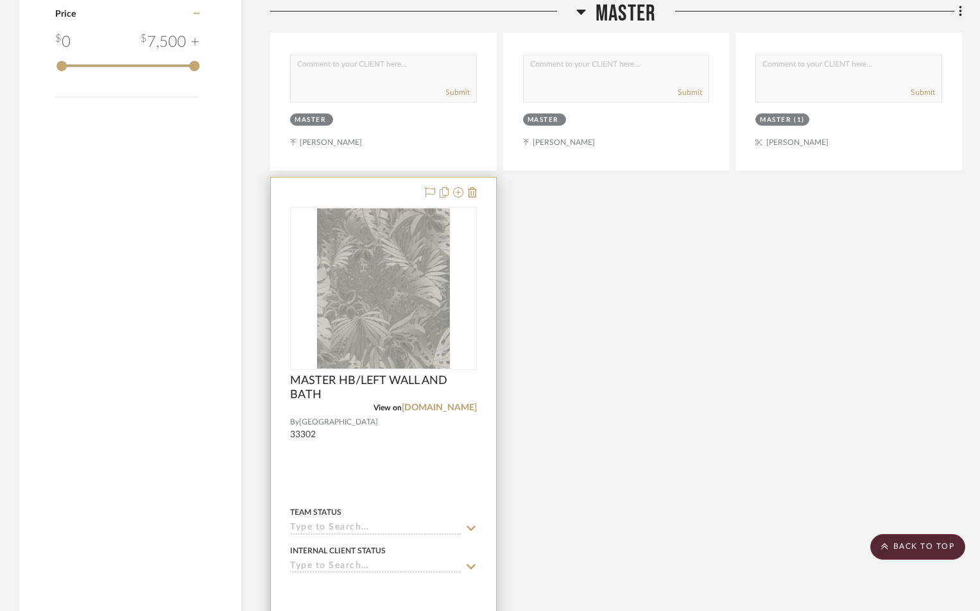
scroll to position [1419, 0]
click at [389, 526] on input at bounding box center [375, 528] width 171 height 12
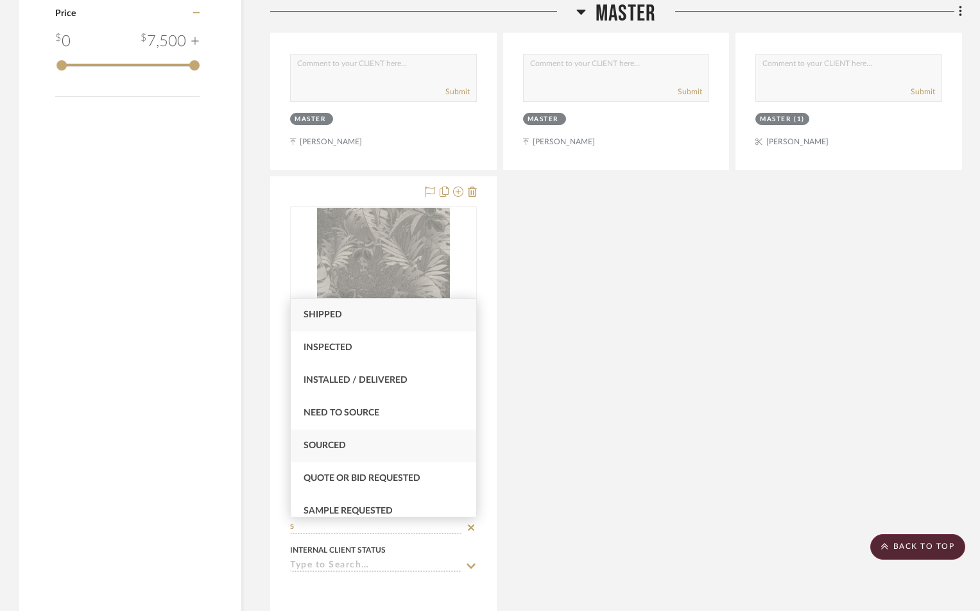
type input "S"
click at [359, 442] on div "Sourced" at bounding box center [383, 446] width 185 height 33
type input "[DATE]"
type input "Sourced"
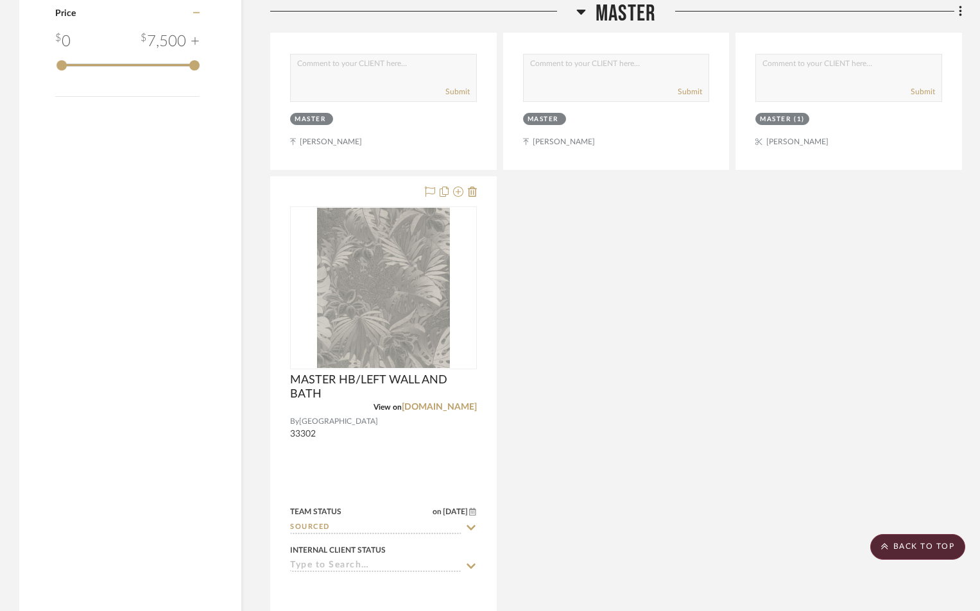
click at [790, 479] on div "CAMILA MASTER .pdf MASTER - SKETCHES By Unknown *SENT TO CAD 9-5-25 11:15AM Tea…" at bounding box center [616, 173] width 692 height 1132
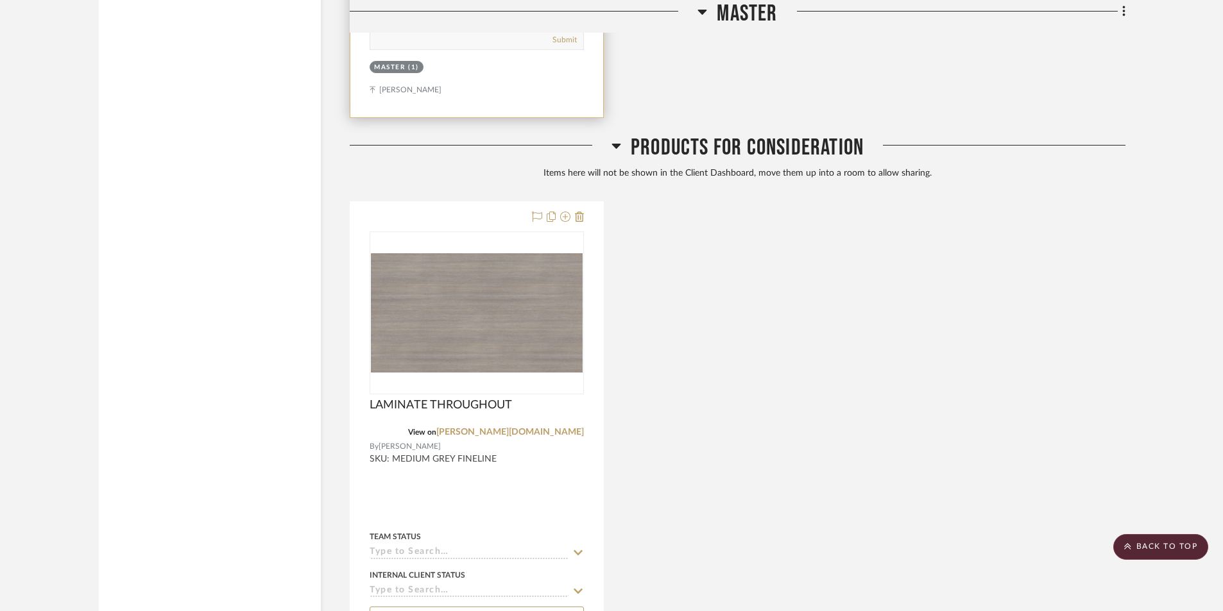
scroll to position [2138, 0]
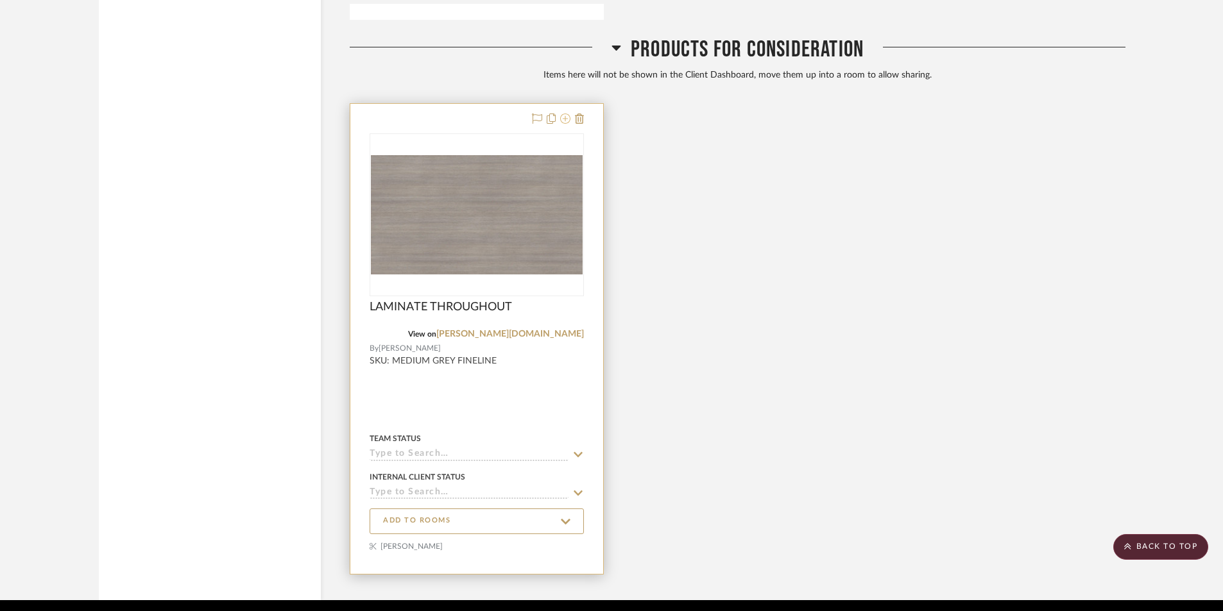
click at [565, 119] on icon at bounding box center [565, 119] width 10 height 10
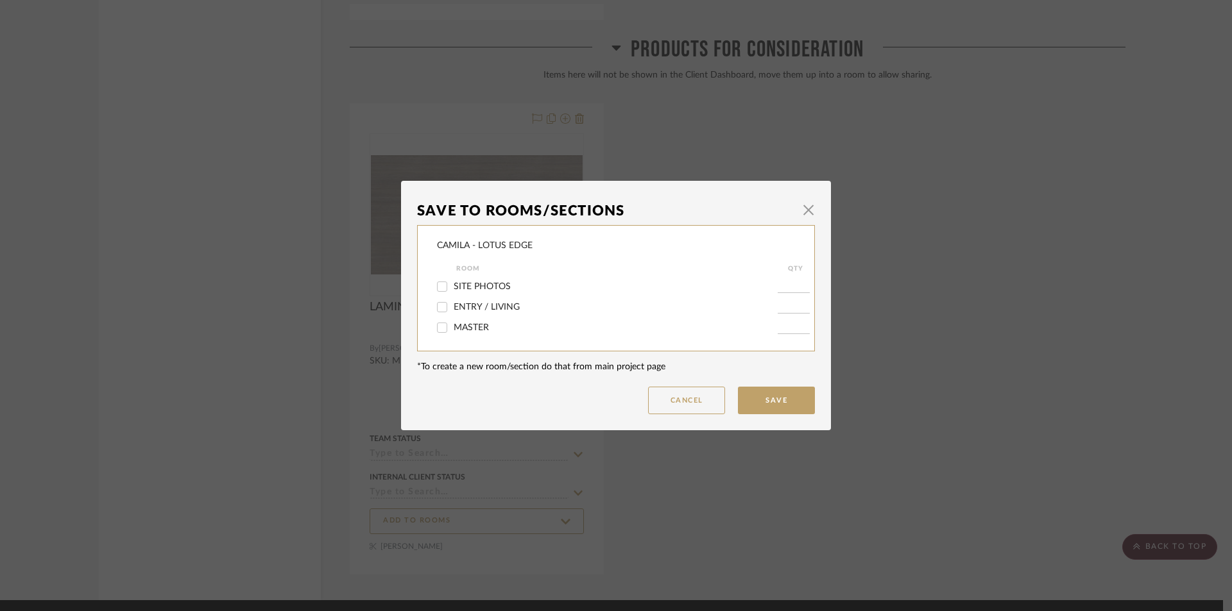
click at [454, 305] on span "ENTRY / LIVING" at bounding box center [487, 307] width 66 height 9
click at [452, 305] on input "ENTRY / LIVING" at bounding box center [442, 307] width 21 height 21
checkbox input "true"
type input "1"
click at [766, 399] on button "Save" at bounding box center [776, 401] width 77 height 28
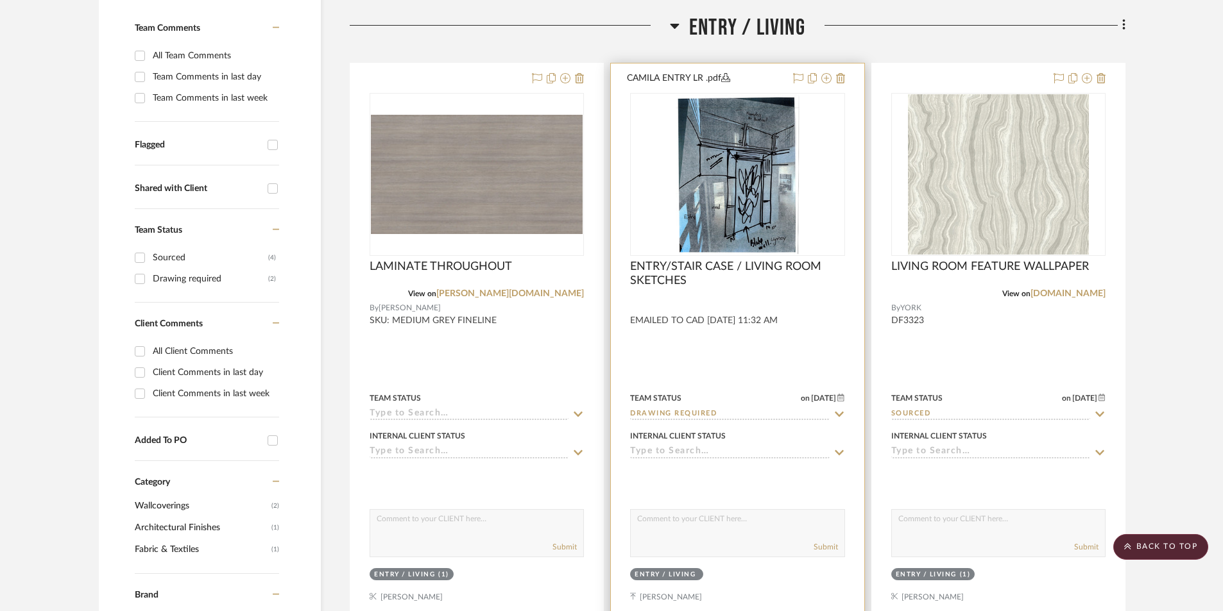
scroll to position [348, 0]
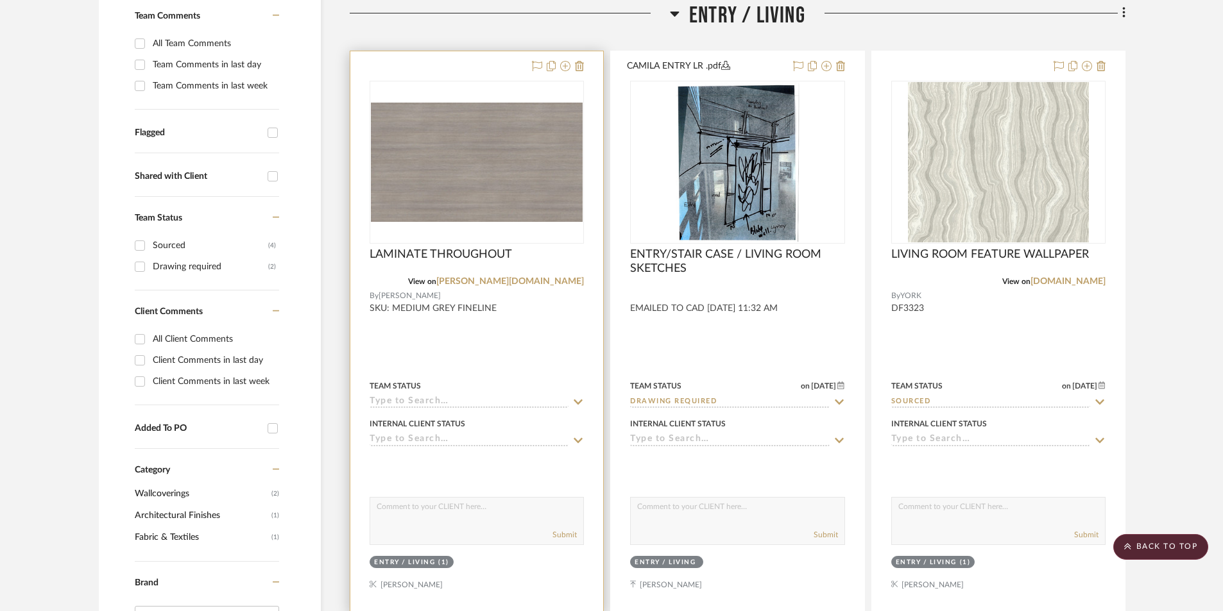
click at [468, 400] on input at bounding box center [469, 402] width 199 height 12
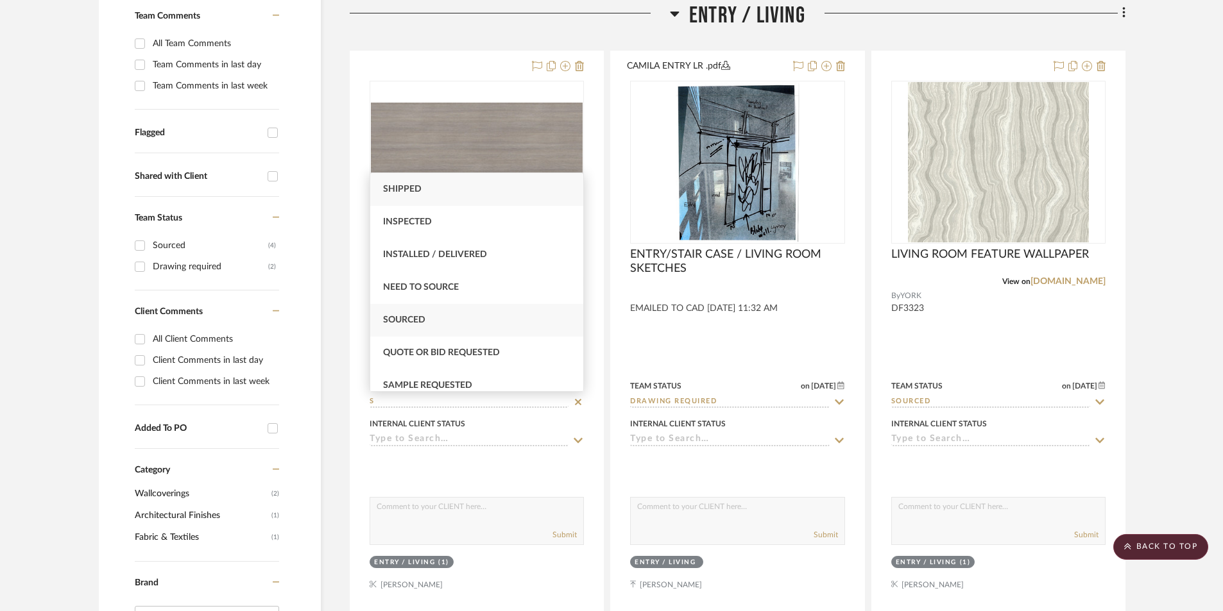
type input "S"
click at [430, 314] on div "Sourced" at bounding box center [476, 320] width 213 height 33
type input "[DATE]"
type input "Sourced"
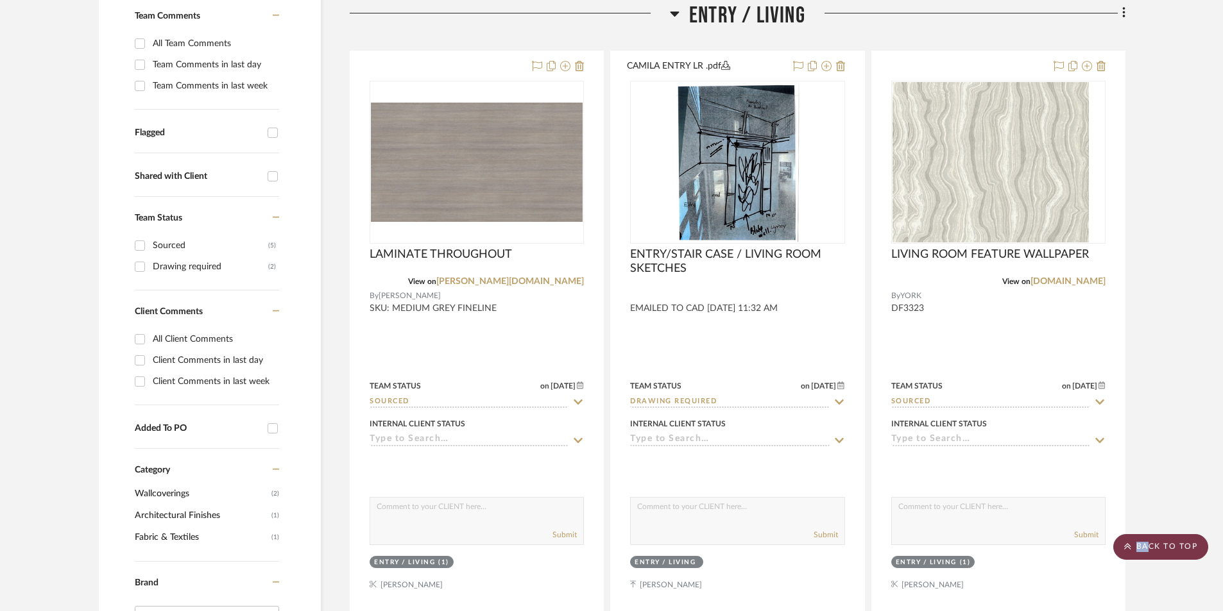
click at [988, 545] on scroll-to-top-button "BACK TO TOP" at bounding box center [1160, 547] width 95 height 26
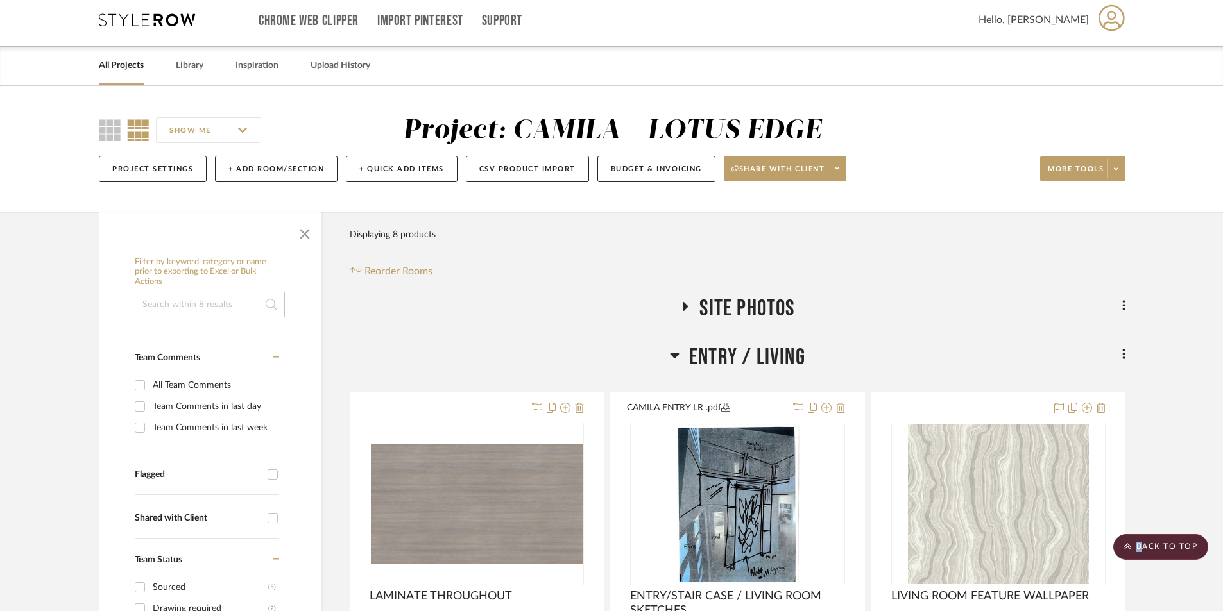
scroll to position [0, 0]
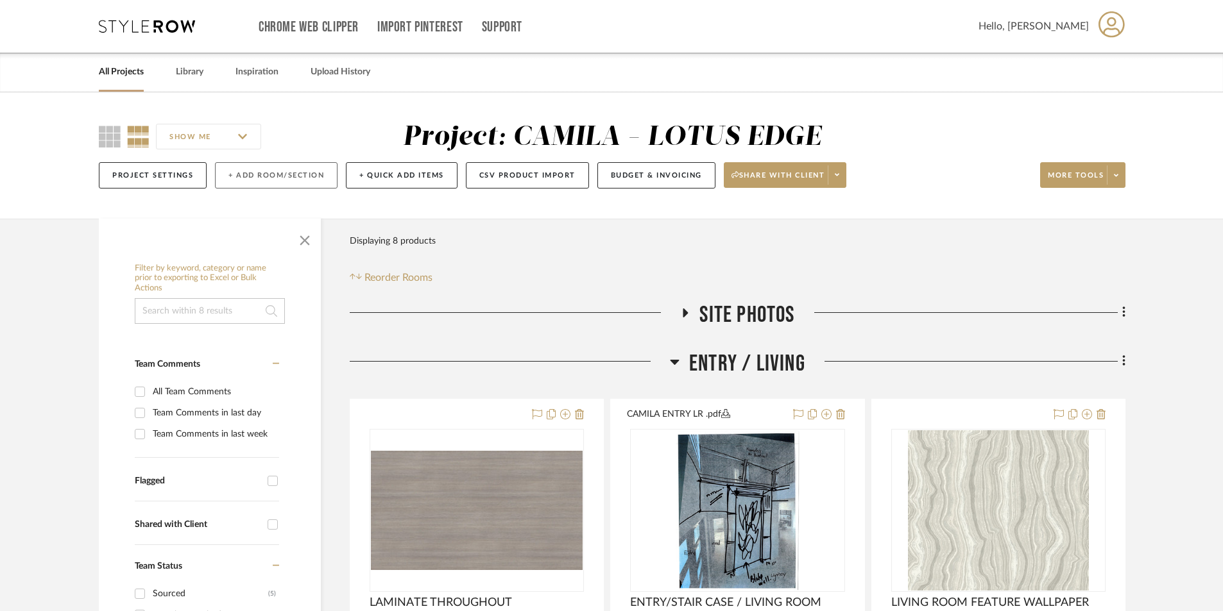
click at [285, 173] on button "+ Add Room/Section" at bounding box center [276, 175] width 123 height 26
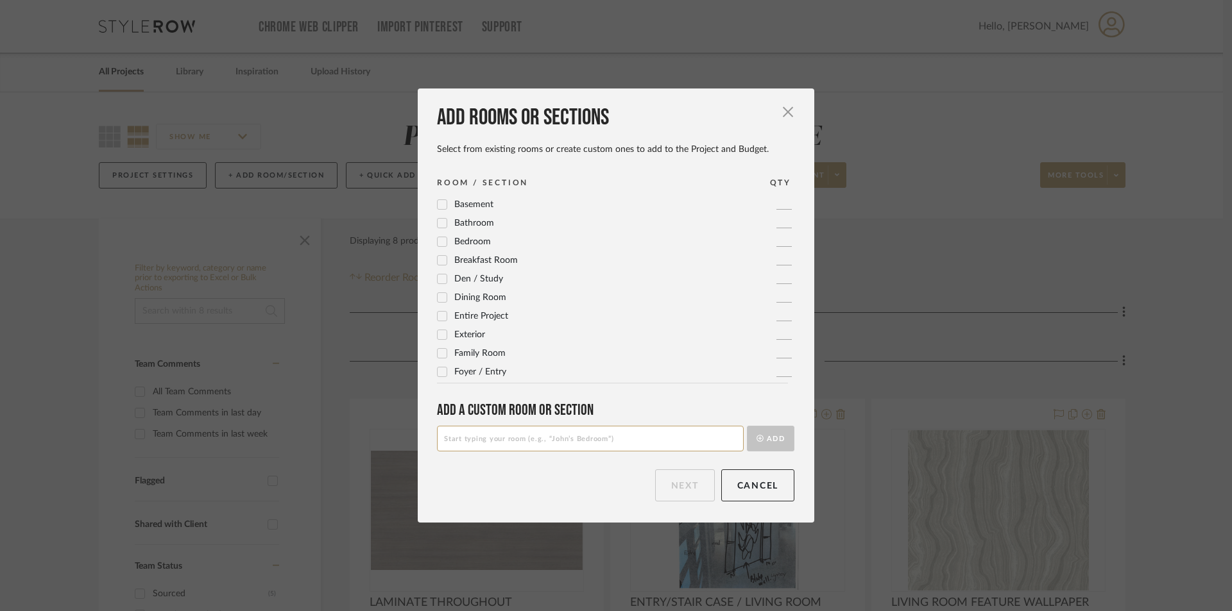
click at [562, 440] on input at bounding box center [590, 439] width 307 height 26
type input "KITCHEN/DINING/BREAKFAST/BILLIARDS"
click at [747, 426] on button "Add" at bounding box center [770, 439] width 47 height 26
click at [686, 481] on button "Next" at bounding box center [685, 486] width 60 height 32
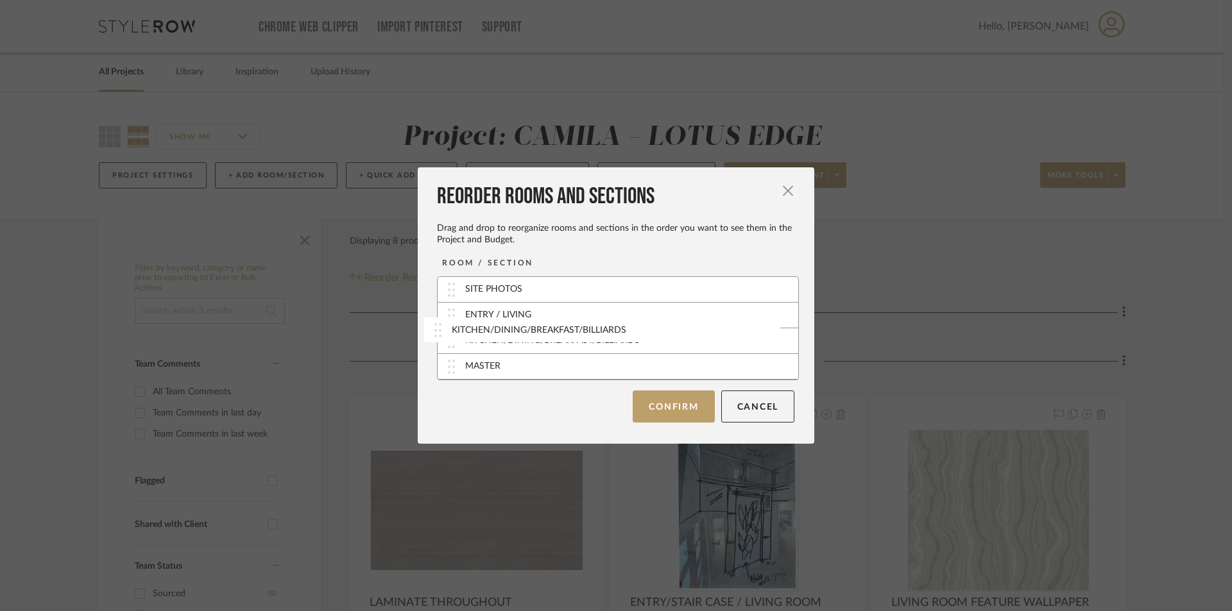
drag, startPoint x: 538, startPoint y: 371, endPoint x: 546, endPoint y: 353, distance: 19.8
click at [680, 396] on button "Confirm" at bounding box center [673, 406] width 81 height 32
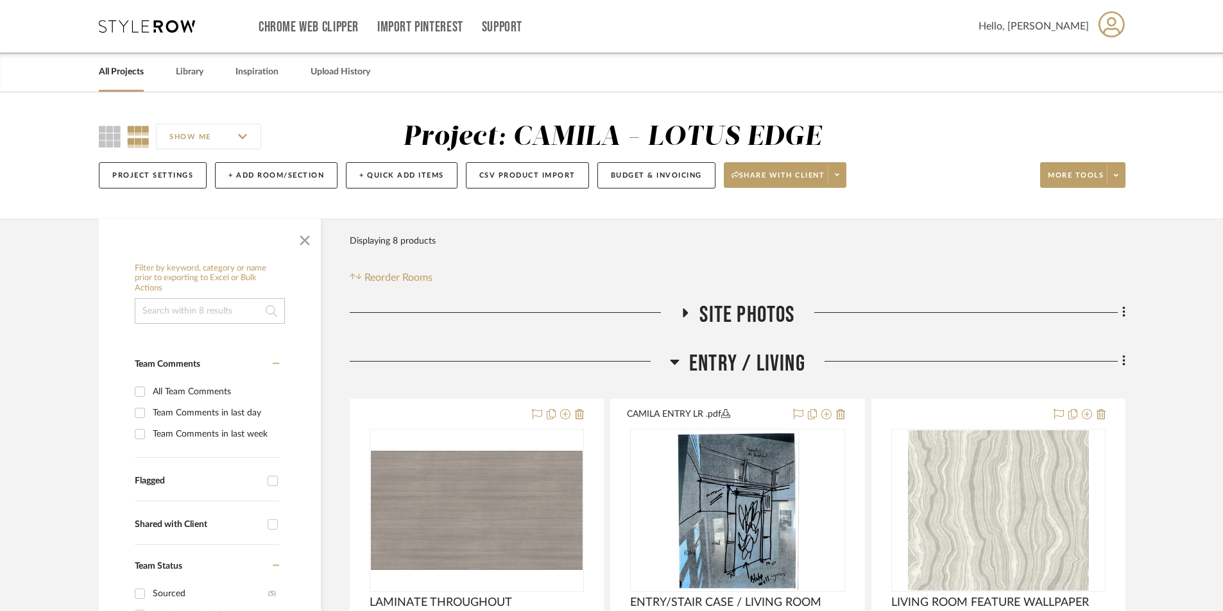
click at [674, 361] on icon at bounding box center [674, 362] width 9 height 5
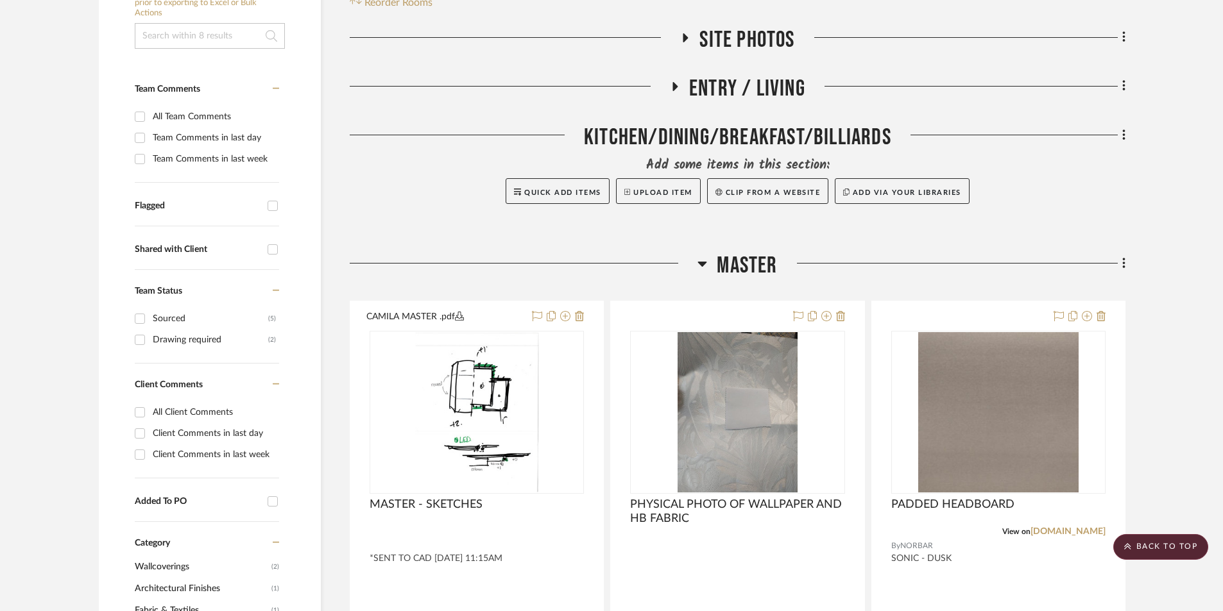
scroll to position [171, 0]
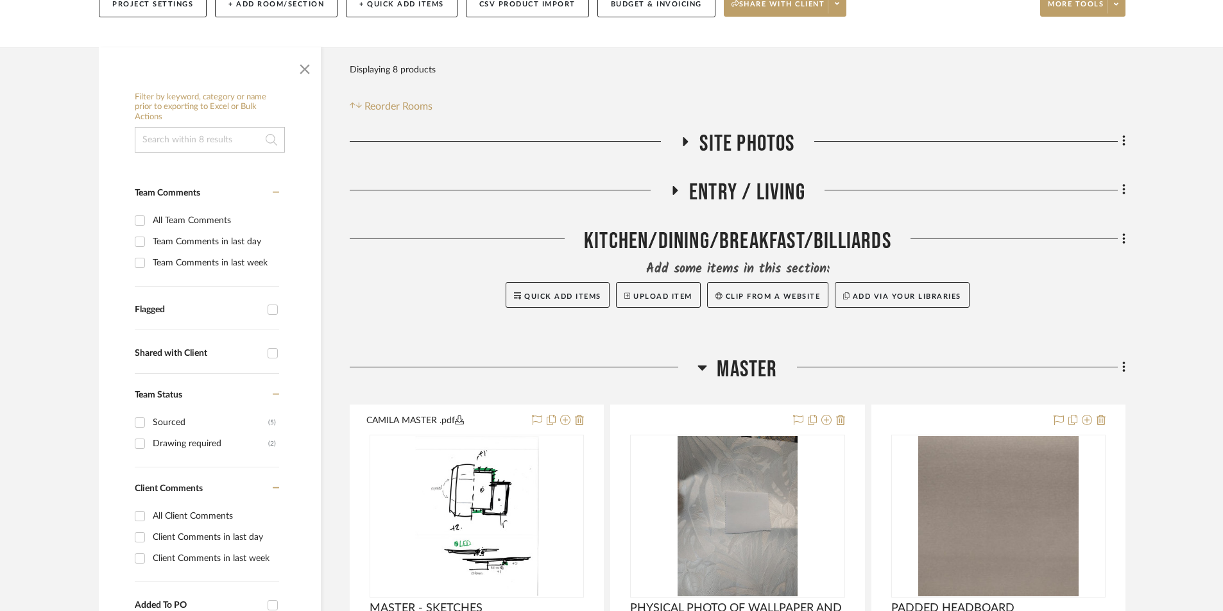
click at [676, 188] on icon at bounding box center [674, 190] width 15 height 10
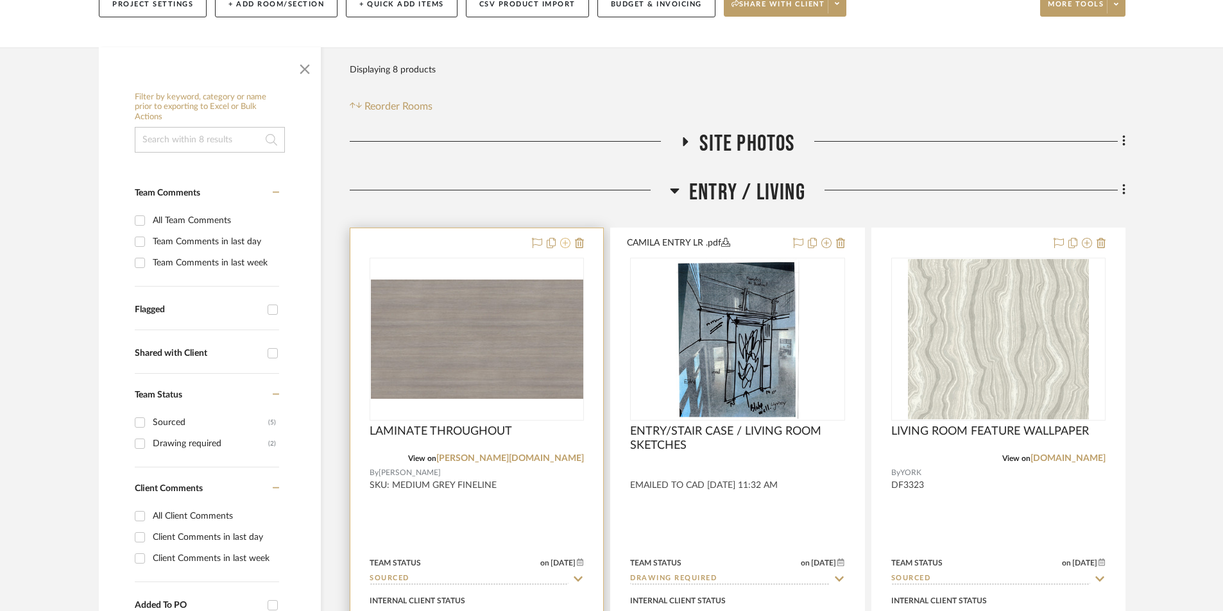
click at [564, 241] on icon at bounding box center [565, 243] width 10 height 10
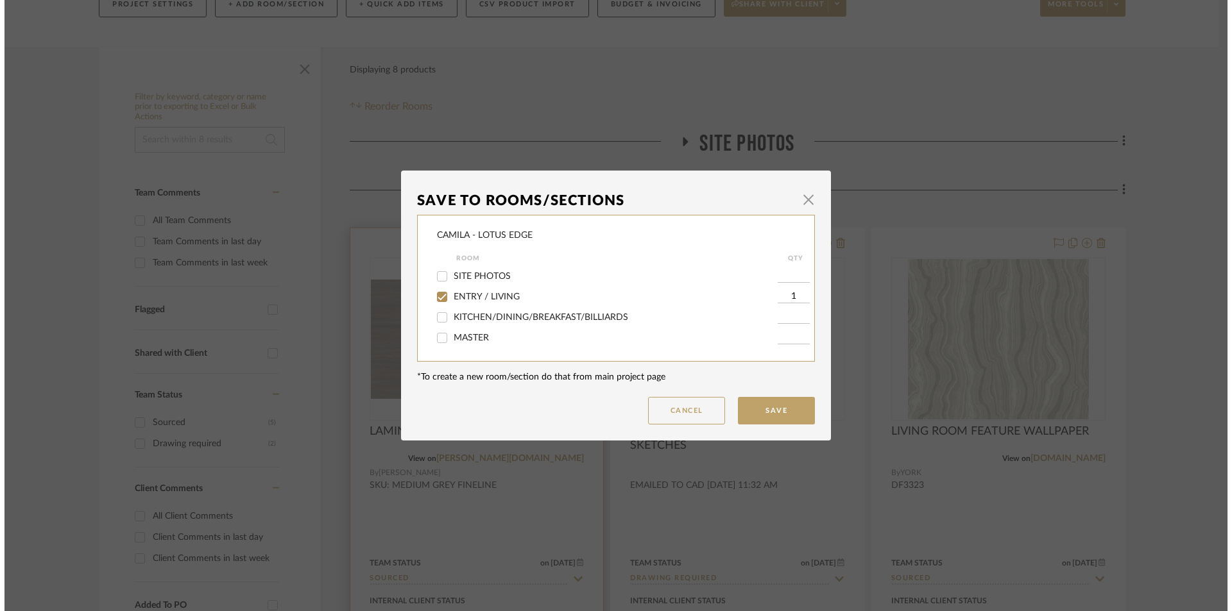
scroll to position [0, 0]
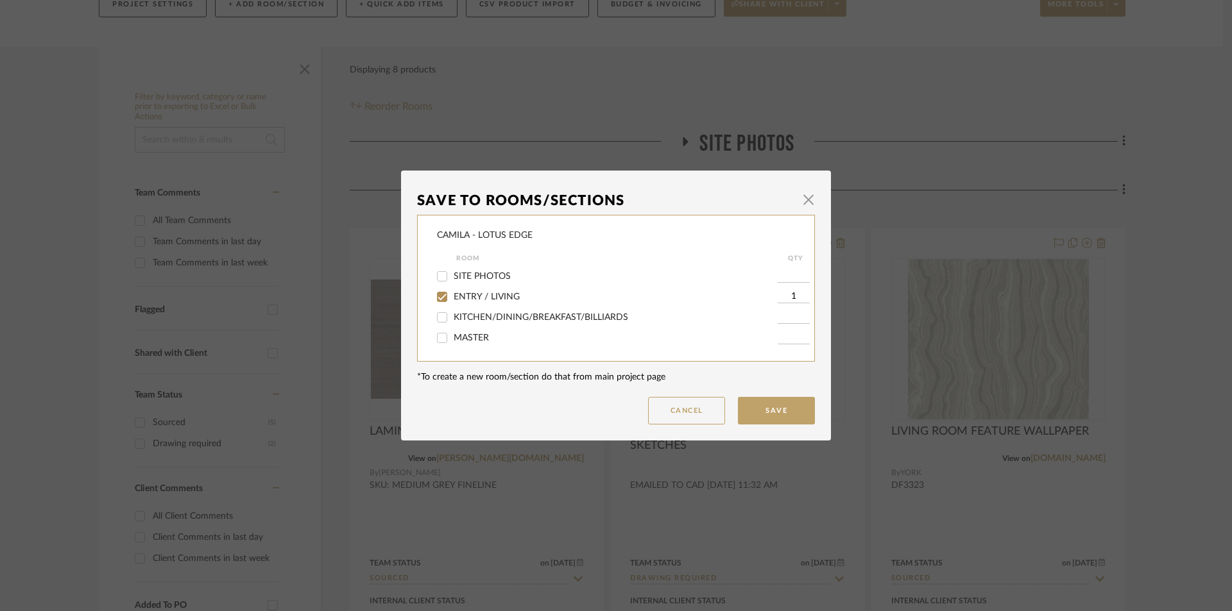
click at [482, 318] on span "KITCHEN/DINING/BREAKFAST/BILLIARDS" at bounding box center [541, 317] width 175 height 9
click at [452, 318] on input "KITCHEN/DINING/BREAKFAST/BILLIARDS" at bounding box center [442, 317] width 21 height 21
checkbox input "true"
type input "1"
click at [787, 407] on button "Save" at bounding box center [776, 411] width 77 height 28
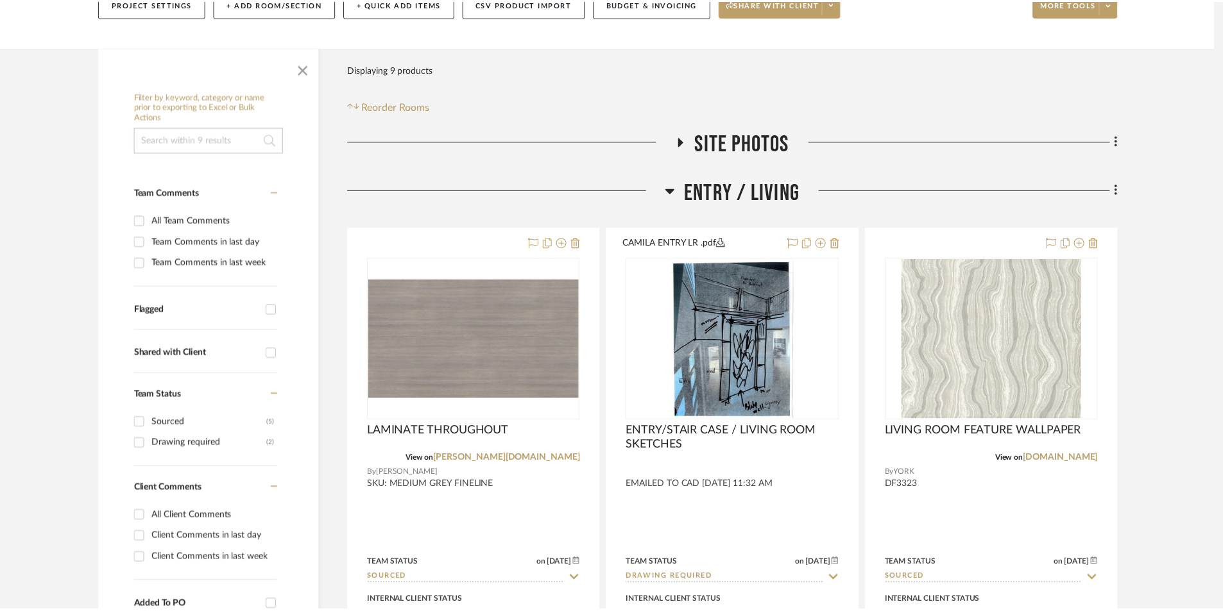
scroll to position [171, 0]
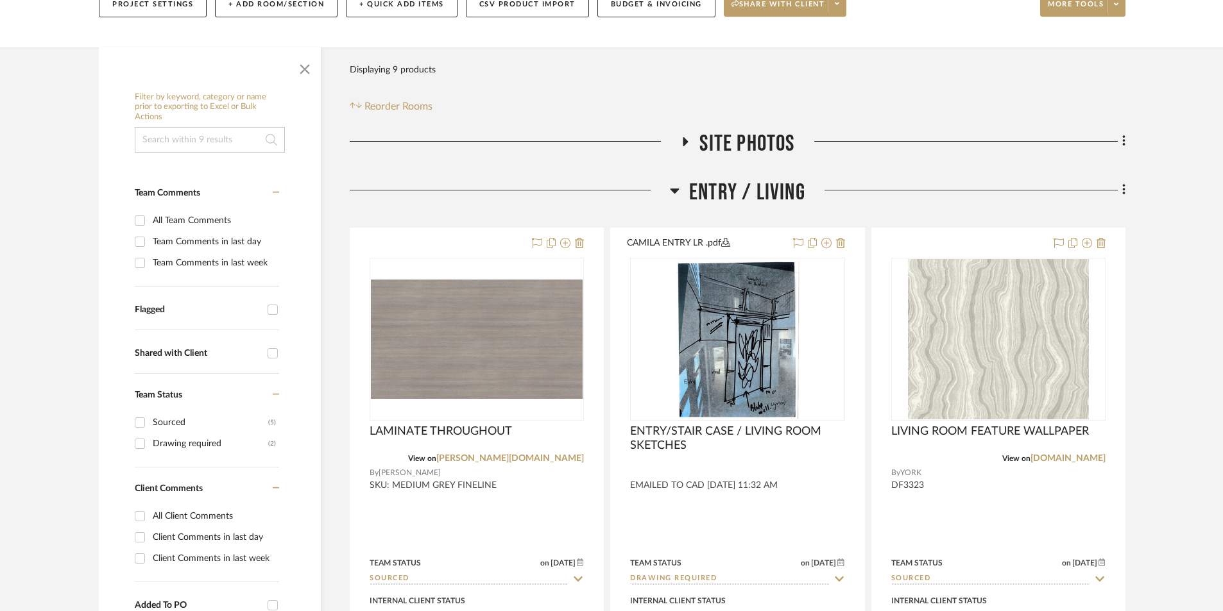
click at [678, 192] on icon at bounding box center [675, 190] width 10 height 15
